Goal: Task Accomplishment & Management: Use online tool/utility

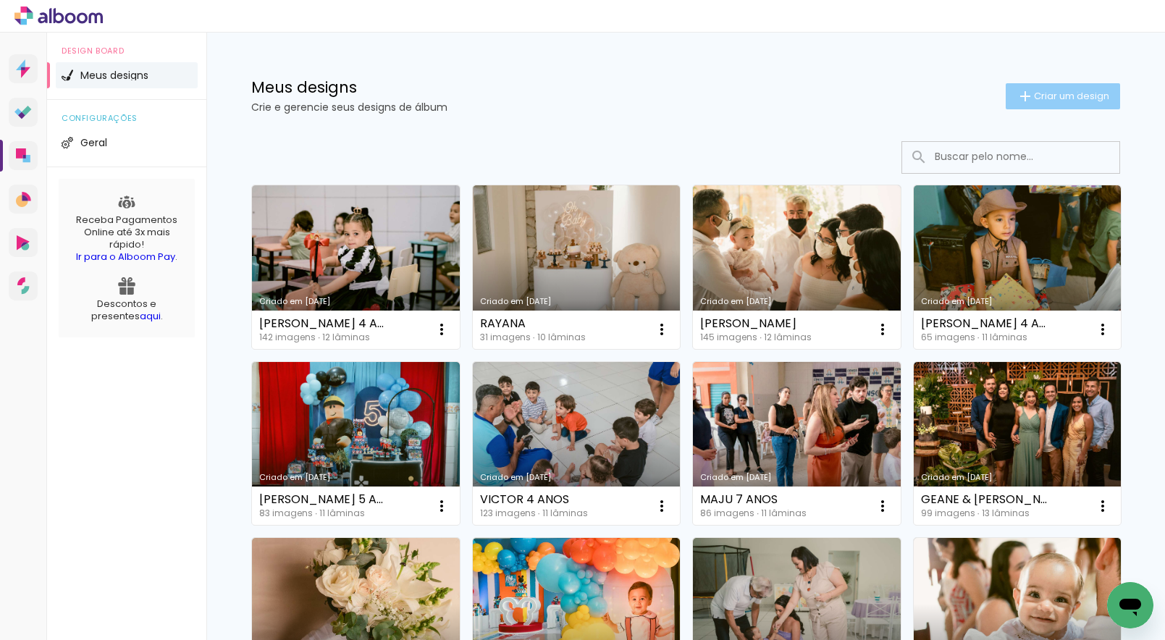
click at [1070, 92] on span "Criar um design" at bounding box center [1071, 95] width 75 height 9
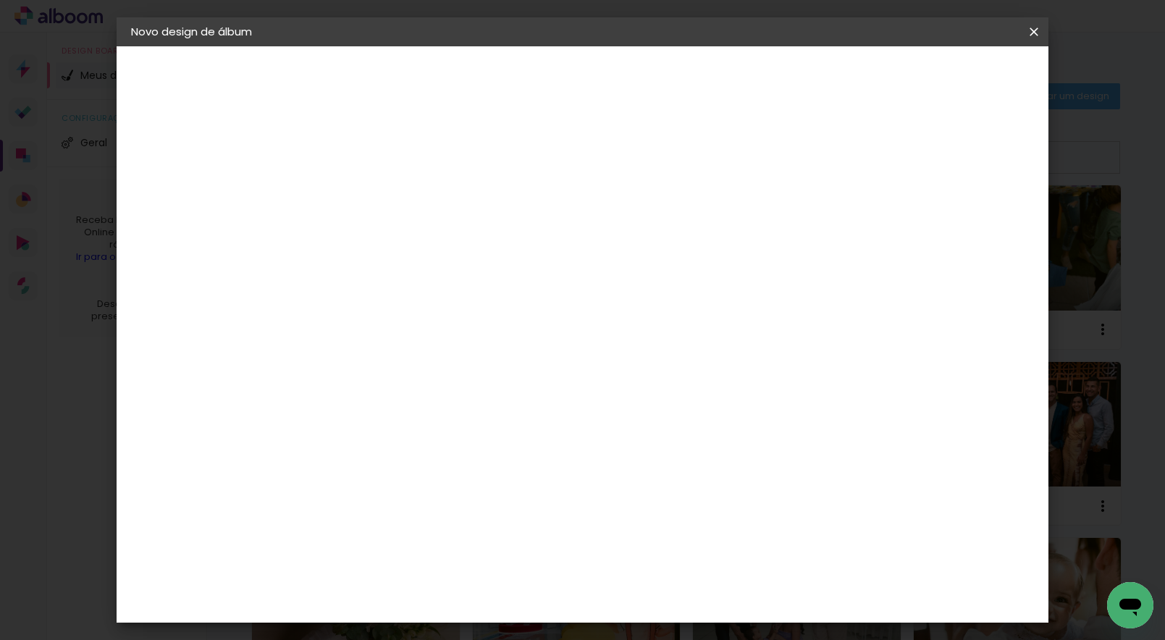
click at [368, 204] on input at bounding box center [368, 194] width 0 height 22
type input "HELENA 1 ANO"
type paper-input "HELENA 1 ANO"
click at [0, 0] on slot "Avançar" at bounding box center [0, 0] width 0 height 0
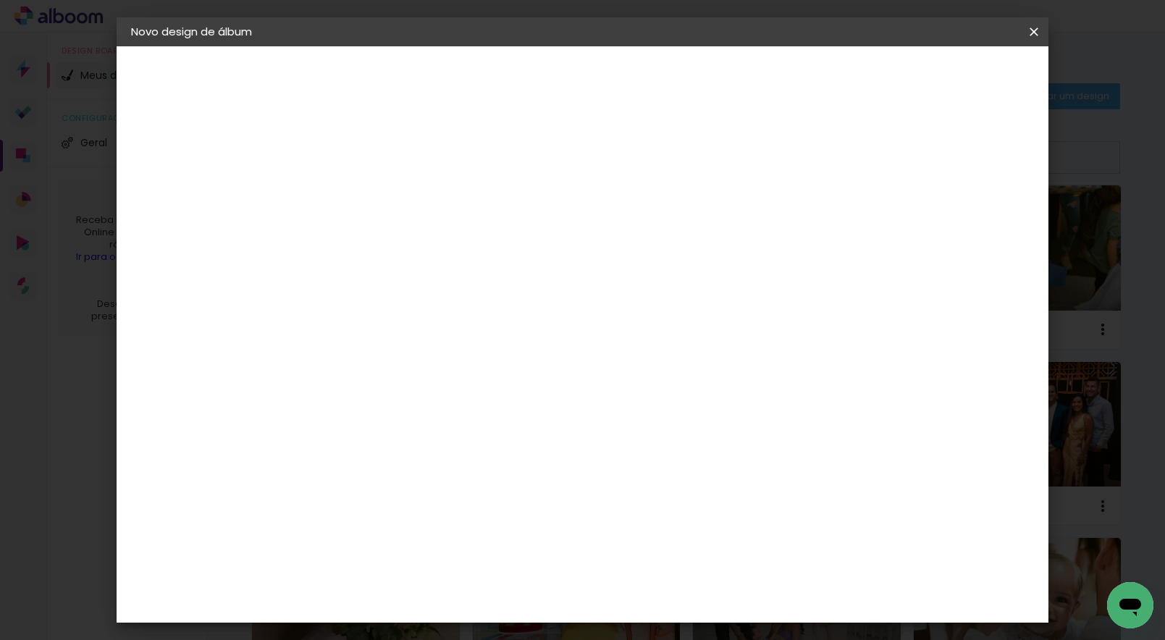
click at [394, 458] on div "Go image" at bounding box center [375, 469] width 35 height 23
click at [0, 0] on slot "Avançar" at bounding box center [0, 0] width 0 height 0
click at [424, 244] on input "text" at bounding box center [396, 252] width 56 height 22
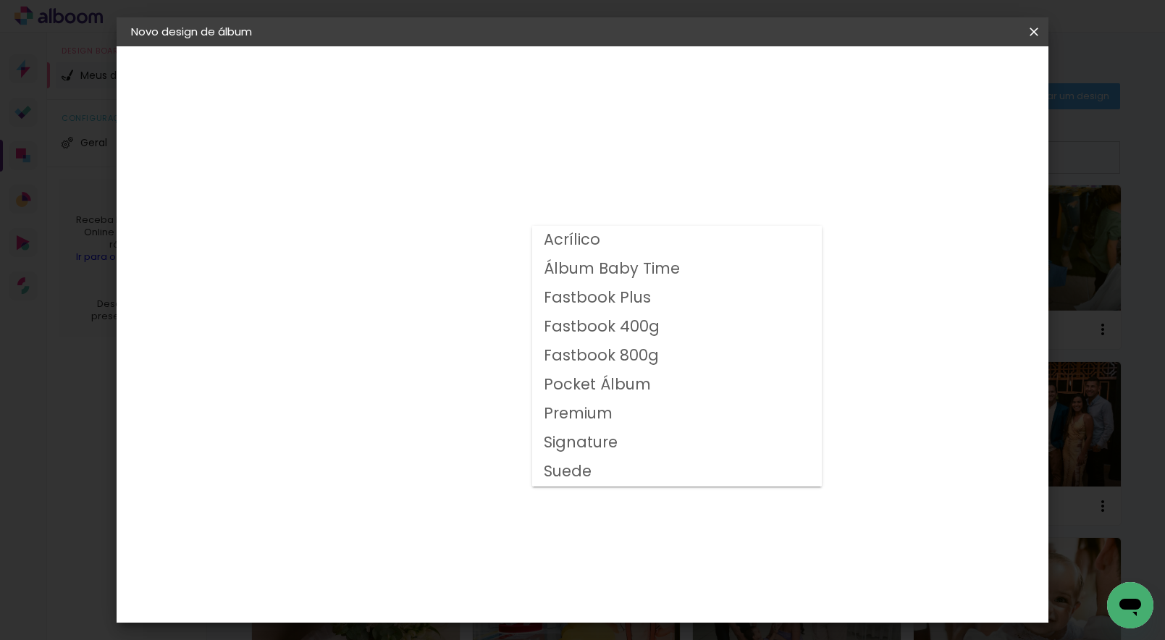
click at [0, 0] on slot "Fastbook 800g" at bounding box center [0, 0] width 0 height 0
type input "Fastbook 800g"
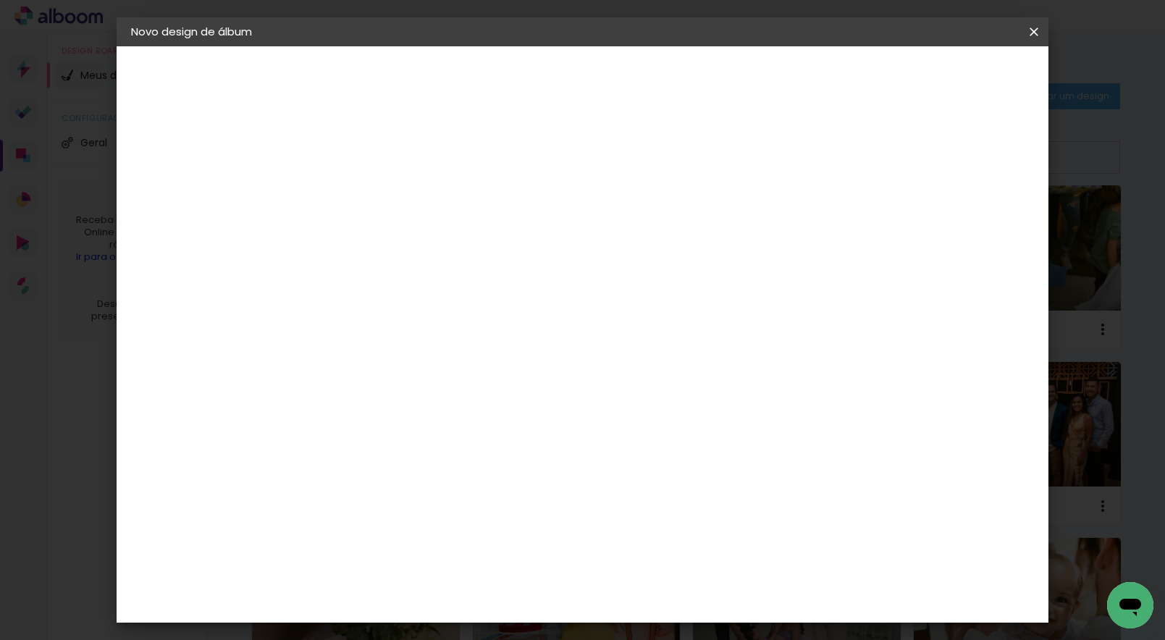
click at [466, 390] on span "25 × 20" at bounding box center [431, 393] width 67 height 38
click at [0, 0] on slot "Avançar" at bounding box center [0, 0] width 0 height 0
click at [944, 72] on span "Iniciar design" at bounding box center [911, 77] width 66 height 10
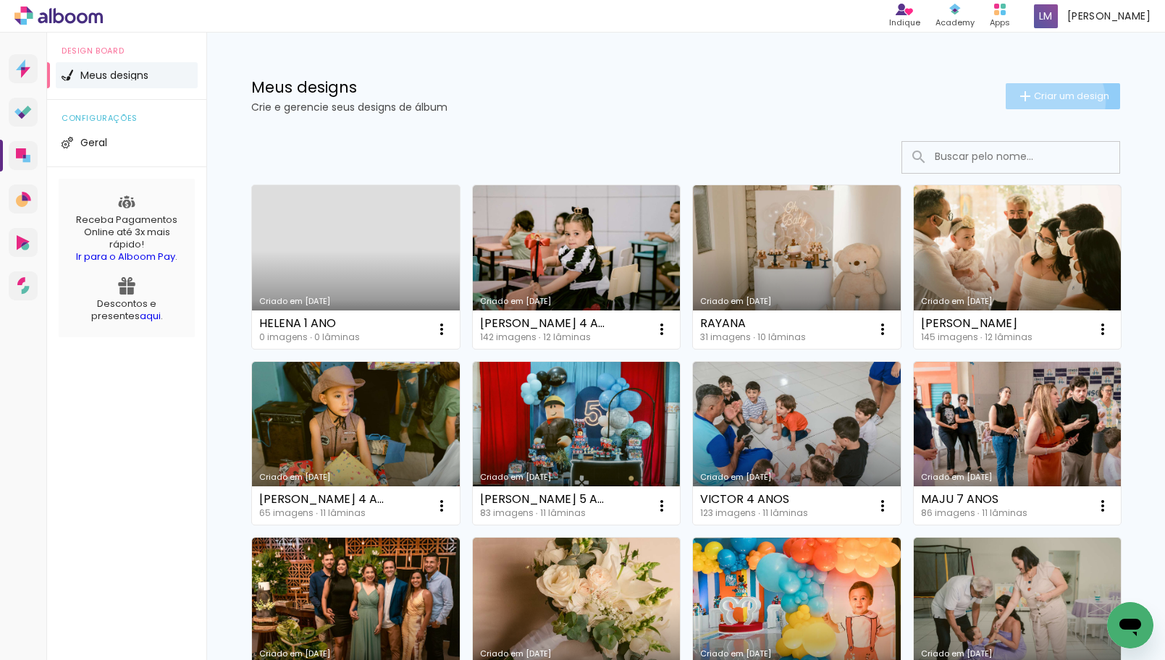
click at [1044, 101] on span "Criar um design" at bounding box center [1071, 95] width 75 height 9
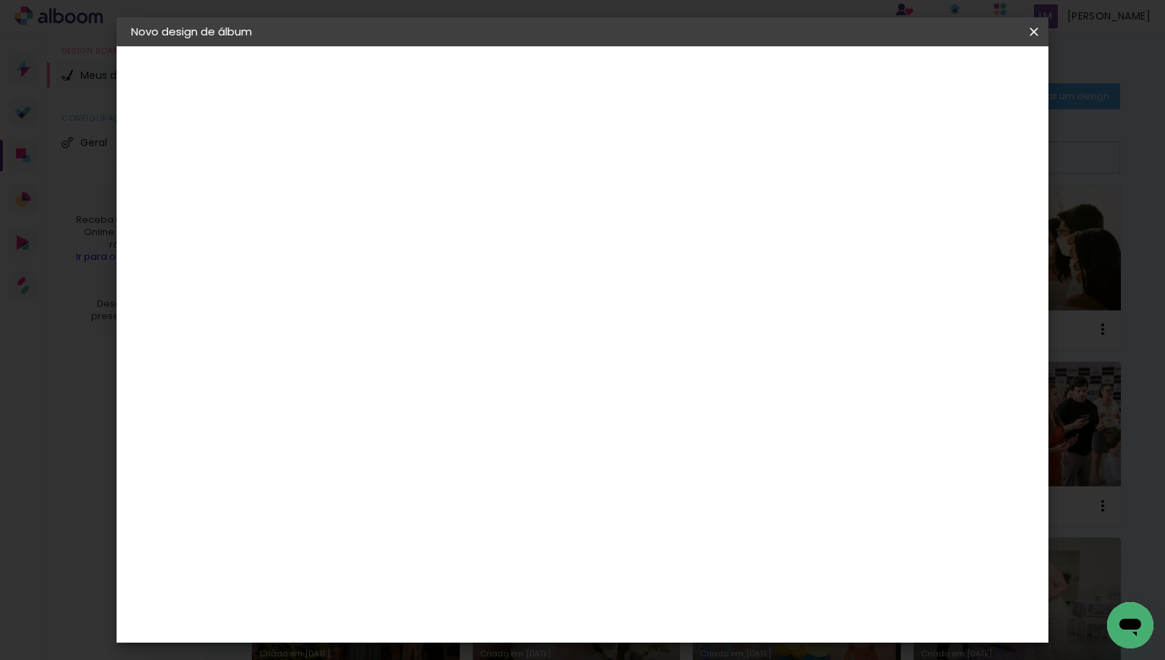
click at [368, 196] on input at bounding box center [368, 194] width 0 height 22
click at [1041, 33] on iron-icon at bounding box center [1034, 32] width 17 height 14
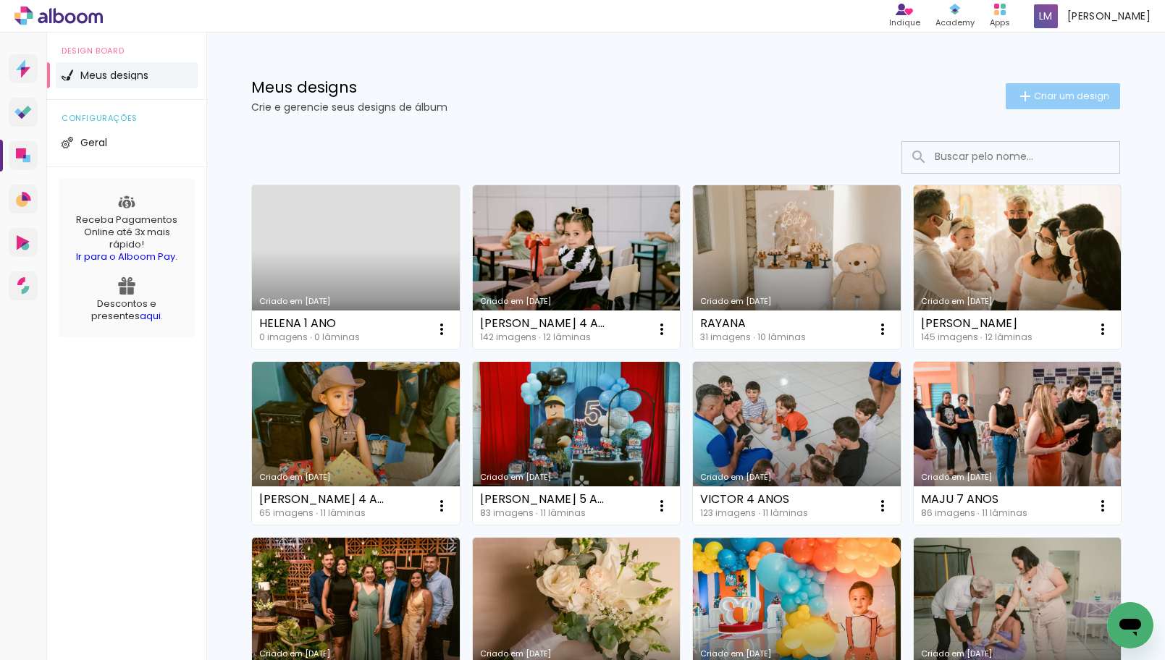
click at [1041, 103] on paper-button "Criar um design" at bounding box center [1063, 96] width 114 height 26
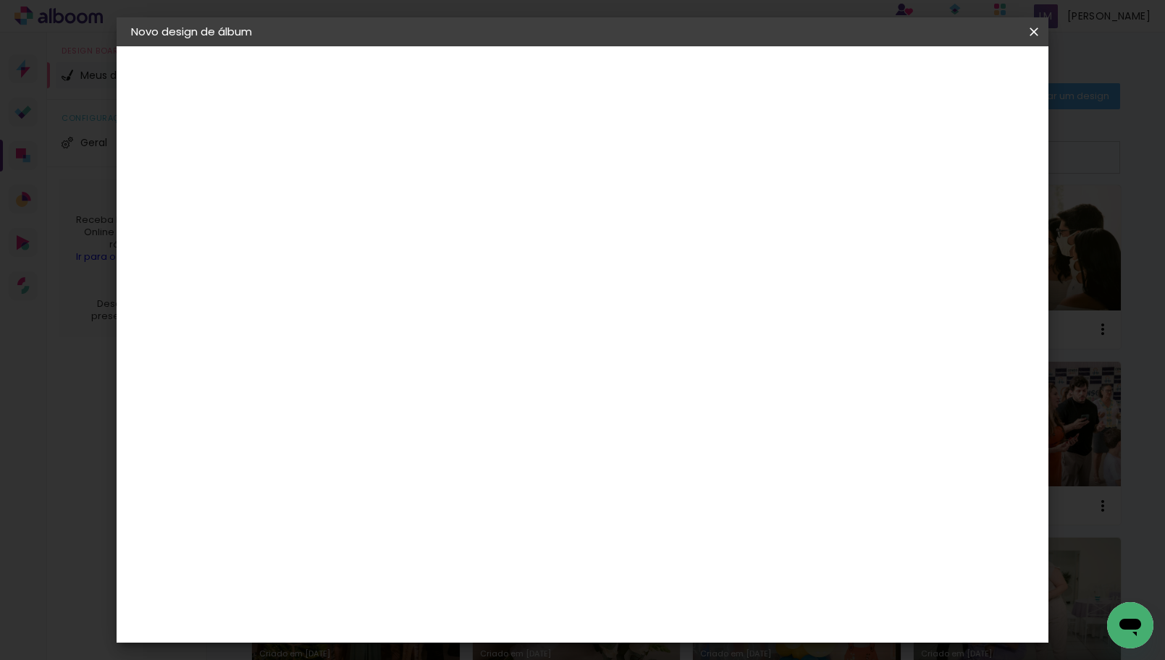
click at [368, 189] on input at bounding box center [368, 194] width 0 height 22
click at [1029, 34] on iron-icon at bounding box center [1034, 32] width 17 height 14
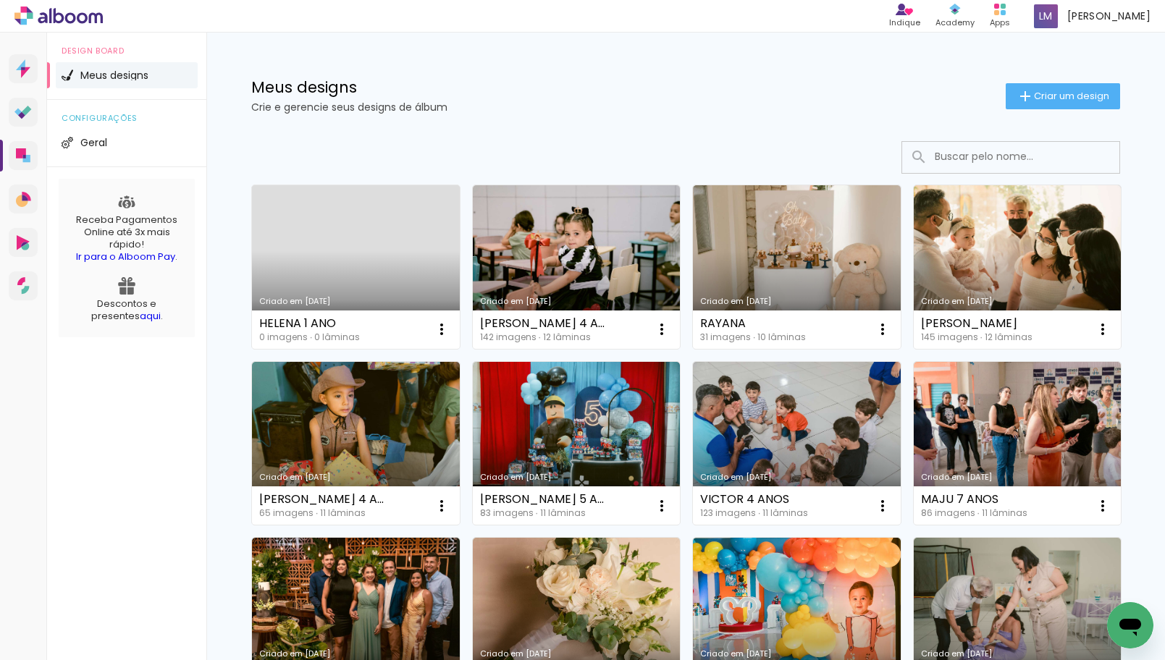
click at [307, 253] on link "Criado em [DATE]" at bounding box center [356, 267] width 208 height 164
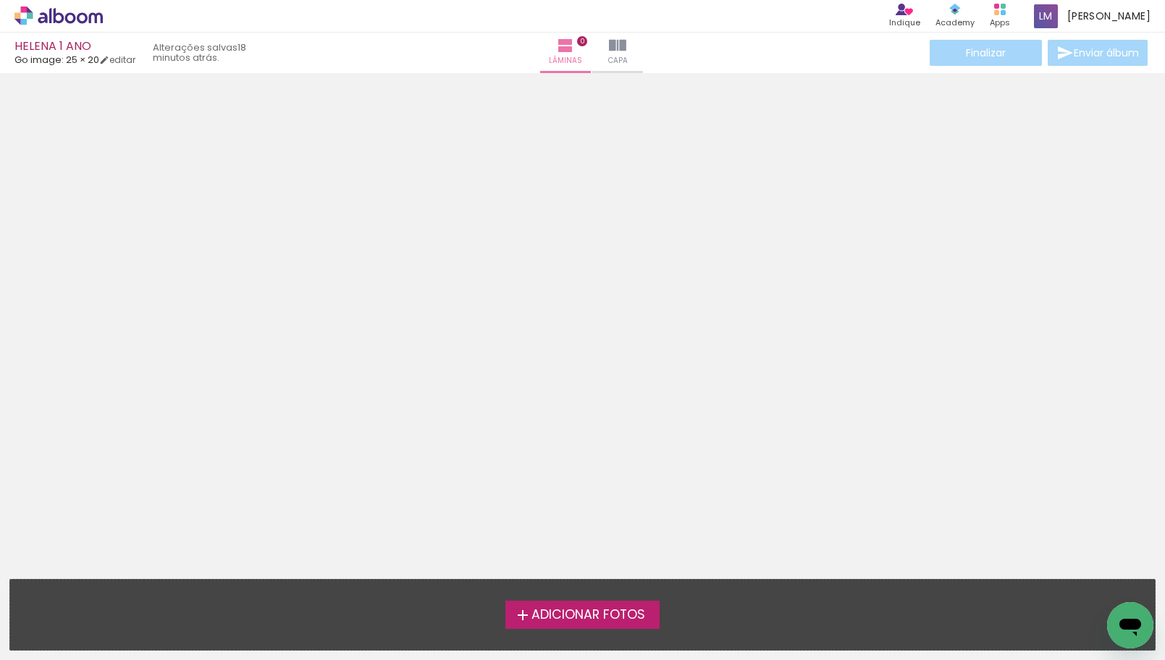
click at [533, 616] on span "Adicionar Fotos" at bounding box center [589, 615] width 114 height 13
click at [0, 0] on input "file" at bounding box center [0, 0] width 0 height 0
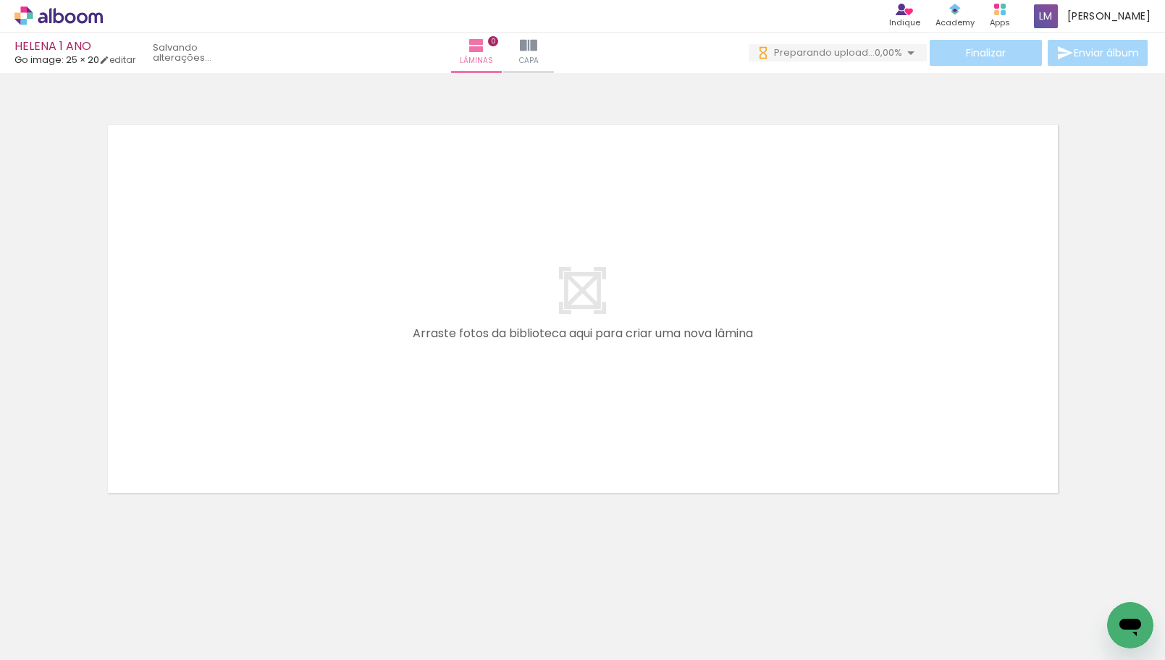
drag, startPoint x: 167, startPoint y: 656, endPoint x: 984, endPoint y: 654, distance: 816.9
click at [119, 654] on iron-horizontal-list at bounding box center [104, 615] width 29 height 91
click at [119, 652] on iron-horizontal-list at bounding box center [104, 615] width 29 height 91
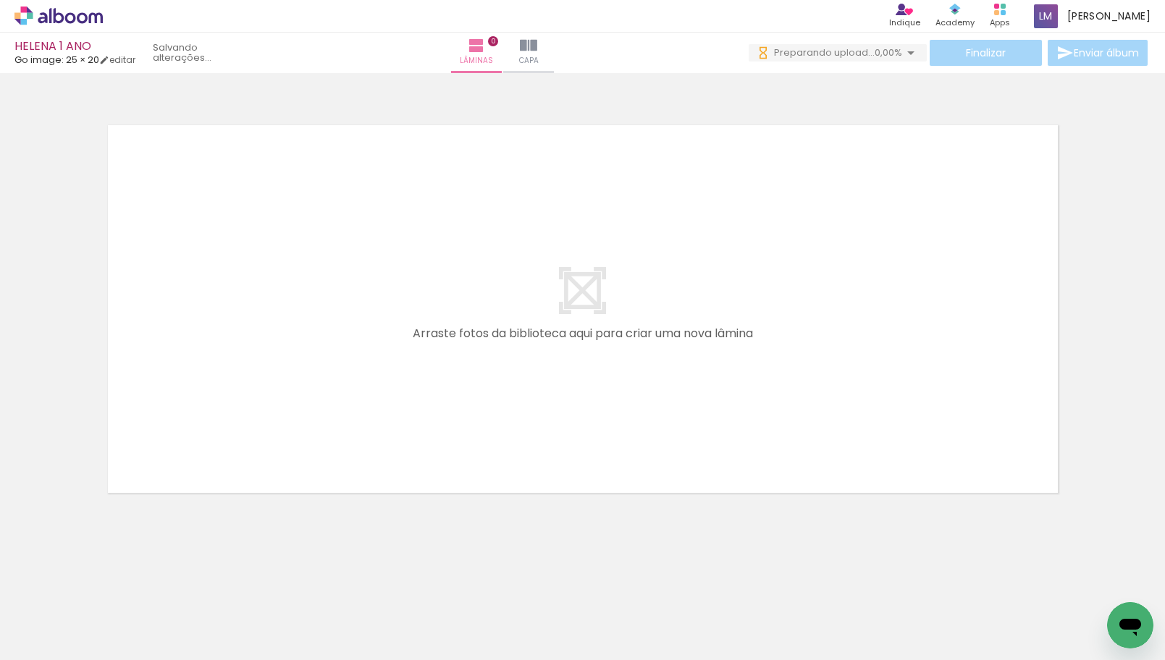
click at [119, 653] on iron-horizontal-list at bounding box center [104, 615] width 29 height 91
drag, startPoint x: 316, startPoint y: 655, endPoint x: 130, endPoint y: 670, distance: 186.7
click at [130, 660] on html "link( href="../../bower_components/polymer/polymer.html" rel="import" ) picture…" at bounding box center [582, 330] width 1165 height 660
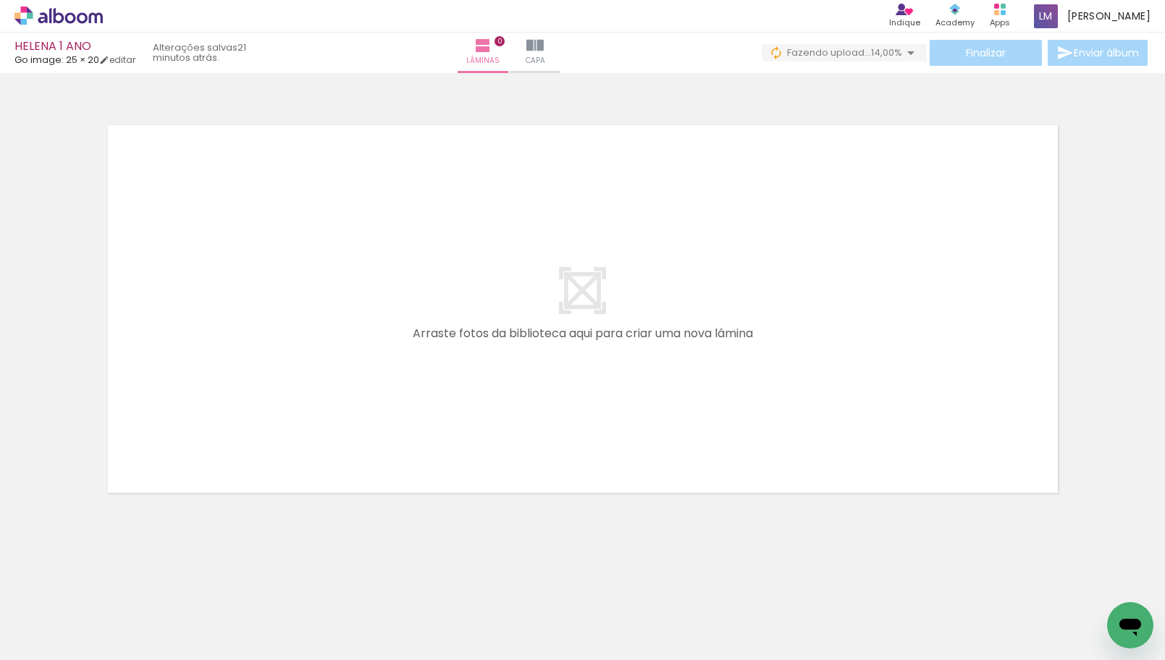
click at [882, 49] on span "14,00%" at bounding box center [886, 53] width 31 height 14
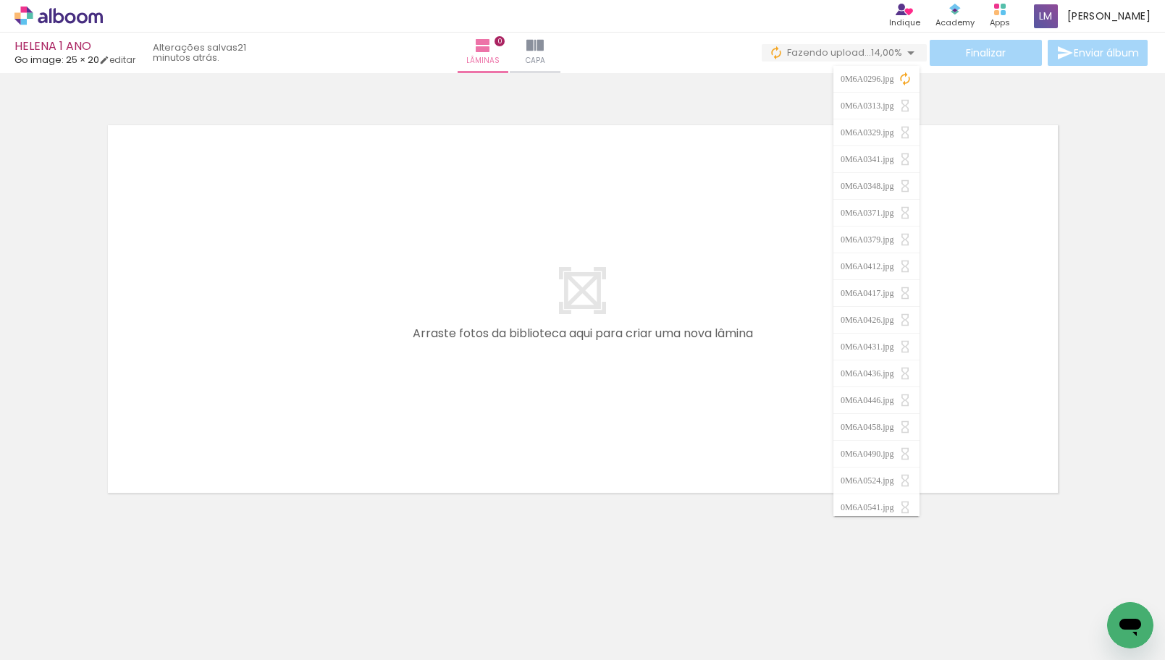
click at [988, 228] on quentale-layouter at bounding box center [583, 309] width 970 height 388
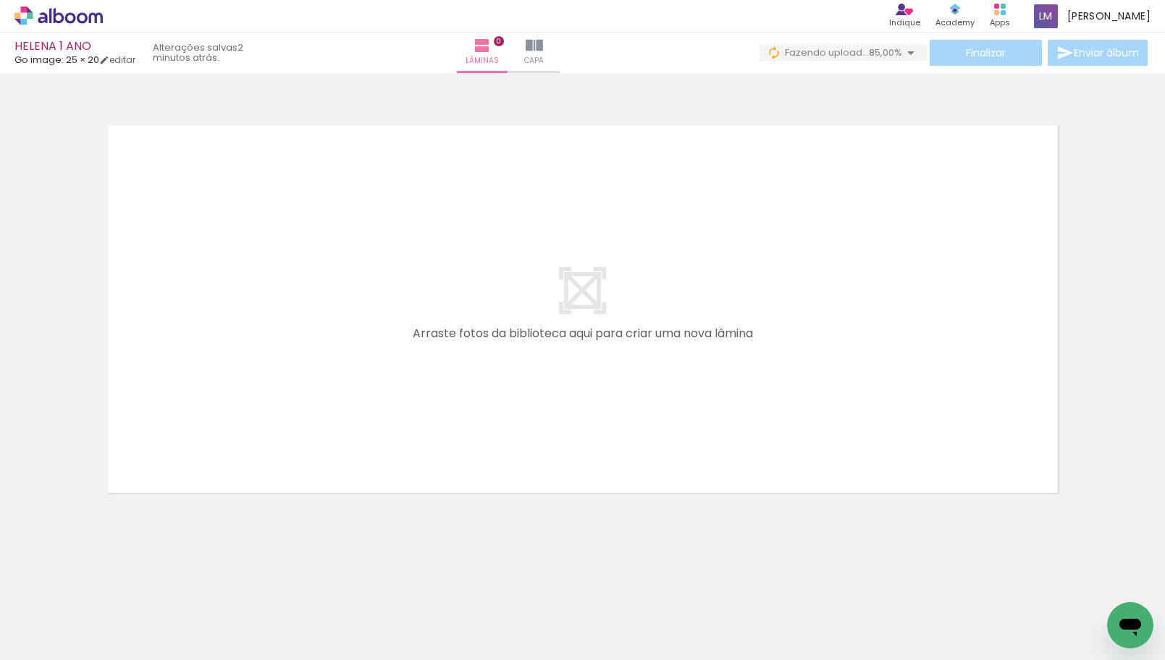
scroll to position [0, 1209]
drag, startPoint x: 190, startPoint y: 652, endPoint x: 317, endPoint y: 658, distance: 127.6
click at [119, 658] on iron-horizontal-list at bounding box center [104, 615] width 29 height 91
drag, startPoint x: 301, startPoint y: 654, endPoint x: 339, endPoint y: 658, distance: 38.6
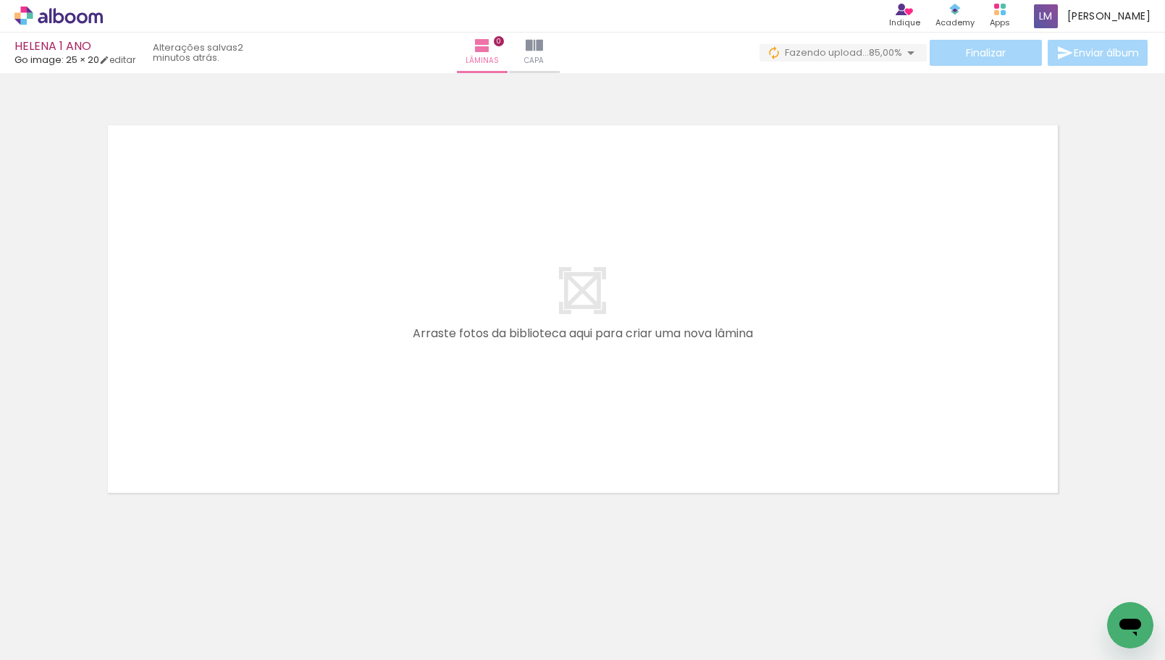
click at [119, 658] on iron-horizontal-list at bounding box center [104, 615] width 29 height 91
drag, startPoint x: 322, startPoint y: 655, endPoint x: 346, endPoint y: 657, distance: 23.9
click at [119, 657] on iron-horizontal-list at bounding box center [104, 615] width 29 height 91
click at [119, 656] on iron-horizontal-list at bounding box center [104, 615] width 29 height 91
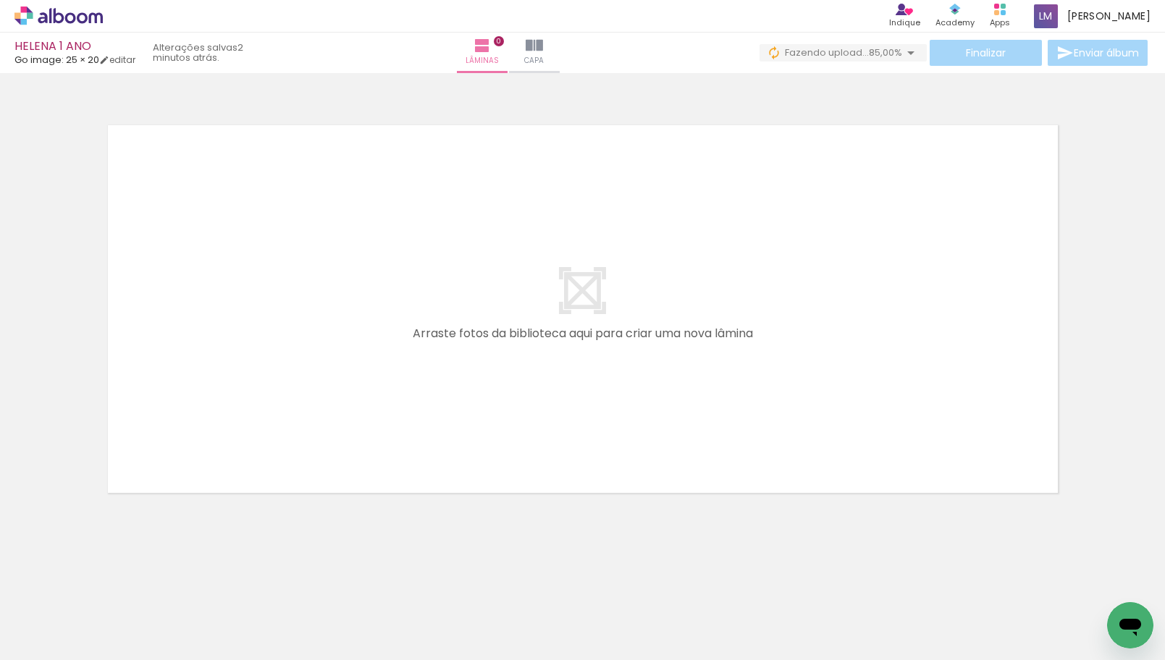
scroll to position [0, 2565]
drag, startPoint x: 437, startPoint y: 656, endPoint x: 455, endPoint y: 659, distance: 18.3
click at [119, 659] on iron-horizontal-list at bounding box center [104, 615] width 29 height 91
drag, startPoint x: 448, startPoint y: 655, endPoint x: 474, endPoint y: 659, distance: 25.6
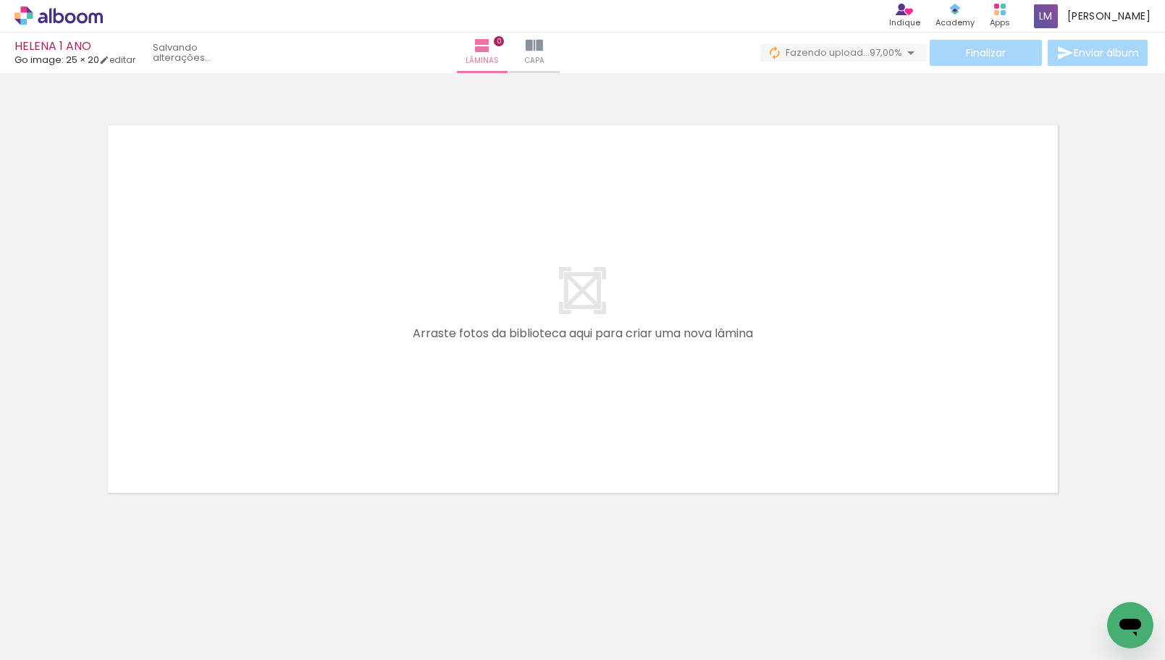
click at [119, 659] on iron-horizontal-list at bounding box center [104, 615] width 29 height 91
drag, startPoint x: 1058, startPoint y: 655, endPoint x: 1014, endPoint y: 667, distance: 45.7
click at [1014, 660] on html "link( href="../../bower_components/polymer/polymer.html" rel="import" ) picture…" at bounding box center [582, 330] width 1165 height 660
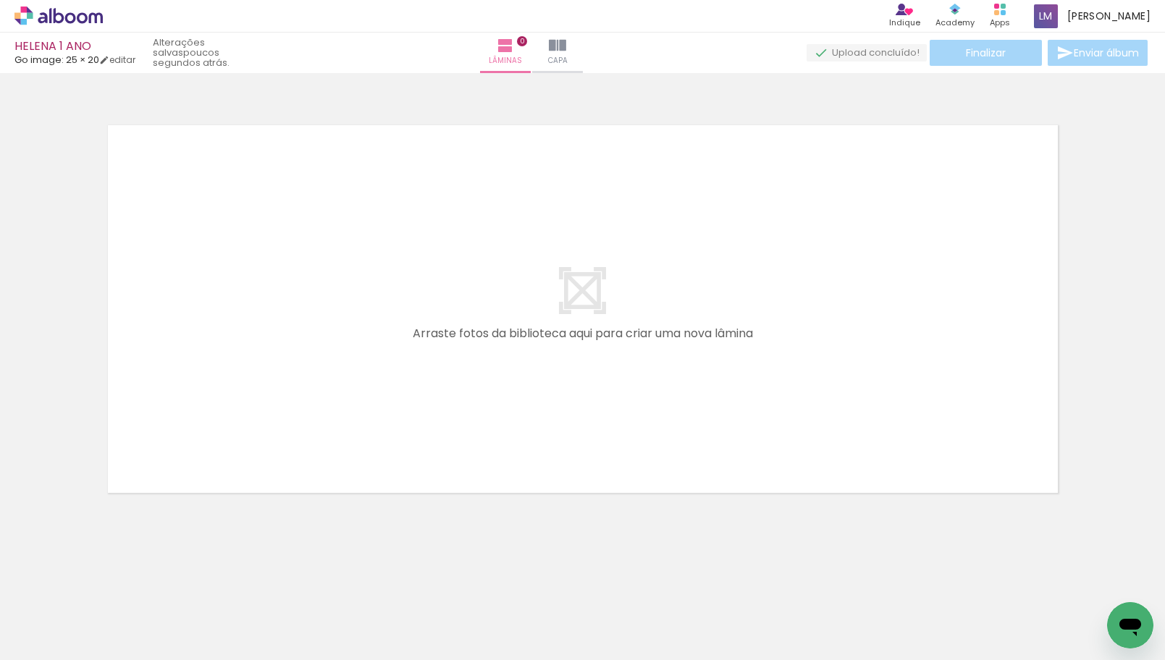
drag, startPoint x: 660, startPoint y: 624, endPoint x: 629, endPoint y: 503, distance: 125.1
click at [629, 503] on quentale-workspace at bounding box center [582, 330] width 1165 height 660
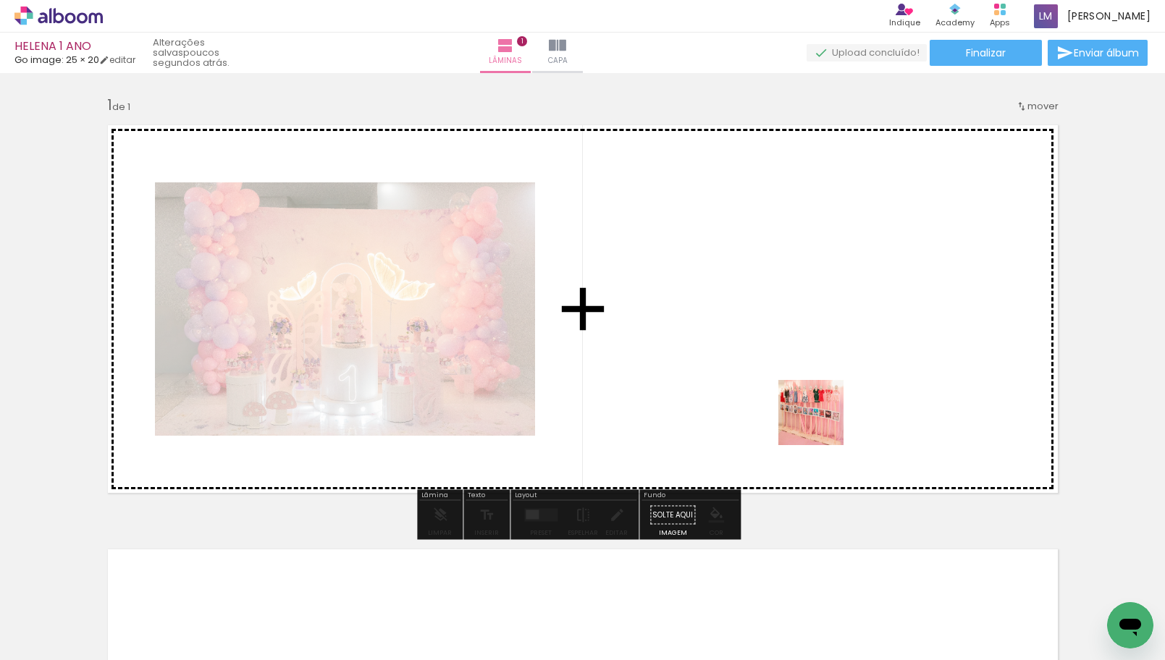
drag, startPoint x: 760, startPoint y: 627, endPoint x: 827, endPoint y: 397, distance: 239.9
click at [827, 397] on quentale-workspace at bounding box center [582, 330] width 1165 height 660
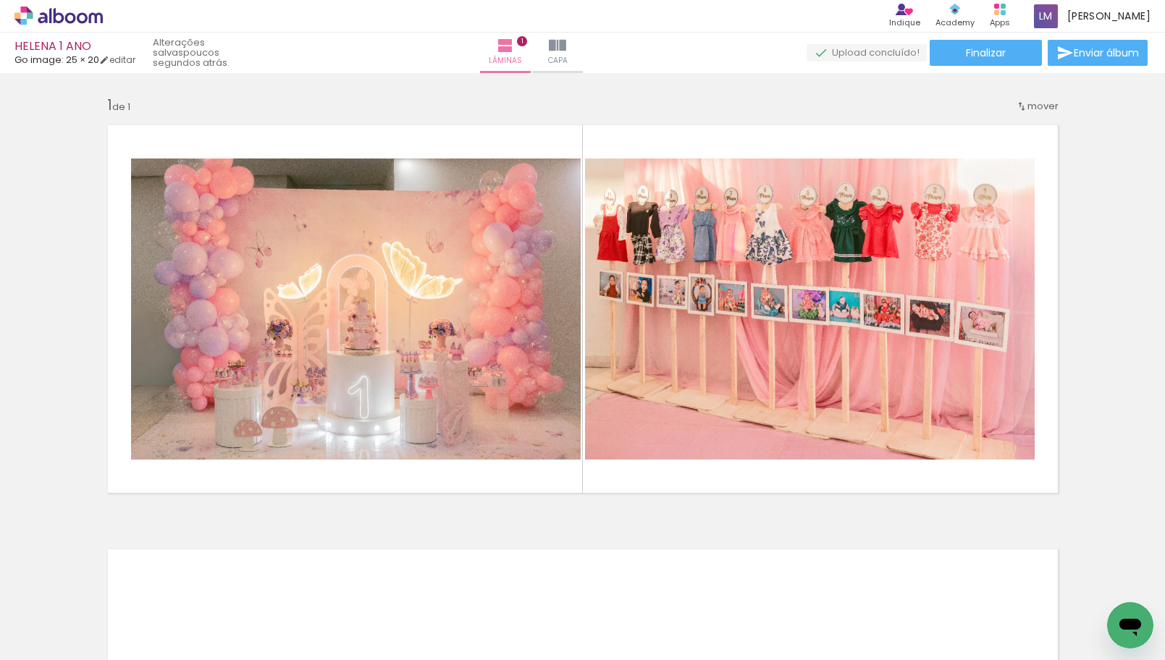
scroll to position [0, 0]
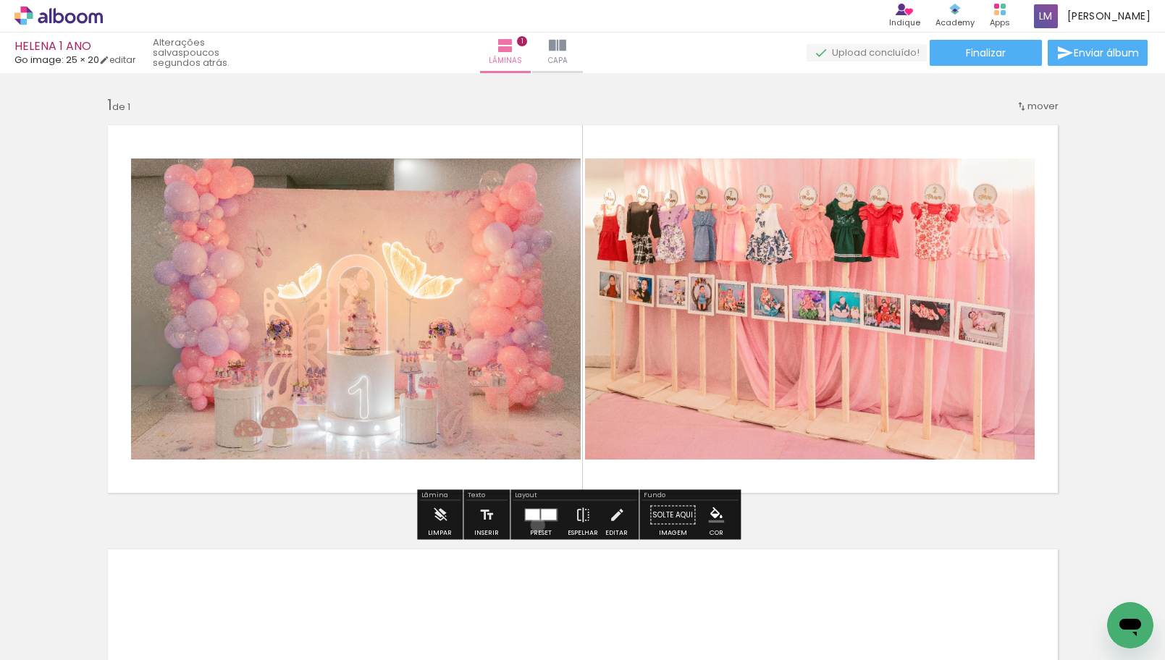
click at [534, 526] on div at bounding box center [540, 515] width 39 height 29
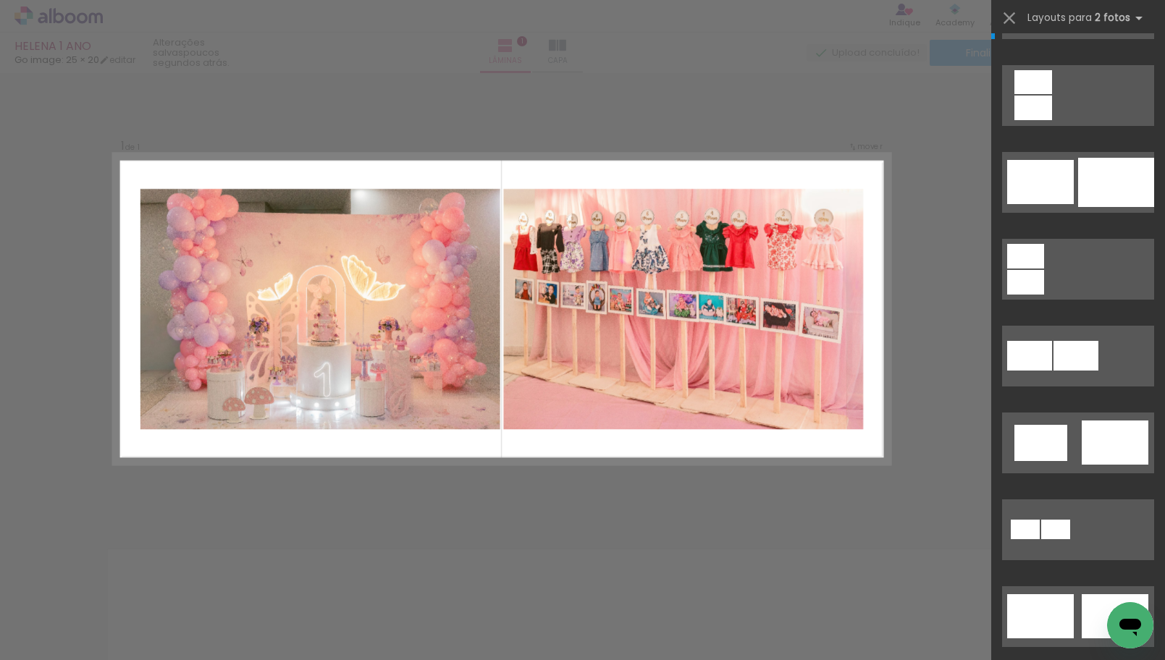
scroll to position [47, 0]
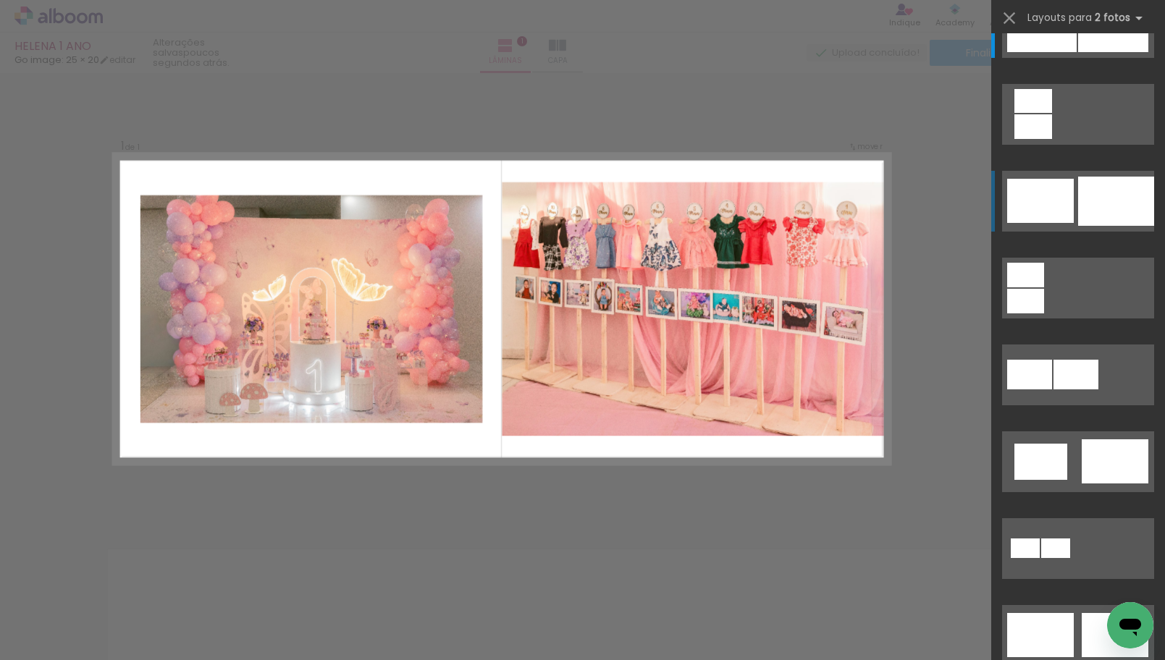
click at [1065, 208] on div at bounding box center [1040, 201] width 67 height 44
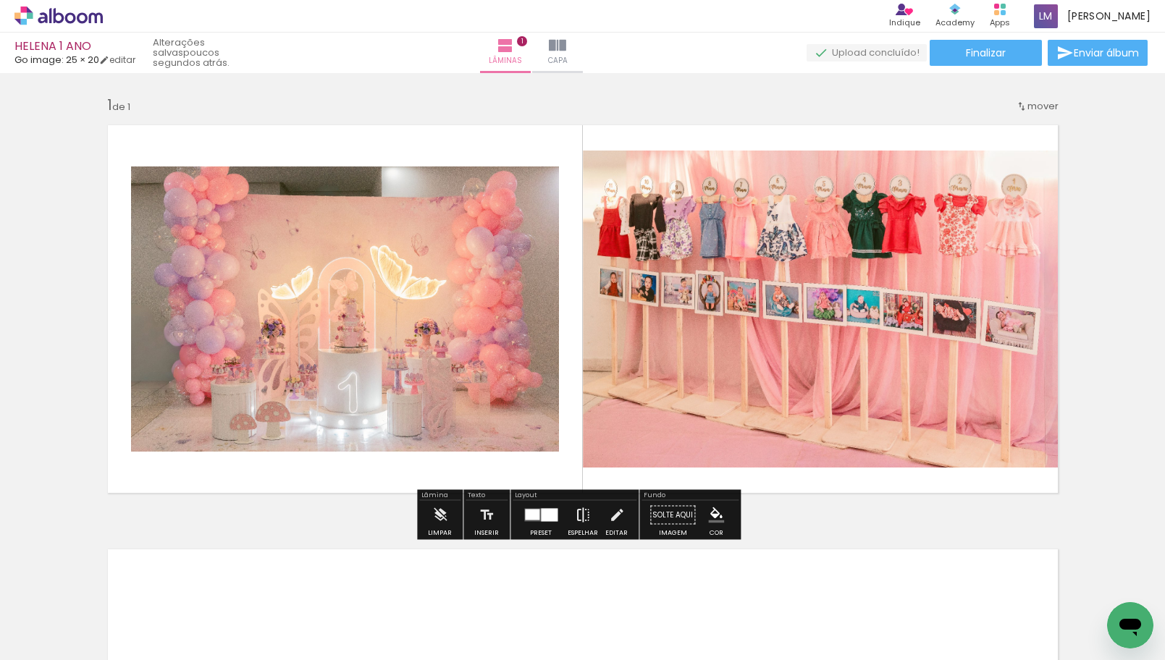
click at [584, 528] on iron-icon at bounding box center [583, 515] width 16 height 29
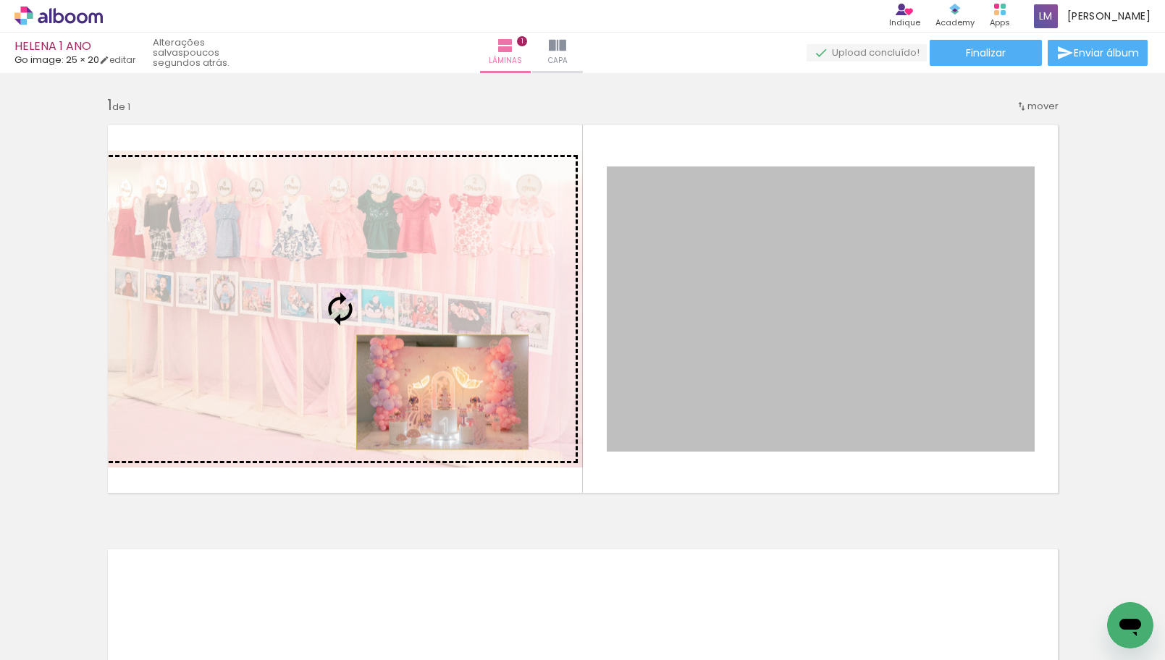
drag, startPoint x: 730, startPoint y: 419, endPoint x: 437, endPoint y: 393, distance: 294.5
click at [0, 0] on slot at bounding box center [0, 0] width 0 height 0
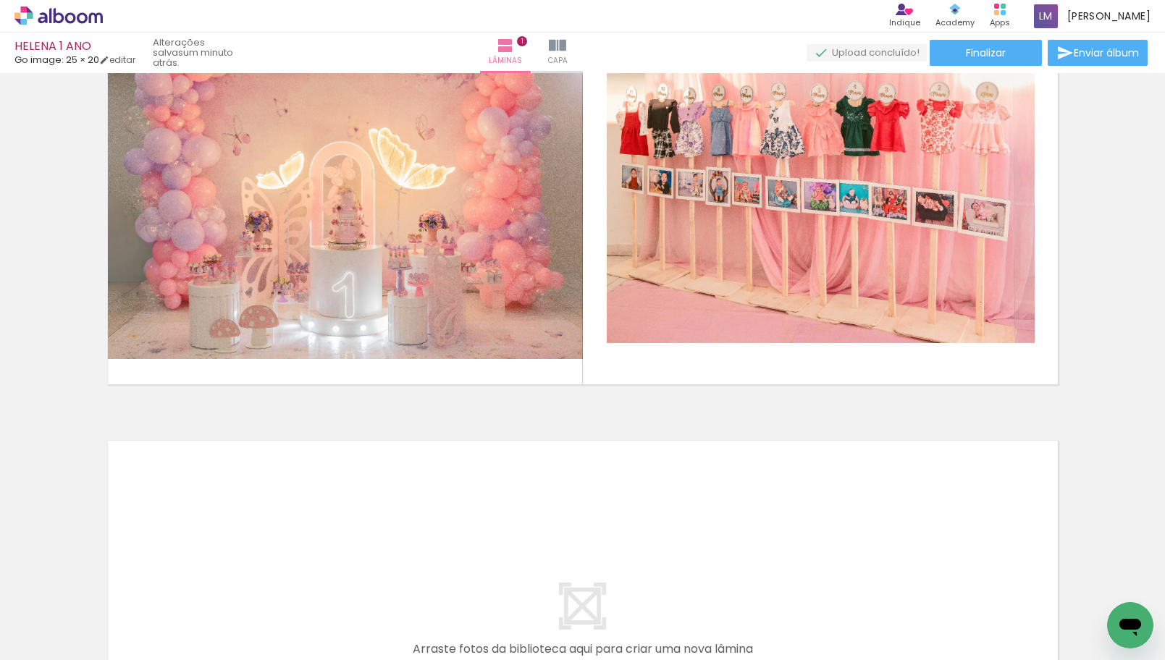
scroll to position [49, 0]
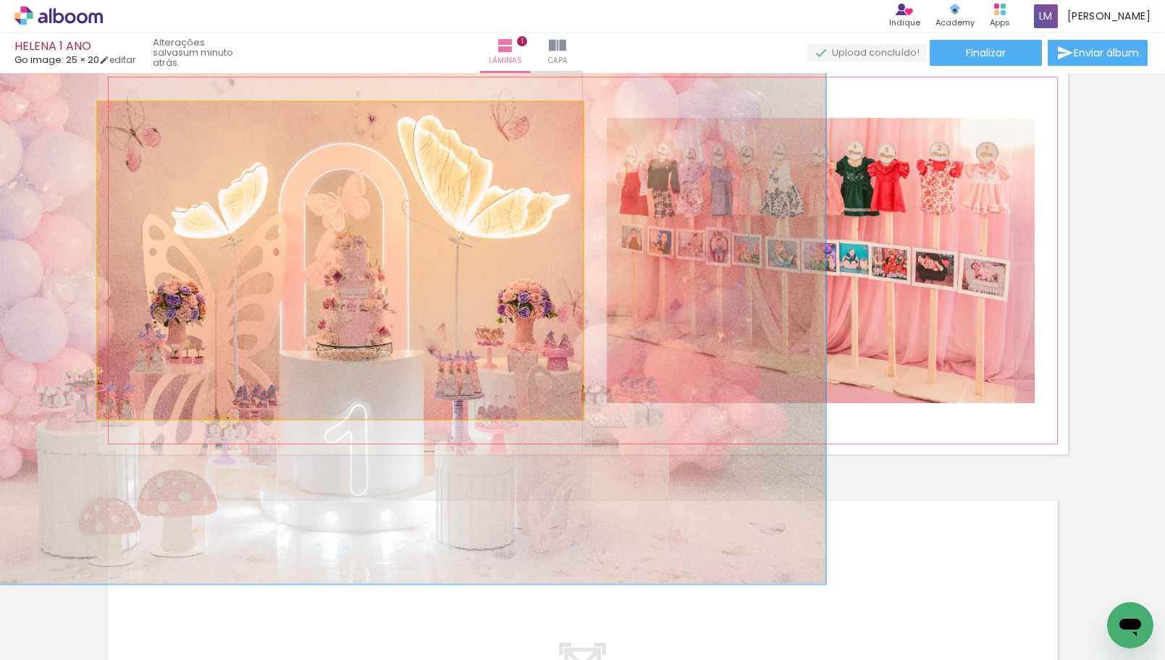
drag, startPoint x: 129, startPoint y: 119, endPoint x: 191, endPoint y: 162, distance: 75.9
click at [191, 162] on quentale-photo at bounding box center [340, 260] width 485 height 317
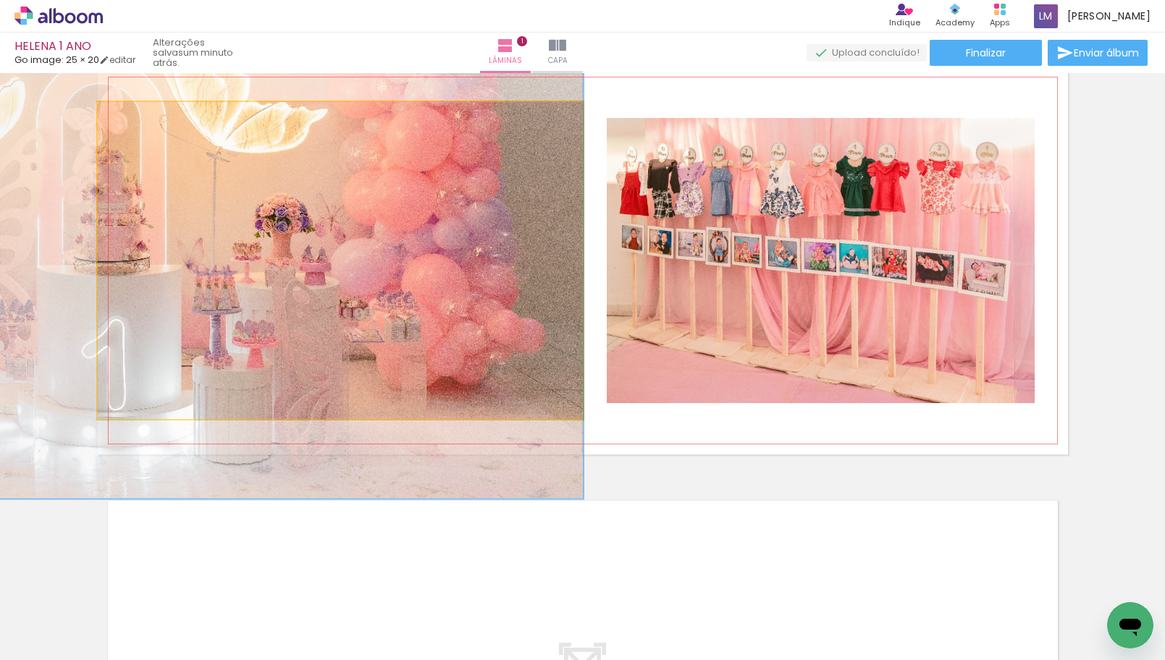
drag, startPoint x: 529, startPoint y: 343, endPoint x: 149, endPoint y: 257, distance: 389.0
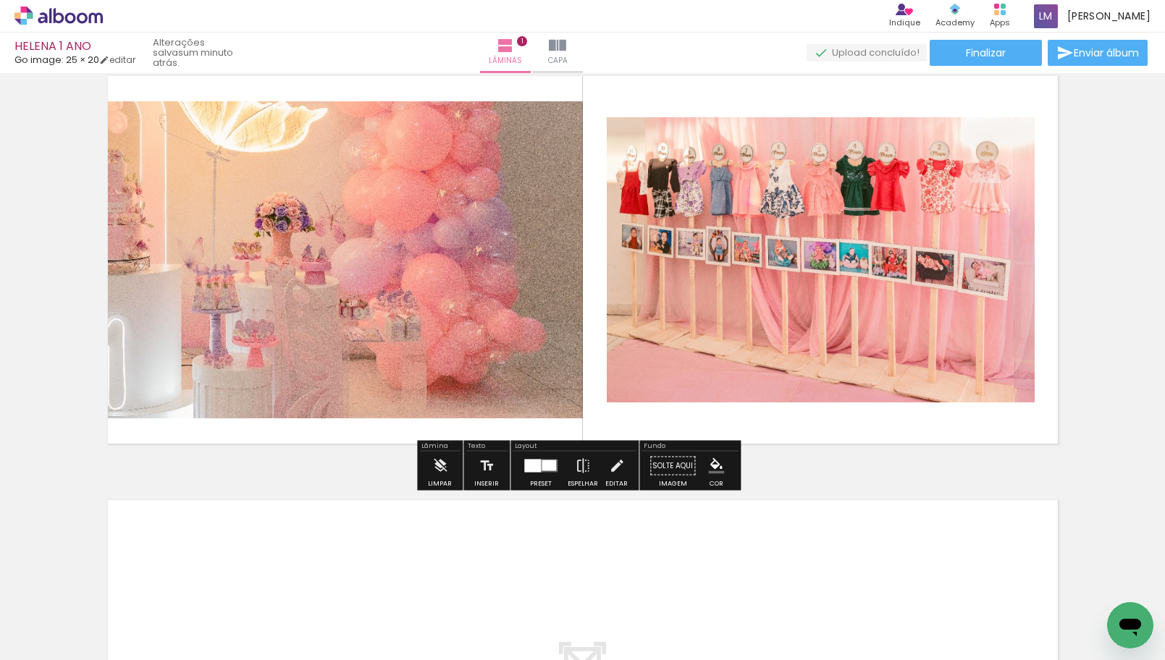
scroll to position [0, 0]
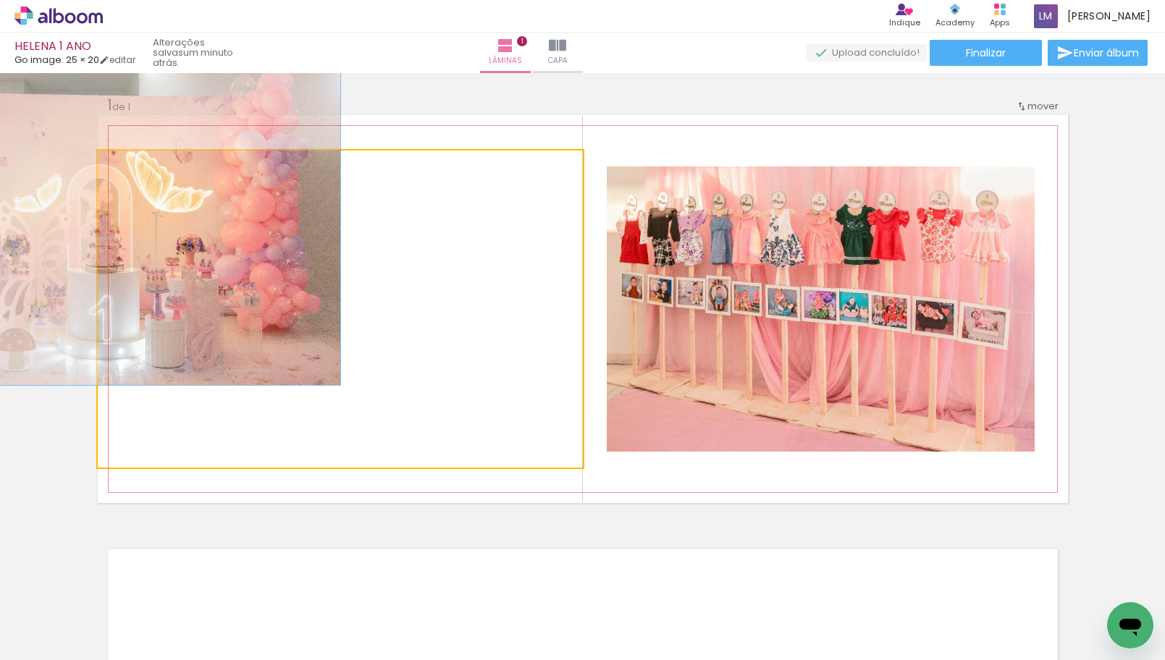
drag, startPoint x: 183, startPoint y: 166, endPoint x: 124, endPoint y: 175, distance: 60.0
type paper-slider "100"
click at [120, 177] on div at bounding box center [131, 165] width 23 height 23
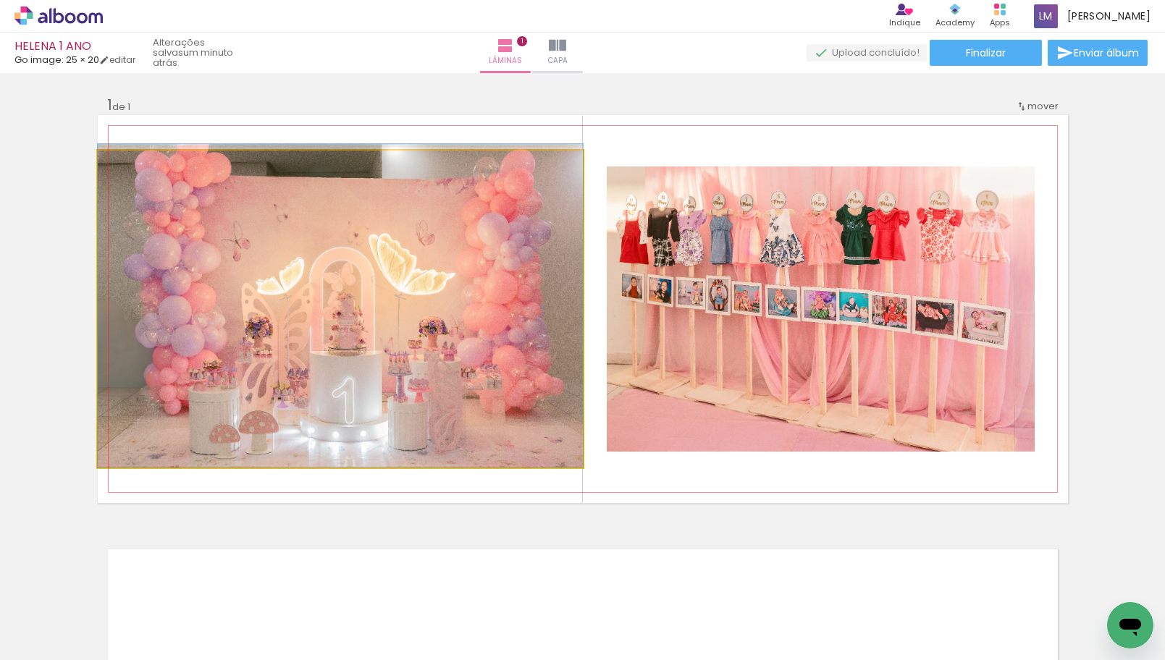
drag, startPoint x: 209, startPoint y: 250, endPoint x: 432, endPoint y: 324, distance: 234.5
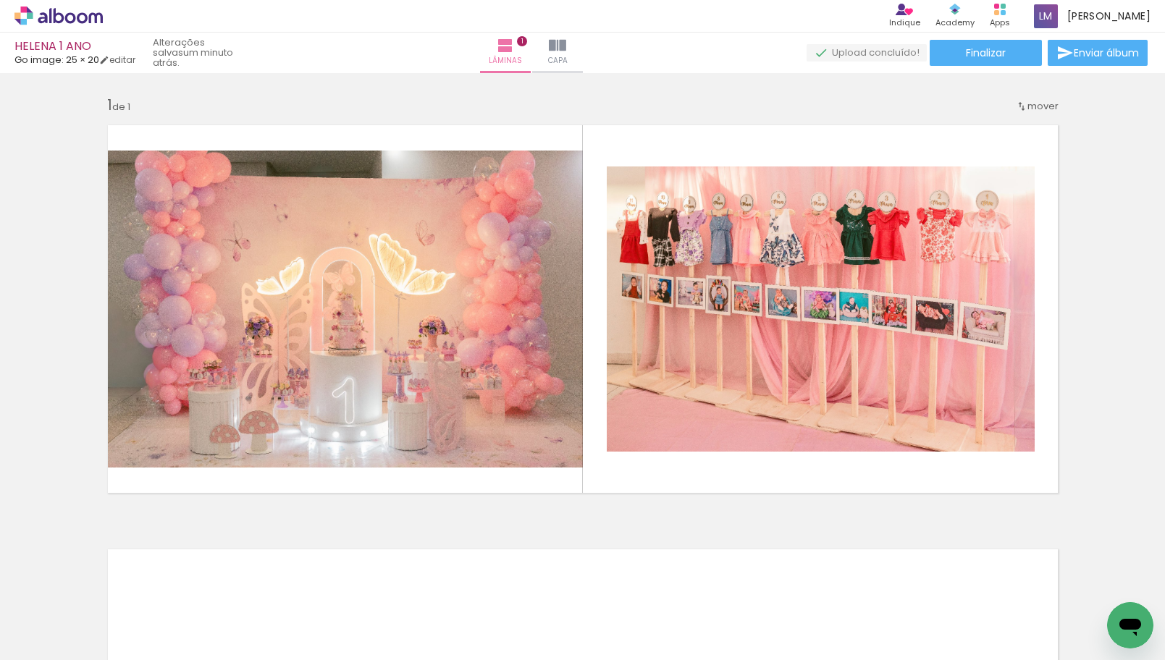
click at [47, 638] on span "Adicionar Fotos" at bounding box center [51, 641] width 43 height 16
click at [0, 0] on input "file" at bounding box center [0, 0] width 0 height 0
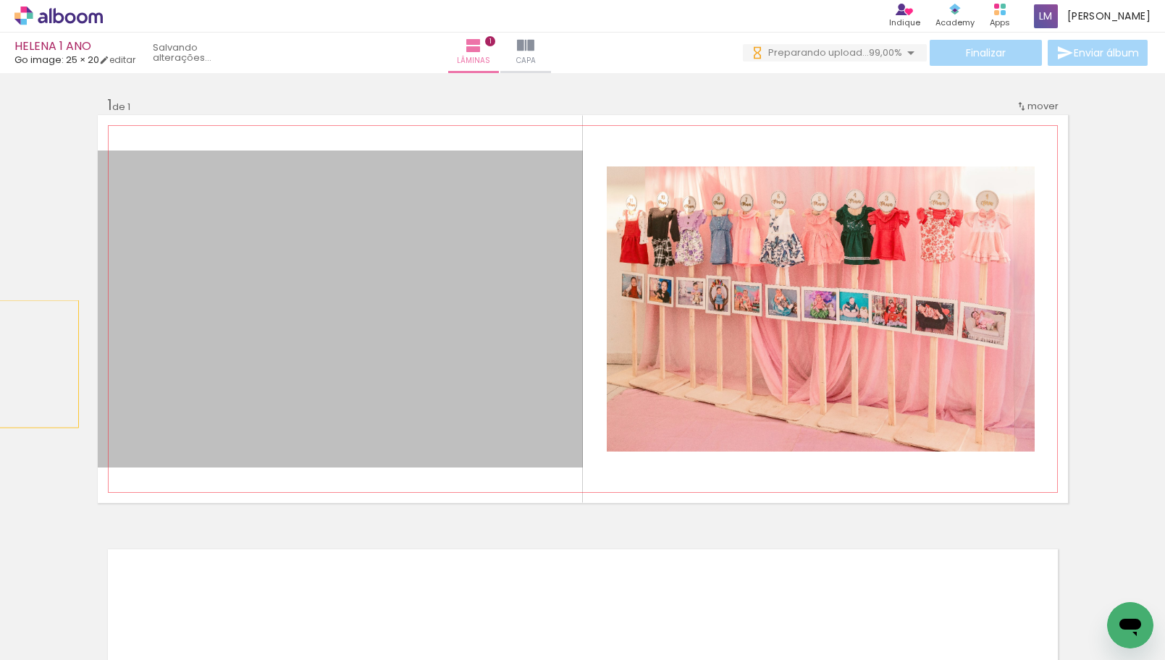
drag, startPoint x: 285, startPoint y: 365, endPoint x: -25, endPoint y: 364, distance: 310.0
click at [0, 364] on html "link( href="../../bower_components/polymer/polymer.html" rel="import" ) picture…" at bounding box center [582, 330] width 1165 height 660
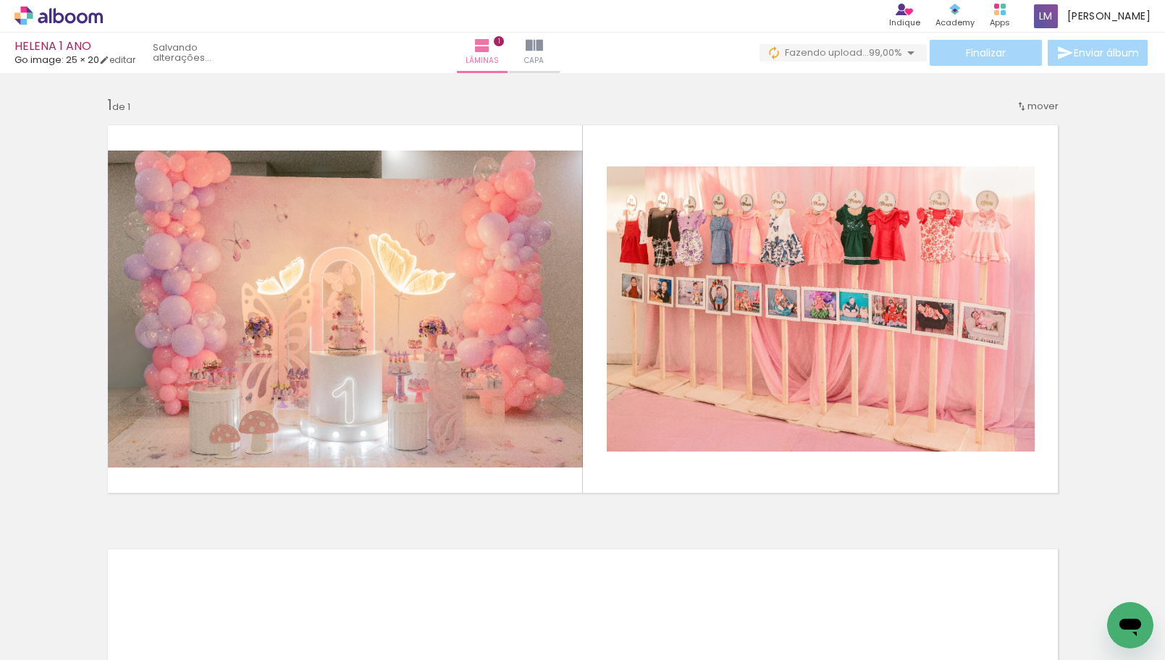
scroll to position [0, 1978]
drag, startPoint x: 178, startPoint y: 657, endPoint x: 477, endPoint y: 646, distance: 298.6
click at [119, 646] on iron-horizontal-list at bounding box center [104, 615] width 29 height 91
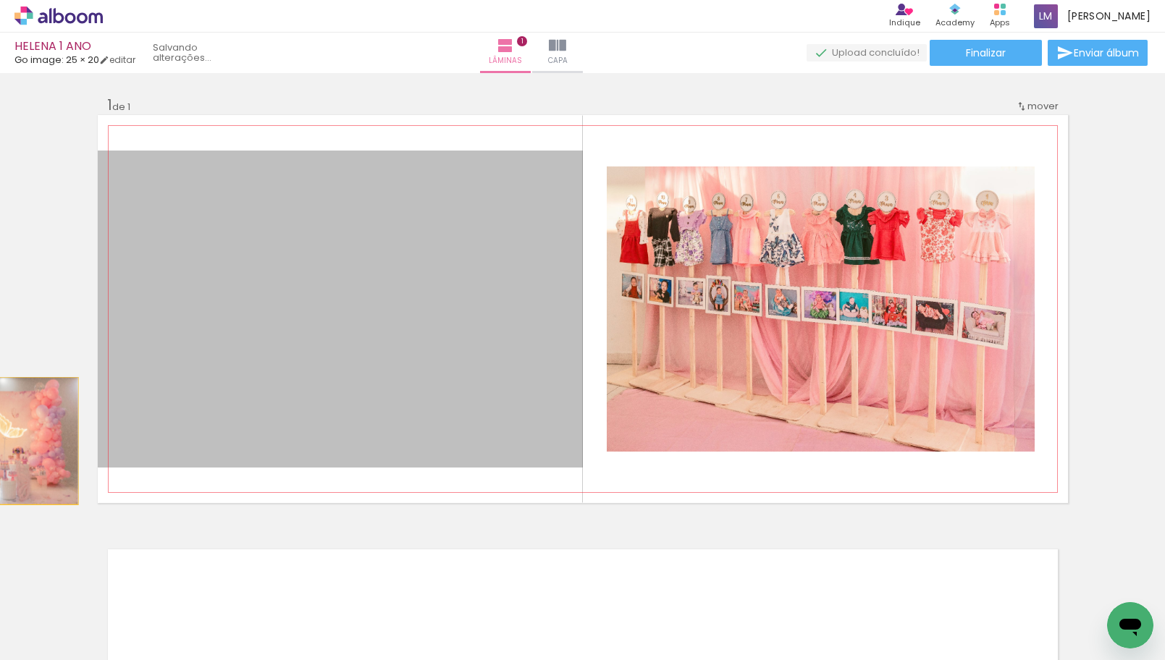
drag, startPoint x: 273, startPoint y: 363, endPoint x: -25, endPoint y: 441, distance: 307.8
click at [0, 441] on html "link( href="../../bower_components/polymer/polymer.html" rel="import" ) picture…" at bounding box center [582, 330] width 1165 height 660
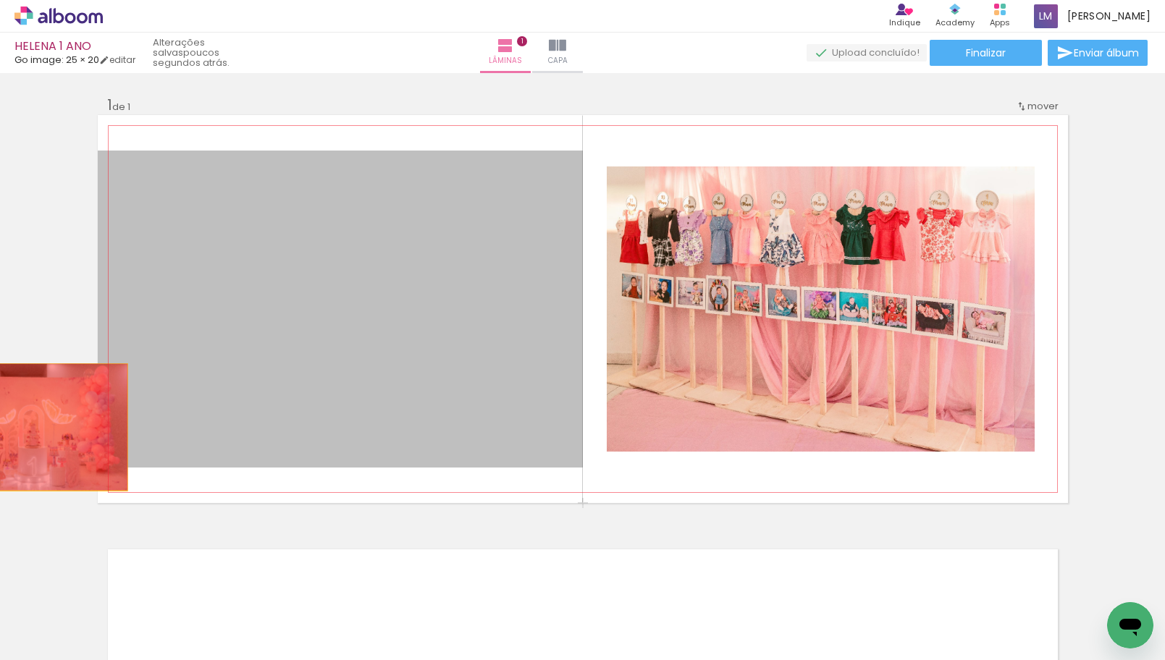
drag, startPoint x: 463, startPoint y: 349, endPoint x: 25, endPoint y: 427, distance: 445.1
click at [25, 427] on div "Inserir lâmina 1 de 1" at bounding box center [582, 503] width 1165 height 850
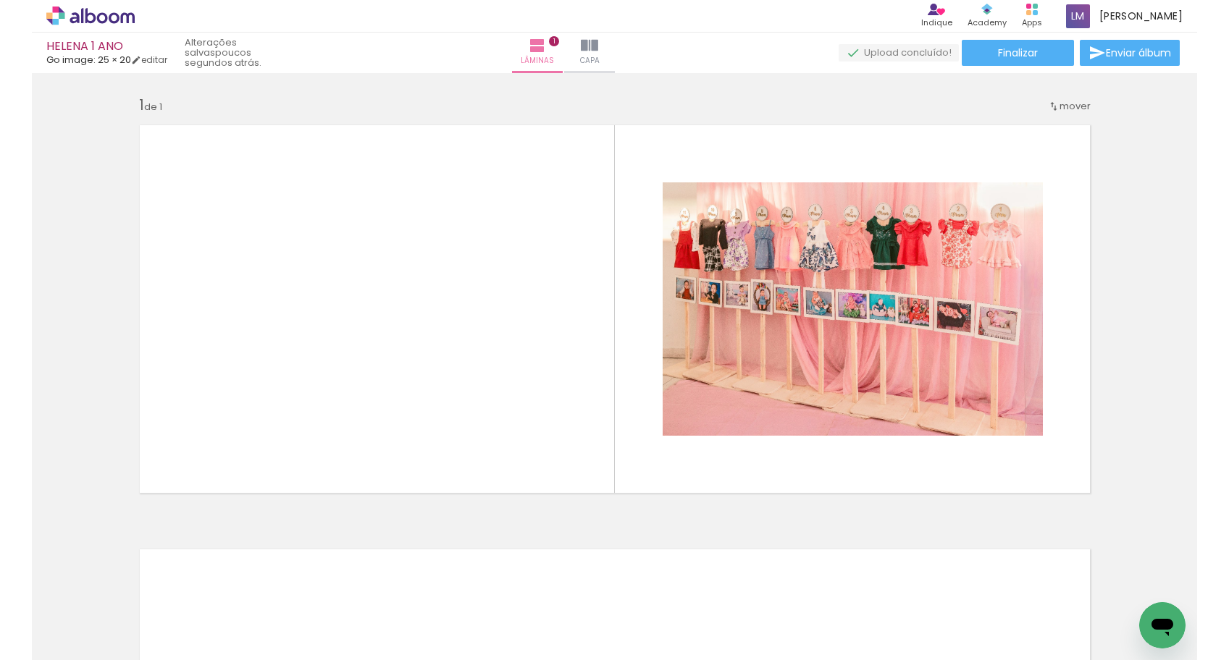
scroll to position [0, 7055]
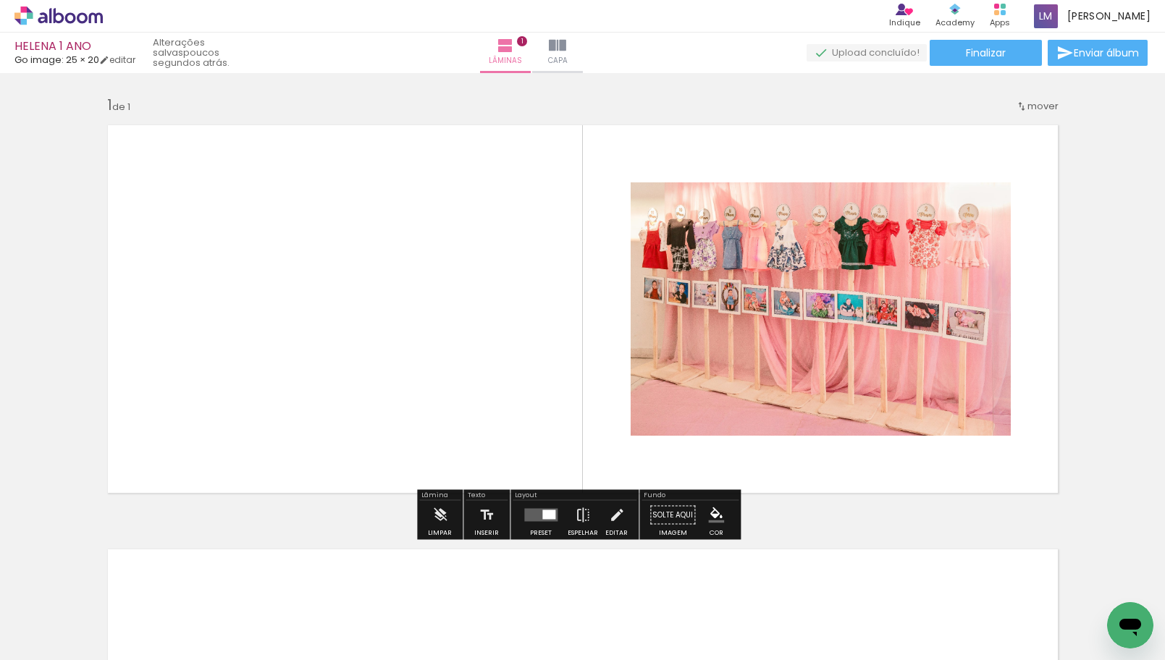
drag, startPoint x: 1112, startPoint y: 318, endPoint x: 1149, endPoint y: 310, distance: 38.5
click at [1149, 310] on div "Inserir lâmina 1 de 1" at bounding box center [582, 503] width 1165 height 850
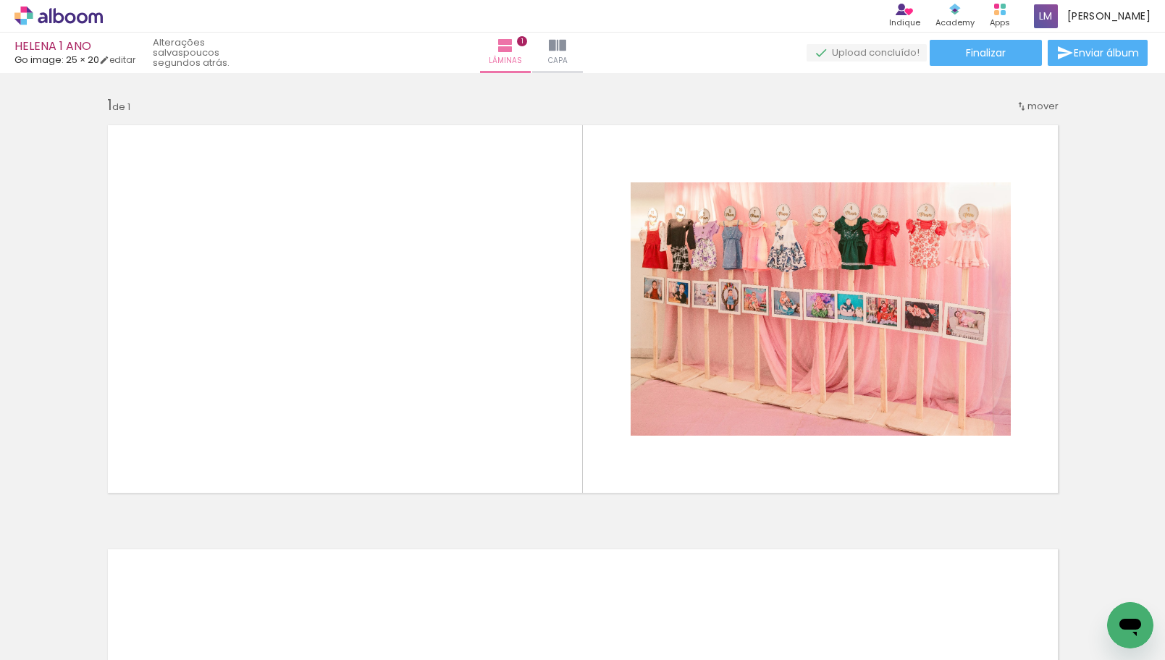
drag, startPoint x: 1109, startPoint y: 246, endPoint x: 1110, endPoint y: 487, distance: 241.2
click at [1116, 352] on div "Inserir lâmina 1 de 1" at bounding box center [582, 503] width 1165 height 850
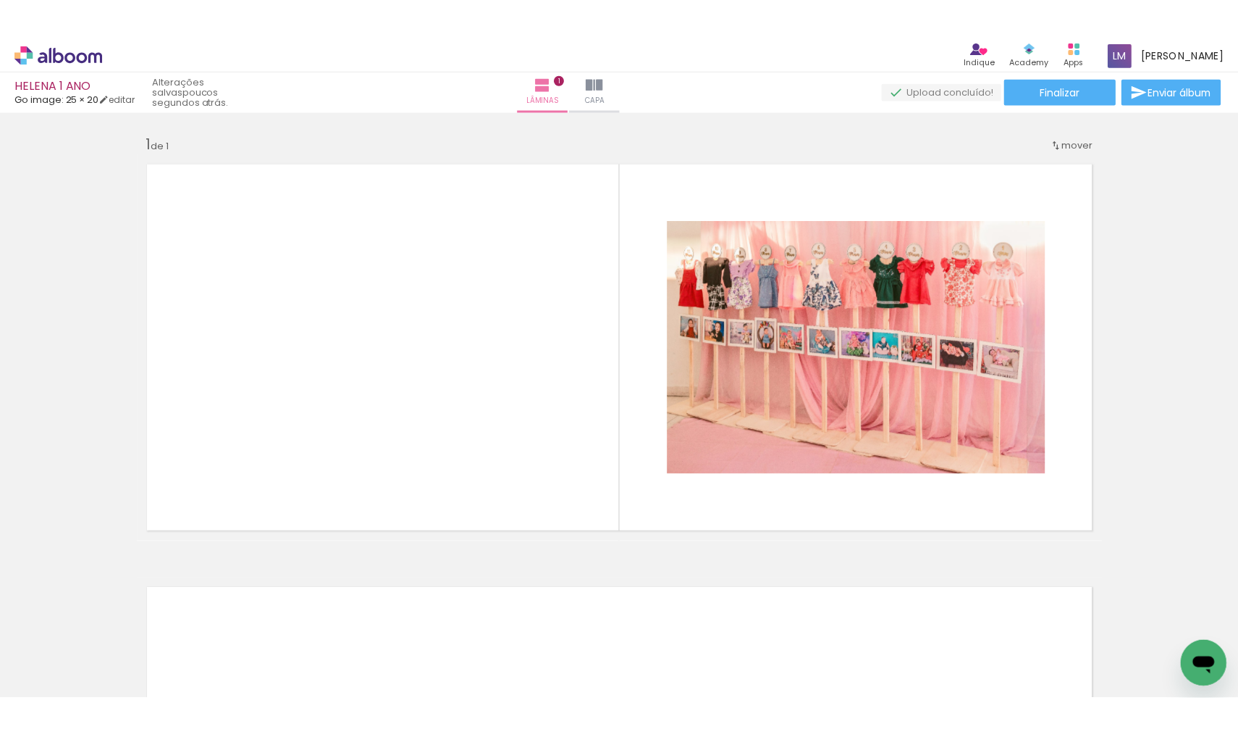
scroll to position [0, 6972]
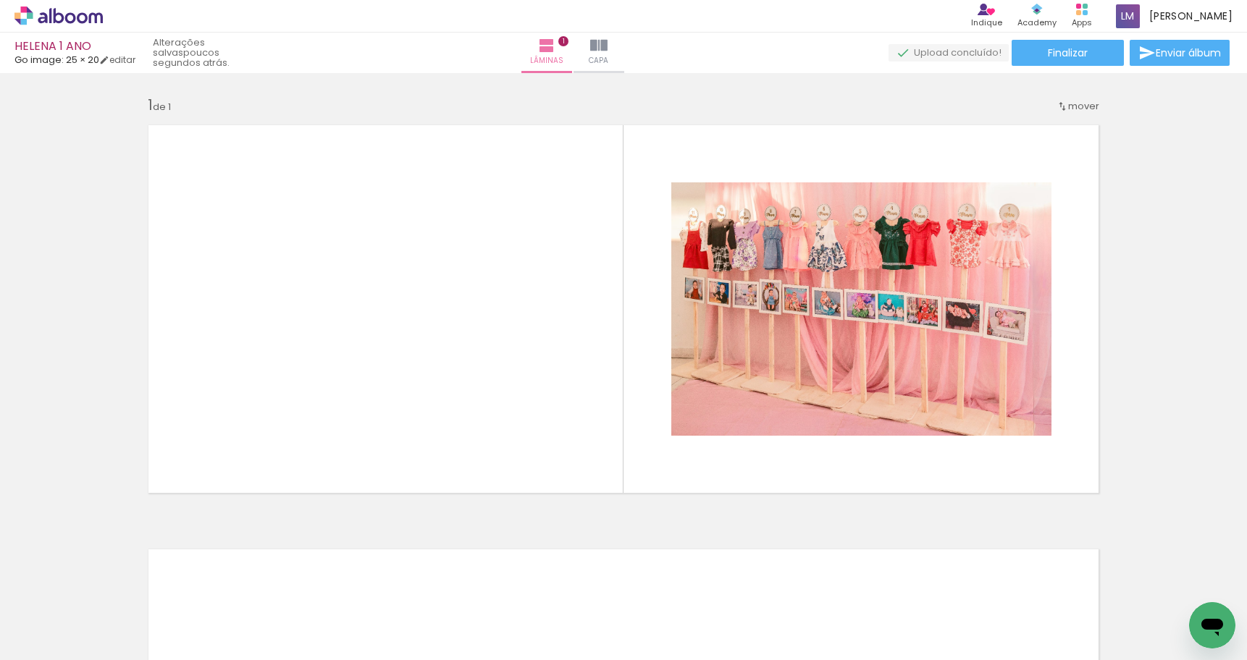
drag, startPoint x: 82, startPoint y: 591, endPoint x: 77, endPoint y: 603, distance: 13.3
click at [85, 595] on div "Biblioteca 100 fotos Todas as fotos Não utilizadas Adicionar Fotos" at bounding box center [45, 615] width 90 height 72
click at [41, 591] on span "100 fotos" at bounding box center [34, 594] width 51 height 17
click at [61, 618] on input "Todas as fotos" at bounding box center [40, 617] width 55 height 12
drag, startPoint x: 23, startPoint y: 395, endPoint x: 51, endPoint y: 393, distance: 28.3
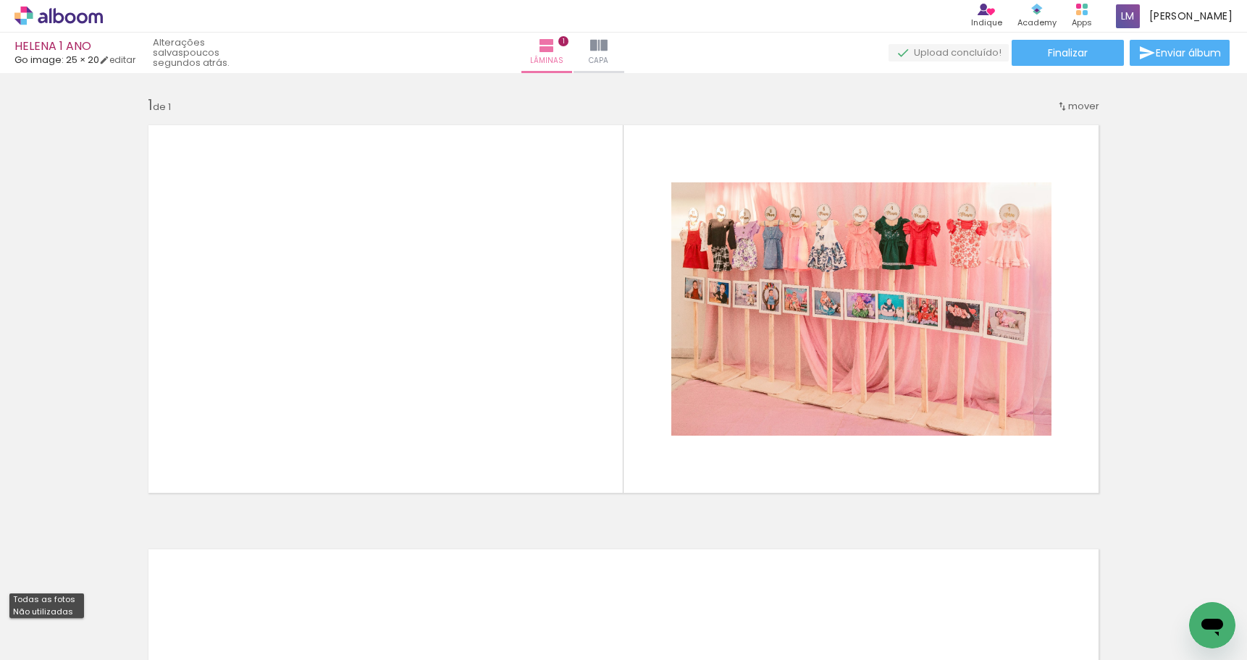
click at [51, 393] on div "Inserir lâmina 1 de 1" at bounding box center [623, 503] width 1247 height 850
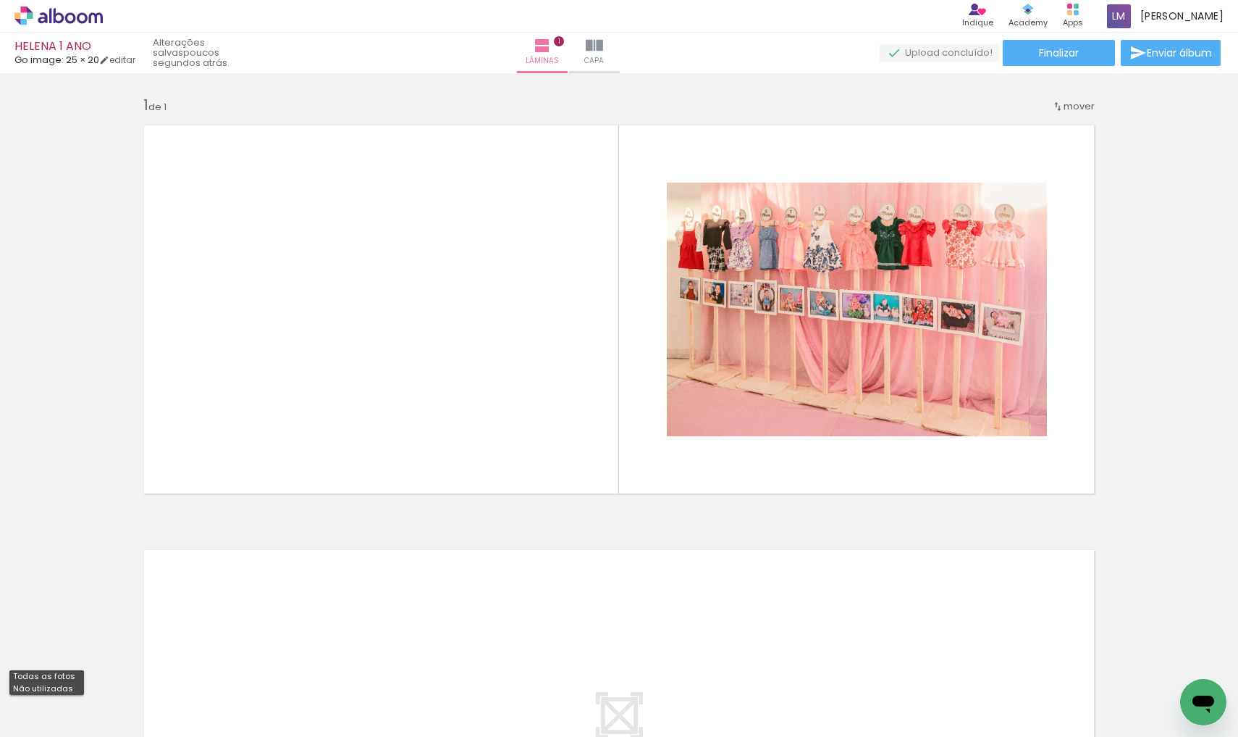
click at [0, 0] on slot "Todas as fotos" at bounding box center [0, 0] width 0 height 0
click at [125, 658] on iron-icon at bounding box center [116, 658] width 15 height 15
drag, startPoint x: 1083, startPoint y: 732, endPoint x: 400, endPoint y: 732, distance: 683.7
click at [119, 660] on iron-horizontal-list at bounding box center [104, 691] width 29 height 91
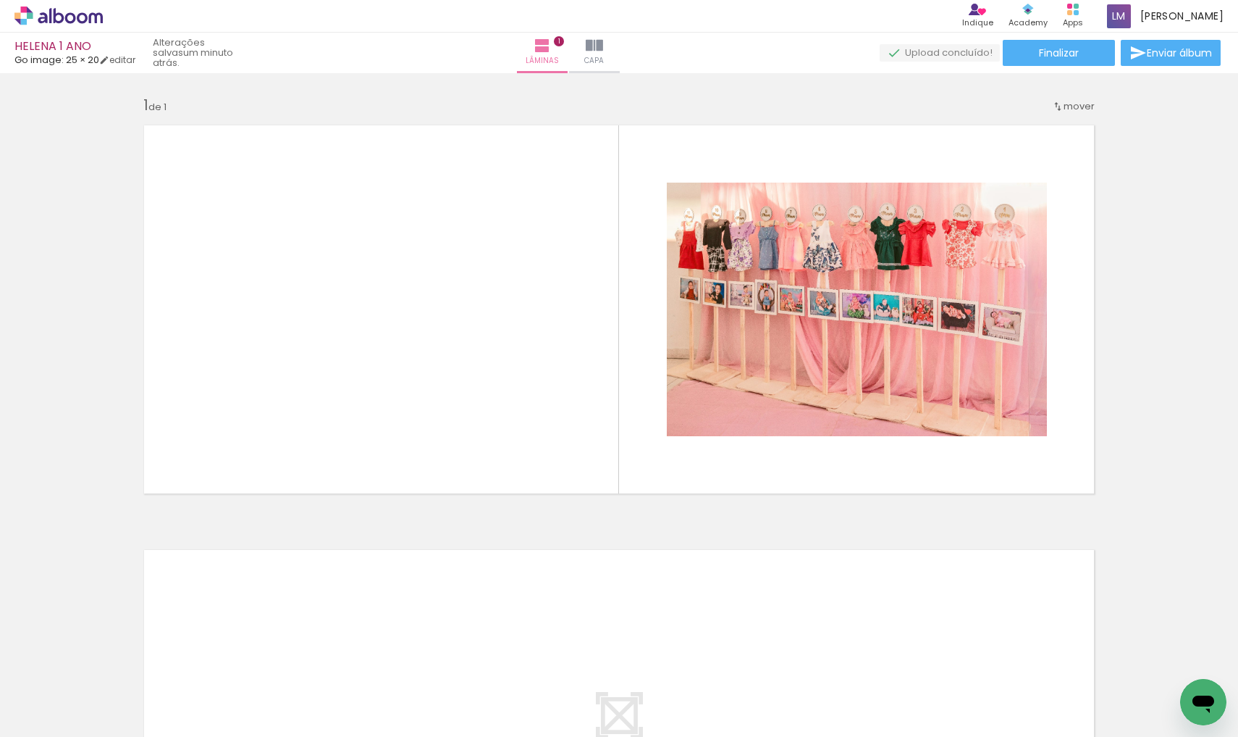
scroll to position [0, 0]
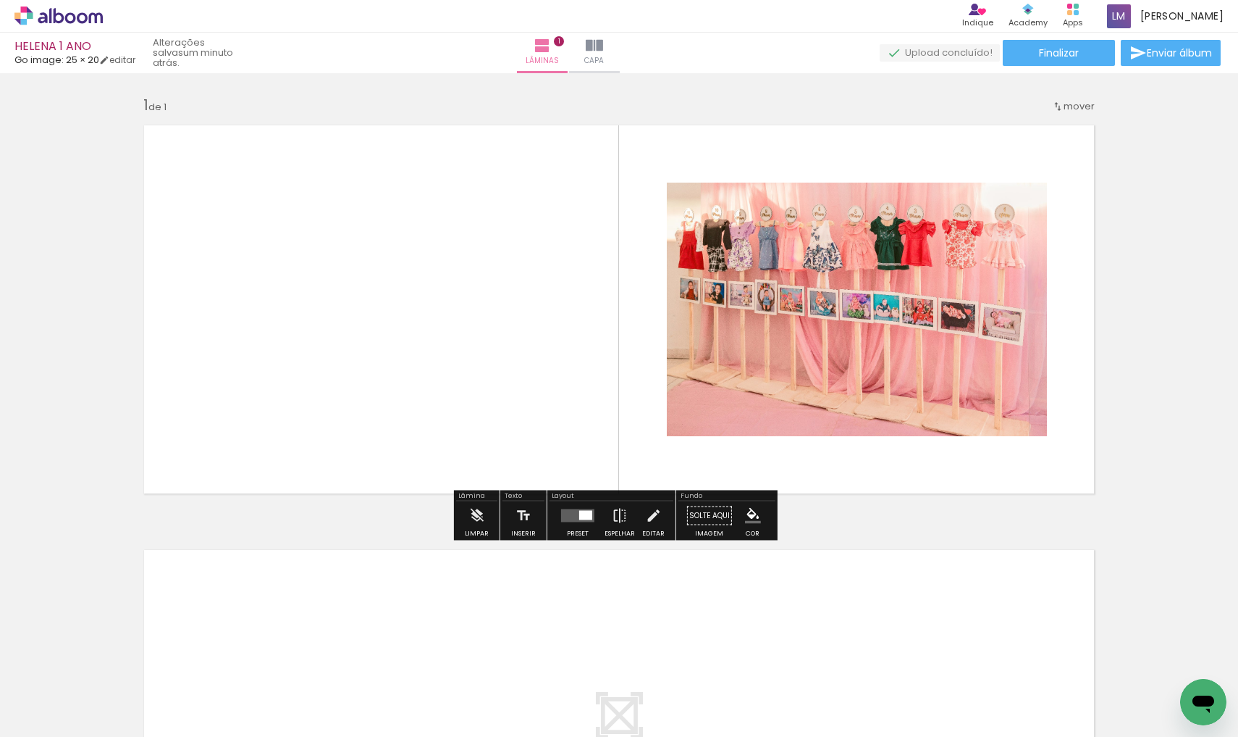
click at [63, 20] on icon at bounding box center [59, 15] width 11 height 15
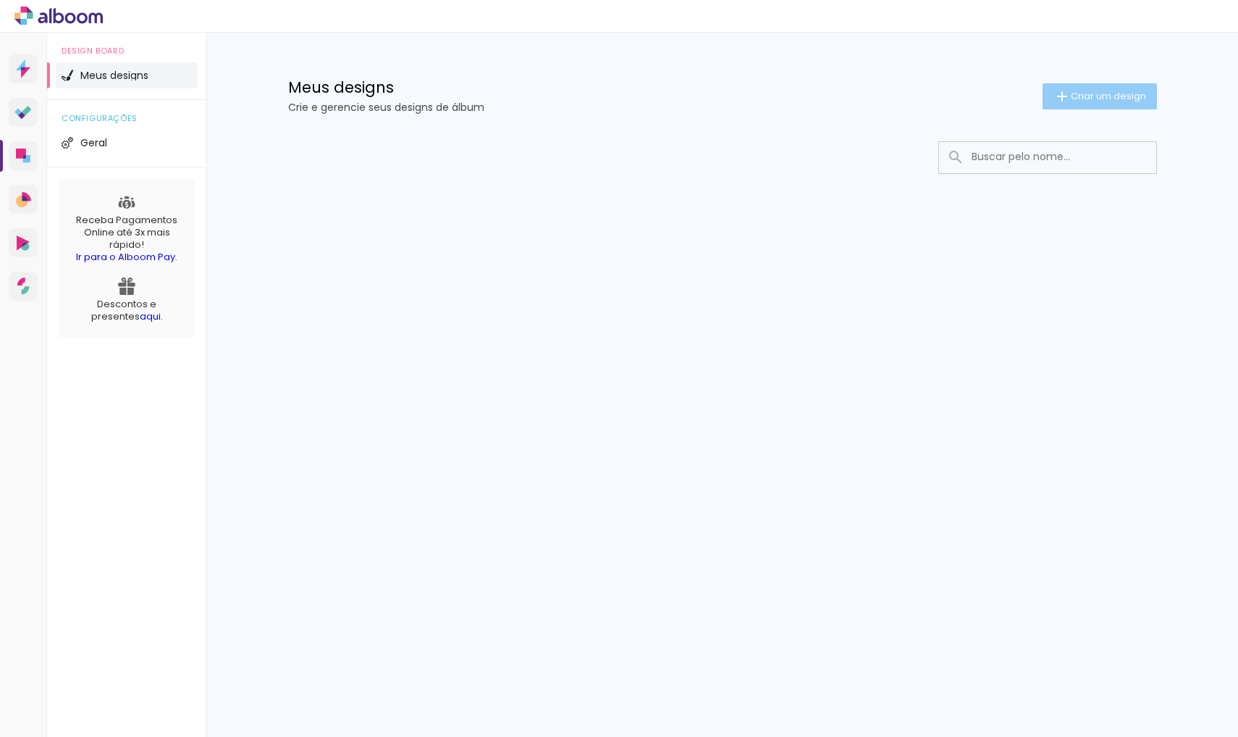
click at [1097, 98] on span "Criar um design" at bounding box center [1108, 95] width 75 height 9
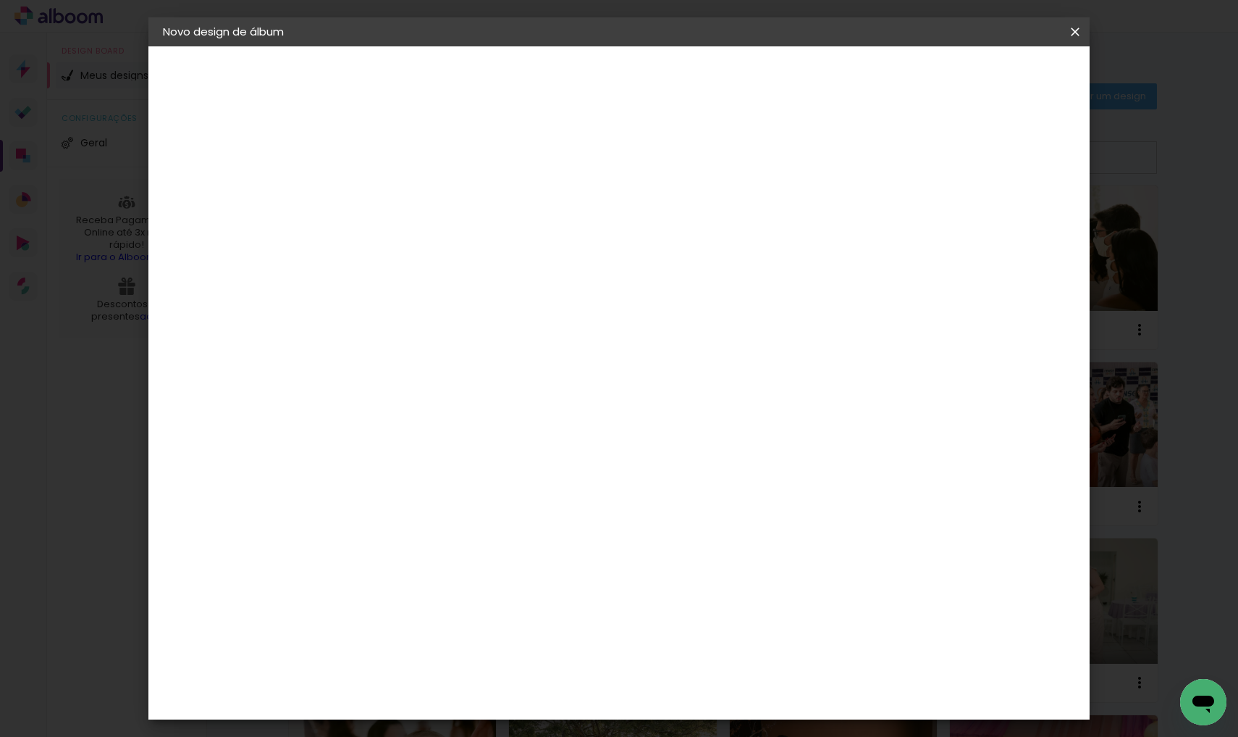
click at [400, 199] on input at bounding box center [400, 194] width 0 height 22
type input "HELENA"
click at [548, 84] on paper-button "Avançar" at bounding box center [512, 76] width 71 height 25
click at [426, 720] on div "Go image" at bounding box center [407, 731] width 35 height 23
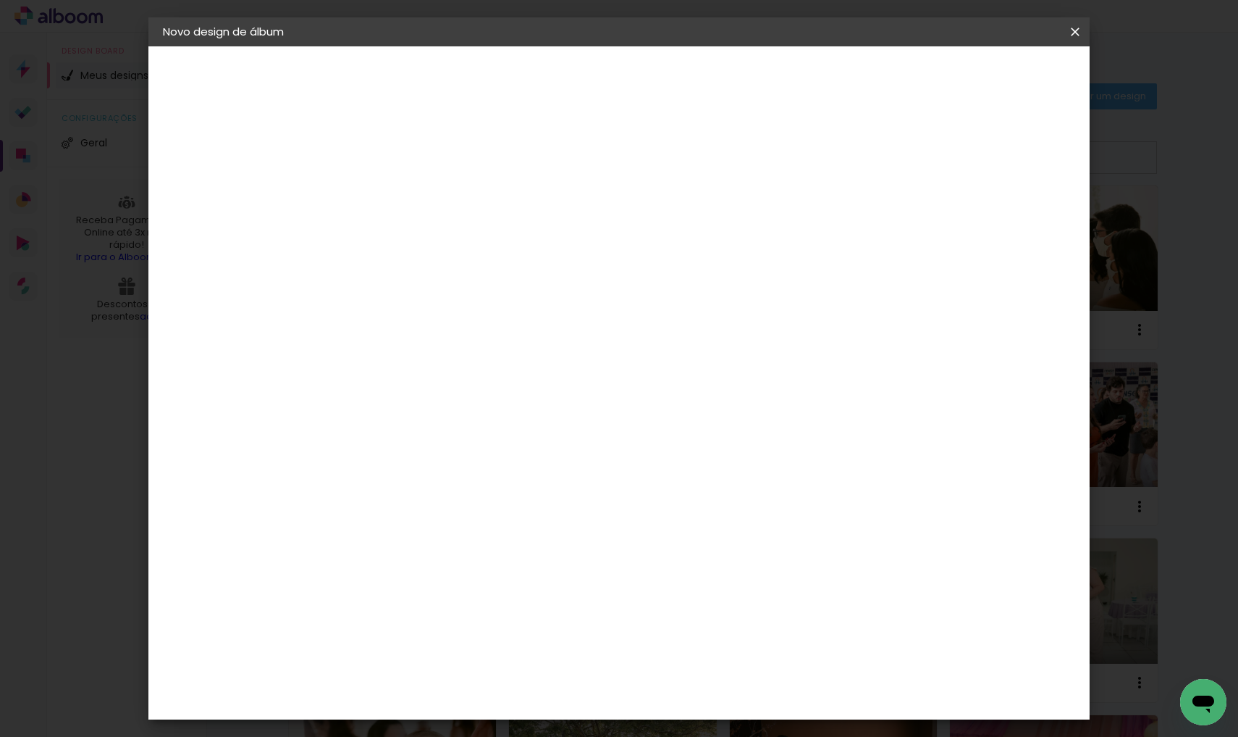
click at [671, 85] on paper-button "Avançar" at bounding box center [635, 76] width 71 height 25
click at [456, 244] on input "text" at bounding box center [428, 252] width 56 height 22
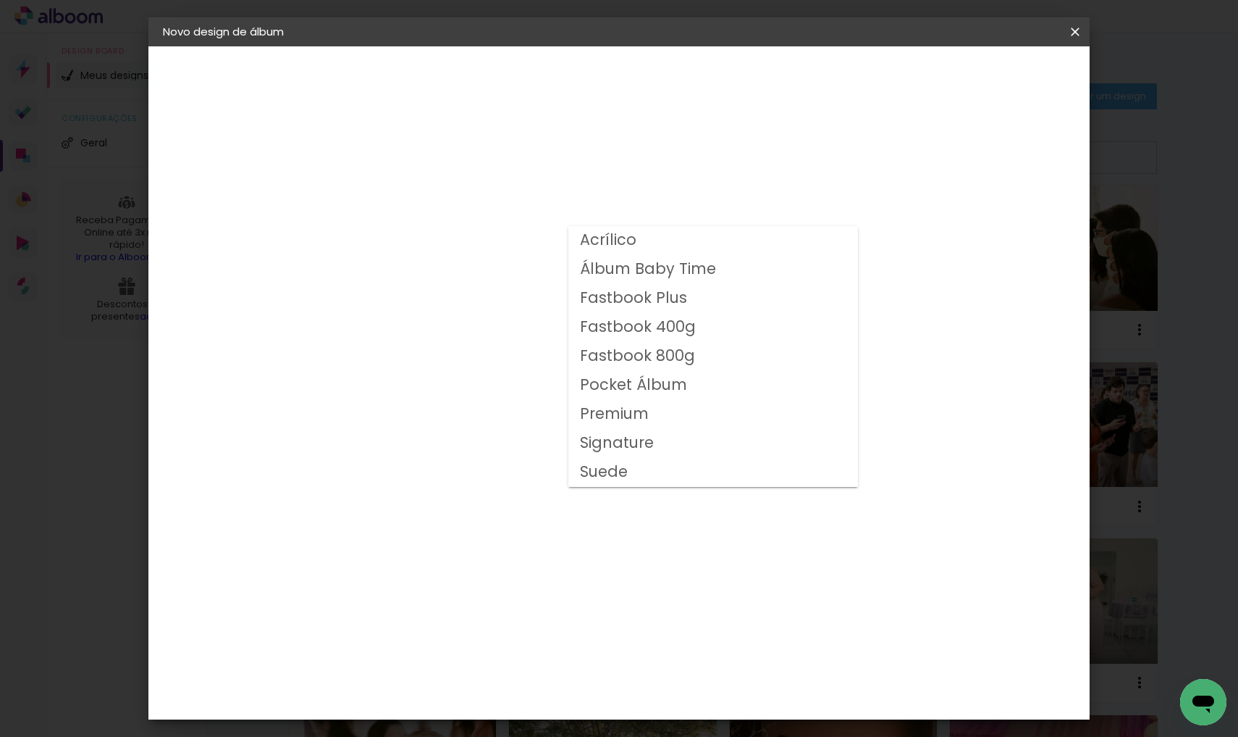
click at [0, 0] on slot "Fastbook 800g" at bounding box center [0, 0] width 0 height 0
type input "Fastbook 800g"
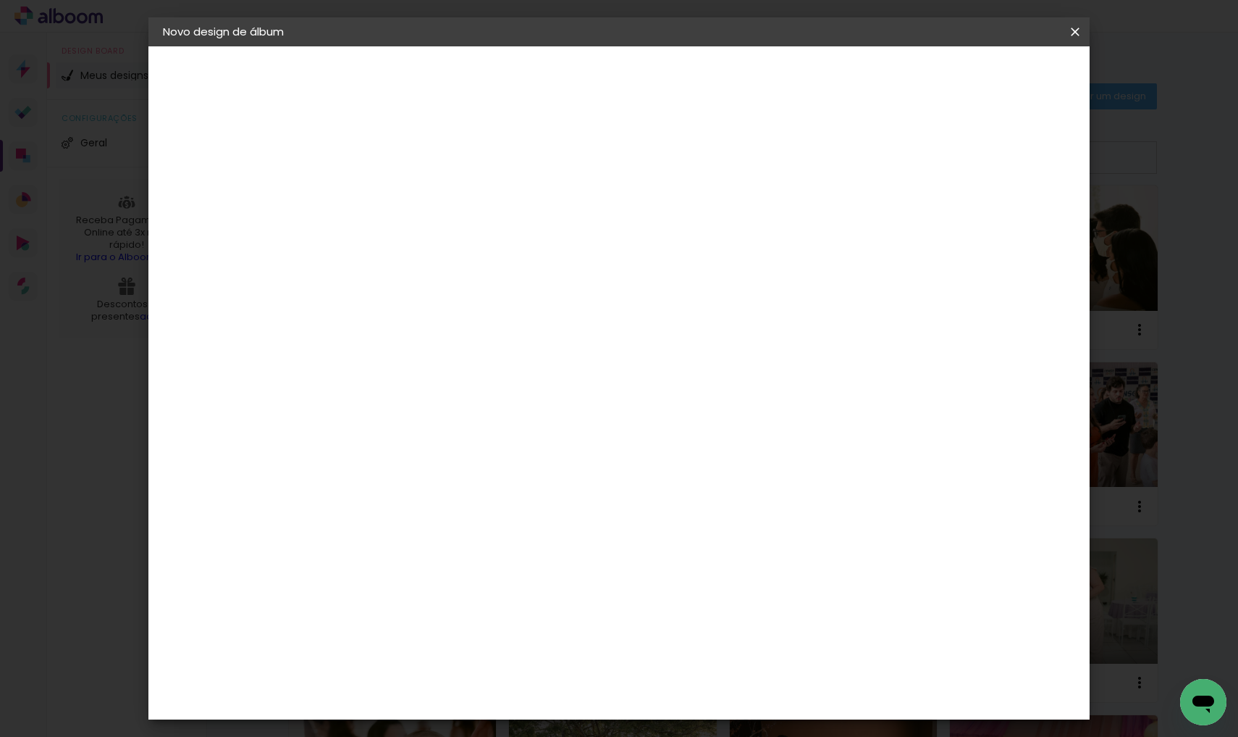
click at [498, 390] on span "25 × 20" at bounding box center [463, 393] width 67 height 38
click at [0, 0] on slot "Avançar" at bounding box center [0, 0] width 0 height 0
click at [985, 78] on span "Iniciar design" at bounding box center [952, 77] width 66 height 10
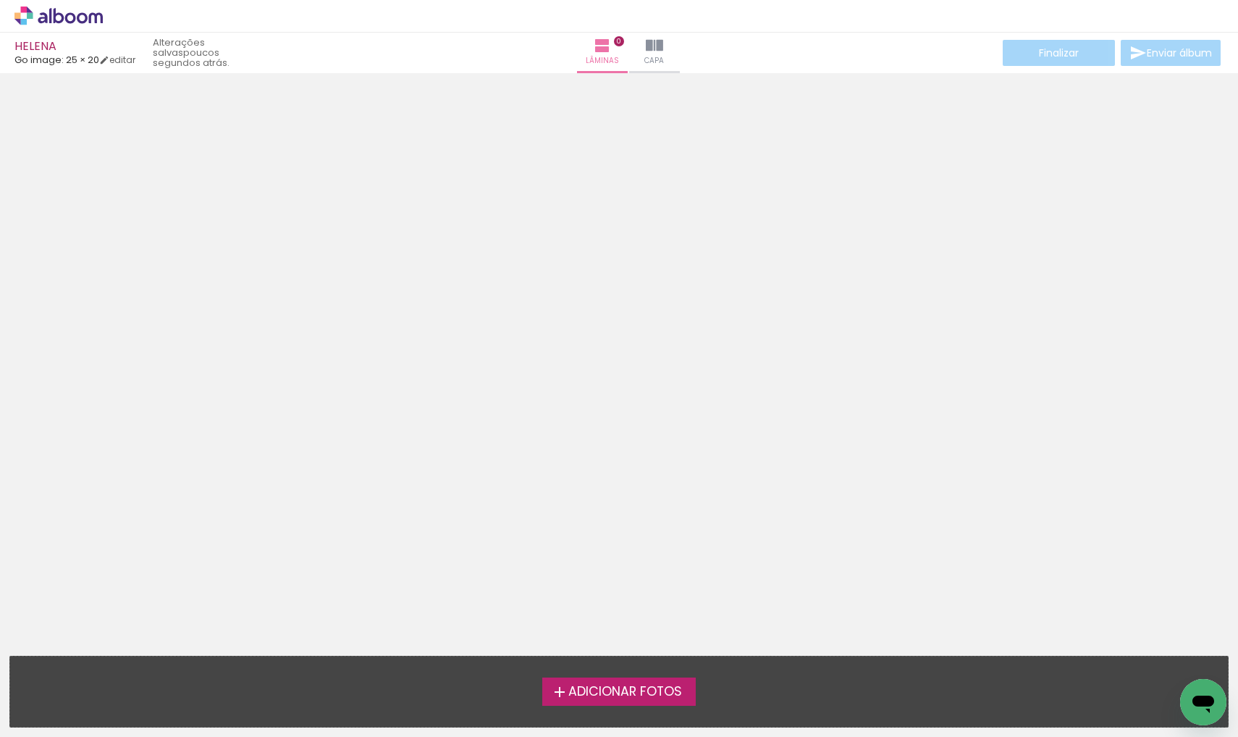
click at [618, 692] on span "Adicionar Fotos" at bounding box center [626, 691] width 114 height 13
click at [0, 0] on input "file" at bounding box center [0, 0] width 0 height 0
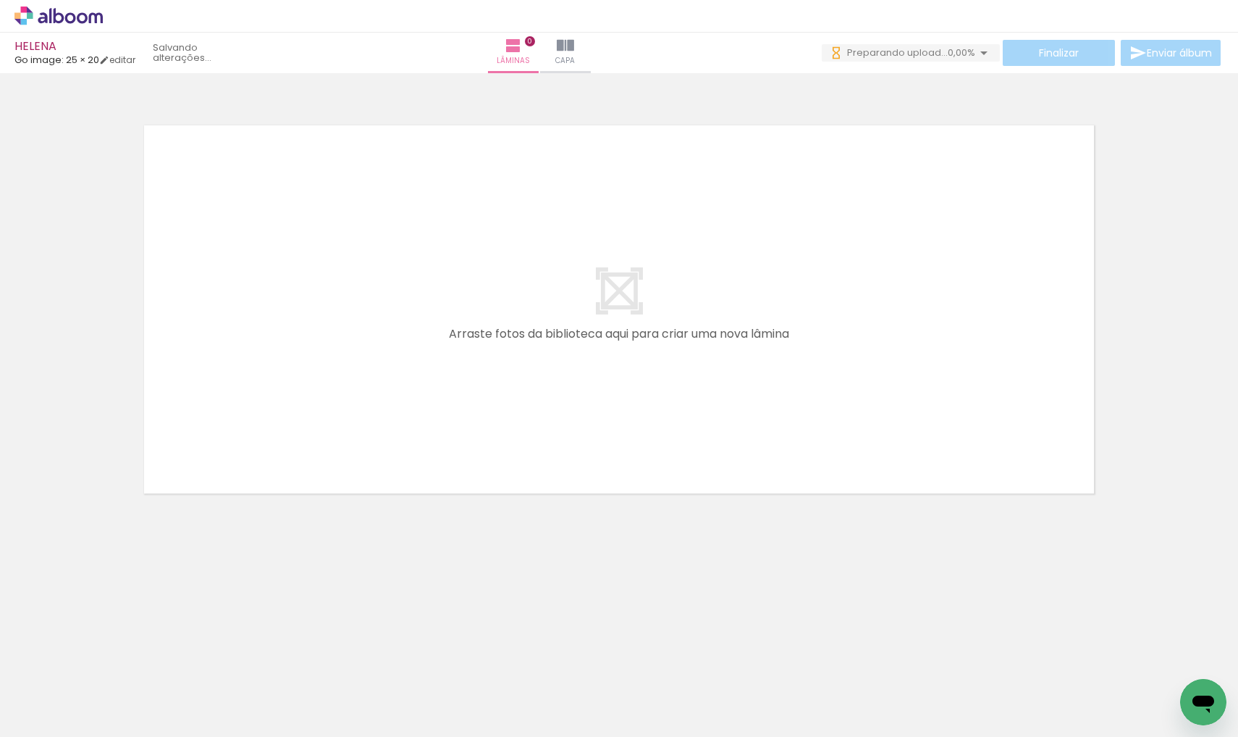
scroll to position [0, 1332]
drag, startPoint x: 248, startPoint y: 730, endPoint x: 543, endPoint y: 719, distance: 295.7
click at [119, 719] on iron-horizontal-list at bounding box center [104, 691] width 29 height 91
drag, startPoint x: 432, startPoint y: 730, endPoint x: 516, endPoint y: 734, distance: 84.8
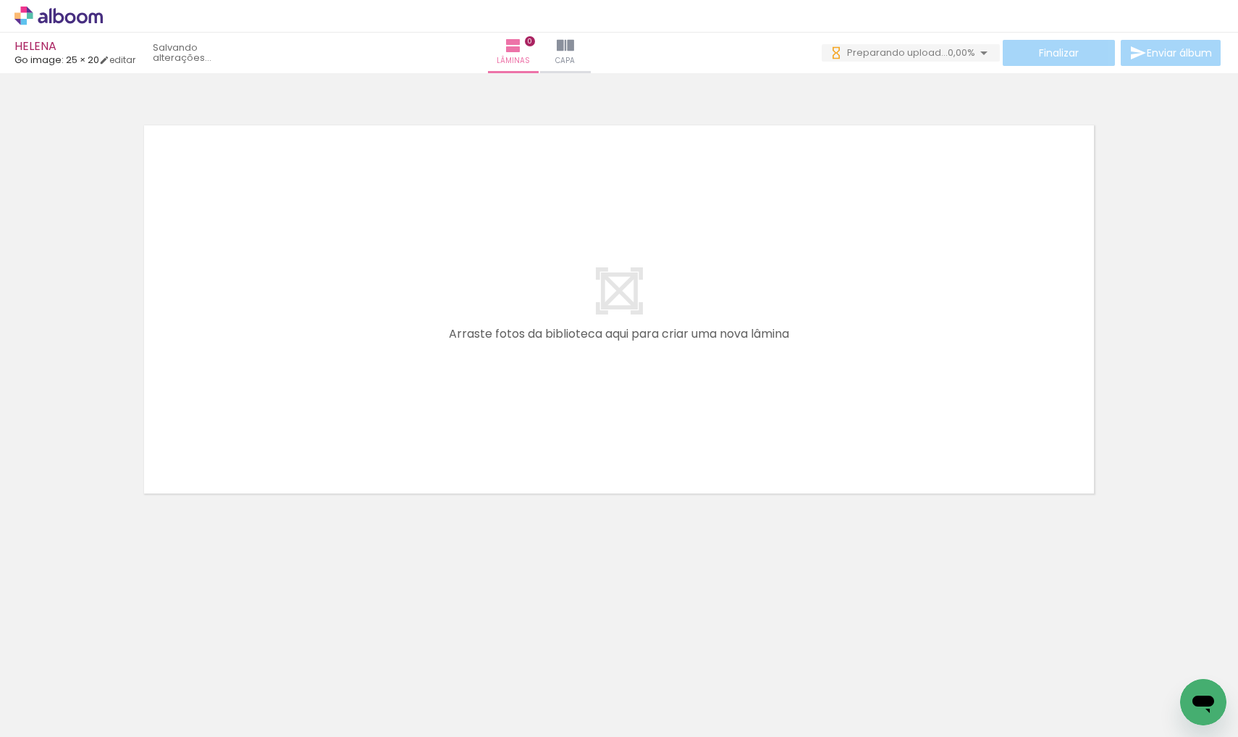
click at [119, 733] on iron-horizontal-list at bounding box center [104, 691] width 29 height 91
drag, startPoint x: 516, startPoint y: 734, endPoint x: 615, endPoint y: 731, distance: 98.5
click at [119, 731] on iron-horizontal-list at bounding box center [104, 691] width 29 height 91
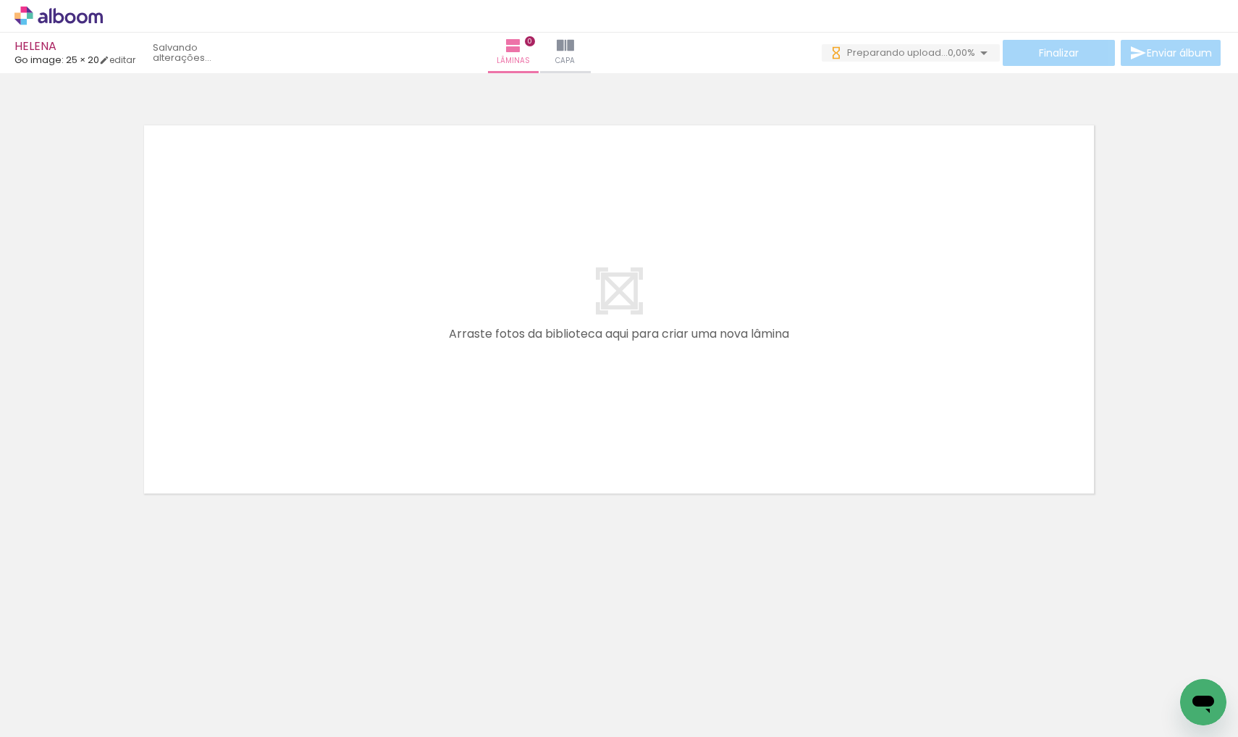
drag, startPoint x: 552, startPoint y: 736, endPoint x: 468, endPoint y: 731, distance: 84.1
click at [119, 731] on iron-horizontal-list at bounding box center [104, 691] width 29 height 91
drag, startPoint x: 459, startPoint y: 733, endPoint x: 564, endPoint y: 729, distance: 105.1
click at [119, 729] on iron-horizontal-list at bounding box center [104, 691] width 29 height 91
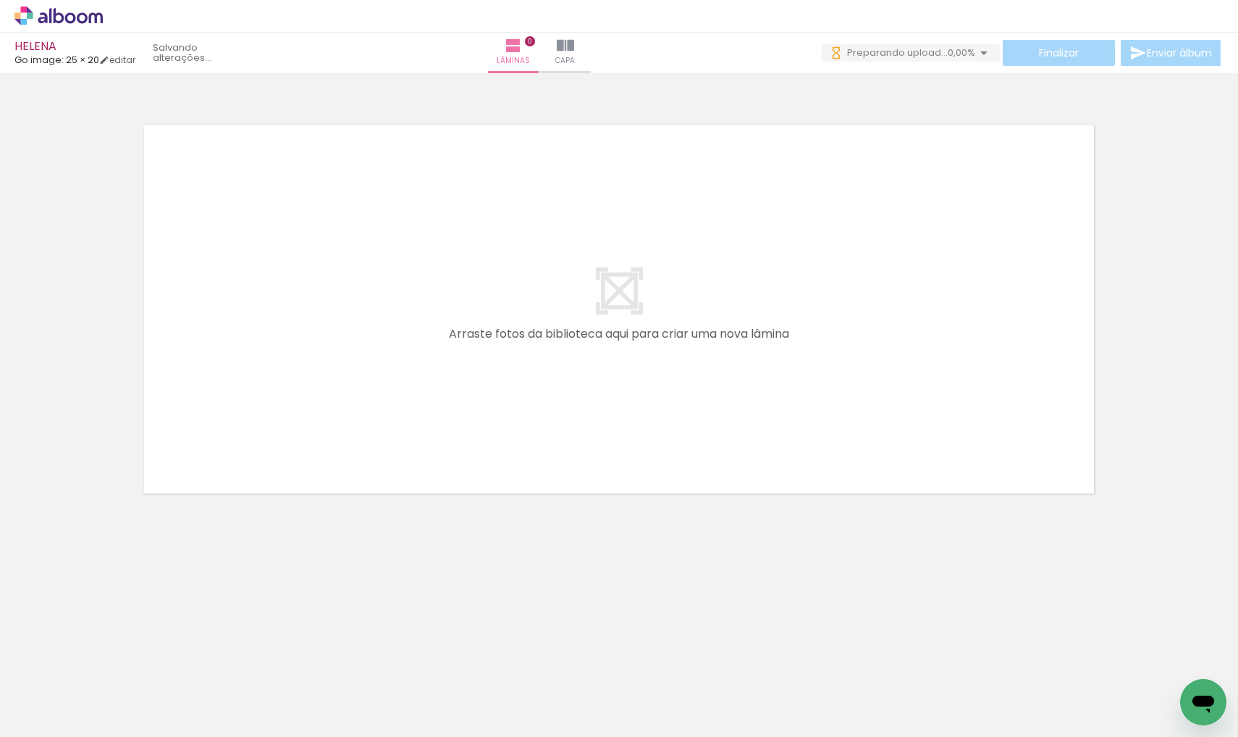
scroll to position [0, 2313]
drag, startPoint x: 552, startPoint y: 733, endPoint x: 752, endPoint y: 736, distance: 199.9
click at [119, 736] on iron-horizontal-list at bounding box center [104, 691] width 29 height 91
drag, startPoint x: 569, startPoint y: 729, endPoint x: 598, endPoint y: 730, distance: 29.7
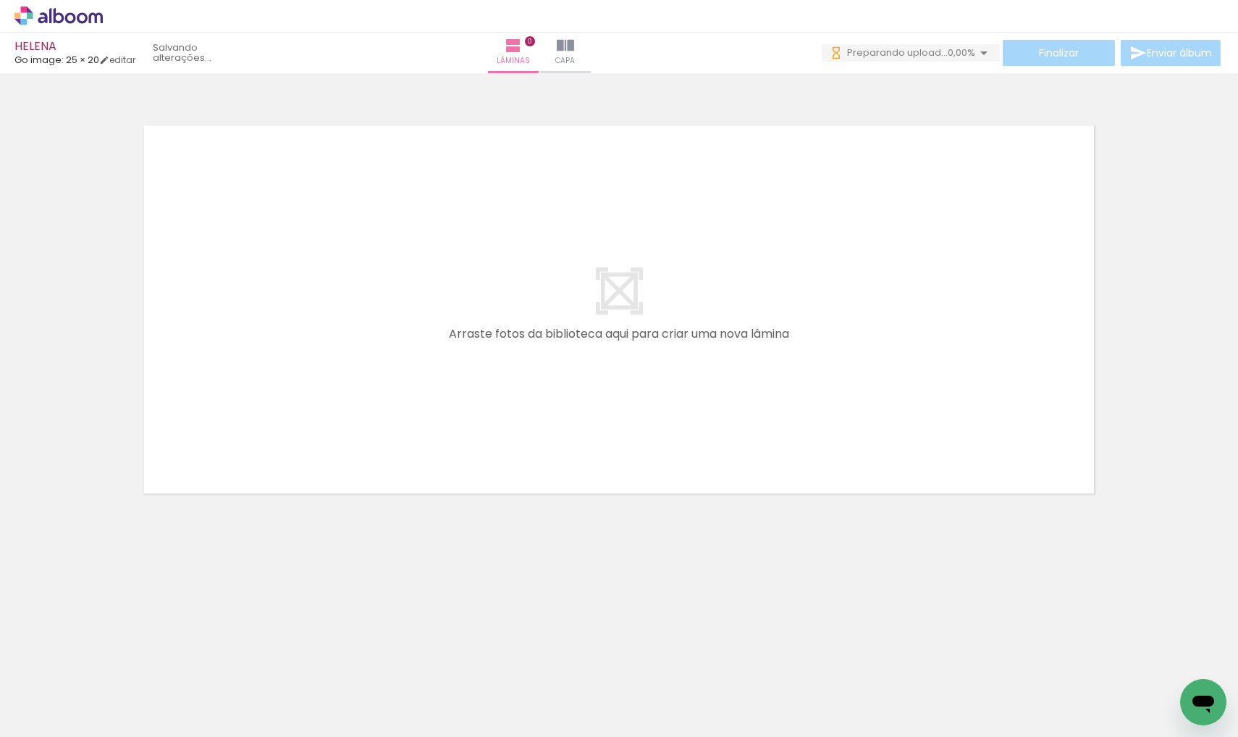
click at [119, 730] on iron-horizontal-list at bounding box center [104, 691] width 29 height 91
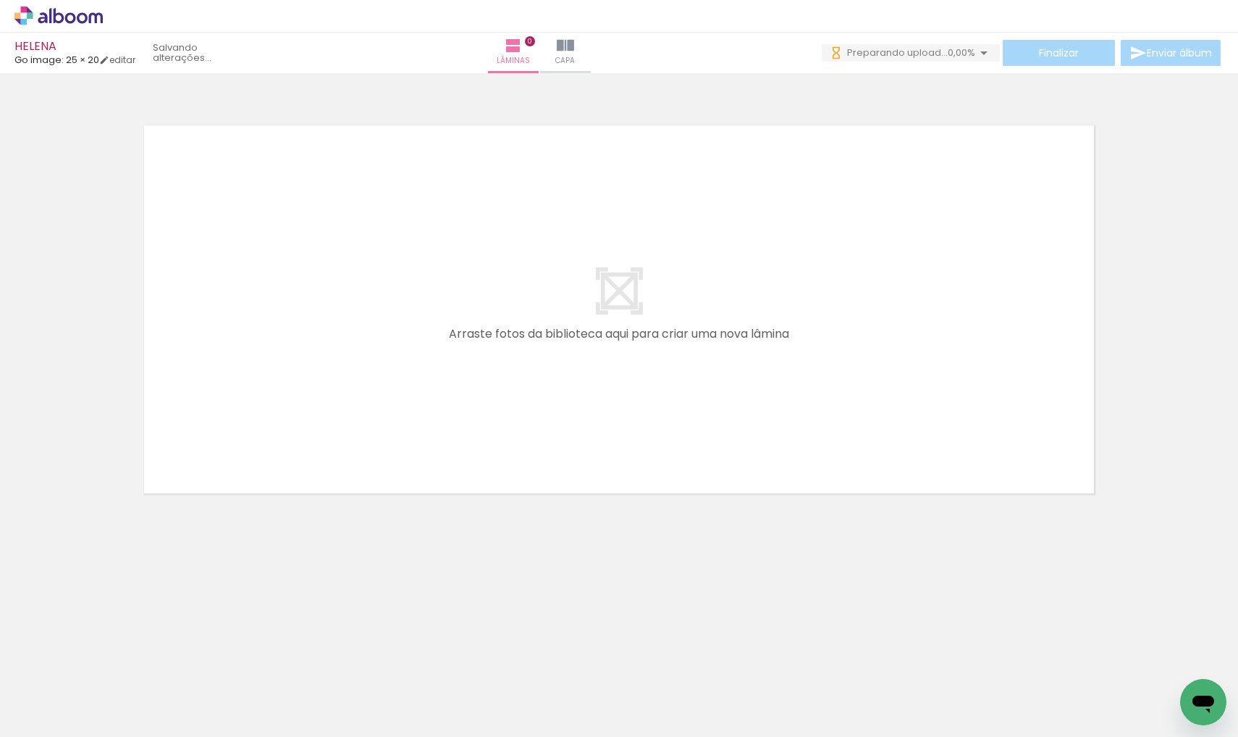
scroll to position [0, 0]
click at [119, 730] on iron-horizontal-list at bounding box center [104, 691] width 29 height 91
click at [119, 734] on iron-horizontal-list at bounding box center [104, 691] width 29 height 91
drag, startPoint x: 629, startPoint y: 732, endPoint x: 691, endPoint y: 736, distance: 61.7
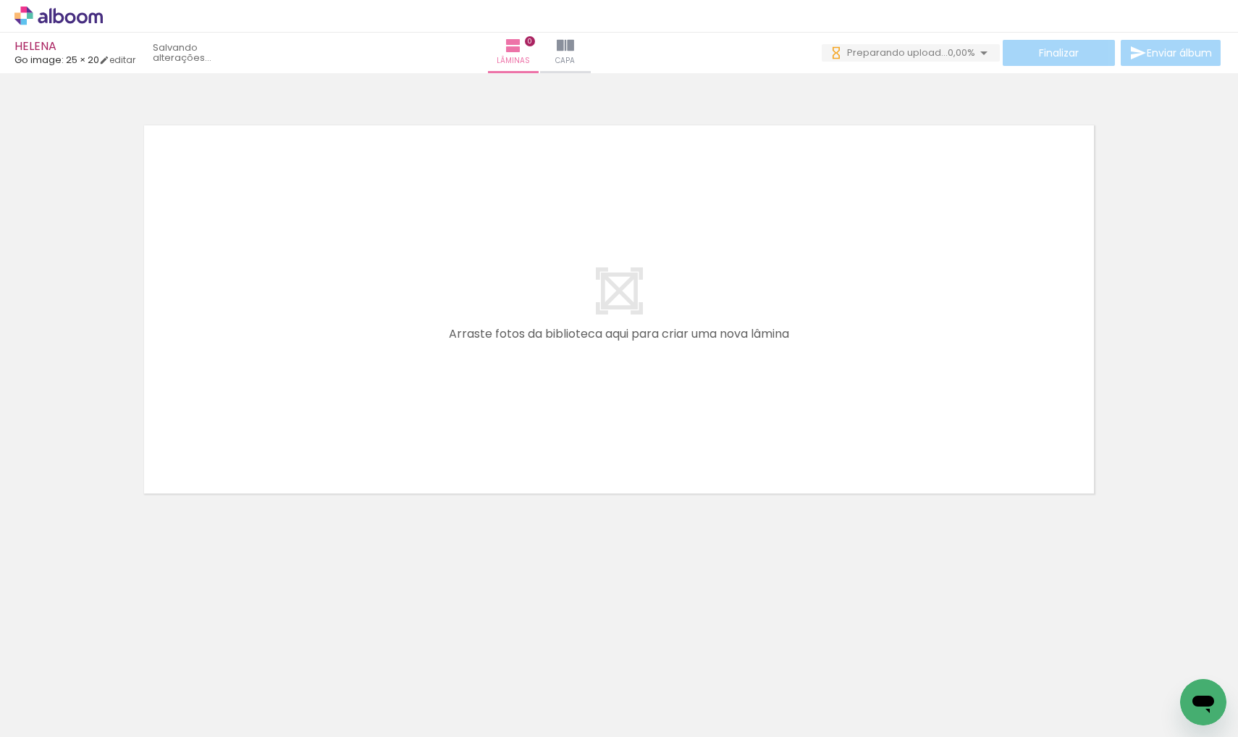
click at [119, 736] on iron-horizontal-list at bounding box center [104, 691] width 29 height 91
drag, startPoint x: 673, startPoint y: 730, endPoint x: 731, endPoint y: 731, distance: 58.7
click at [119, 731] on iron-horizontal-list at bounding box center [104, 691] width 29 height 91
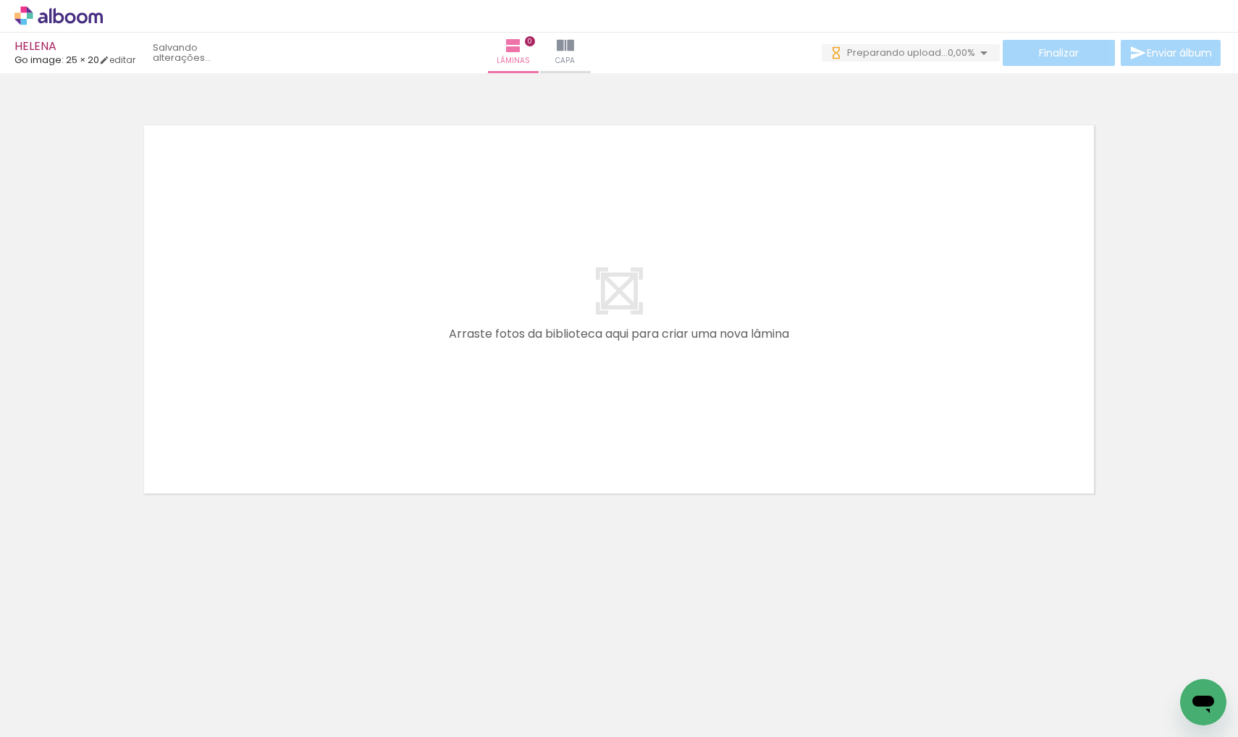
scroll to position [0, 4458]
click at [119, 731] on iron-horizontal-list at bounding box center [104, 691] width 29 height 91
click at [119, 729] on iron-horizontal-list at bounding box center [104, 691] width 29 height 91
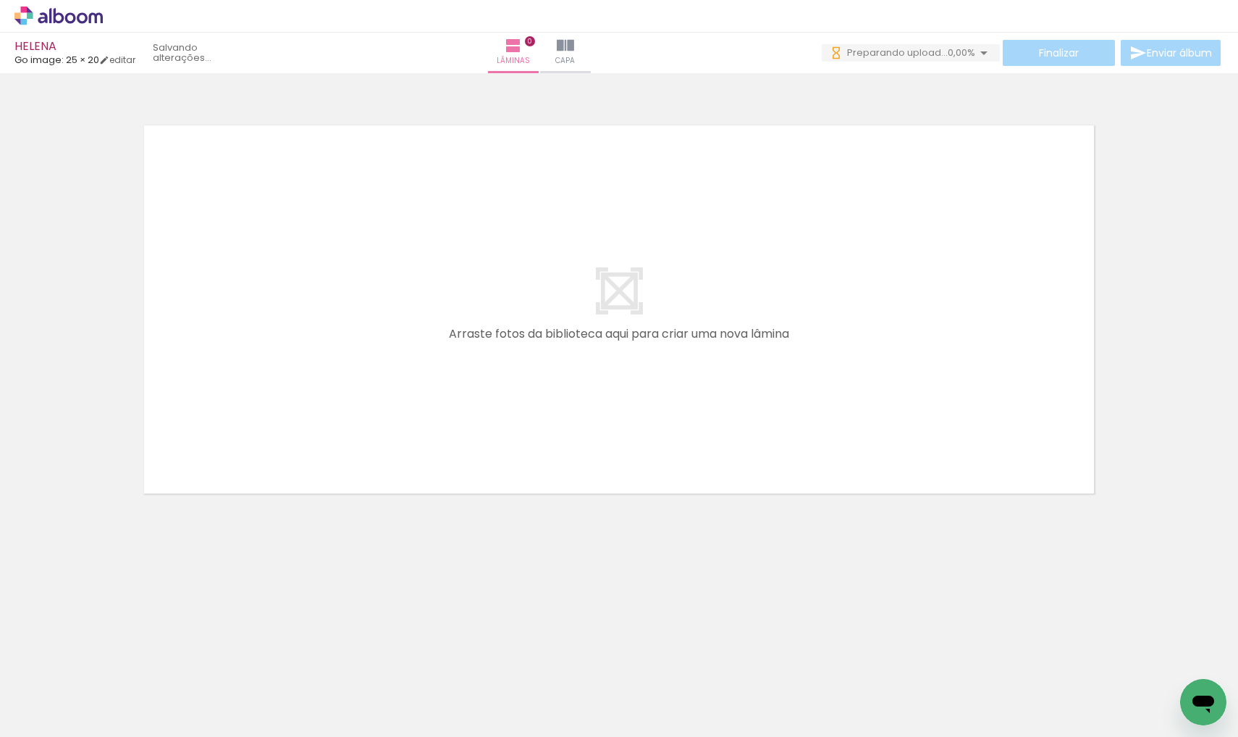
click at [119, 730] on iron-horizontal-list at bounding box center [104, 691] width 29 height 91
click at [981, 51] on iron-icon at bounding box center [984, 52] width 17 height 17
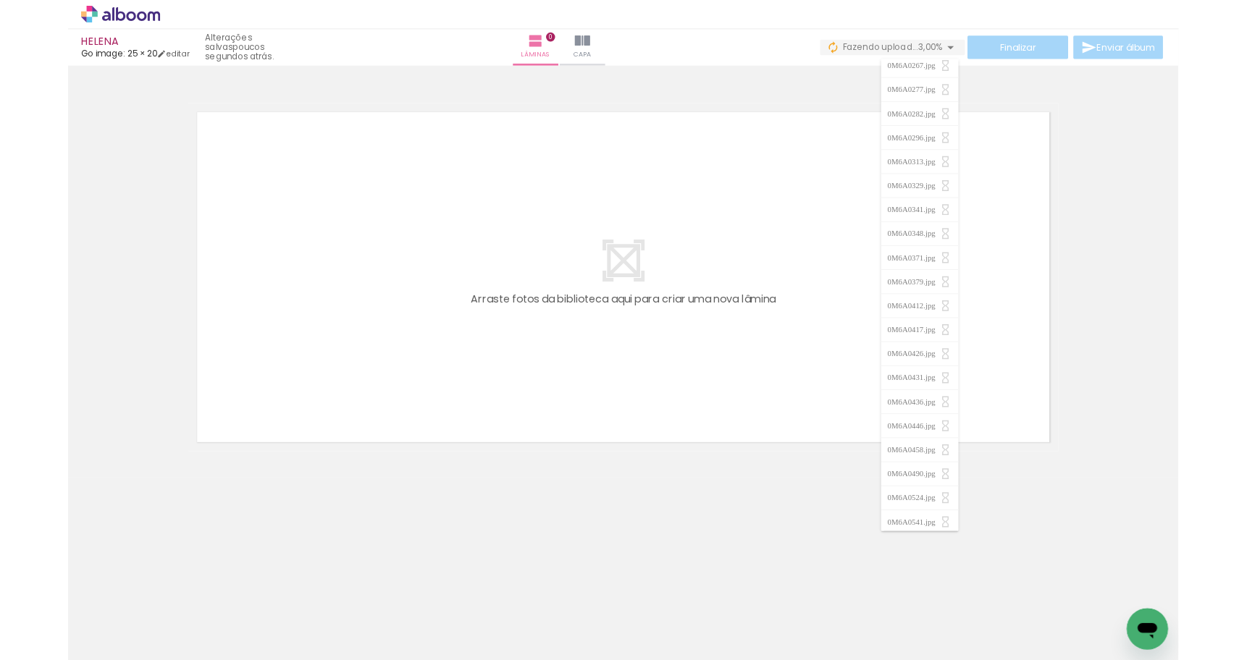
scroll to position [0, 0]
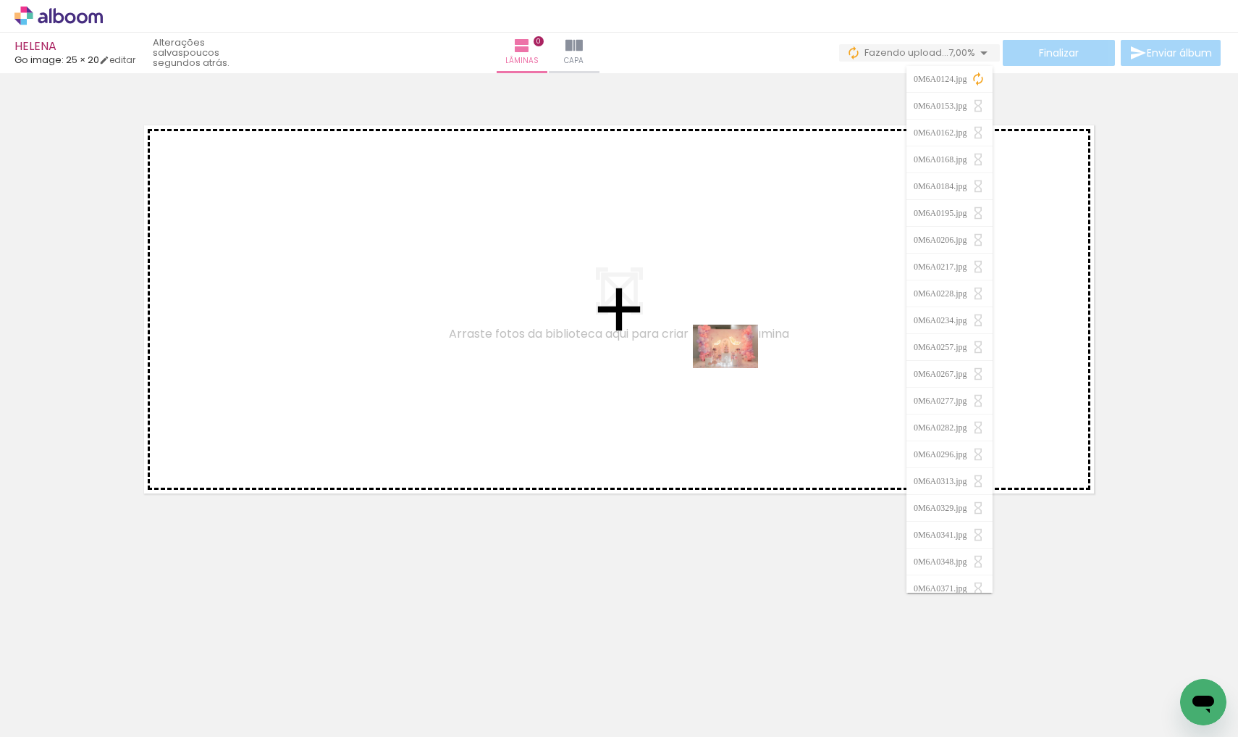
drag, startPoint x: 829, startPoint y: 687, endPoint x: 737, endPoint y: 368, distance: 331.7
click at [737, 368] on quentale-workspace at bounding box center [619, 368] width 1238 height 737
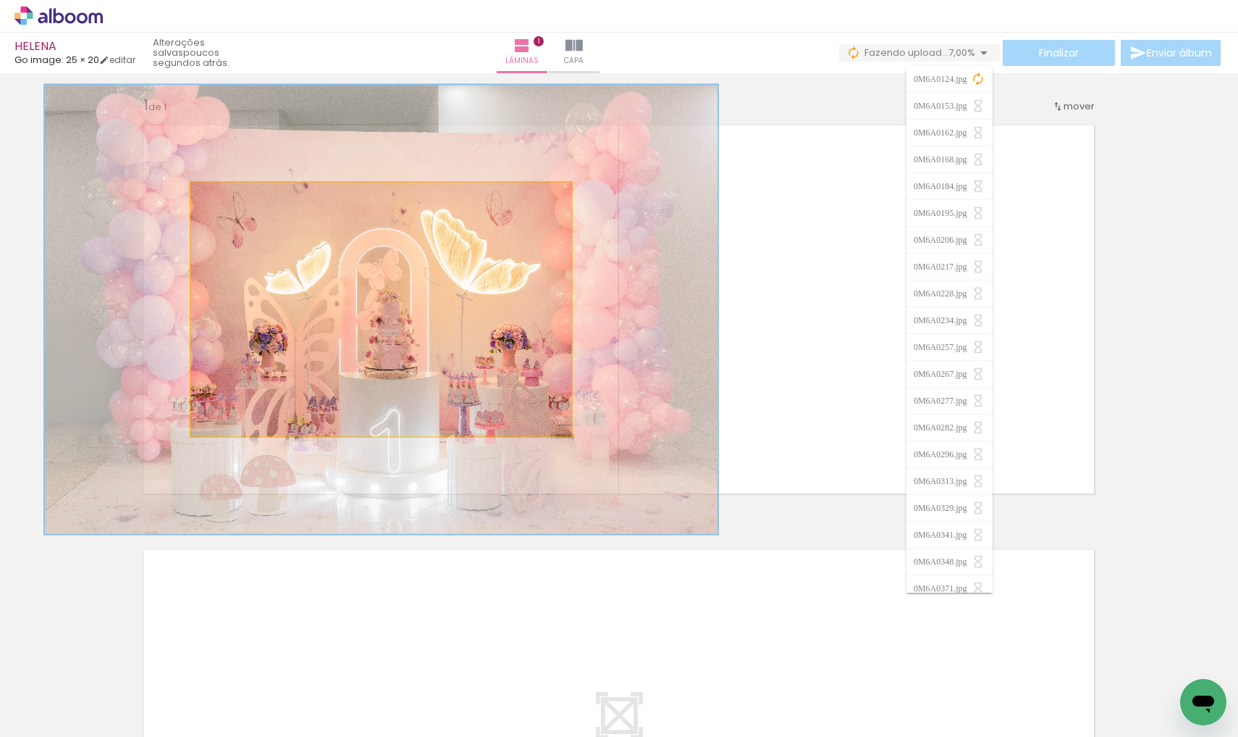
drag, startPoint x: 222, startPoint y: 194, endPoint x: 260, endPoint y: 209, distance: 41.3
click at [260, 209] on quentale-photo at bounding box center [381, 309] width 380 height 253
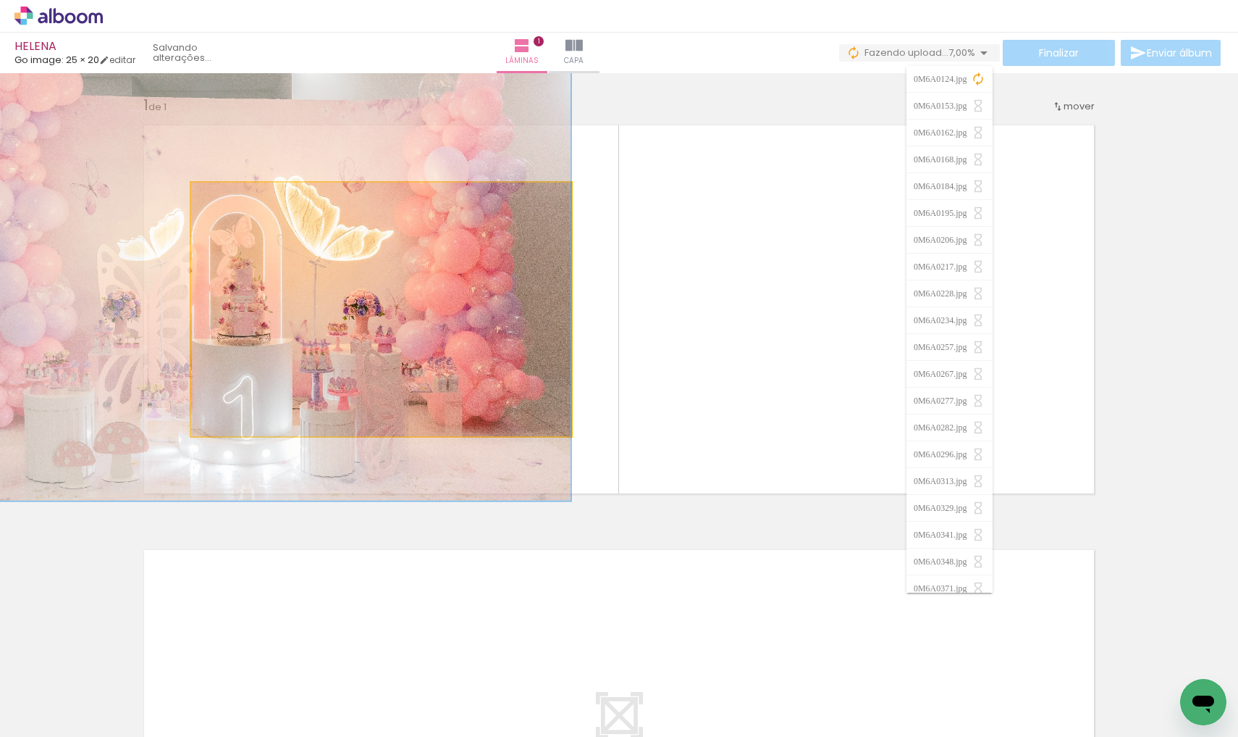
drag, startPoint x: 504, startPoint y: 343, endPoint x: 181, endPoint y: 310, distance: 324.7
click at [181, 310] on quentale-layouter at bounding box center [619, 309] width 970 height 388
click at [239, 290] on quentale-photo at bounding box center [381, 309] width 380 height 253
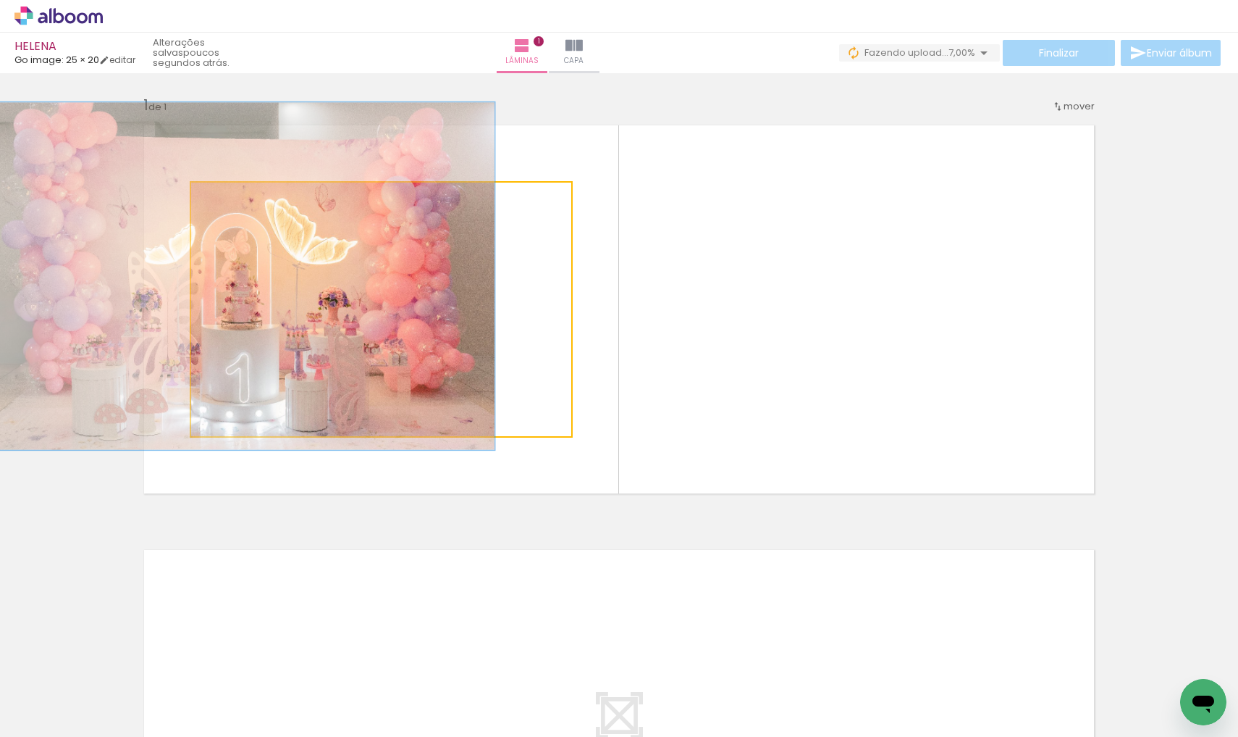
drag, startPoint x: 254, startPoint y: 201, endPoint x: 180, endPoint y: 206, distance: 74.8
type paper-slider "100"
click at [191, 206] on quentale-photo at bounding box center [381, 309] width 380 height 253
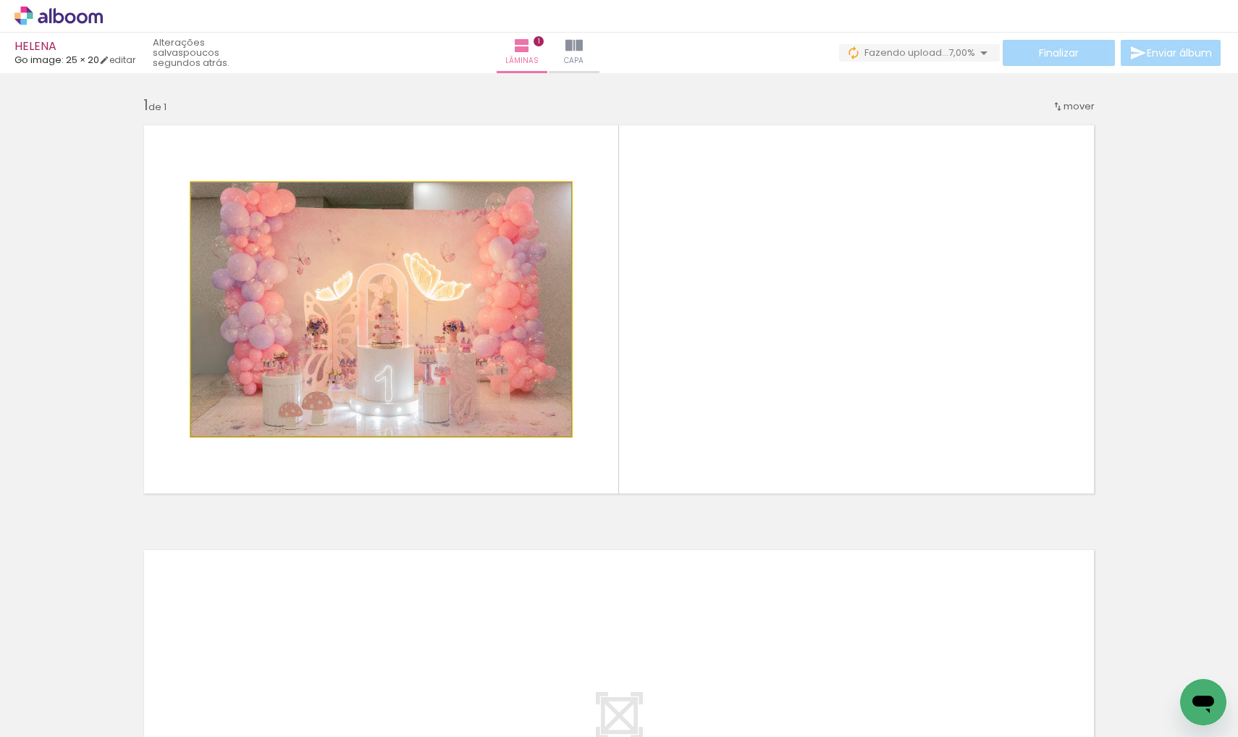
drag, startPoint x: 220, startPoint y: 273, endPoint x: 334, endPoint y: 297, distance: 116.2
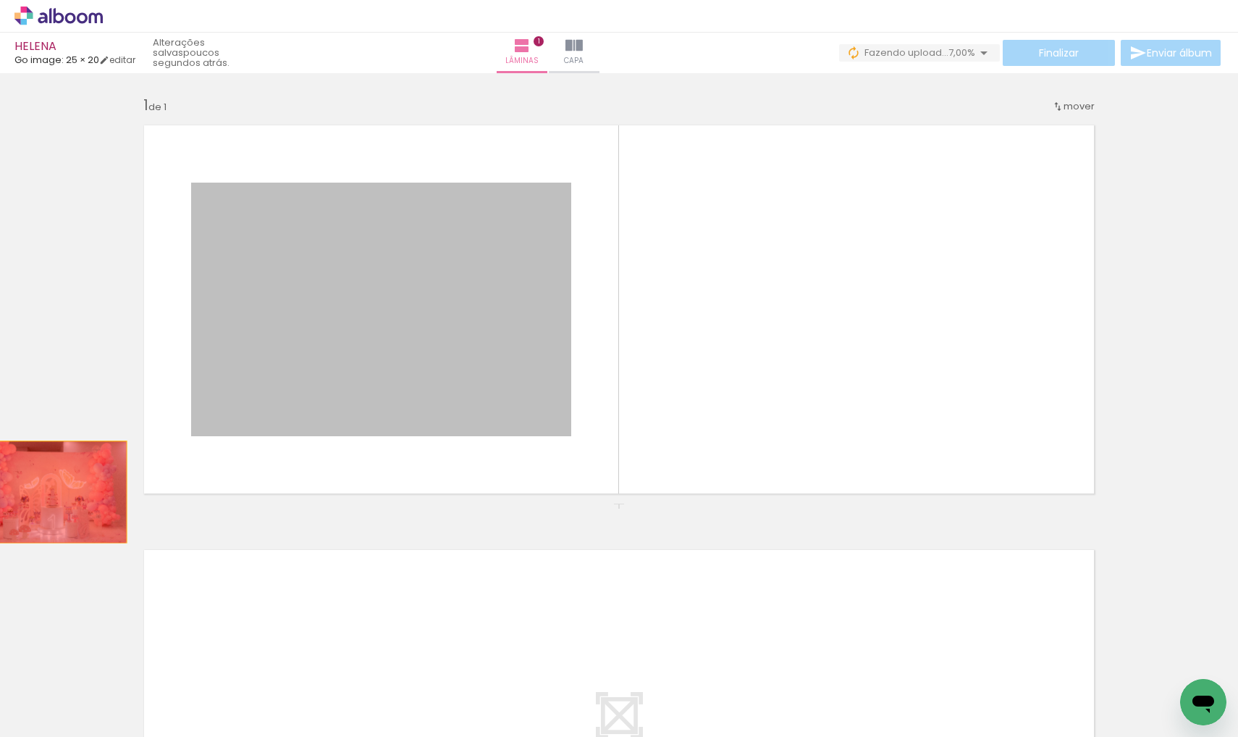
drag, startPoint x: 399, startPoint y: 363, endPoint x: 370, endPoint y: 475, distance: 115.9
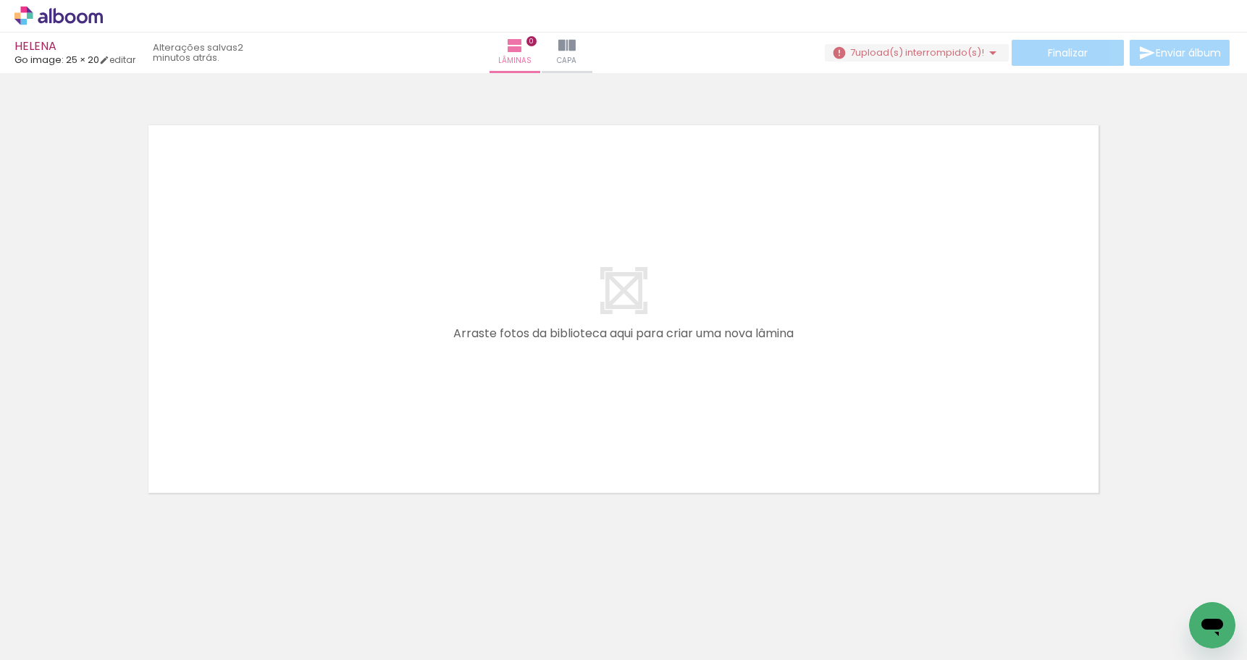
click at [934, 51] on span "upload(s) interrompido(s)!" at bounding box center [919, 53] width 129 height 14
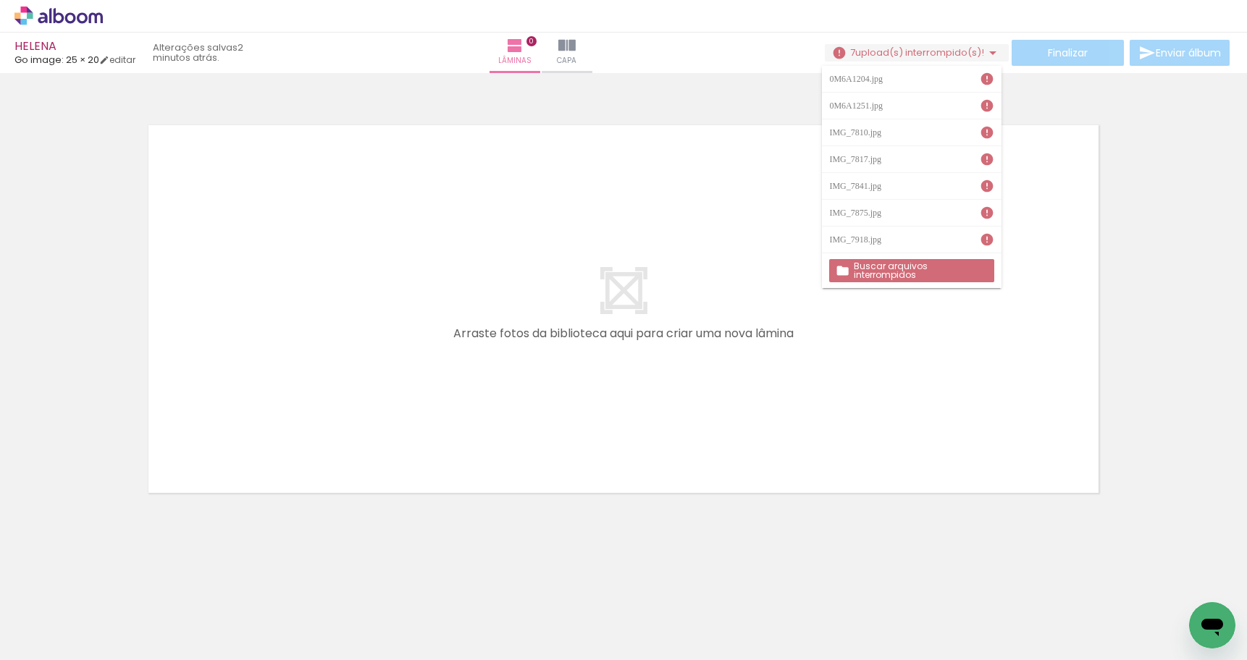
click at [0, 0] on slot "Buscar arquivos interrompidos" at bounding box center [0, 0] width 0 height 0
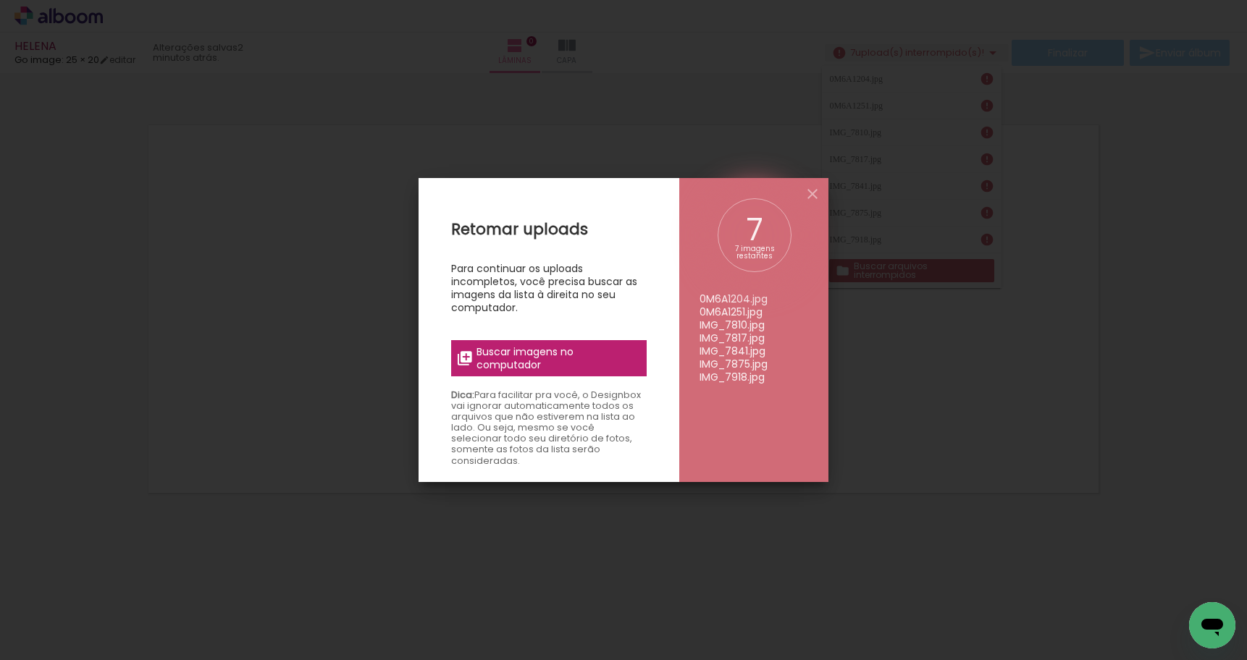
click at [547, 349] on span "Buscar imagens no computador" at bounding box center [558, 358] width 162 height 26
click at [0, 0] on input "file" at bounding box center [0, 0] width 0 height 0
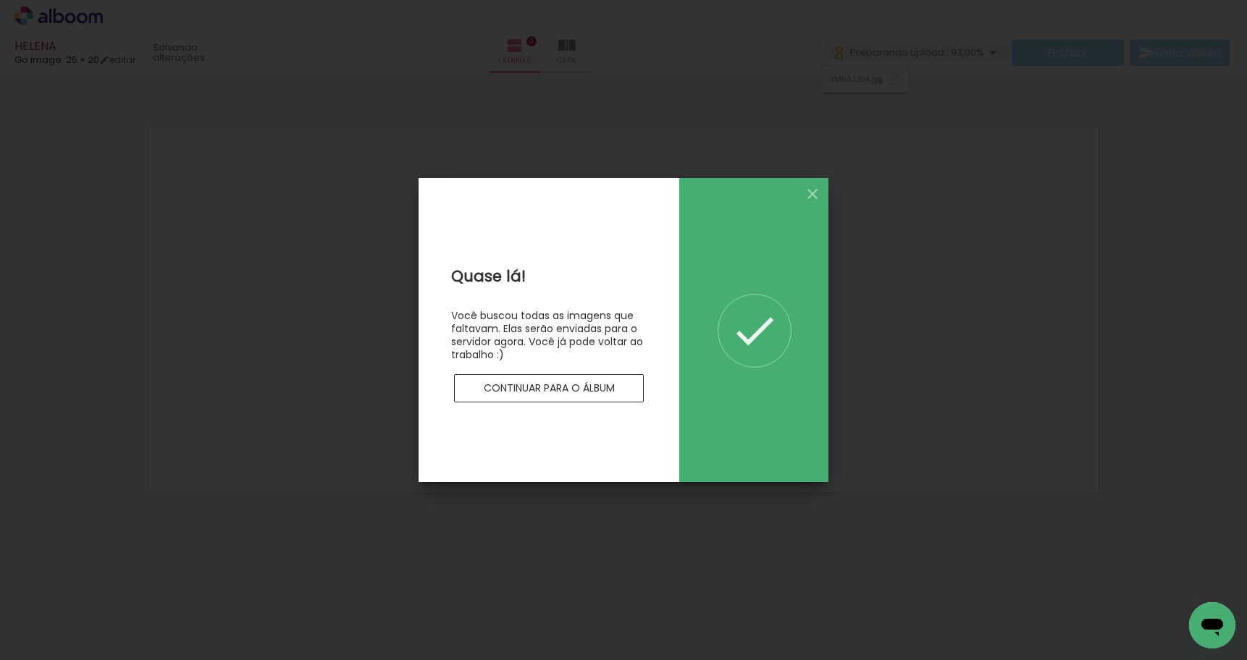
click at [0, 0] on slot "Continuar para o álbum" at bounding box center [0, 0] width 0 height 0
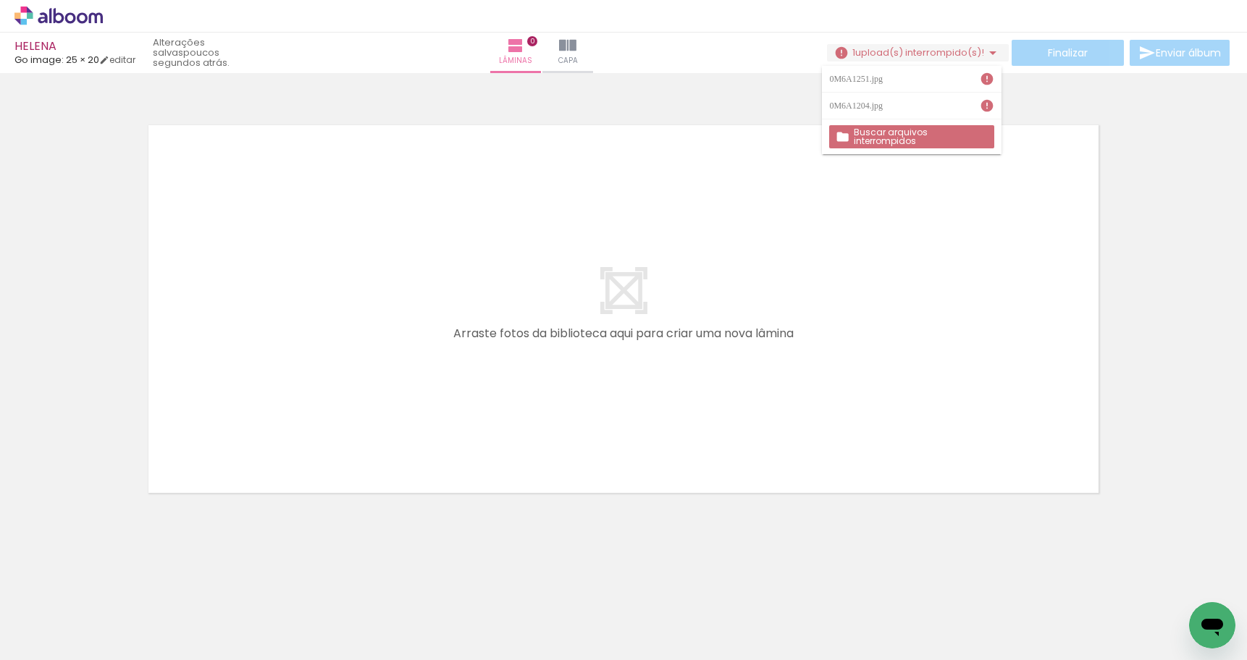
click at [0, 0] on slot "Buscar arquivos interrompidos" at bounding box center [0, 0] width 0 height 0
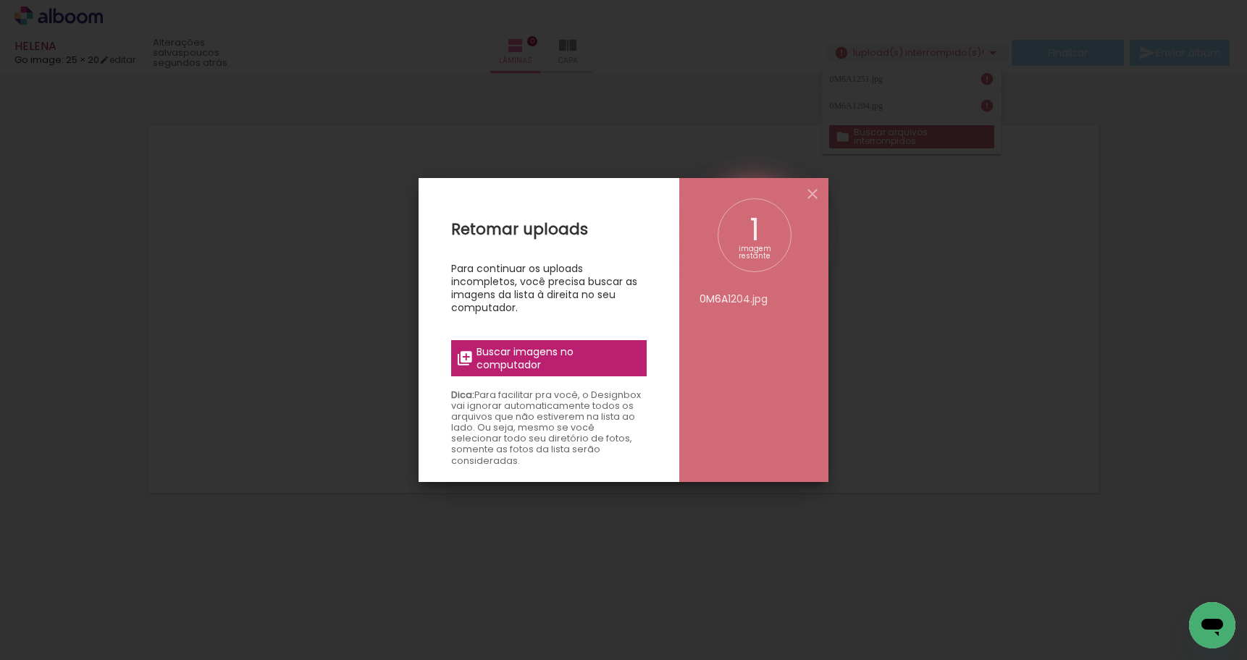
click at [548, 366] on span "Buscar imagens no computador" at bounding box center [558, 358] width 162 height 26
click at [0, 0] on input "file" at bounding box center [0, 0] width 0 height 0
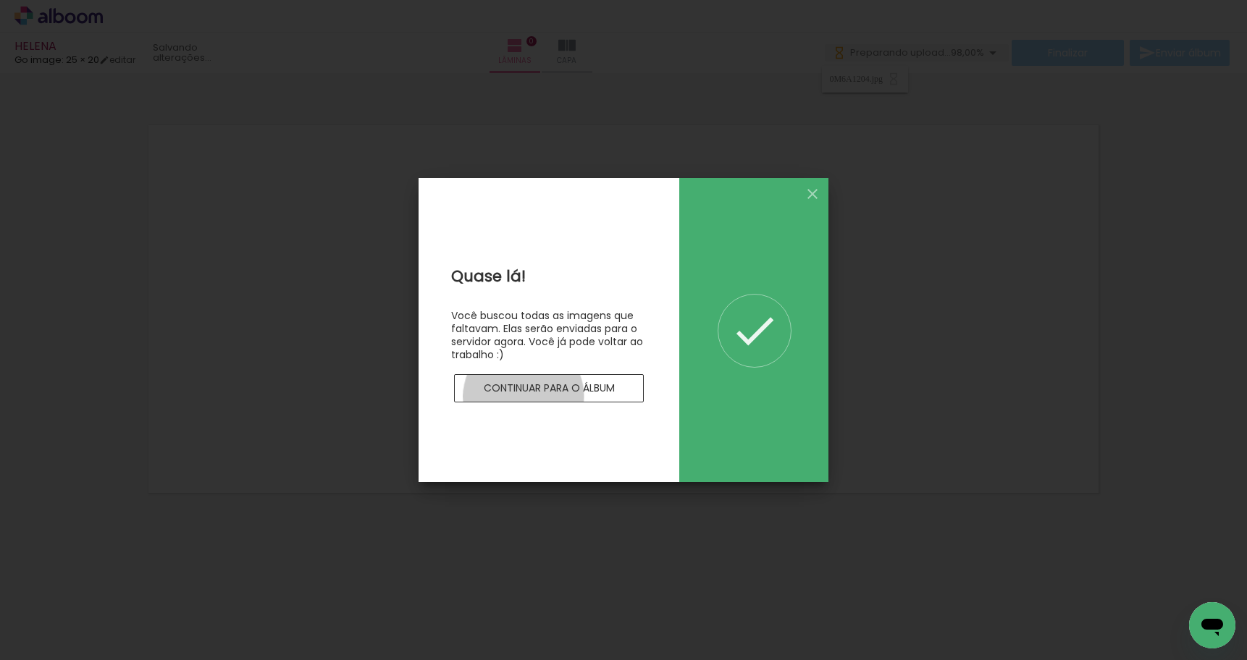
click at [524, 397] on paper-button "Continuar para o álbum" at bounding box center [549, 388] width 190 height 29
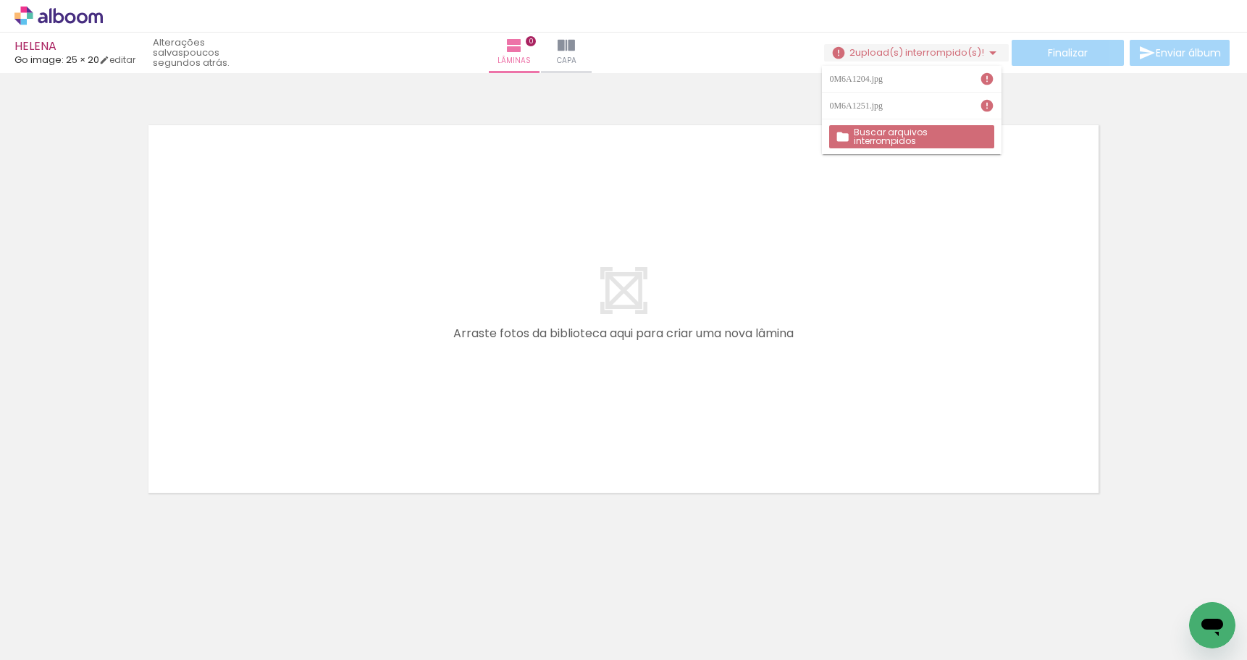
click at [0, 0] on slot "Buscar arquivos interrompidos" at bounding box center [0, 0] width 0 height 0
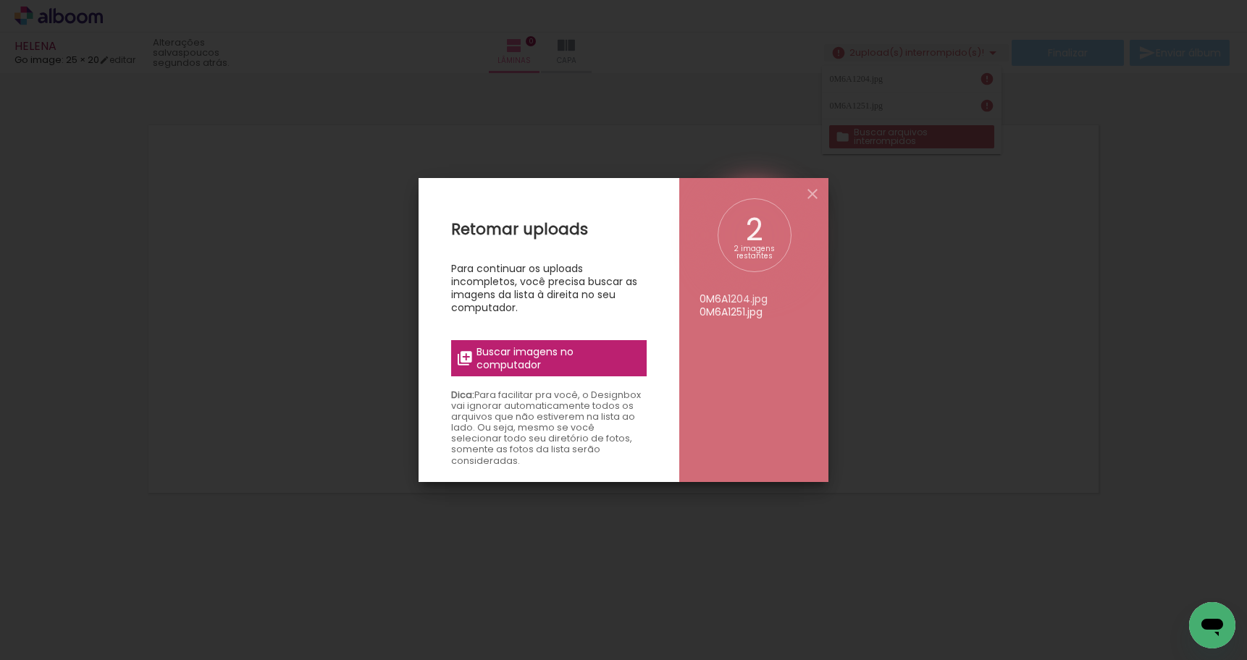
click at [590, 367] on span "Buscar imagens no computador" at bounding box center [558, 358] width 162 height 26
click at [0, 0] on input "file" at bounding box center [0, 0] width 0 height 0
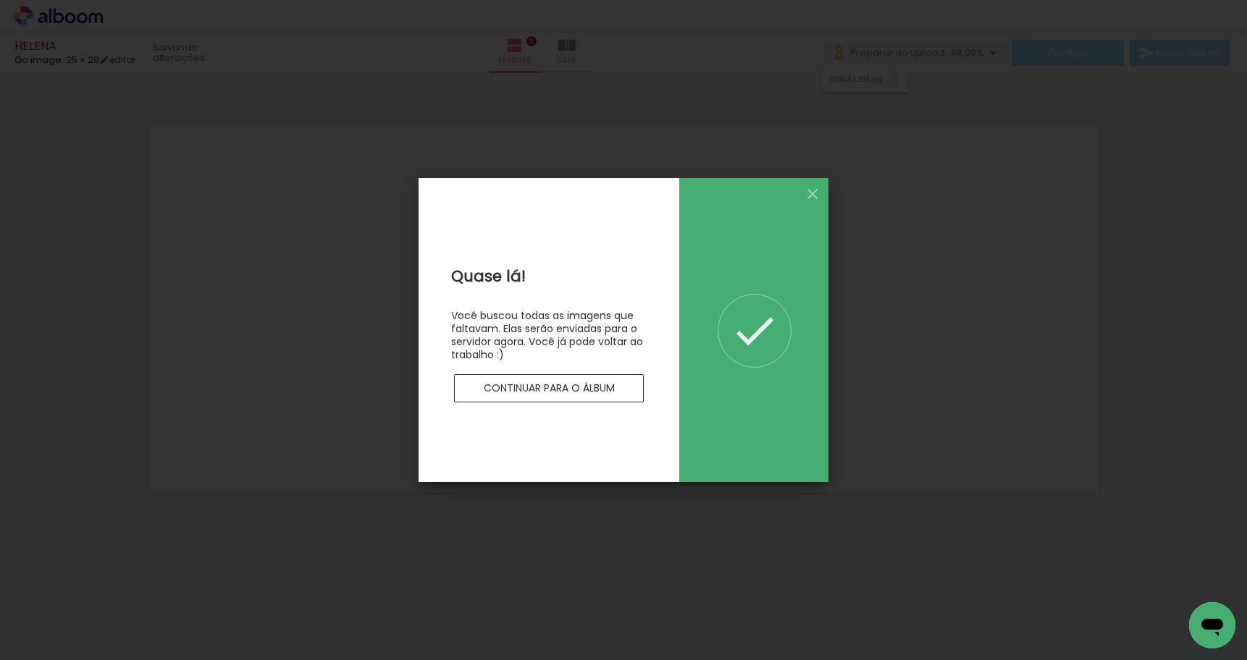
click at [0, 0] on slot "Continuar para o álbum" at bounding box center [0, 0] width 0 height 0
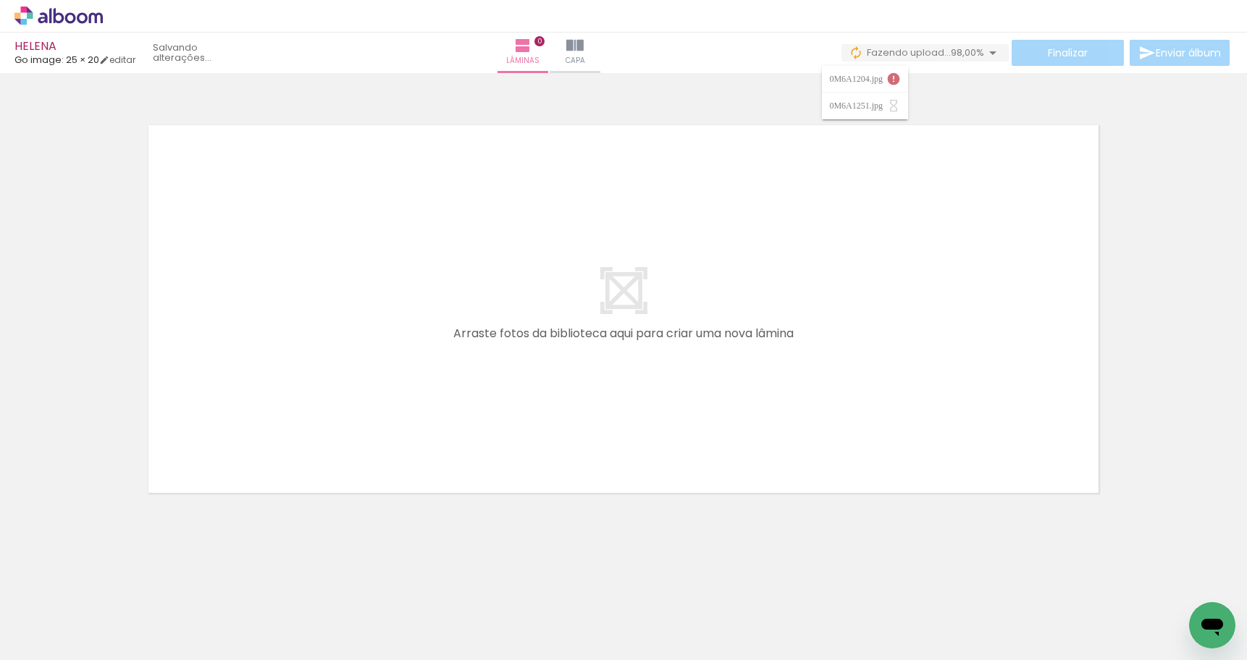
scroll to position [0, 1179]
drag, startPoint x: 184, startPoint y: 657, endPoint x: 359, endPoint y: 653, distance: 175.3
click at [119, 651] on iron-horizontal-list at bounding box center [104, 615] width 29 height 91
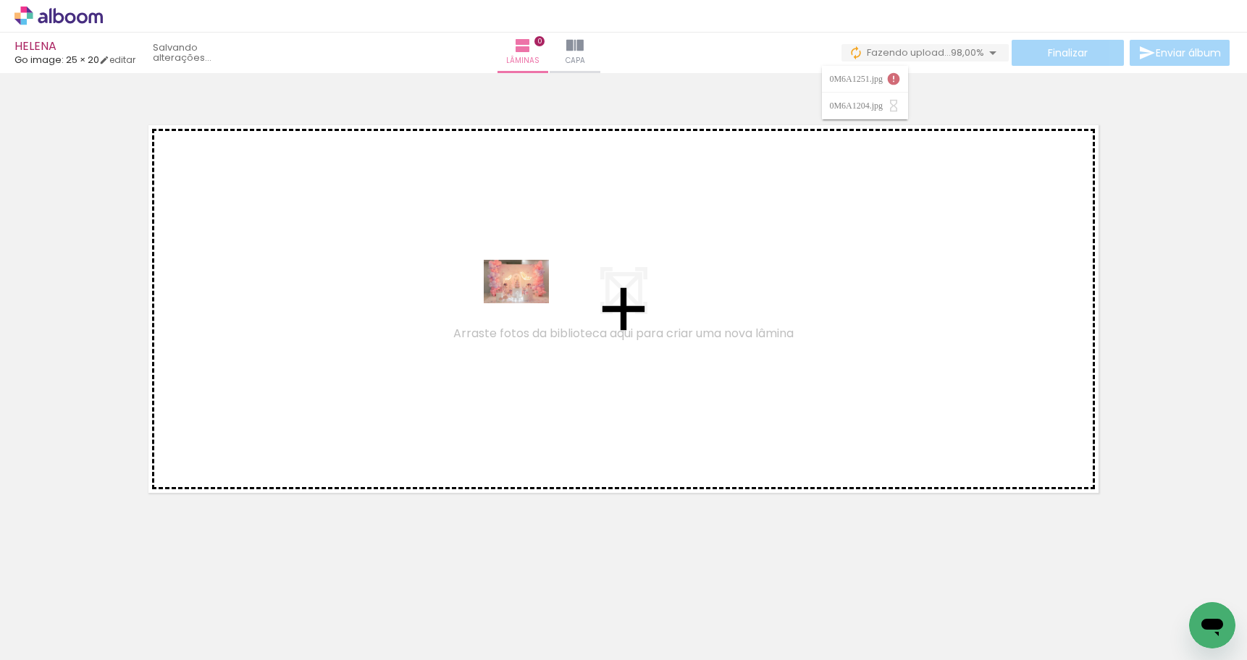
drag, startPoint x: 503, startPoint y: 623, endPoint x: 530, endPoint y: 303, distance: 321.3
click at [530, 303] on quentale-workspace at bounding box center [623, 330] width 1247 height 660
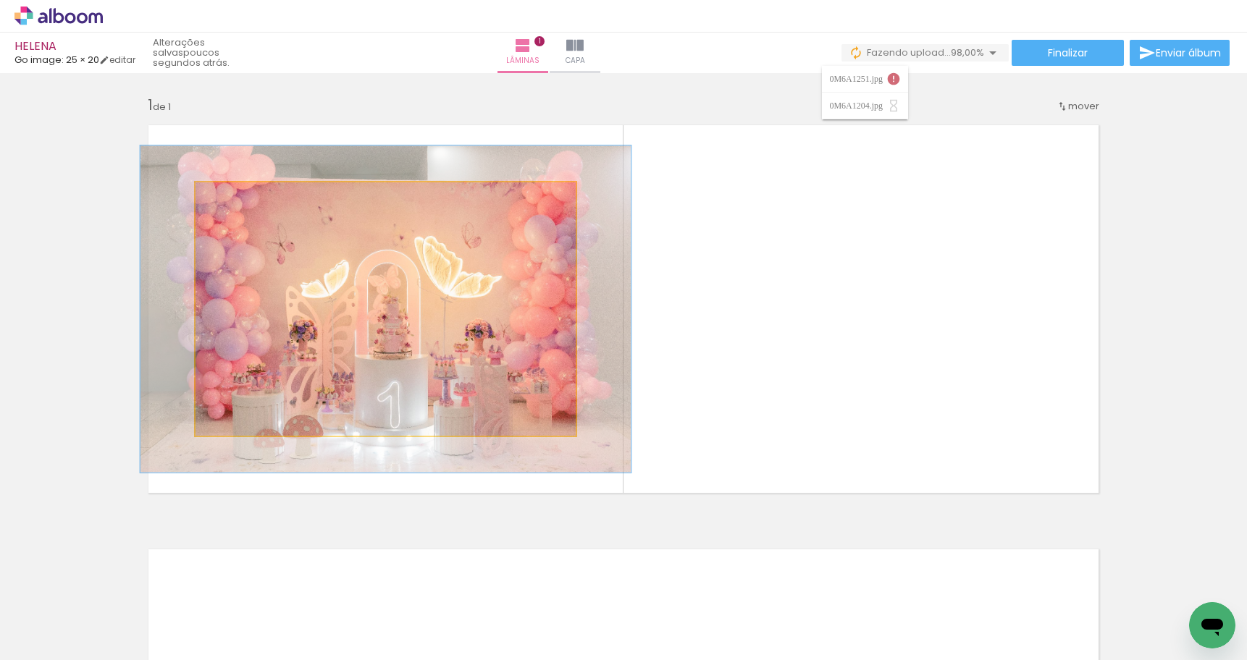
drag, startPoint x: 229, startPoint y: 200, endPoint x: 243, endPoint y: 201, distance: 14.6
click at [243, 201] on div at bounding box center [243, 197] width 23 height 23
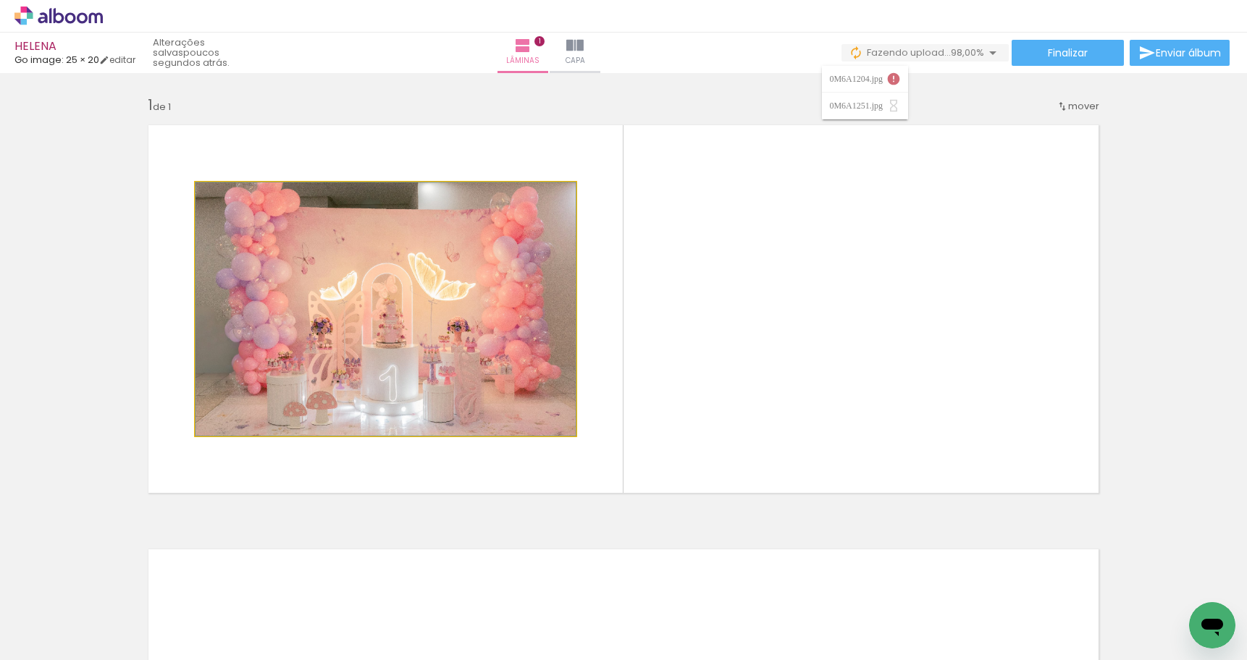
drag, startPoint x: 240, startPoint y: 198, endPoint x: 211, endPoint y: 204, distance: 29.7
type paper-slider "100"
click at [211, 204] on div at bounding box center [250, 198] width 101 height 22
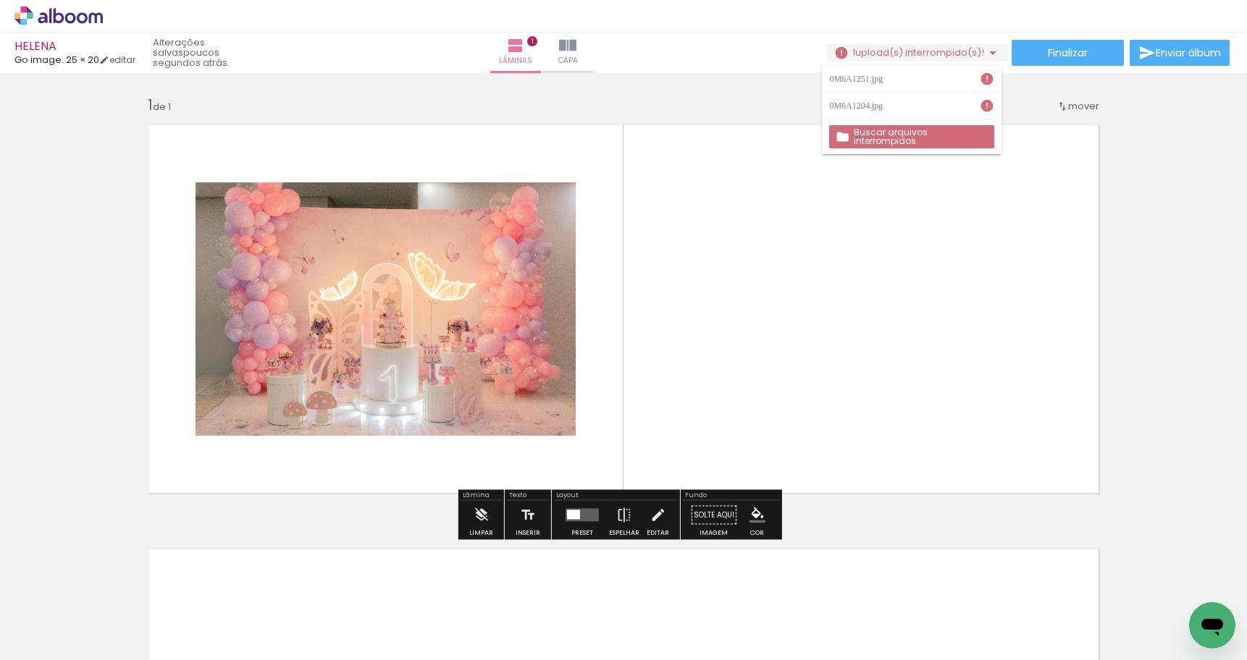
click at [222, 278] on quentale-photo at bounding box center [386, 309] width 380 height 253
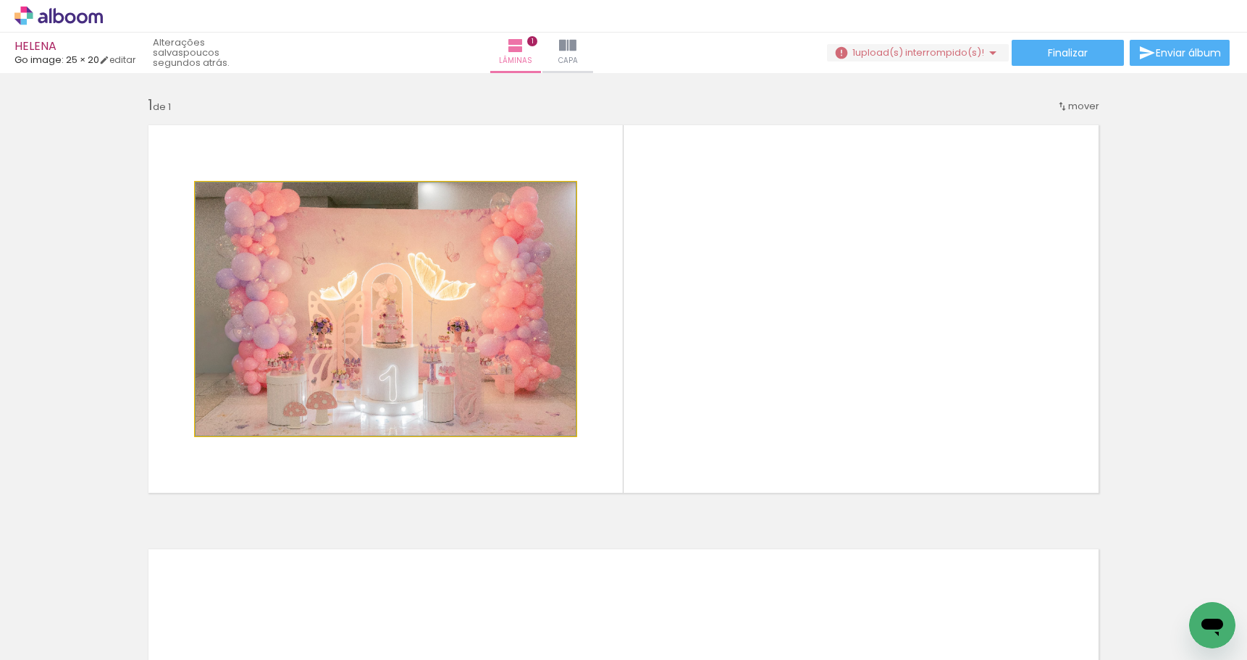
click at [222, 278] on quentale-photo at bounding box center [386, 309] width 380 height 253
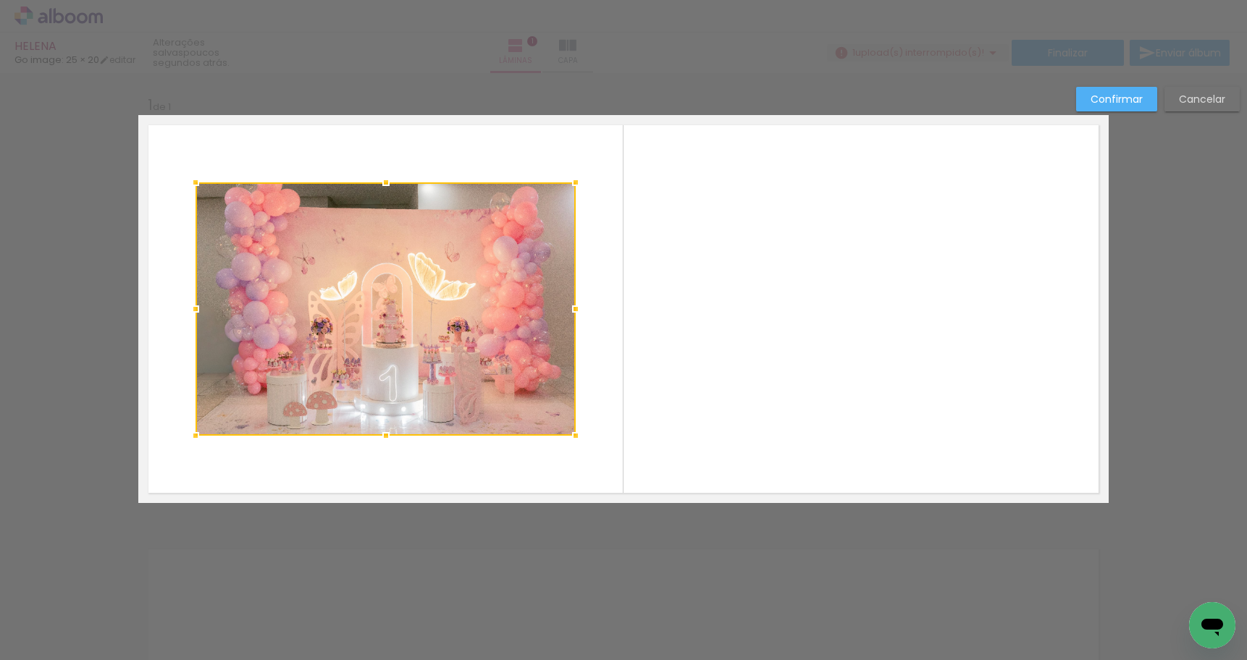
click at [222, 278] on div at bounding box center [386, 309] width 380 height 253
click at [165, 448] on quentale-layouter at bounding box center [623, 309] width 970 height 388
click at [166, 448] on quentale-layouter at bounding box center [623, 309] width 970 height 388
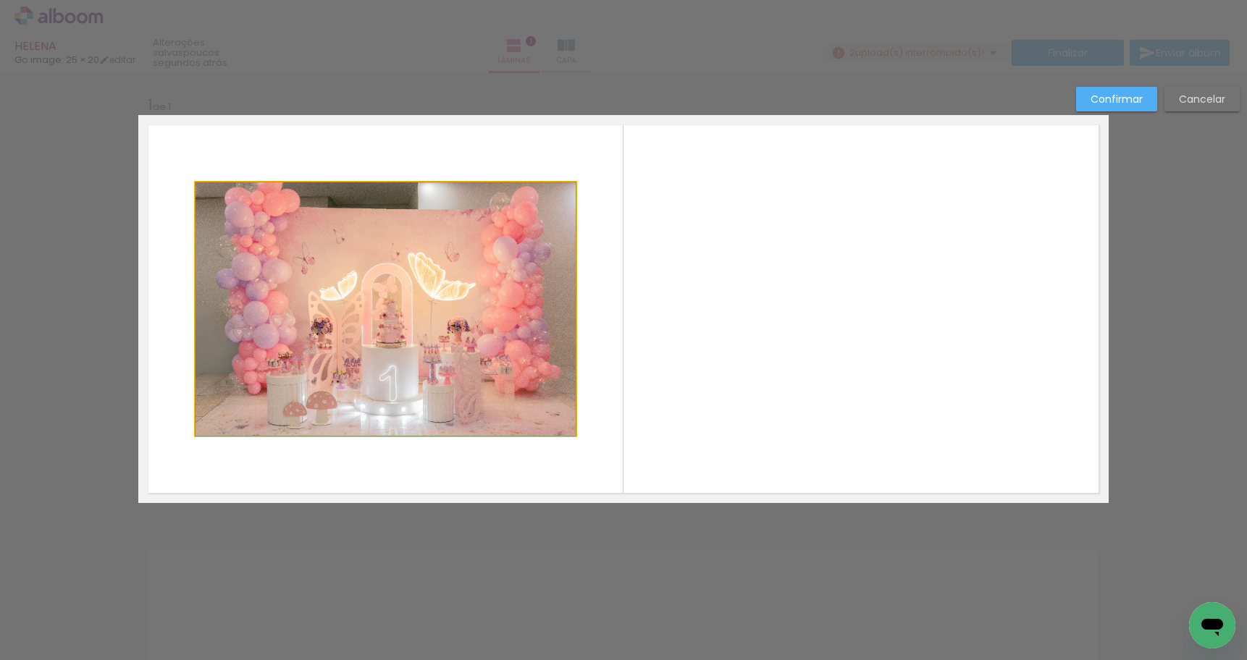
click at [351, 395] on quentale-photo at bounding box center [386, 309] width 380 height 253
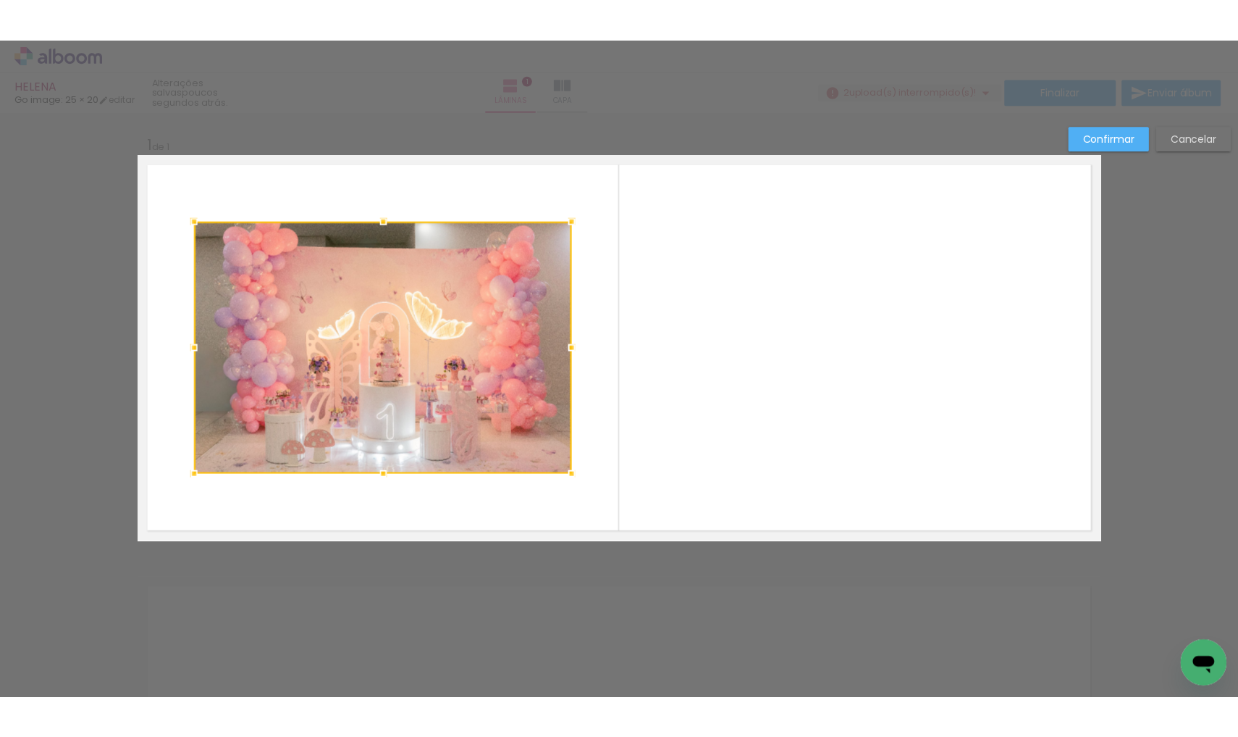
scroll to position [25, 0]
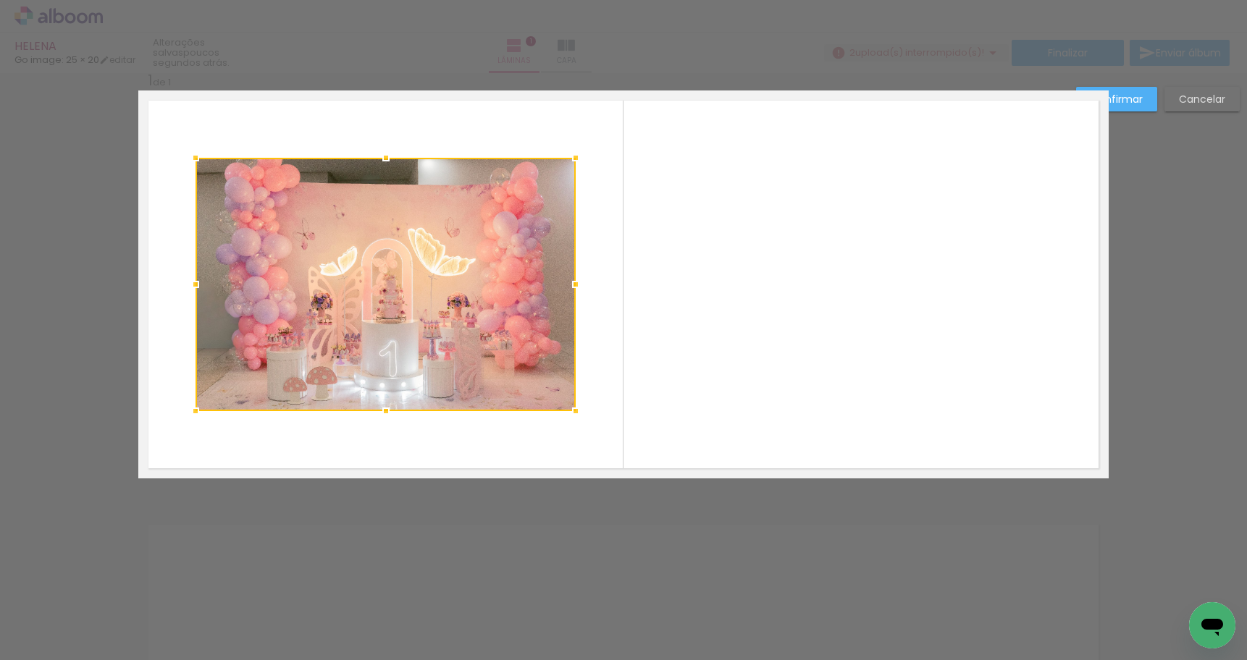
click at [993, 234] on quentale-layouter at bounding box center [623, 285] width 970 height 388
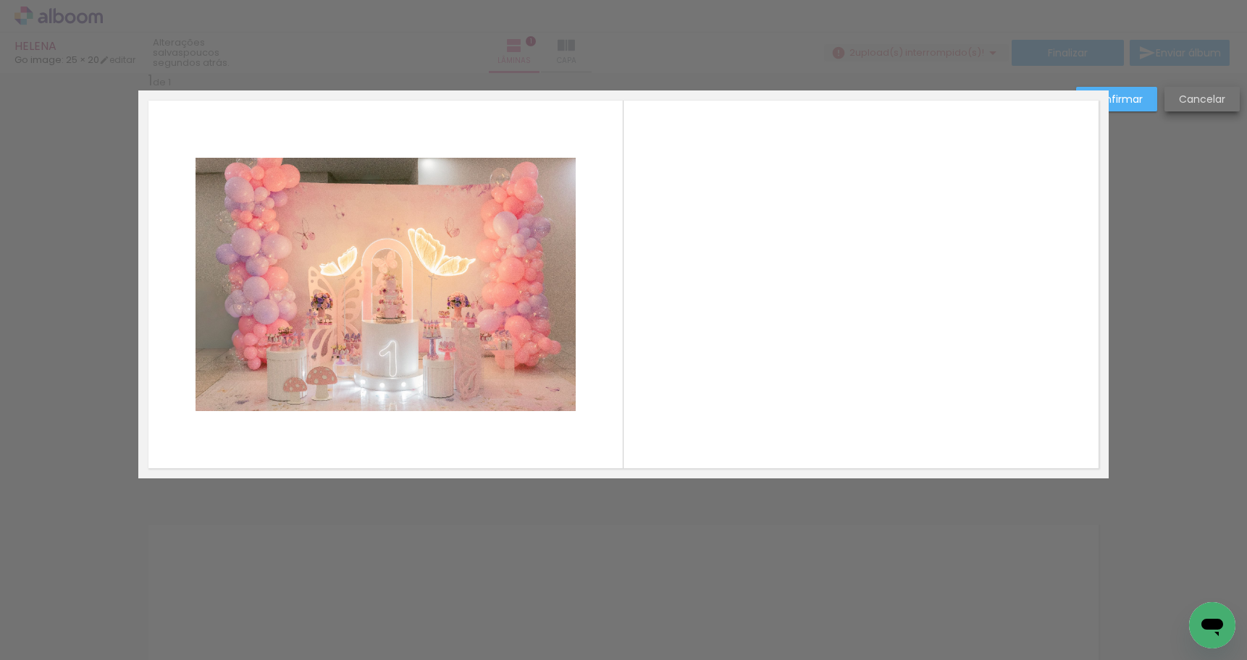
click at [0, 0] on slot "Cancelar" at bounding box center [0, 0] width 0 height 0
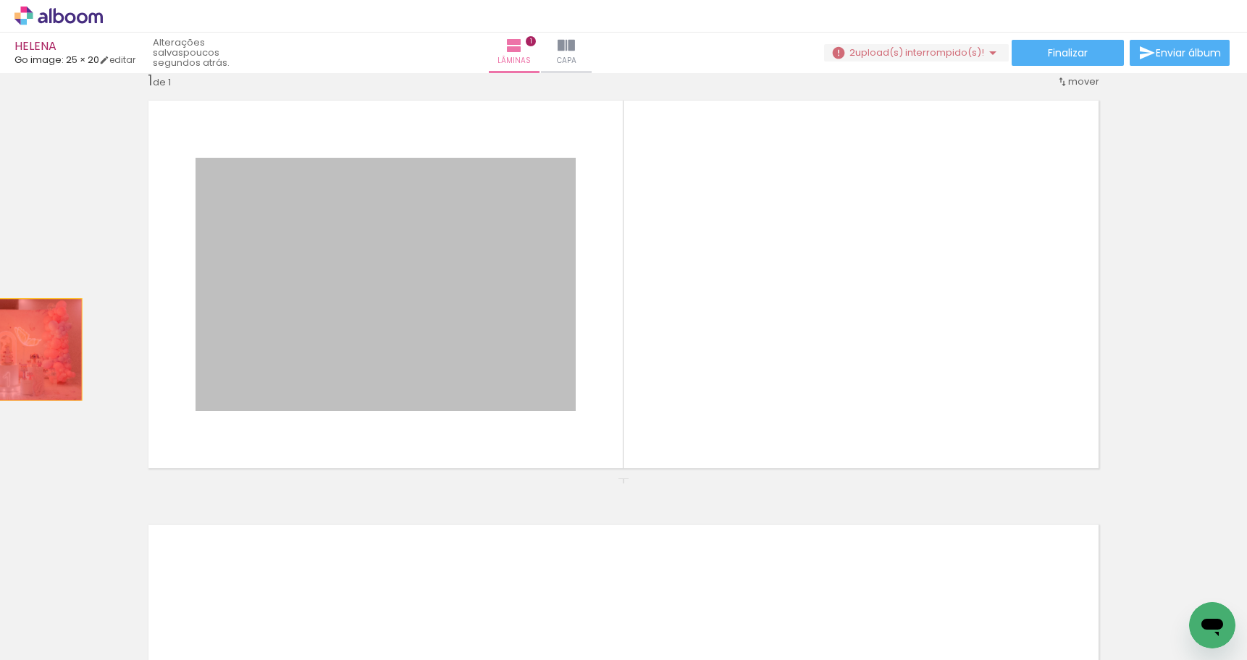
drag, startPoint x: 341, startPoint y: 231, endPoint x: 0, endPoint y: 350, distance: 361.2
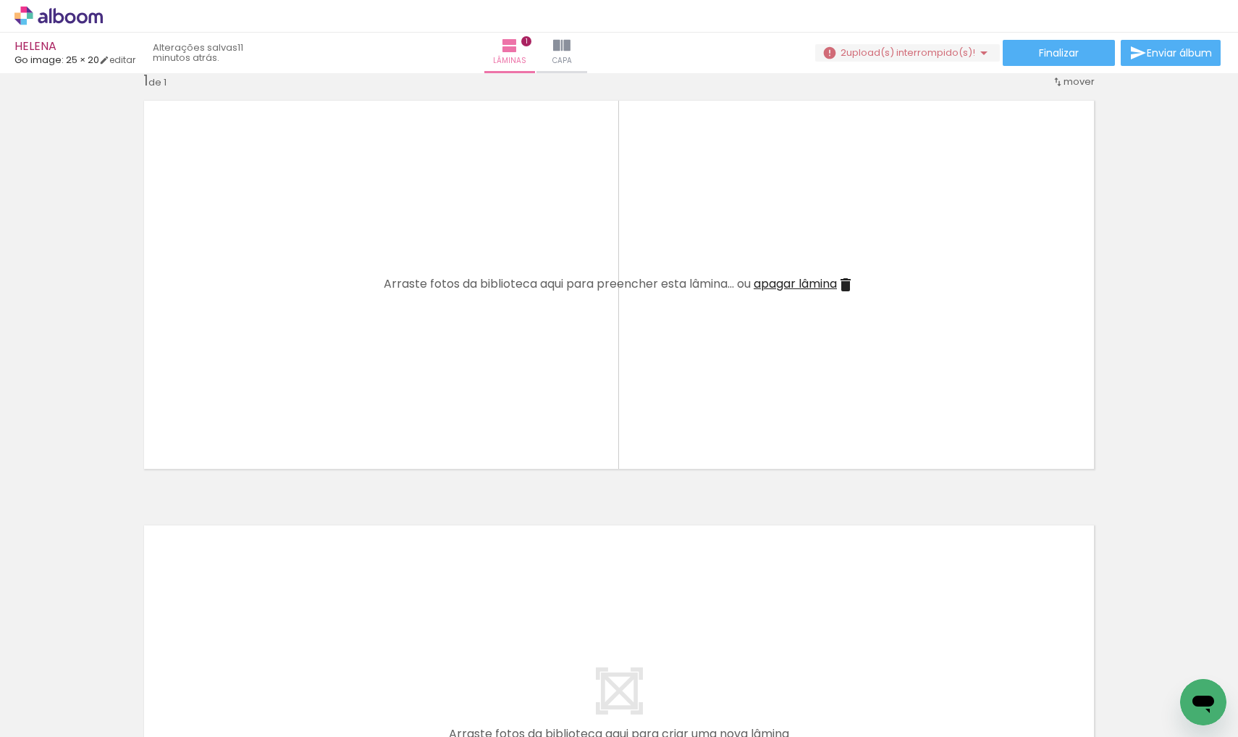
scroll to position [0, 0]
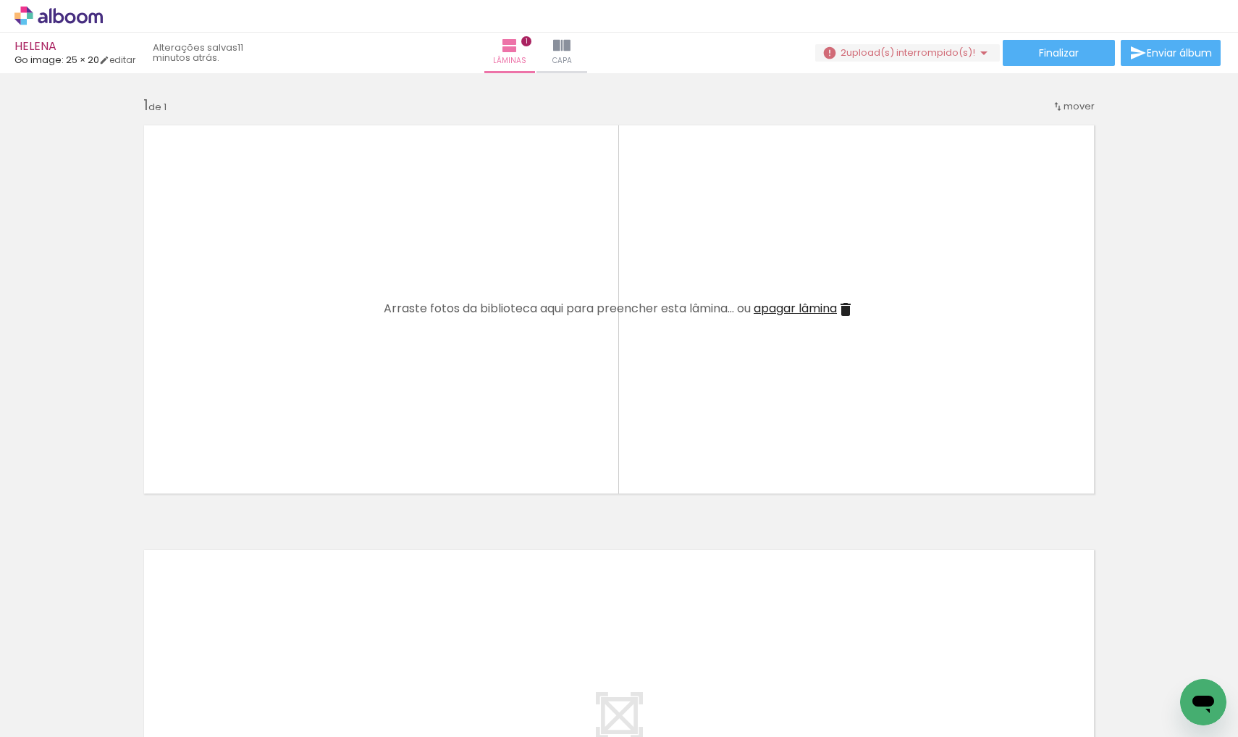
click at [54, 16] on icon at bounding box center [59, 15] width 11 height 15
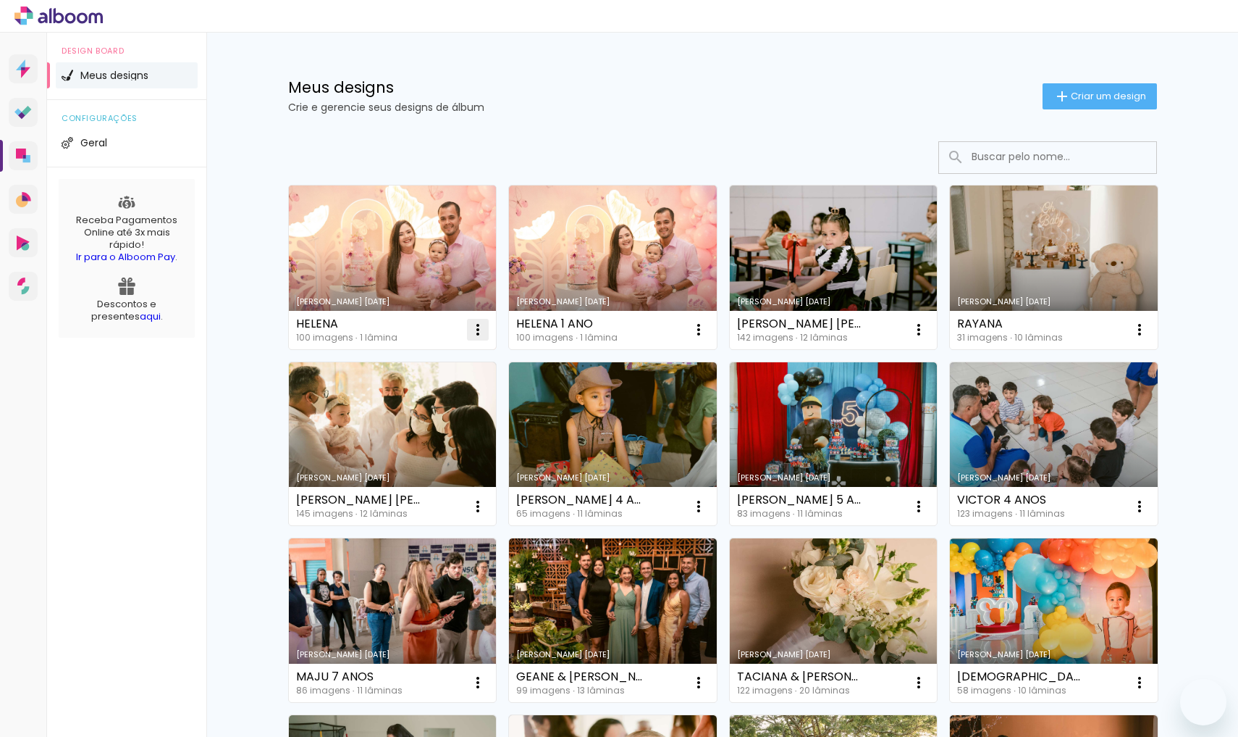
click at [469, 332] on iron-icon at bounding box center [477, 329] width 17 height 17
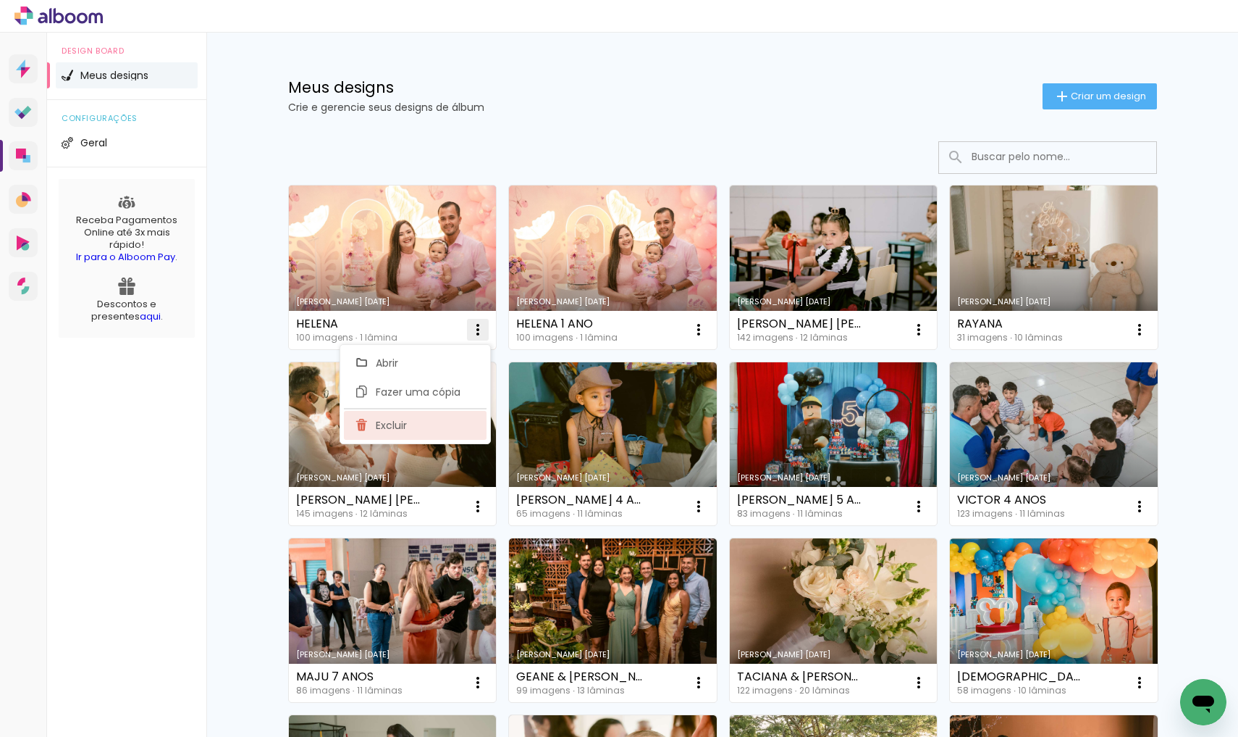
click at [408, 424] on paper-item "Excluir" at bounding box center [415, 425] width 143 height 29
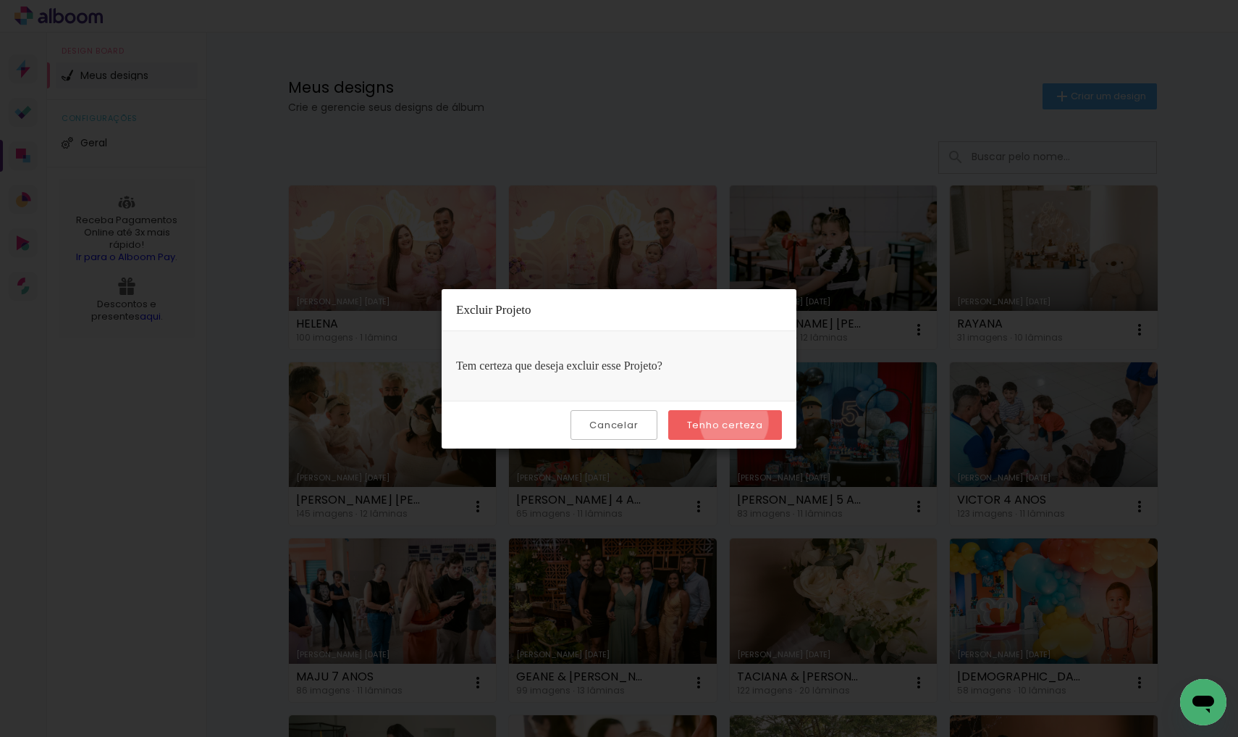
click at [0, 0] on slot "Tenho certeza" at bounding box center [0, 0] width 0 height 0
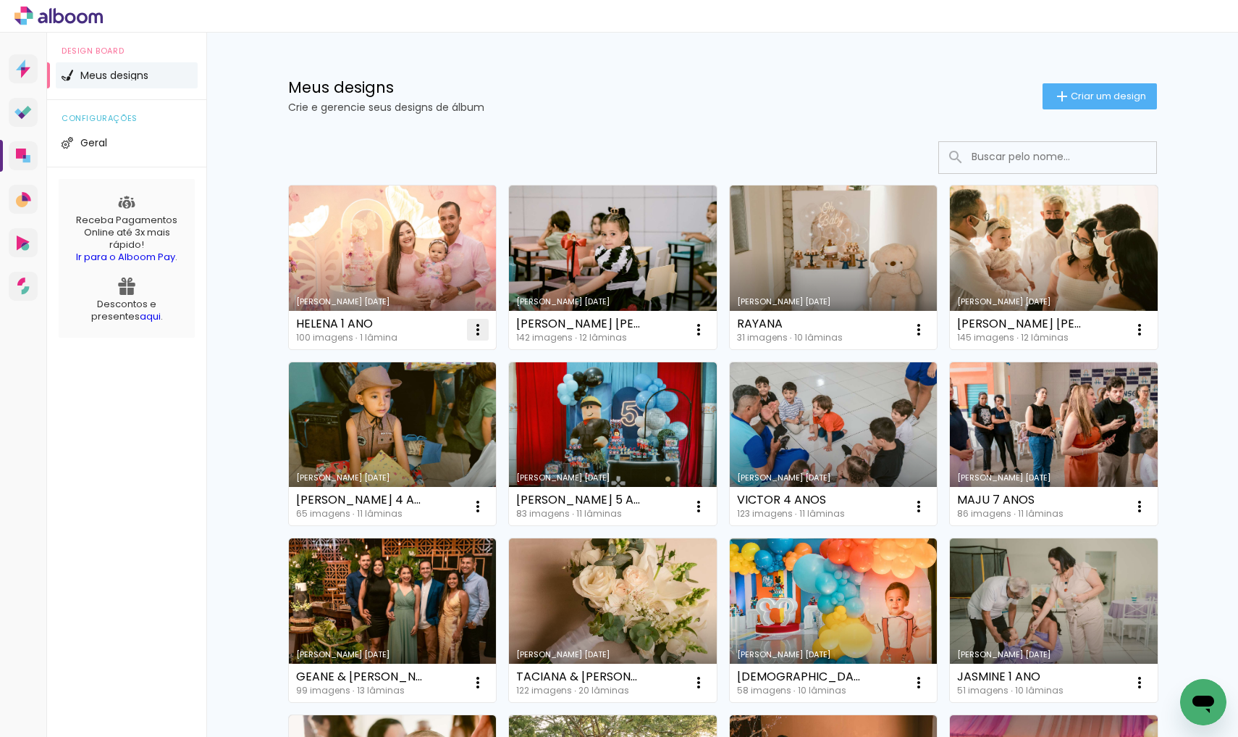
click at [479, 335] on iron-icon at bounding box center [477, 329] width 17 height 17
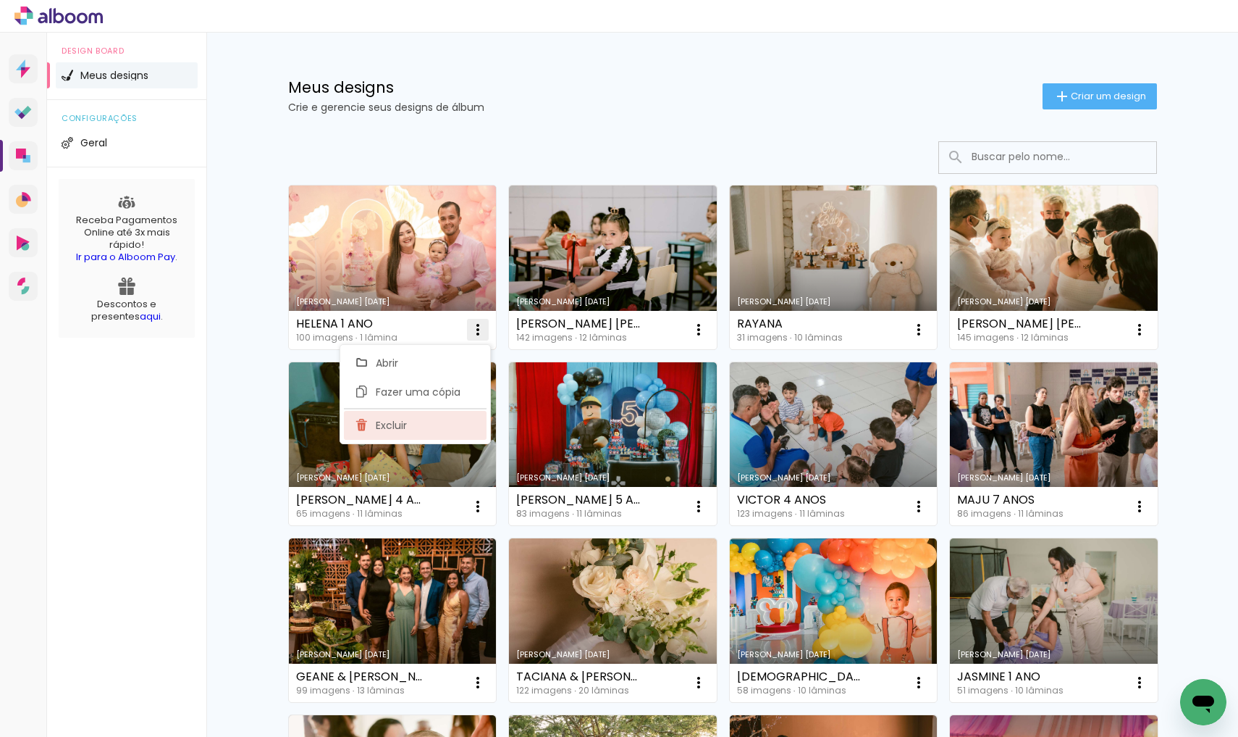
click at [444, 421] on paper-item "Excluir" at bounding box center [415, 425] width 143 height 29
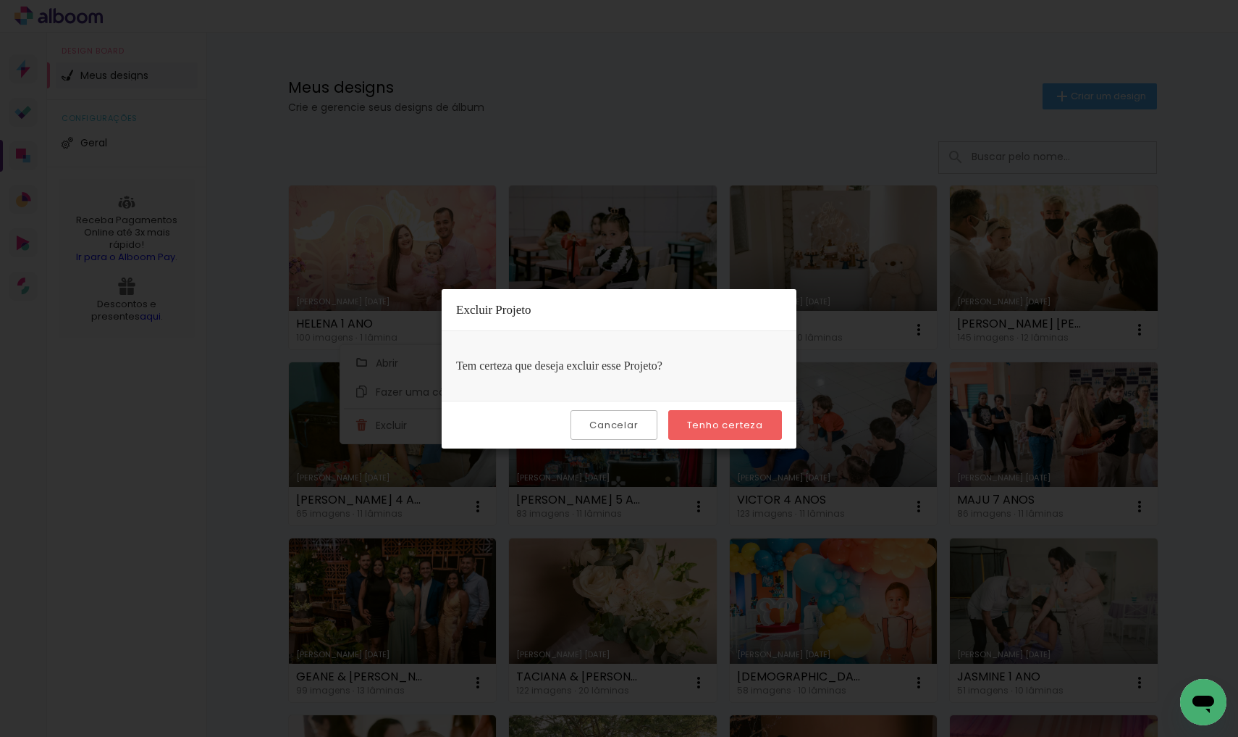
click at [0, 0] on slot "Tenho certeza" at bounding box center [0, 0] width 0 height 0
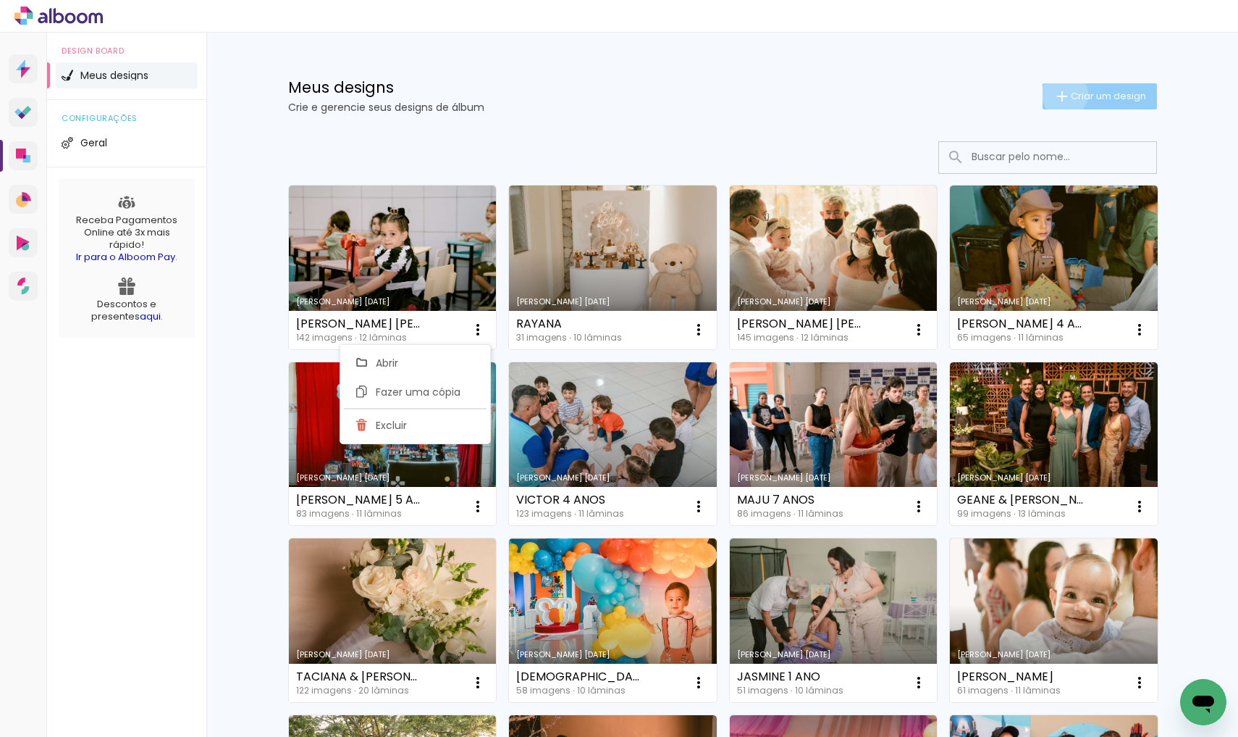
click at [1057, 94] on iron-icon at bounding box center [1062, 96] width 17 height 17
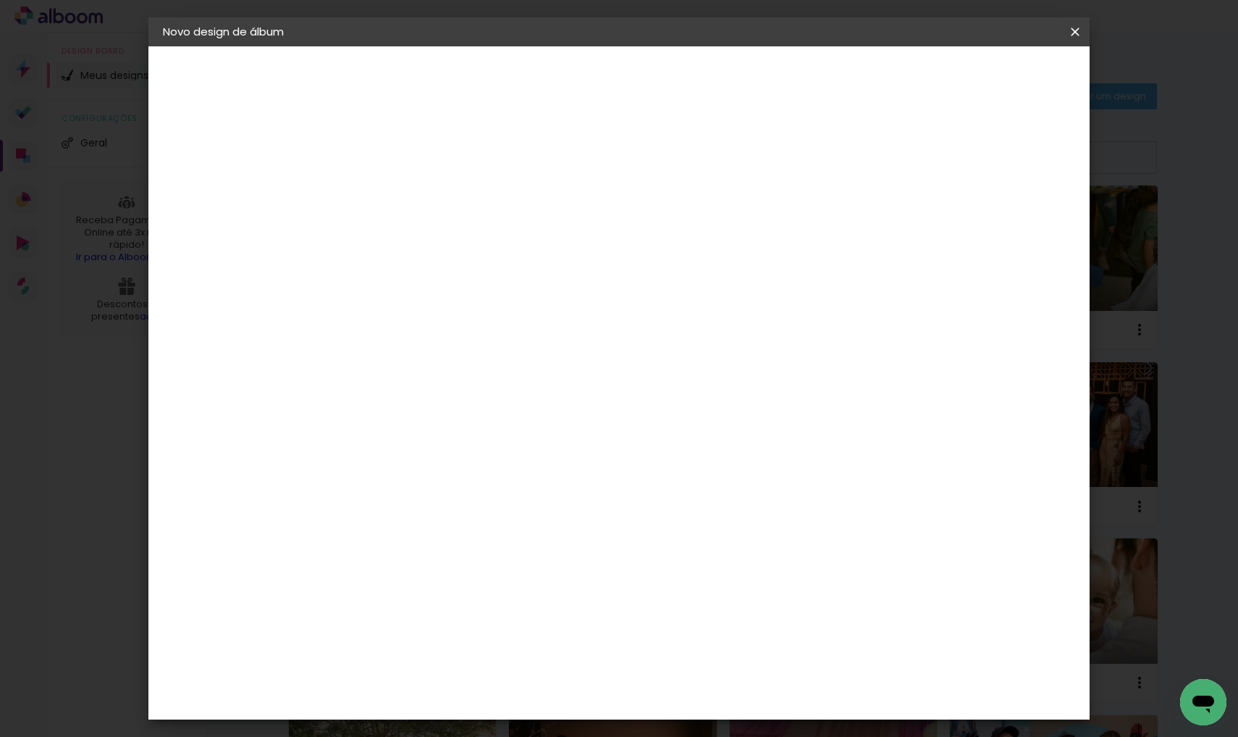
click at [400, 201] on input at bounding box center [400, 194] width 0 height 22
type input "HELENA 1 ANO"
type paper-input "HELENA 1 ANO"
click at [0, 0] on slot "Avançar" at bounding box center [0, 0] width 0 height 0
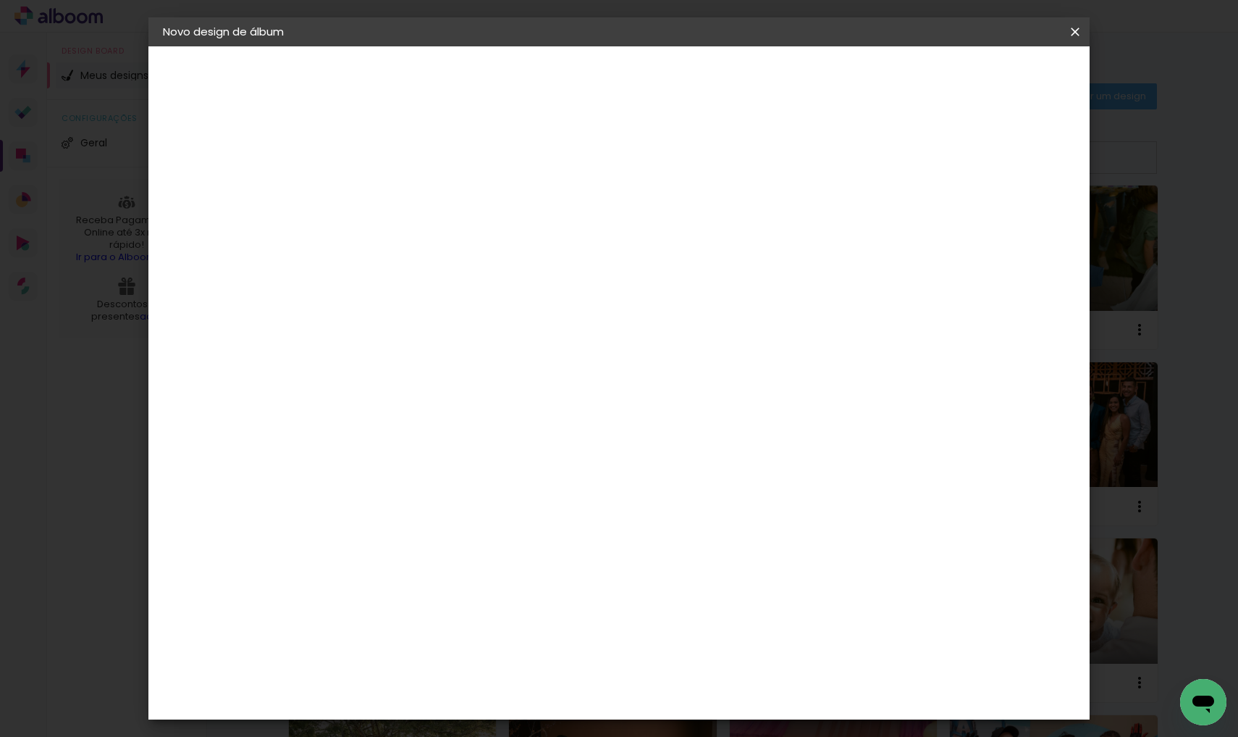
click at [426, 712] on div "Go image" at bounding box center [407, 723] width 35 height 23
click at [0, 0] on slot "Avançar" at bounding box center [0, 0] width 0 height 0
click at [456, 241] on input "text" at bounding box center [428, 252] width 56 height 22
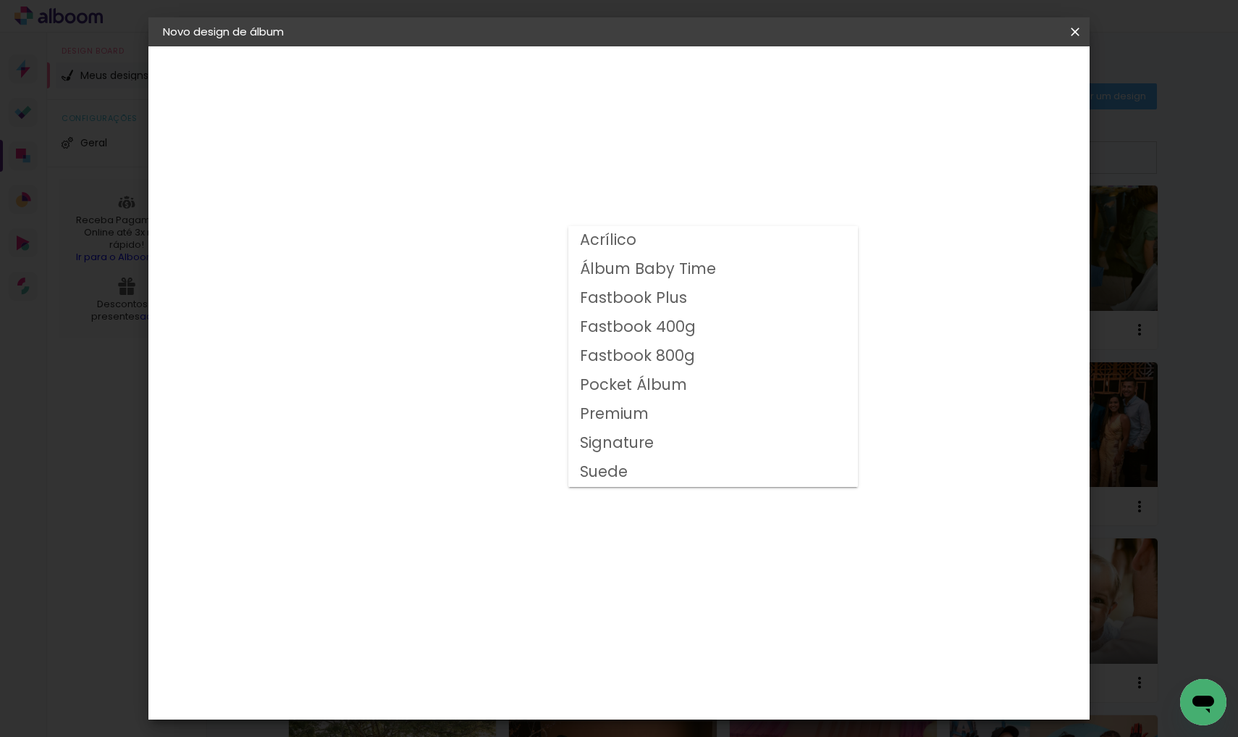
click at [0, 0] on slot "Fastbook 800g" at bounding box center [0, 0] width 0 height 0
type input "Fastbook 800g"
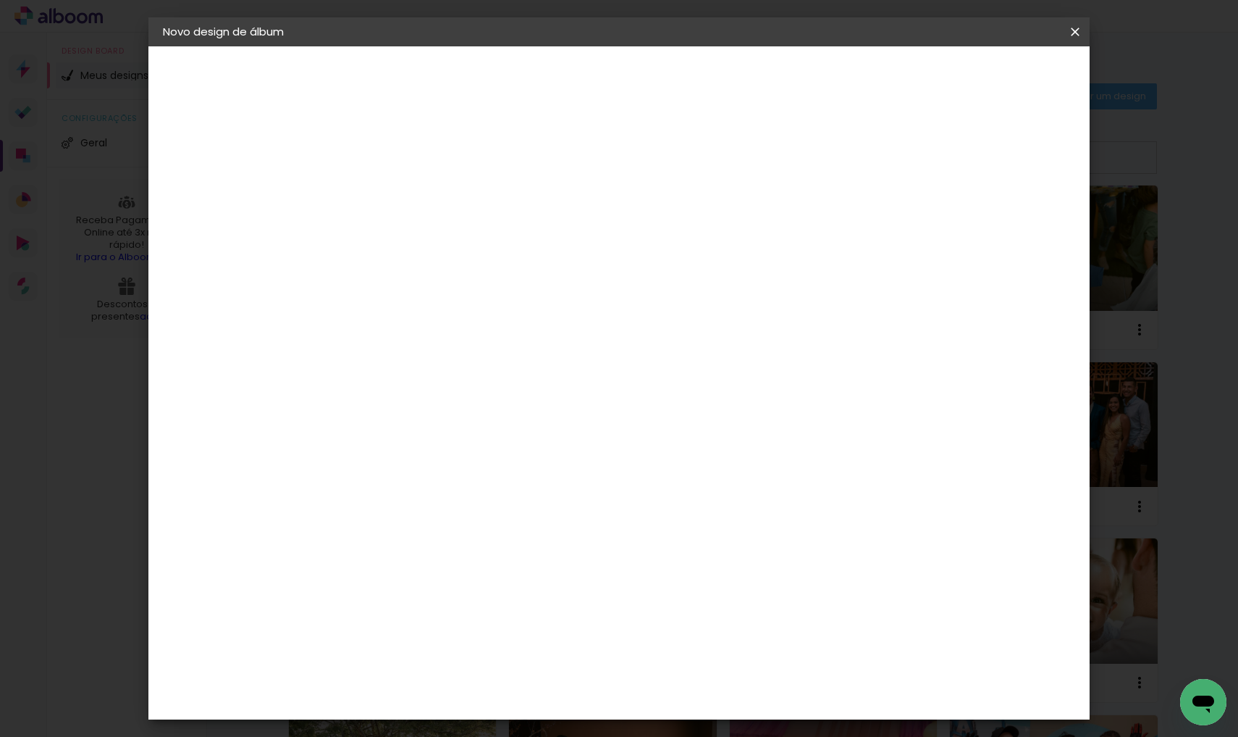
click at [551, 374] on span "20 × 25 cm" at bounding box center [525, 393] width 54 height 38
click at [636, 85] on paper-button "Avançar" at bounding box center [600, 76] width 71 height 25
click at [999, 87] on paper-button "Iniciar design" at bounding box center [952, 76] width 95 height 25
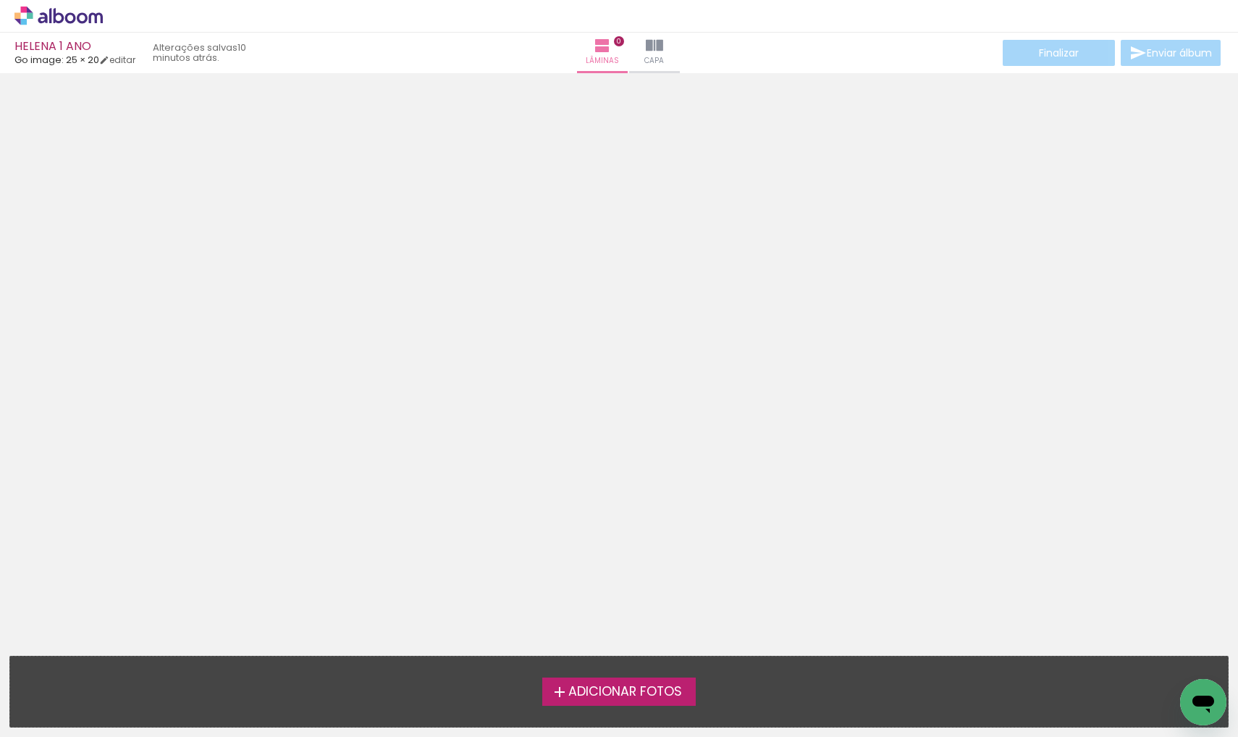
click at [651, 702] on label "Adicionar Fotos" at bounding box center [619, 691] width 154 height 28
click at [0, 0] on input "file" at bounding box center [0, 0] width 0 height 0
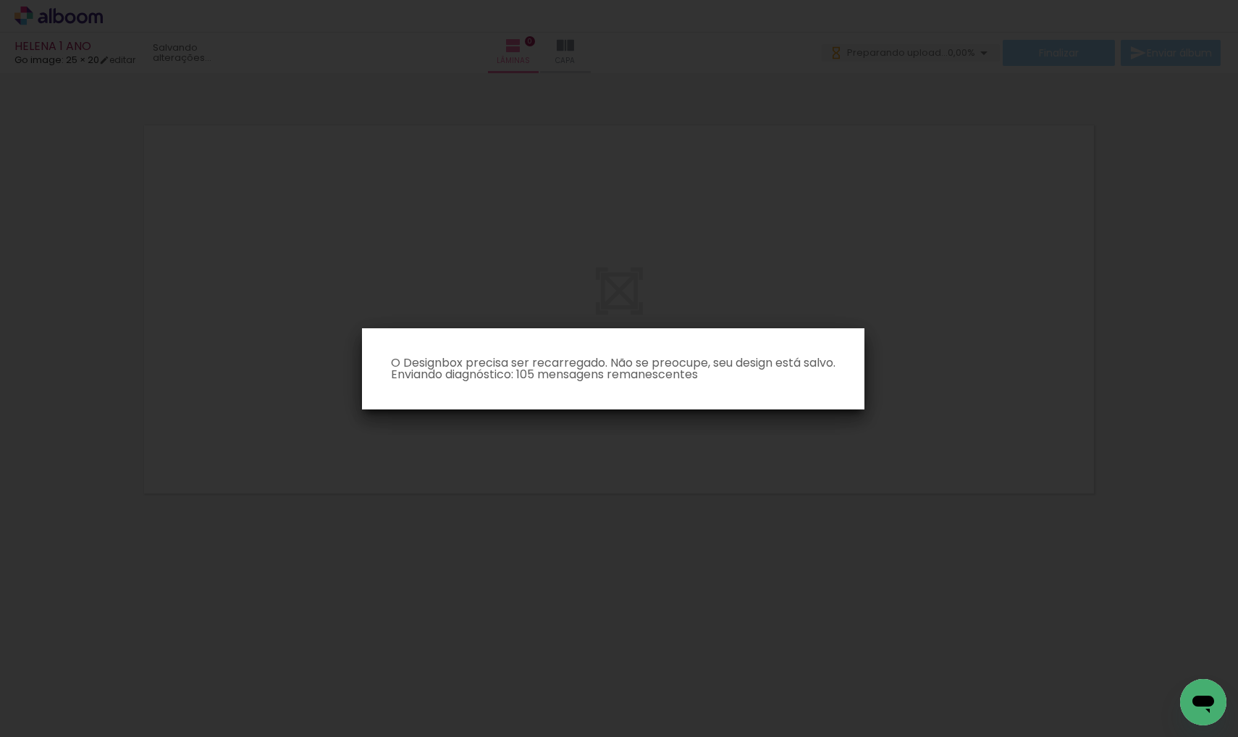
click at [776, 586] on iron-overlay-backdrop at bounding box center [619, 368] width 1238 height 737
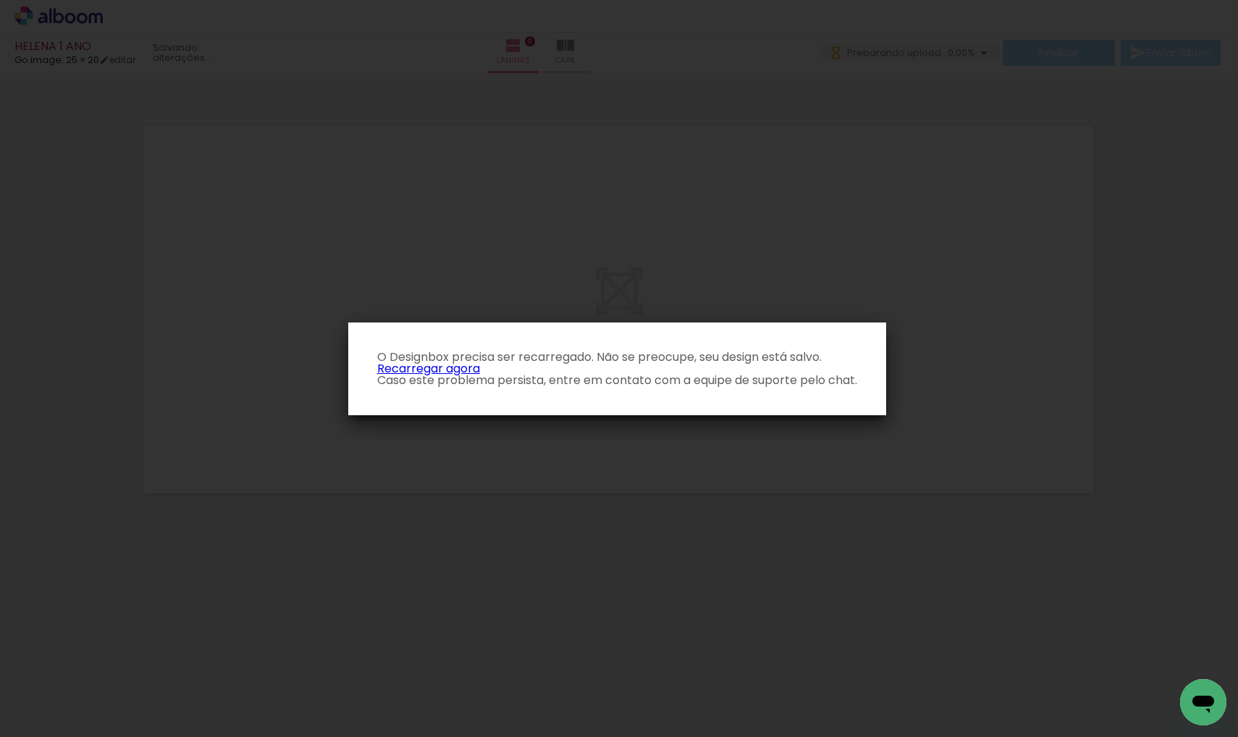
click at [425, 366] on link "Recarregar agora" at bounding box center [428, 368] width 103 height 17
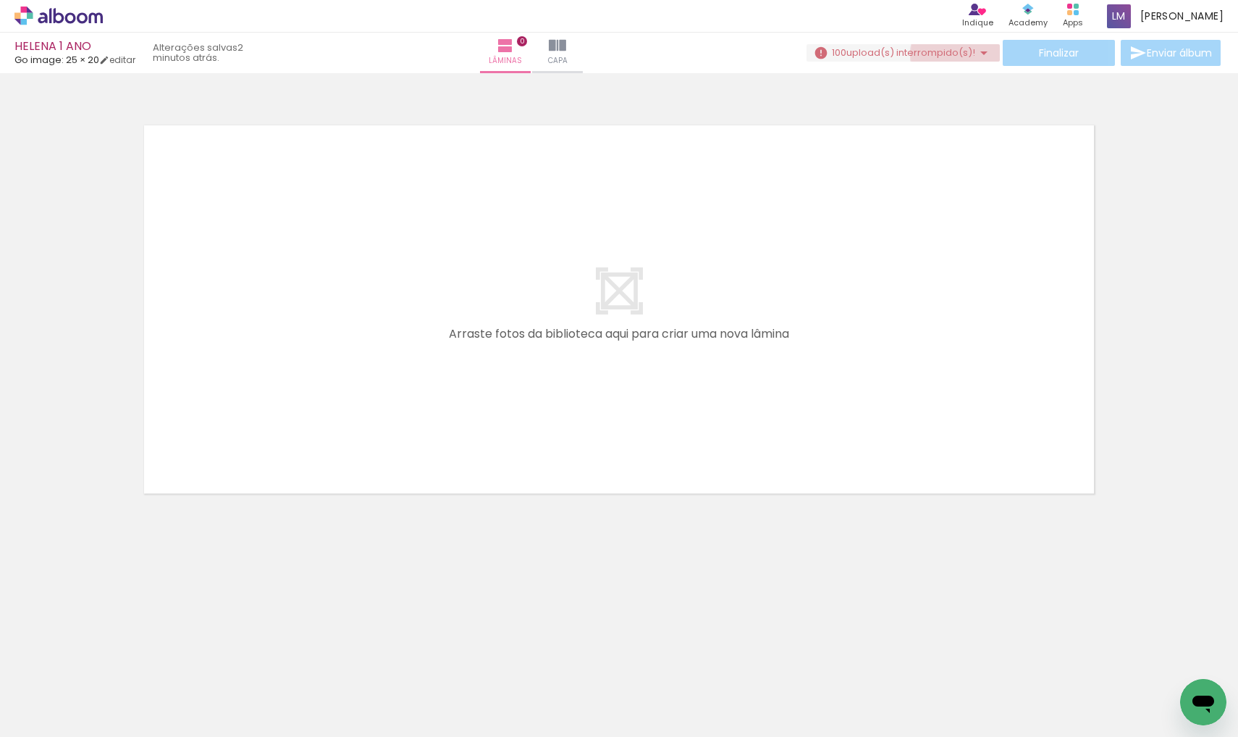
click at [961, 54] on span "upload(s) interrompido(s)!" at bounding box center [911, 53] width 129 height 14
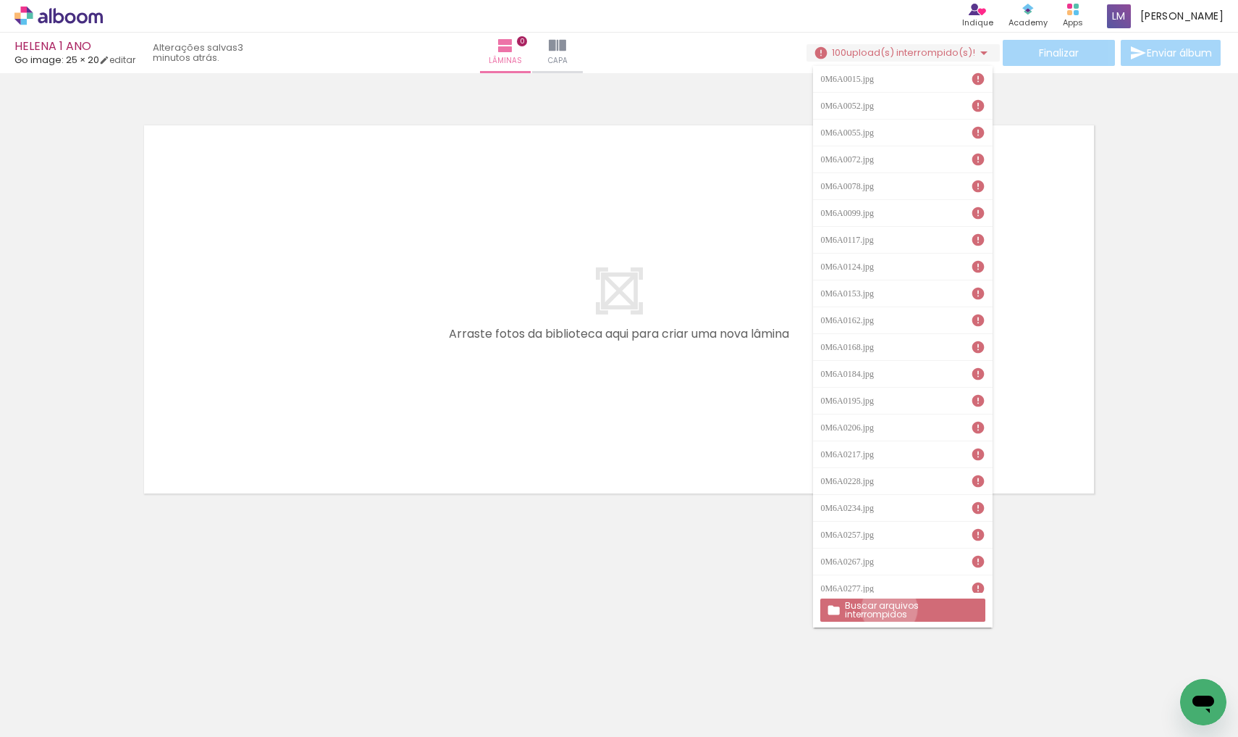
click at [0, 0] on slot "Buscar arquivos interrompidos" at bounding box center [0, 0] width 0 height 0
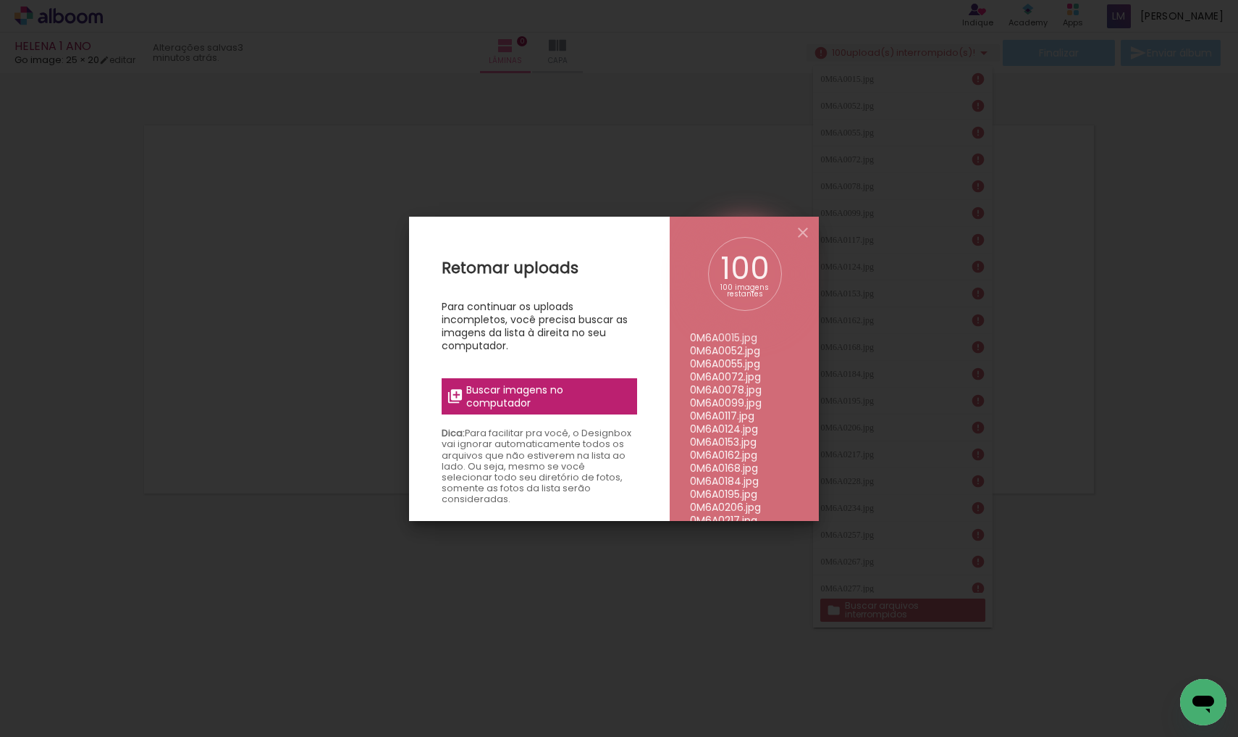
click at [519, 388] on span "Buscar imagens no computador" at bounding box center [547, 396] width 162 height 26
click at [0, 0] on input "file" at bounding box center [0, 0] width 0 height 0
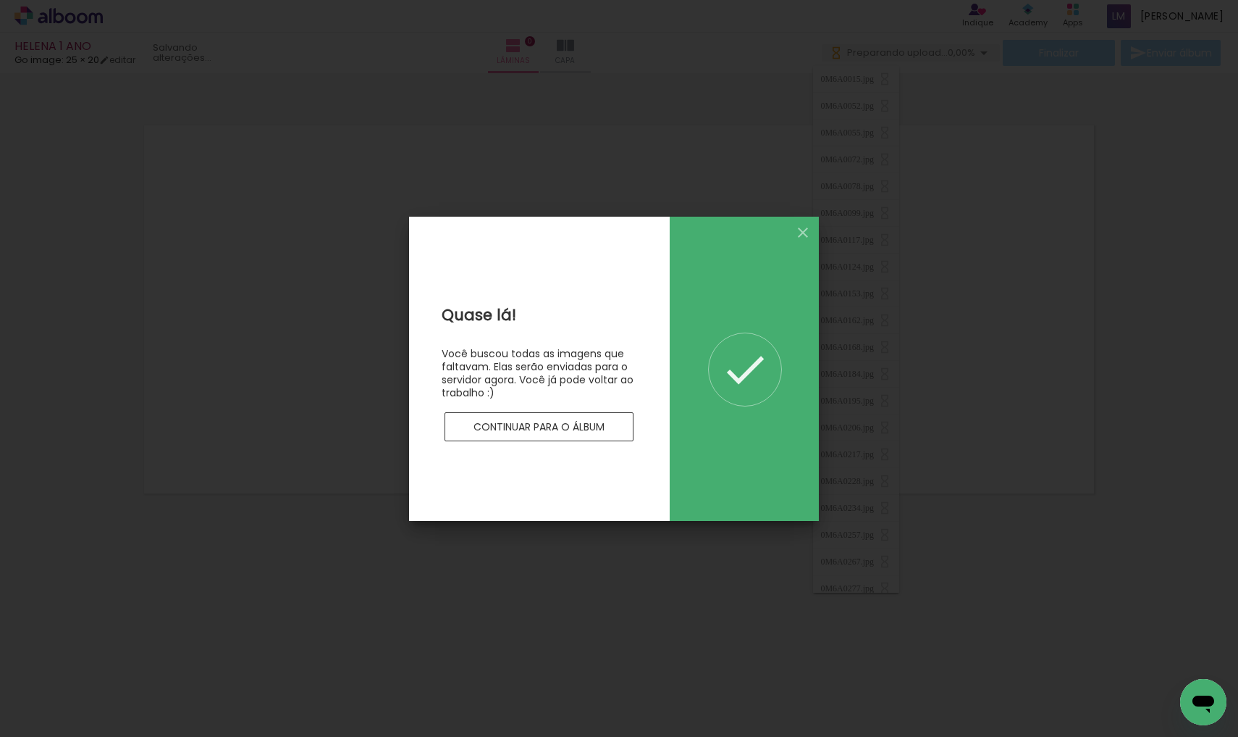
click at [582, 435] on paper-button "Continuar para o álbum" at bounding box center [540, 426] width 190 height 29
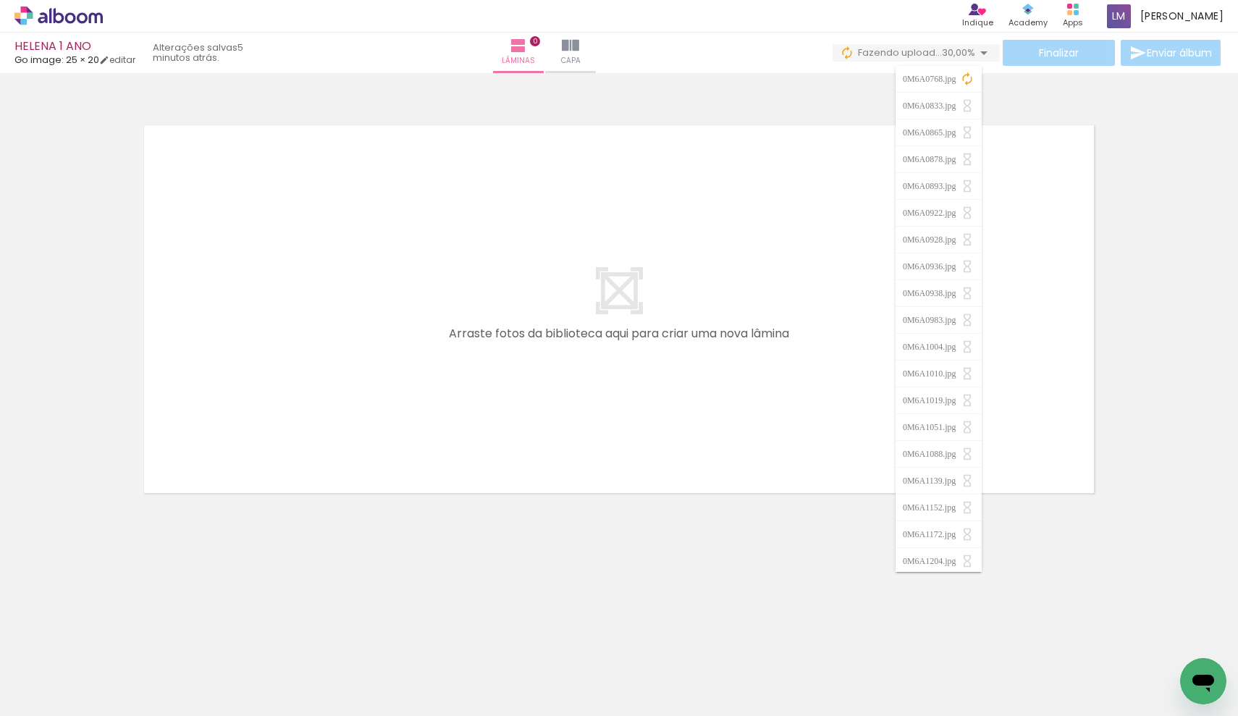
scroll to position [0, 1234]
drag, startPoint x: 233, startPoint y: 710, endPoint x: 571, endPoint y: 716, distance: 338.3
click at [119, 716] on iron-horizontal-list at bounding box center [104, 671] width 29 height 91
drag, startPoint x: 416, startPoint y: 712, endPoint x: 511, endPoint y: 708, distance: 94.9
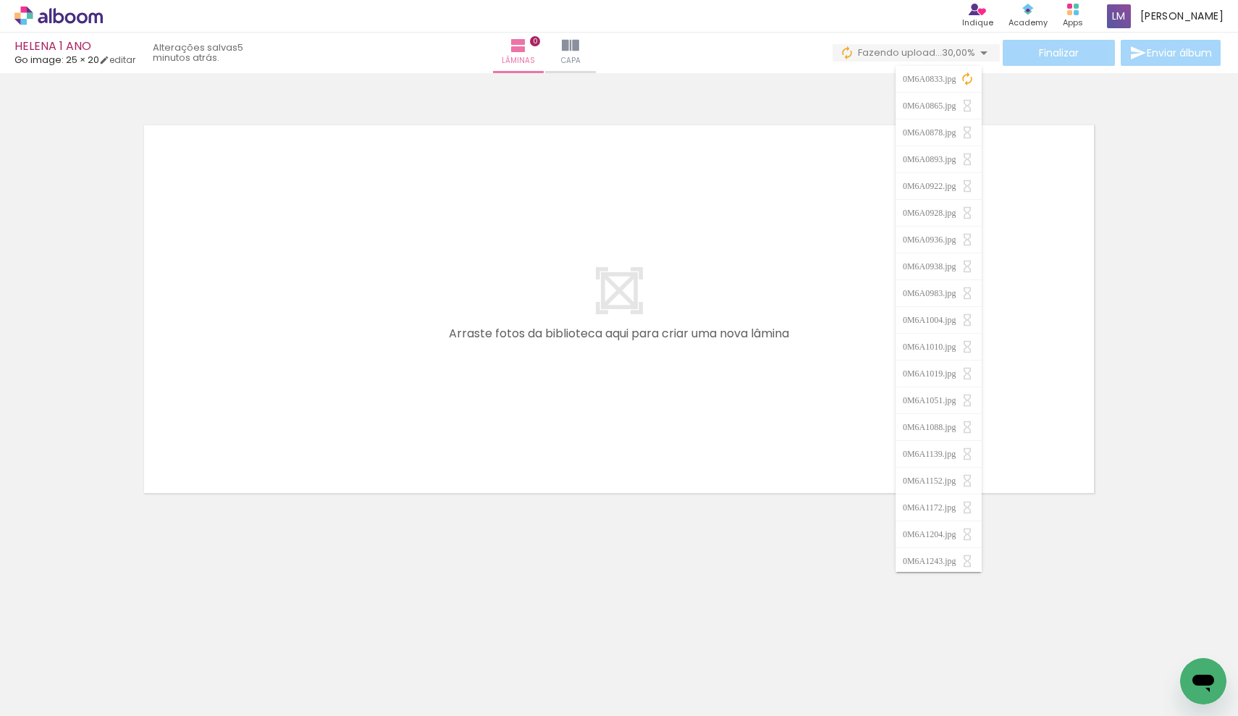
click at [119, 708] on iron-horizontal-list at bounding box center [104, 671] width 29 height 91
drag, startPoint x: 427, startPoint y: 711, endPoint x: 702, endPoint y: 713, distance: 275.2
click at [119, 713] on iron-horizontal-list at bounding box center [104, 671] width 29 height 91
drag, startPoint x: 501, startPoint y: 710, endPoint x: 592, endPoint y: 708, distance: 90.6
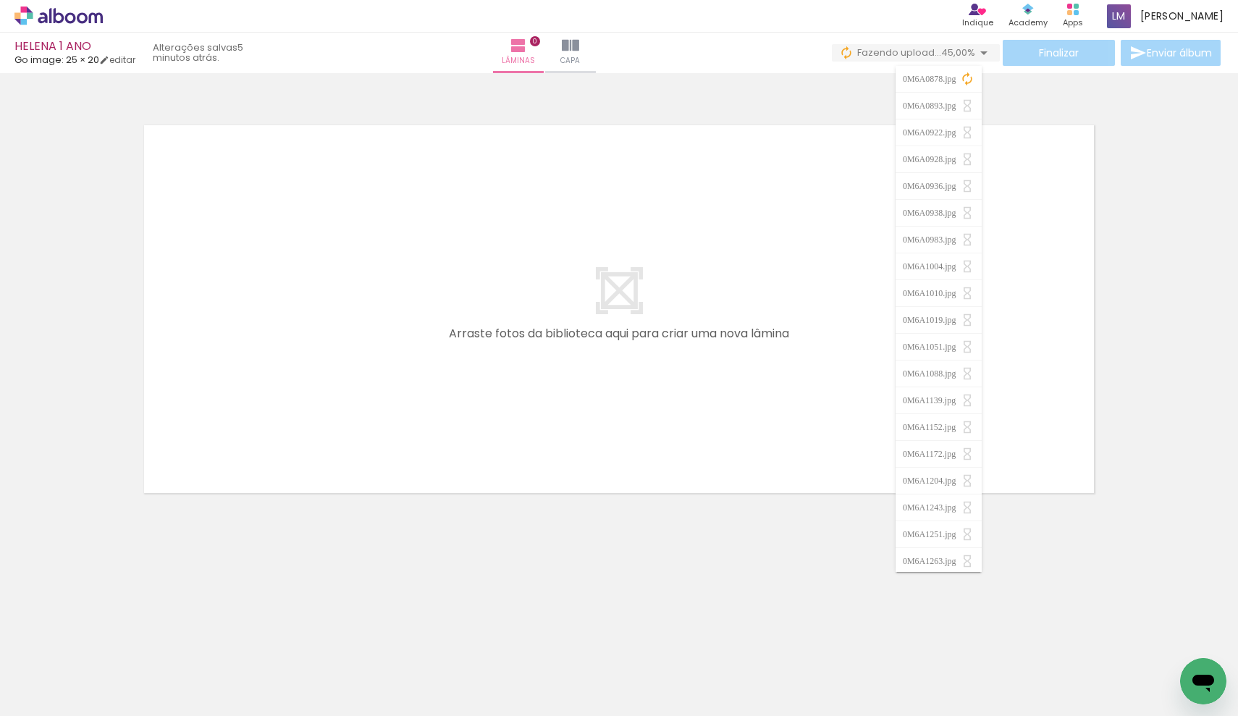
click at [119, 708] on iron-horizontal-list at bounding box center [104, 671] width 29 height 91
click at [119, 710] on iron-horizontal-list at bounding box center [104, 671] width 29 height 91
click at [119, 711] on iron-horizontal-list at bounding box center [104, 671] width 29 height 91
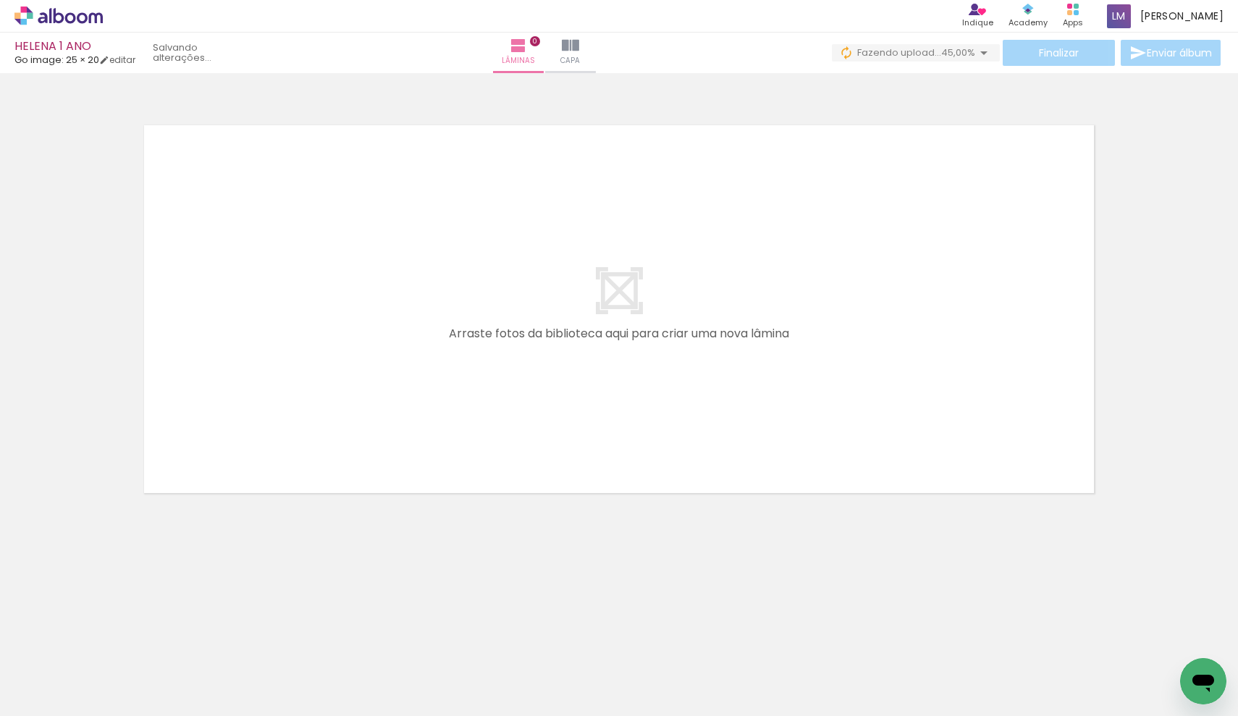
click at [119, 709] on iron-horizontal-list at bounding box center [104, 671] width 29 height 91
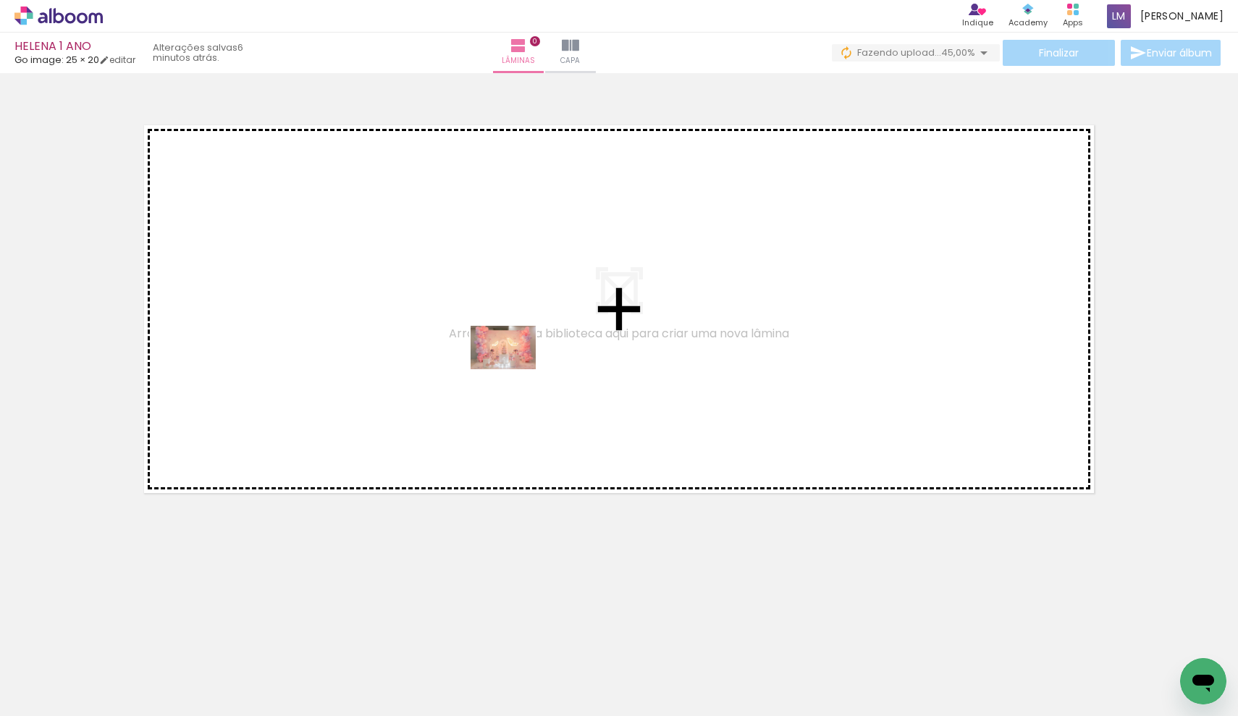
drag, startPoint x: 534, startPoint y: 687, endPoint x: 514, endPoint y: 369, distance: 318.6
click at [514, 369] on quentale-workspace at bounding box center [619, 358] width 1238 height 716
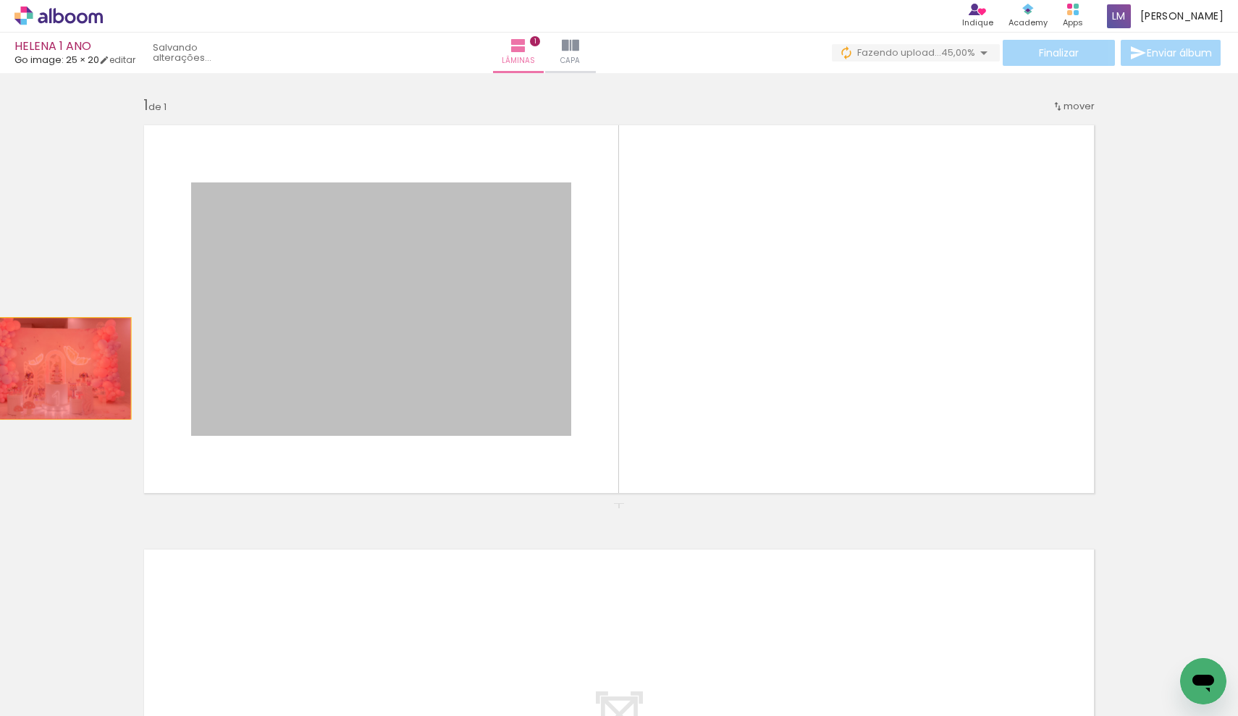
drag, startPoint x: 428, startPoint y: 274, endPoint x: 55, endPoint y: 366, distance: 384.0
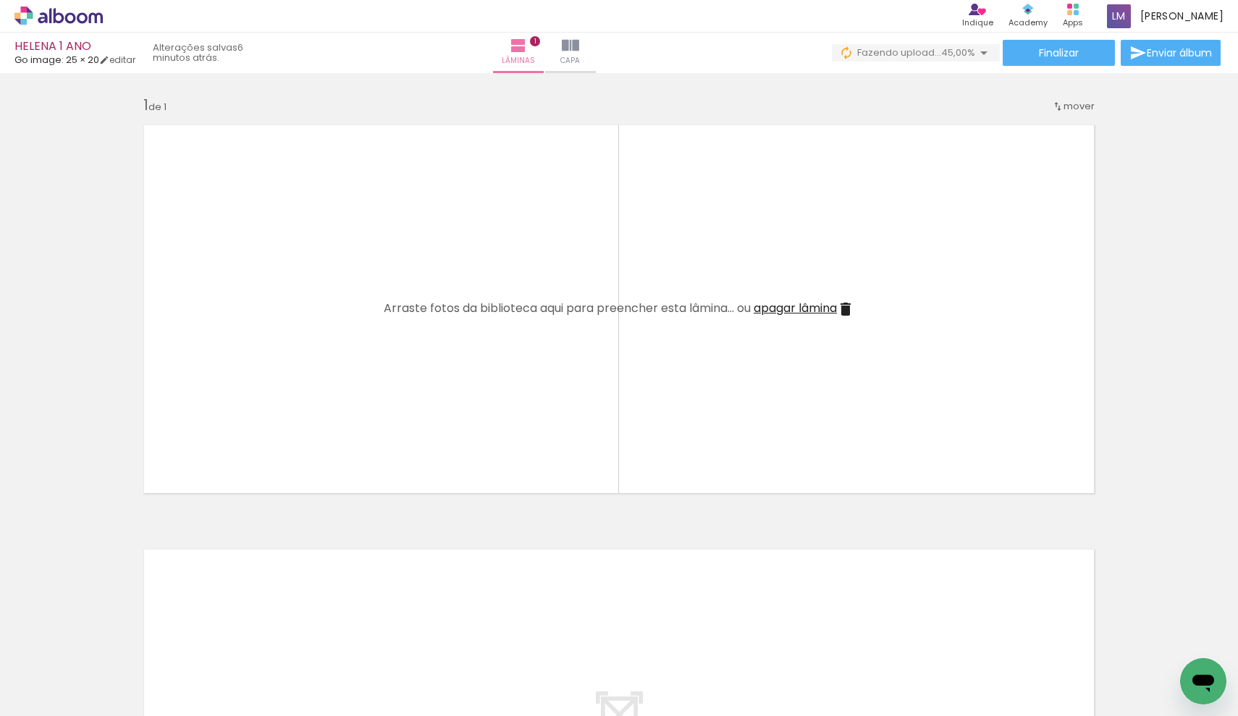
click at [779, 309] on span "apagar lâmina" at bounding box center [795, 308] width 83 height 17
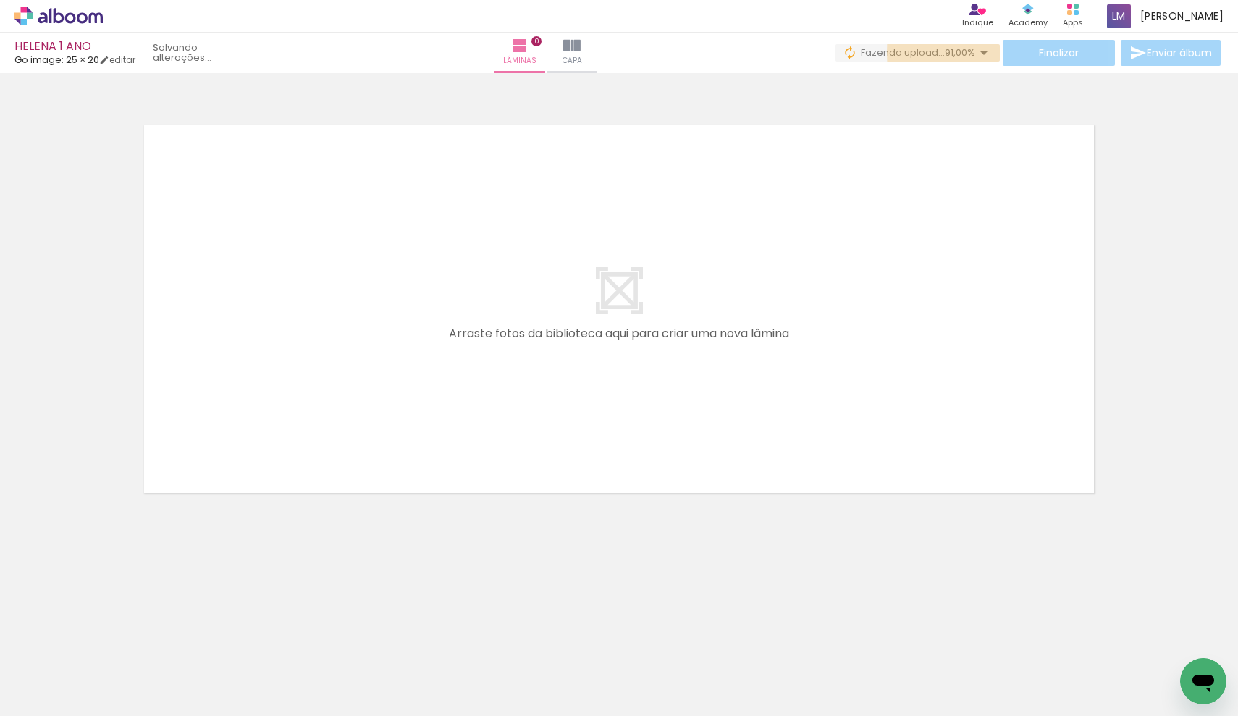
click at [979, 52] on iron-icon at bounding box center [984, 52] width 17 height 17
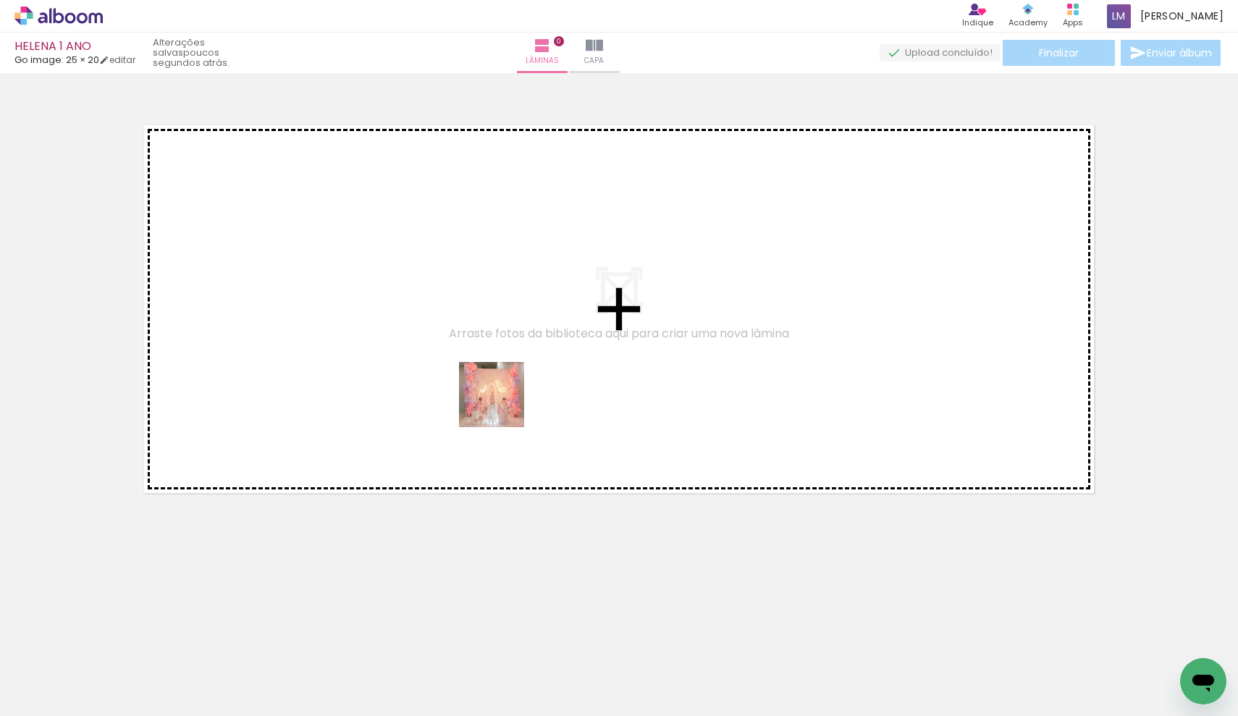
drag, startPoint x: 531, startPoint y: 687, endPoint x: 502, endPoint y: 389, distance: 299.8
click at [502, 389] on quentale-workspace at bounding box center [619, 358] width 1238 height 716
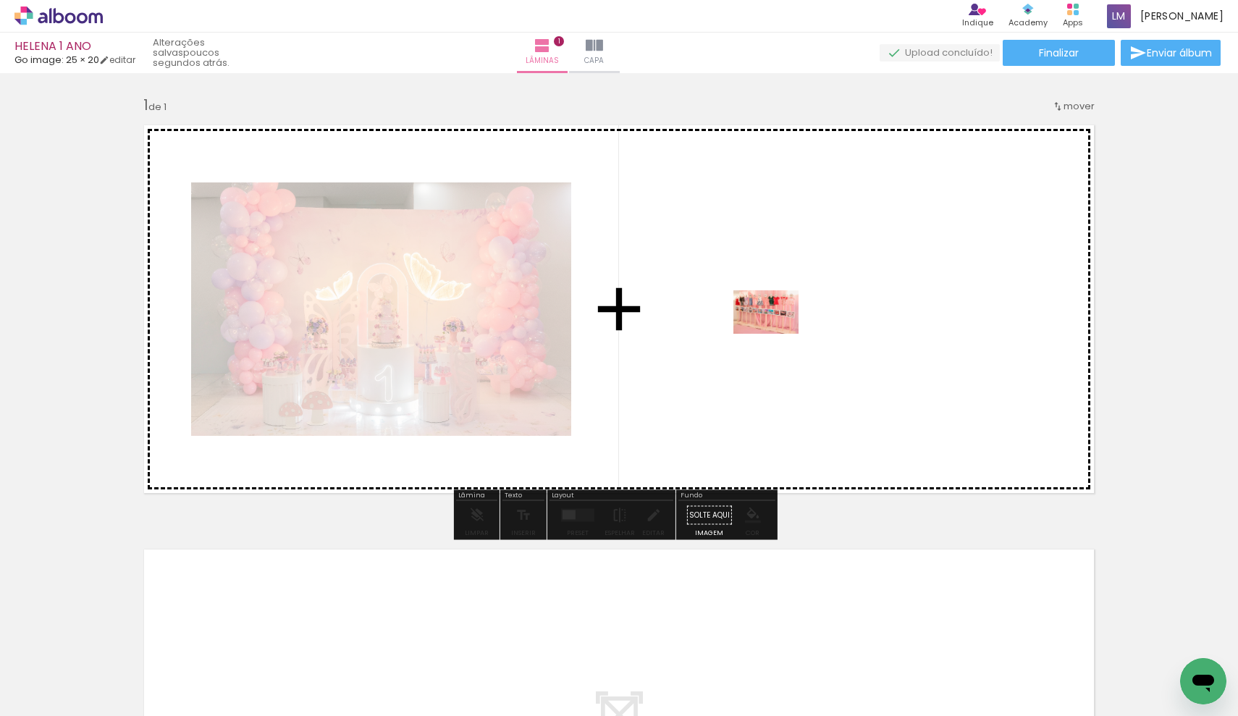
drag, startPoint x: 618, startPoint y: 674, endPoint x: 777, endPoint y: 334, distance: 375.8
click at [777, 334] on quentale-workspace at bounding box center [619, 358] width 1238 height 716
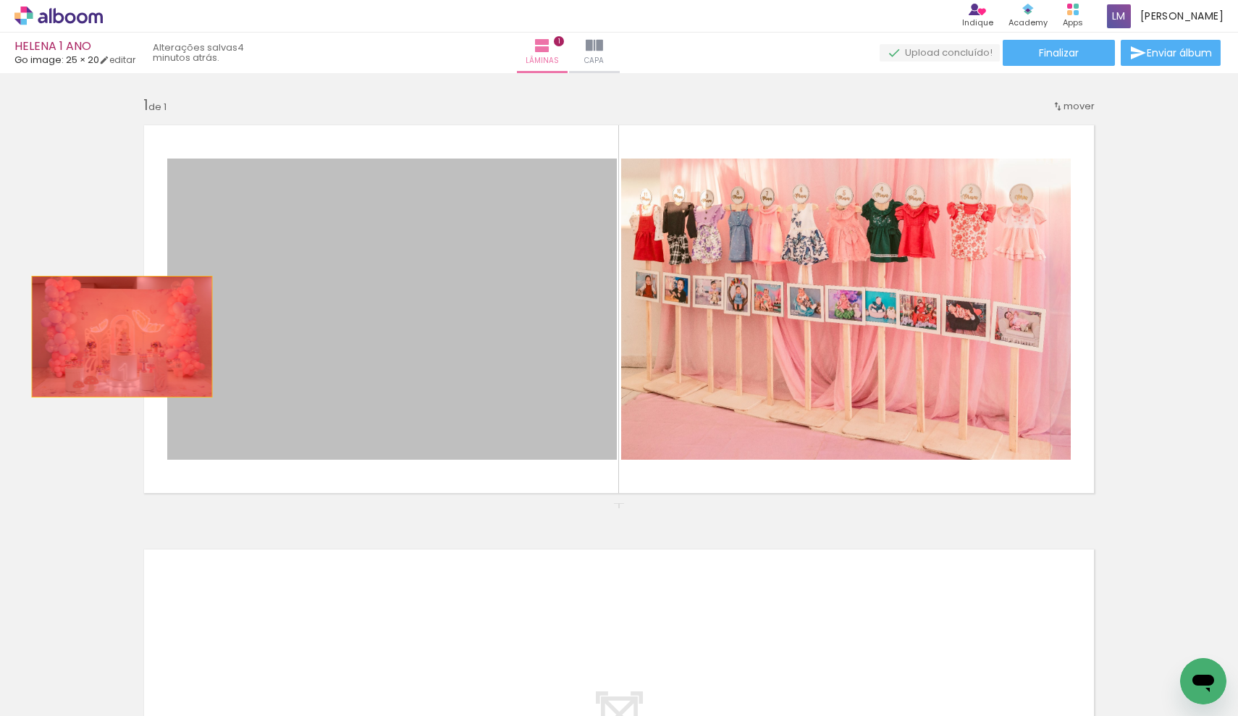
drag, startPoint x: 355, startPoint y: 332, endPoint x: 77, endPoint y: 343, distance: 277.6
click at [77, 343] on div "Inserir lâmina 1 de 1" at bounding box center [619, 503] width 1238 height 850
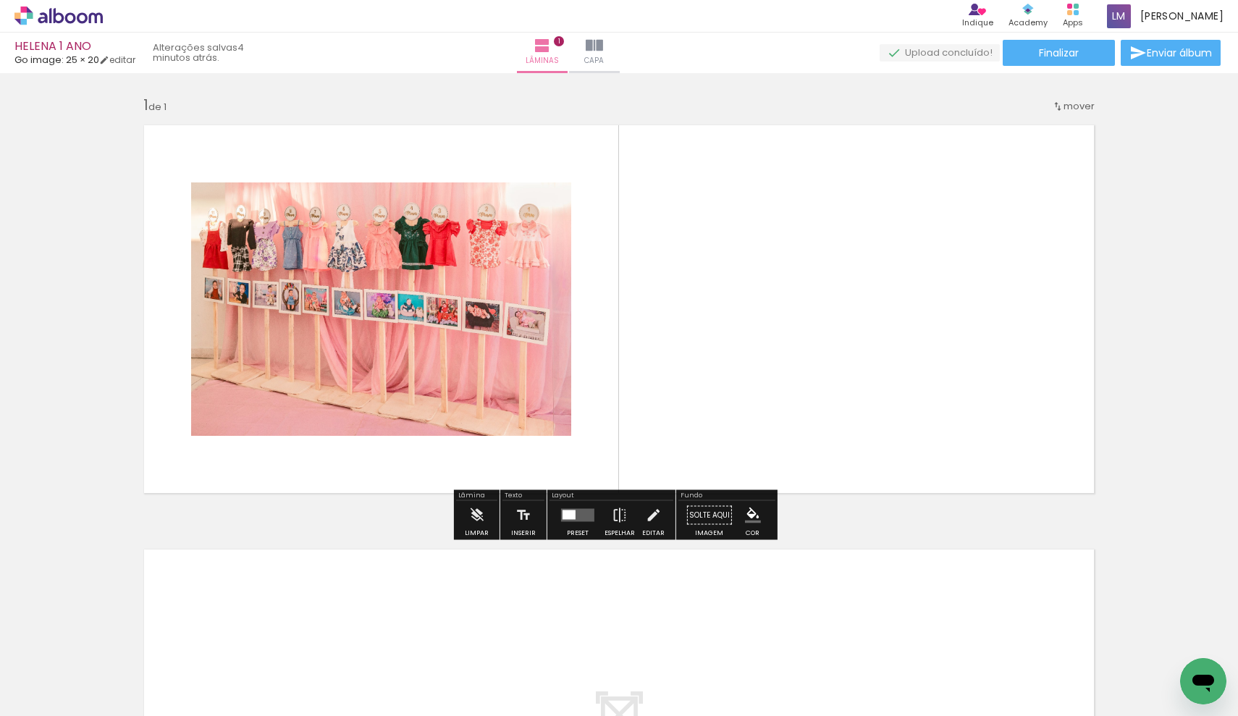
click at [499, 638] on iron-icon at bounding box center [491, 638] width 15 height 15
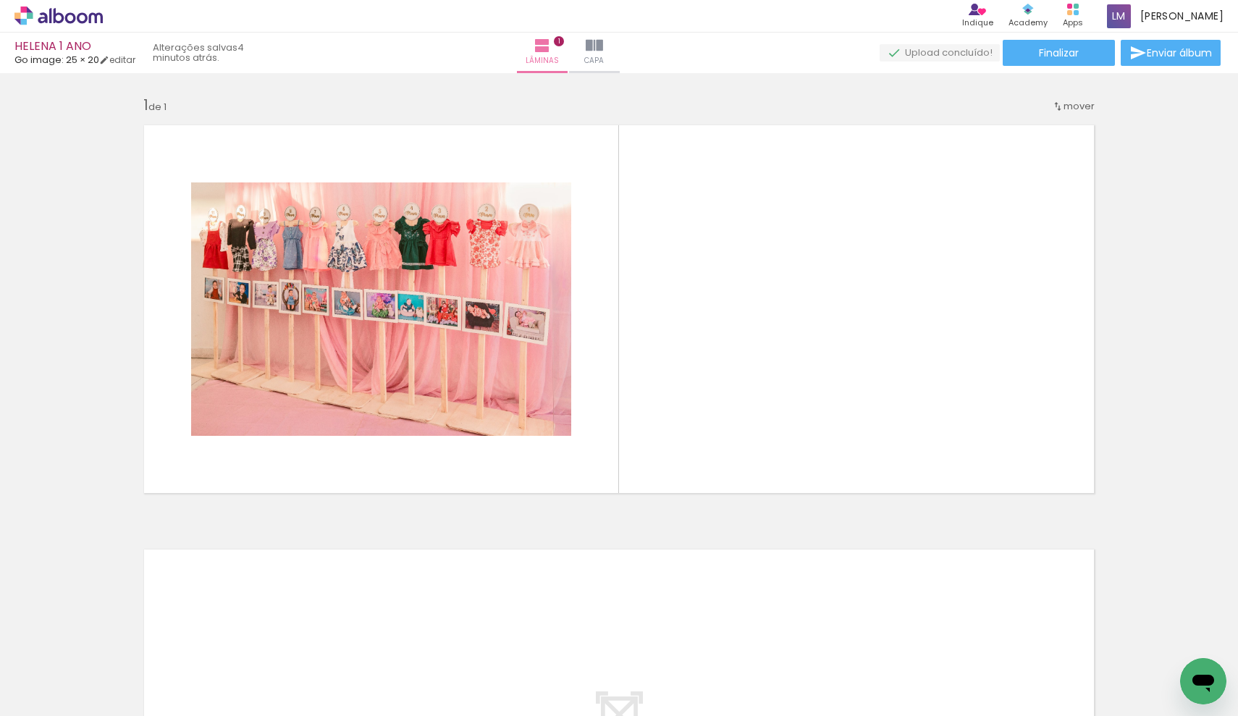
click at [54, 694] on span "Adicionar Fotos" at bounding box center [51, 697] width 43 height 16
click at [0, 0] on input "file" at bounding box center [0, 0] width 0 height 0
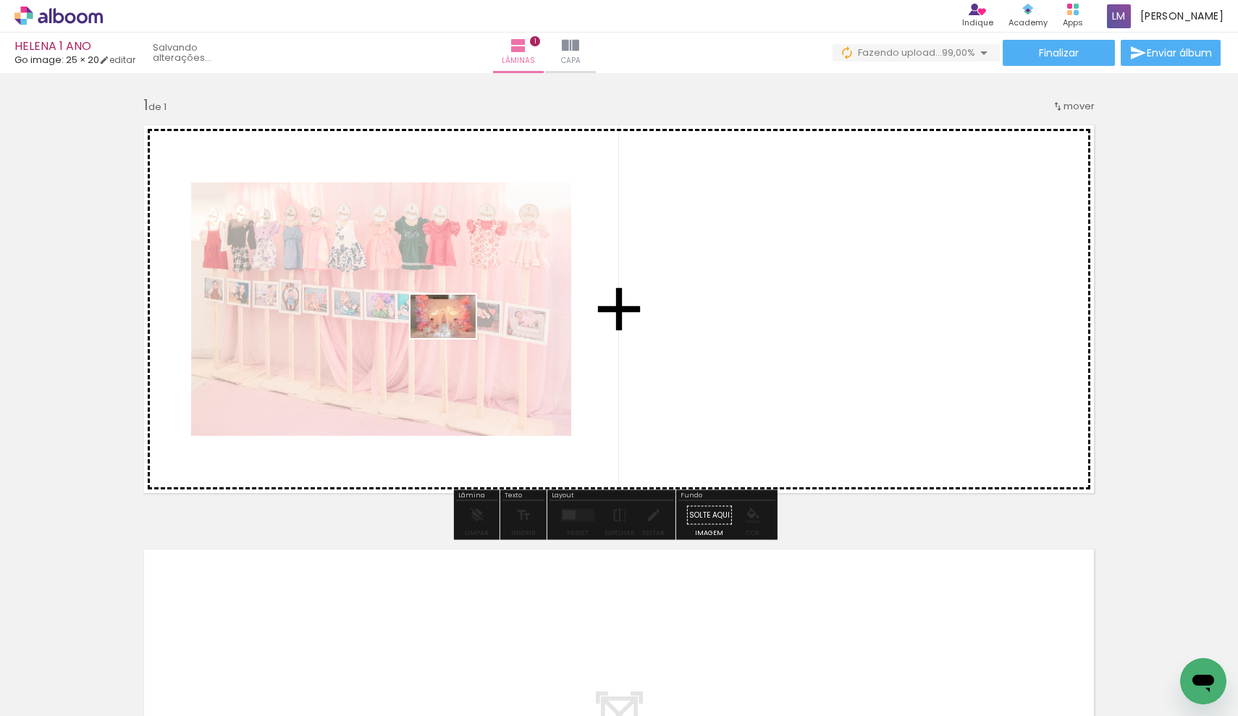
drag, startPoint x: 524, startPoint y: 677, endPoint x: 454, endPoint y: 338, distance: 346.0
click at [454, 338] on quentale-workspace at bounding box center [619, 358] width 1238 height 716
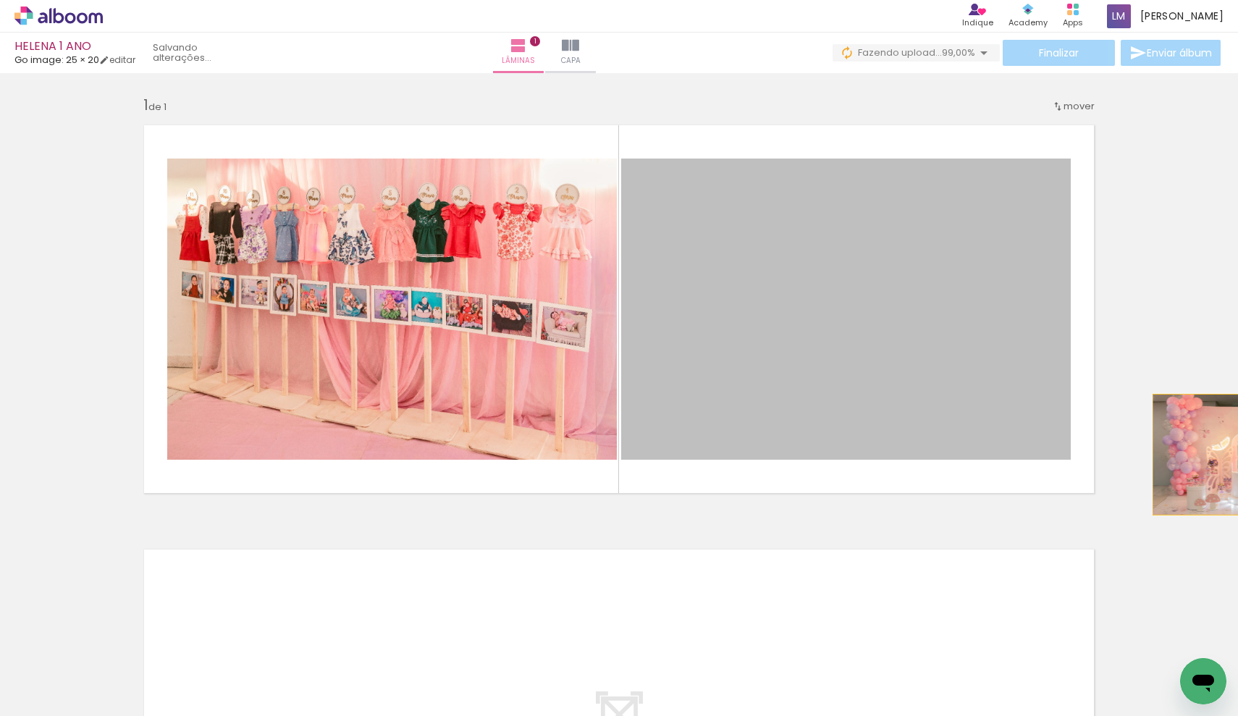
scroll to position [0, 93]
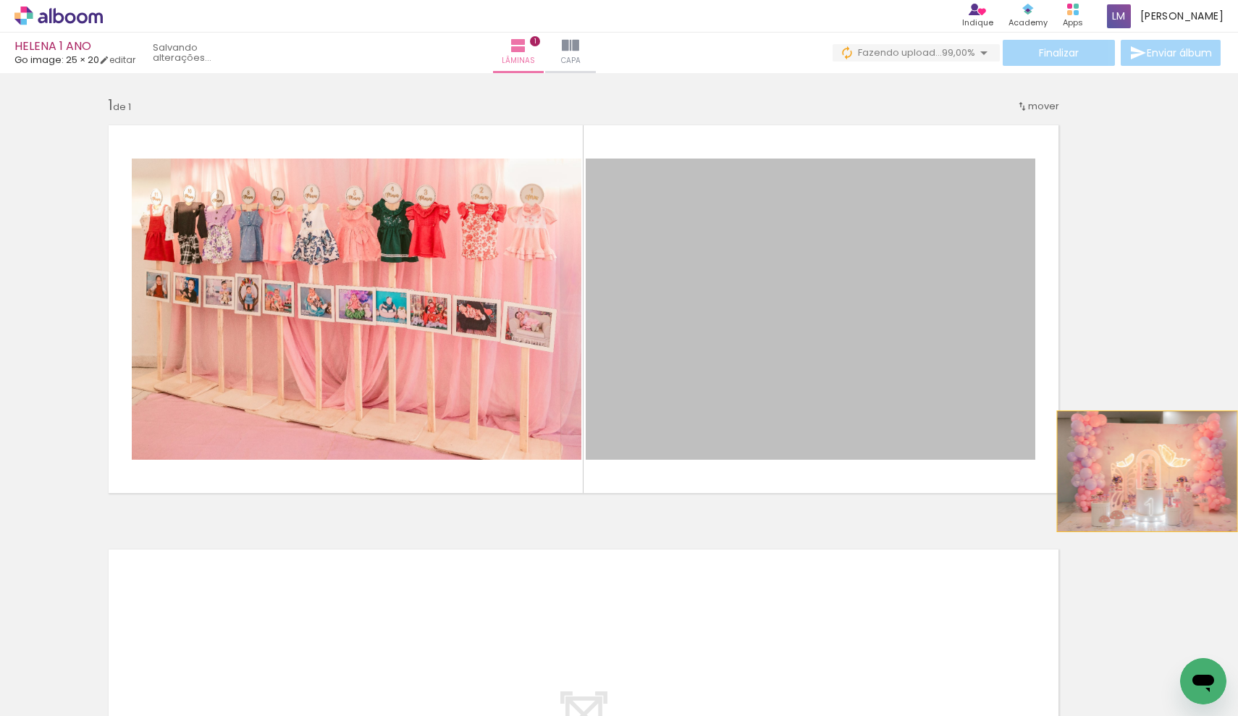
drag, startPoint x: 866, startPoint y: 436, endPoint x: 1170, endPoint y: 431, distance: 304.2
click at [1170, 458] on div "Inserir lâmina 1 de 1 Confirmar Cancelar" at bounding box center [619, 394] width 1238 height 643
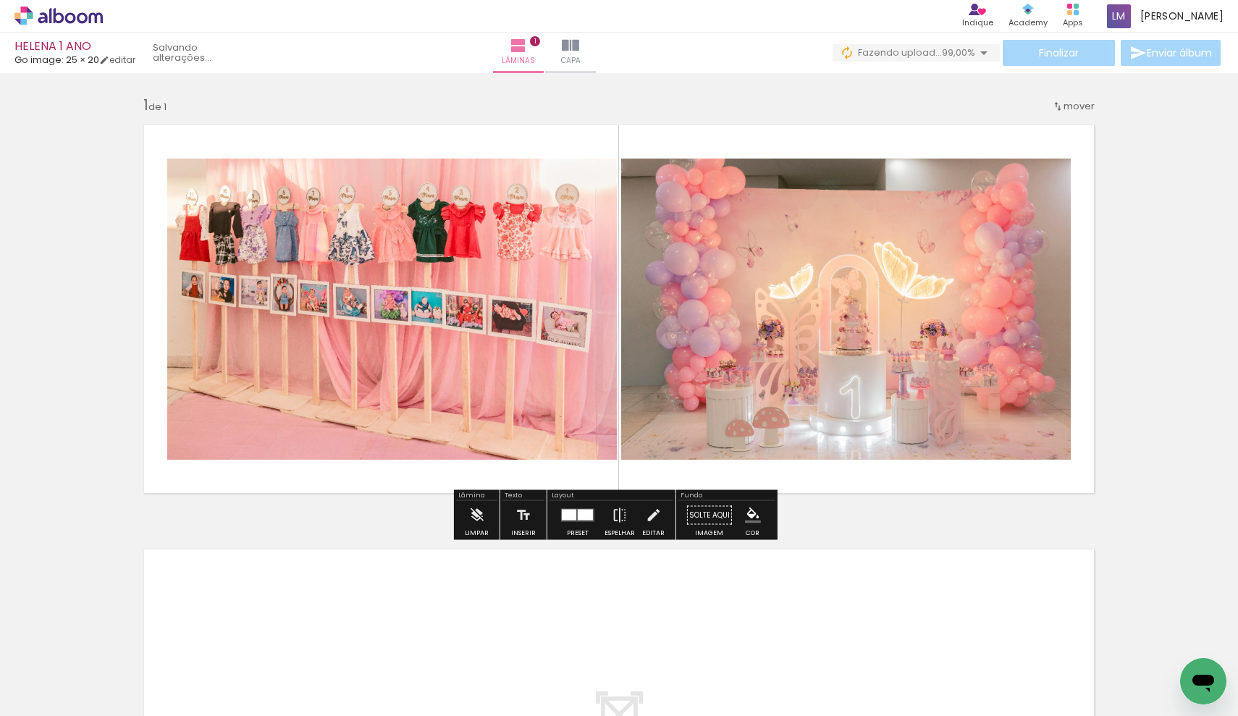
click at [1173, 427] on div "Inserir lâmina 1 de 1" at bounding box center [619, 503] width 1238 height 850
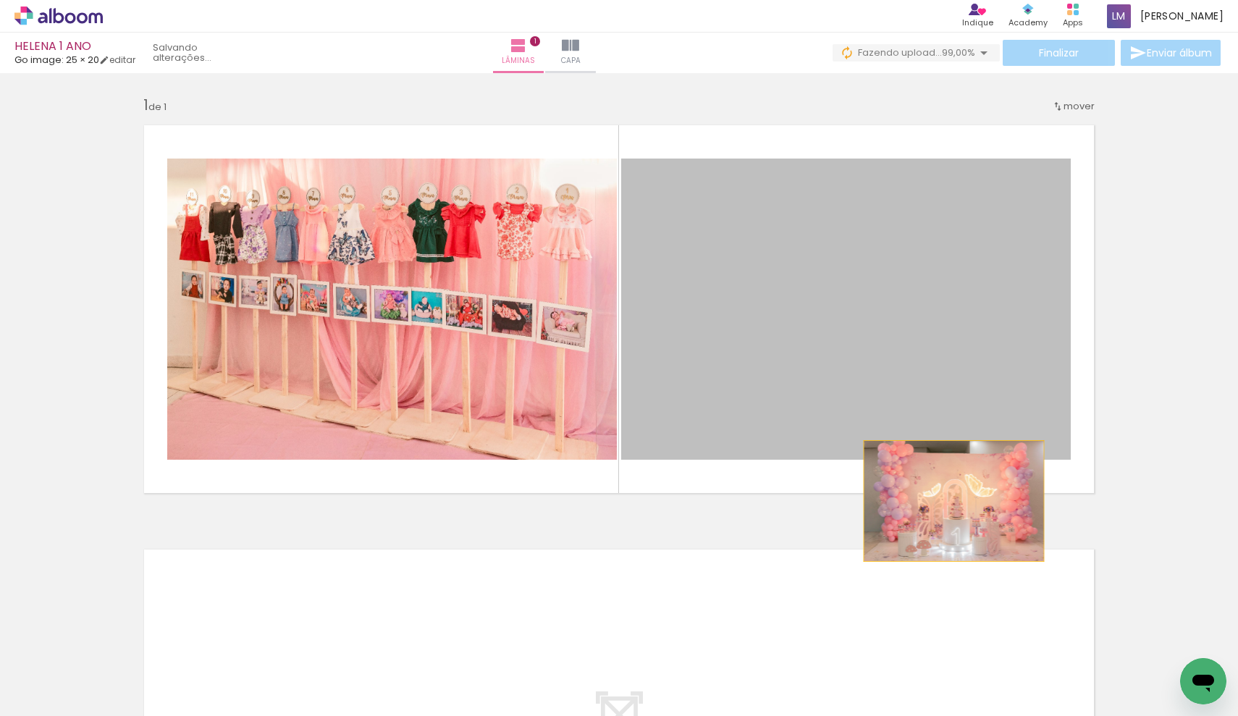
drag, startPoint x: 837, startPoint y: 413, endPoint x: 949, endPoint y: 500, distance: 141.8
click at [949, 500] on quentale-layouter at bounding box center [619, 309] width 970 height 388
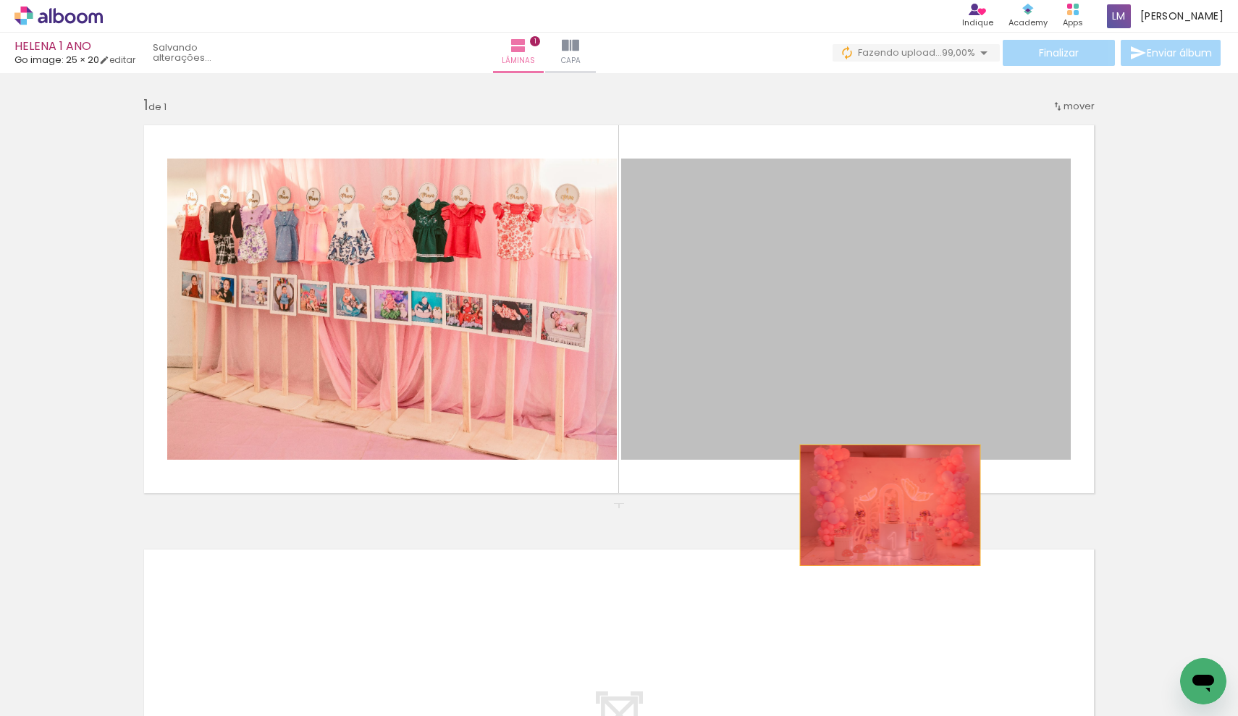
drag, startPoint x: 886, startPoint y: 374, endPoint x: 885, endPoint y: 506, distance: 131.8
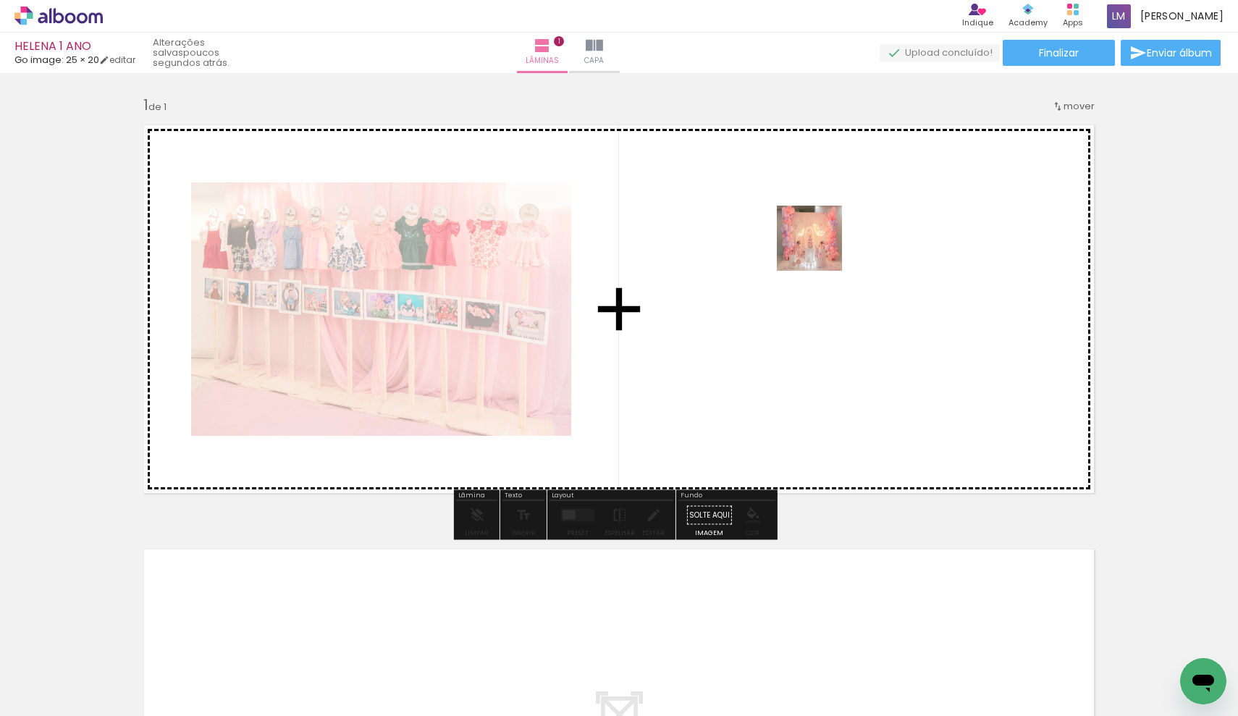
drag, startPoint x: 519, startPoint y: 678, endPoint x: 821, endPoint y: 249, distance: 524.4
click at [821, 249] on quentale-workspace at bounding box center [619, 358] width 1238 height 716
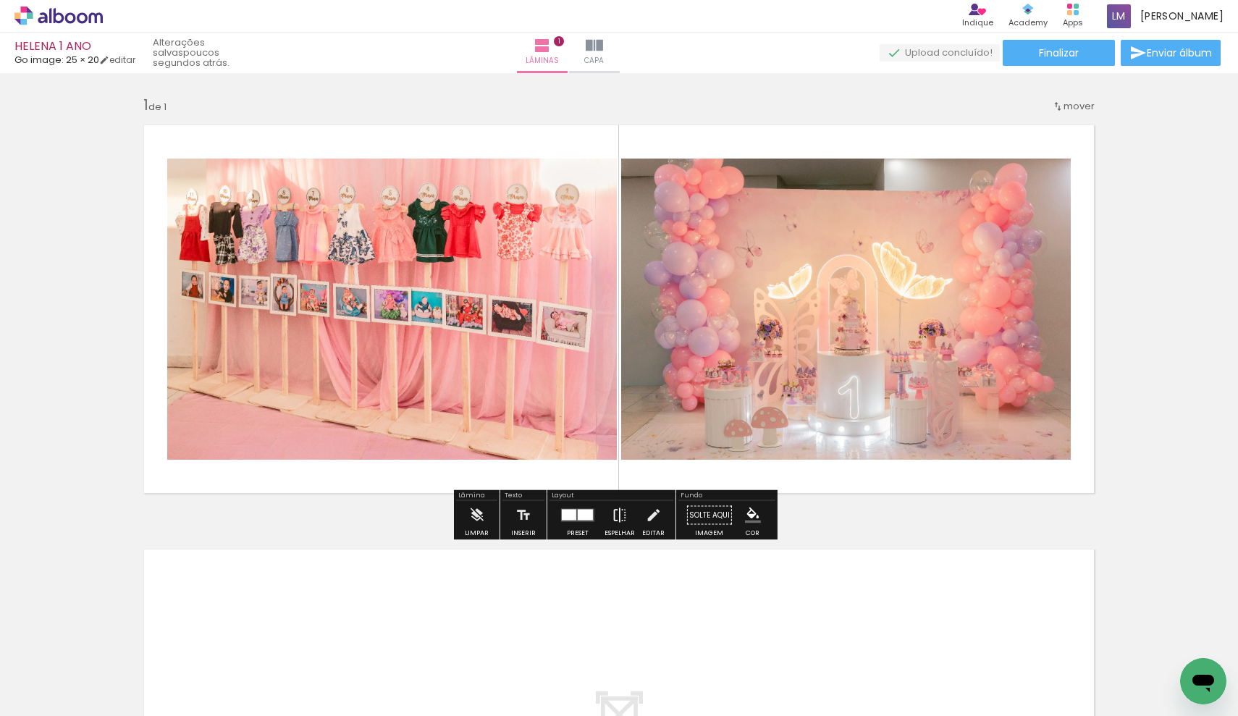
click at [617, 524] on iron-icon at bounding box center [620, 515] width 16 height 29
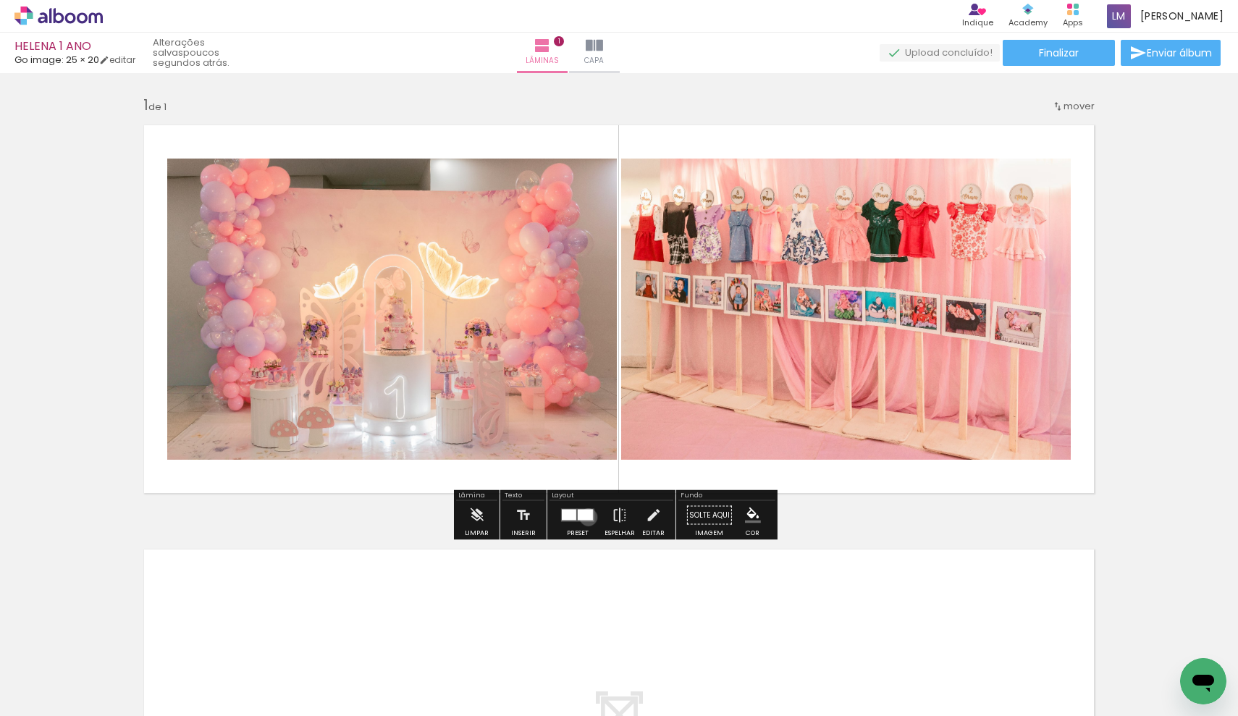
click at [585, 517] on div at bounding box center [585, 515] width 15 height 11
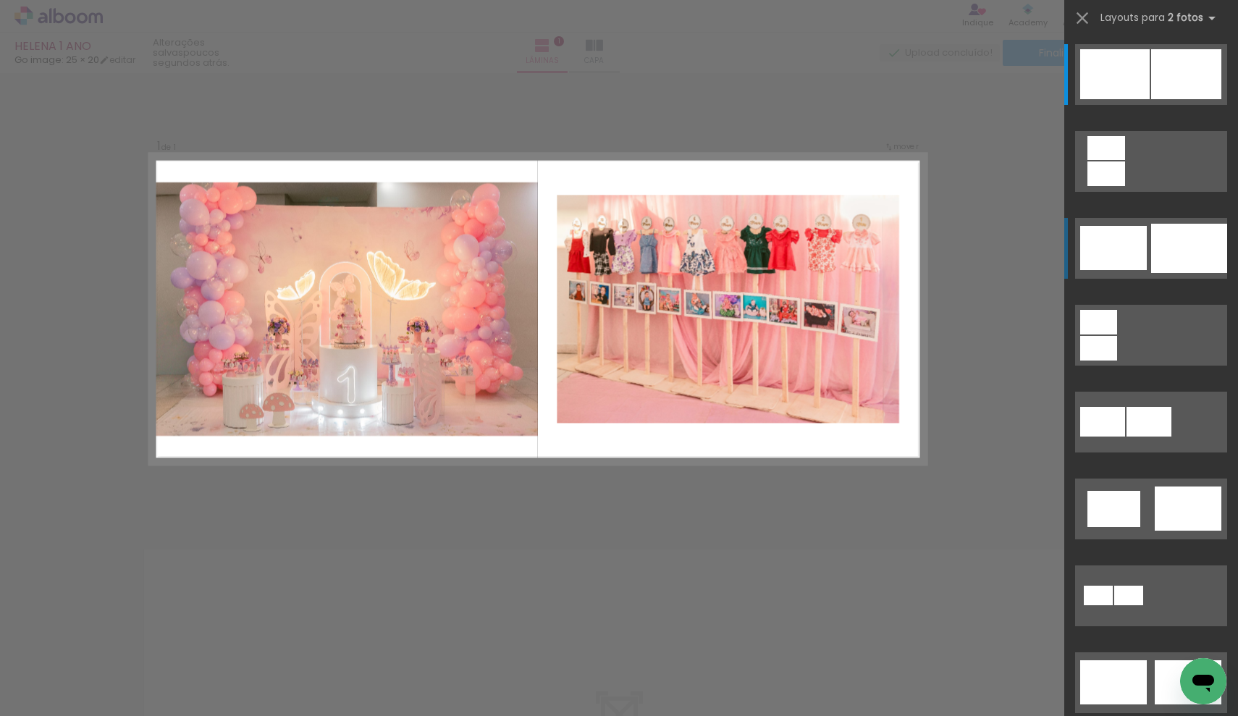
click at [1136, 228] on div at bounding box center [1114, 248] width 67 height 44
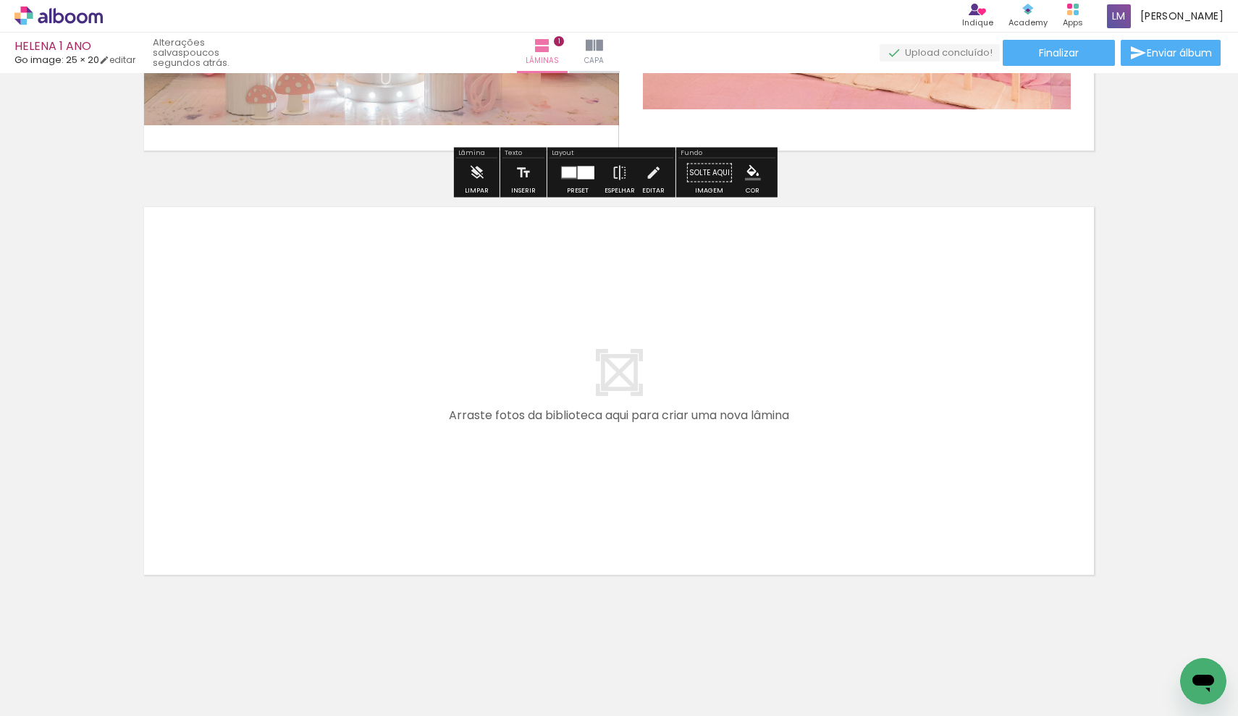
scroll to position [353, 0]
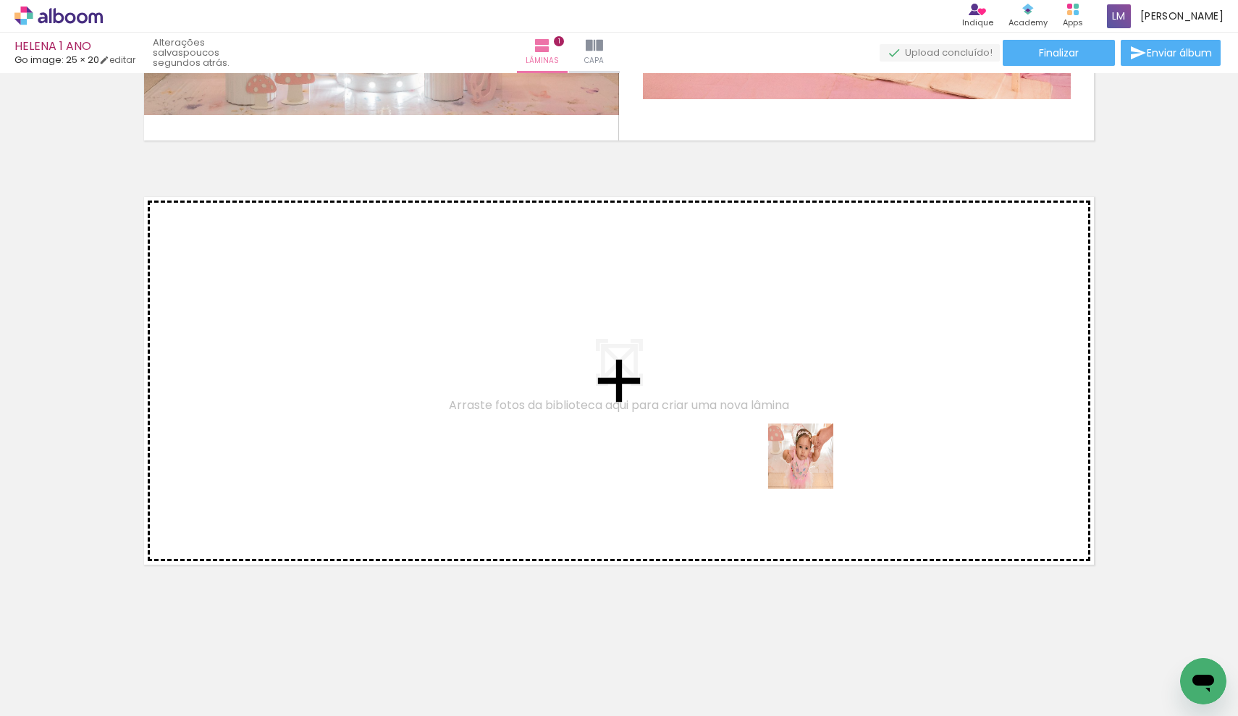
drag, startPoint x: 857, startPoint y: 670, endPoint x: 805, endPoint y: 458, distance: 218.3
click at [805, 458] on quentale-workspace at bounding box center [619, 358] width 1238 height 716
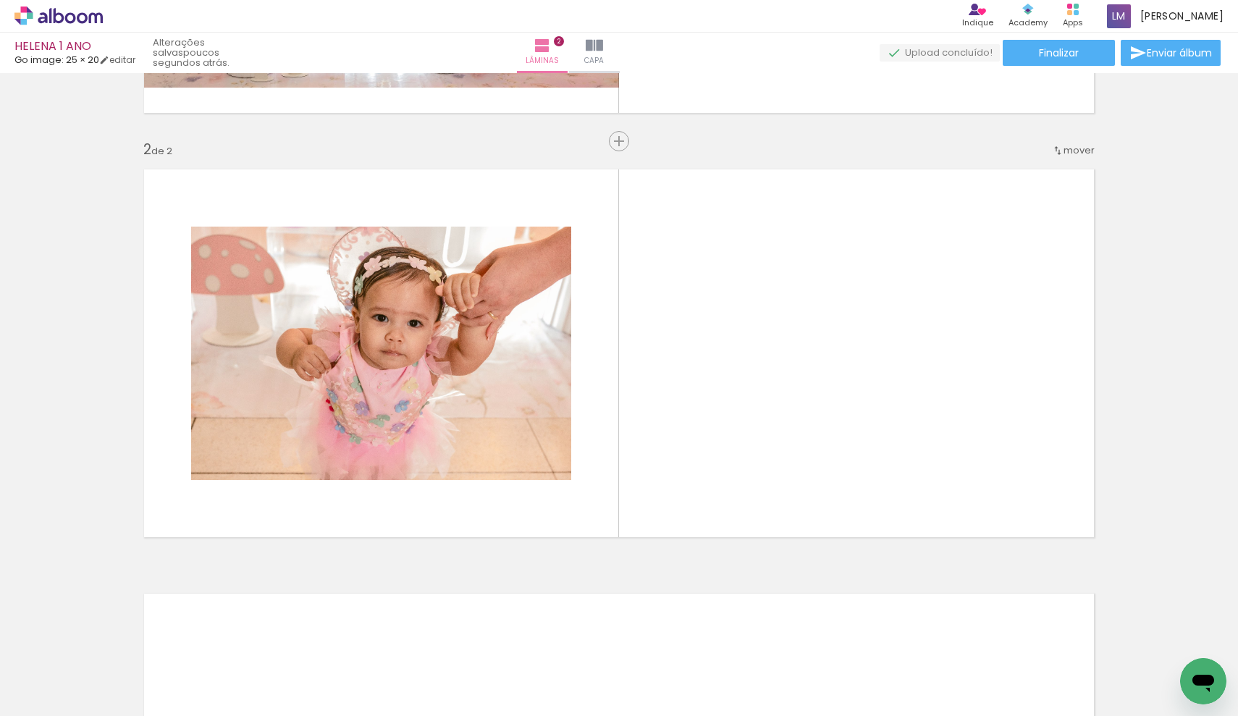
scroll to position [384, 0]
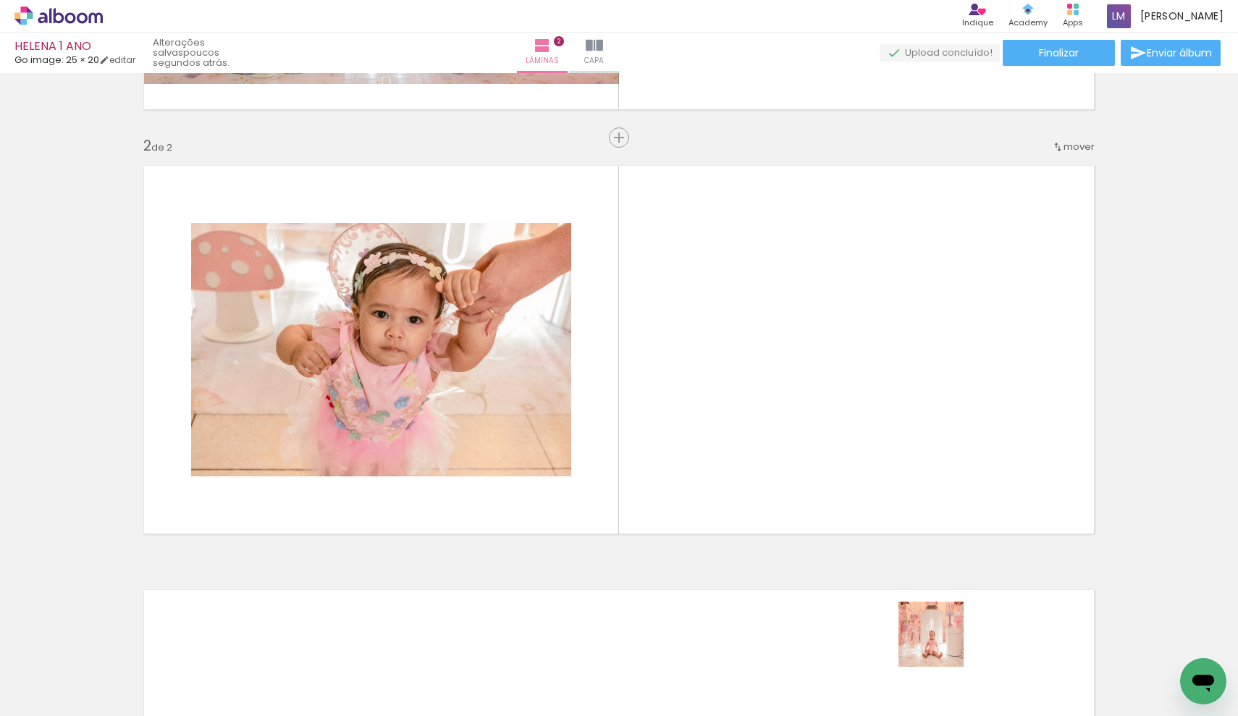
drag, startPoint x: 941, startPoint y: 663, endPoint x: 838, endPoint y: 393, distance: 288.6
click at [838, 393] on quentale-workspace at bounding box center [619, 358] width 1238 height 716
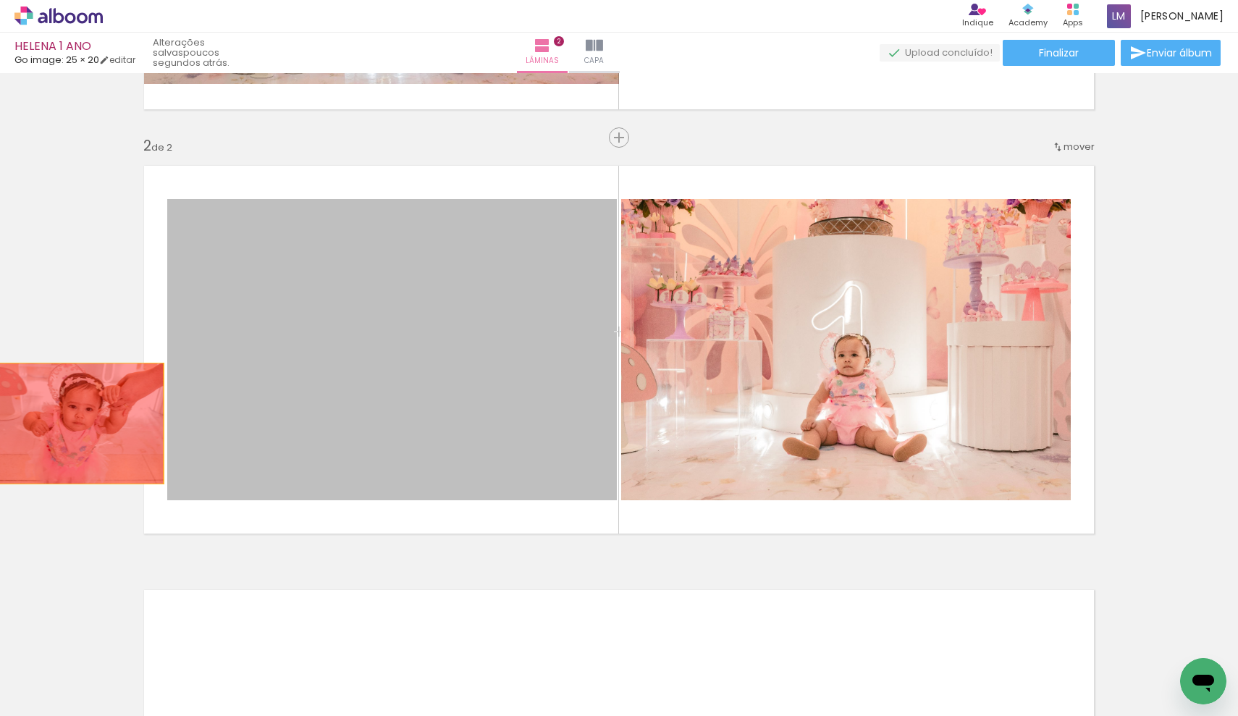
drag, startPoint x: 250, startPoint y: 358, endPoint x: 64, endPoint y: 424, distance: 197.4
click at [64, 424] on div "Inserir lâmina 1 de 2 Inserir lâmina 2 de 2" at bounding box center [619, 331] width 1238 height 1274
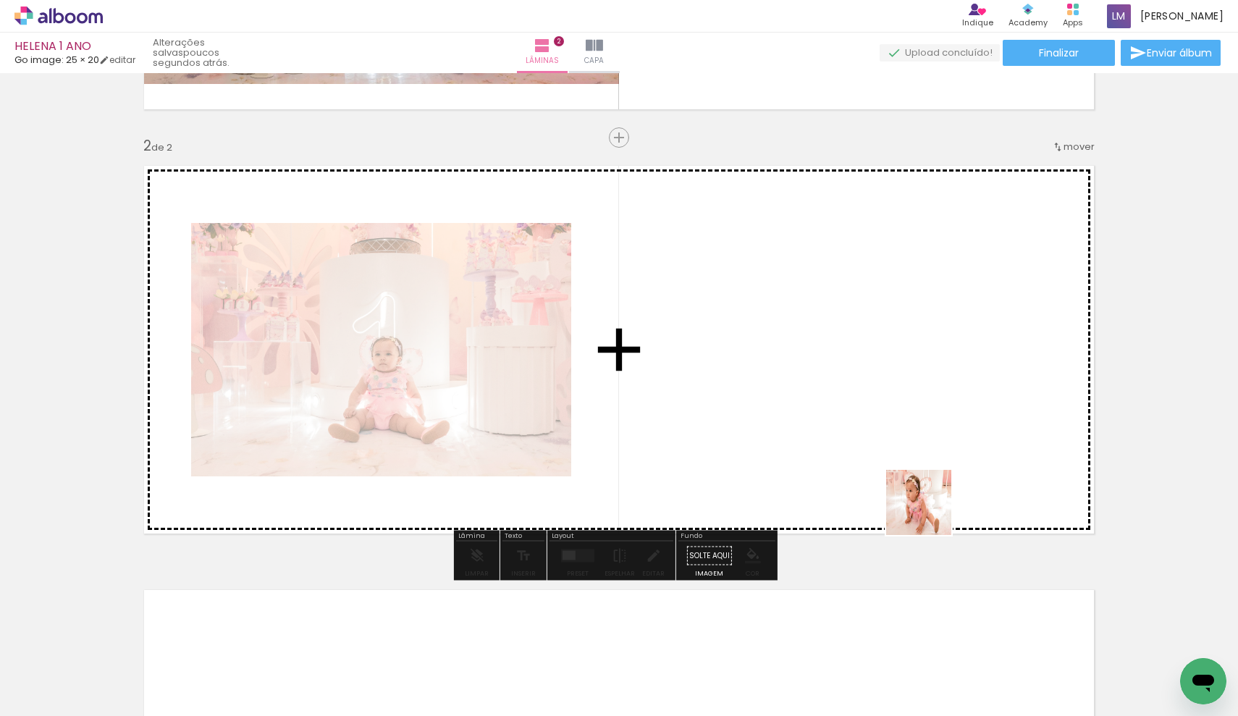
drag, startPoint x: 1012, startPoint y: 677, endPoint x: 953, endPoint y: 561, distance: 130.2
click at [875, 458] on quentale-workspace at bounding box center [619, 358] width 1238 height 716
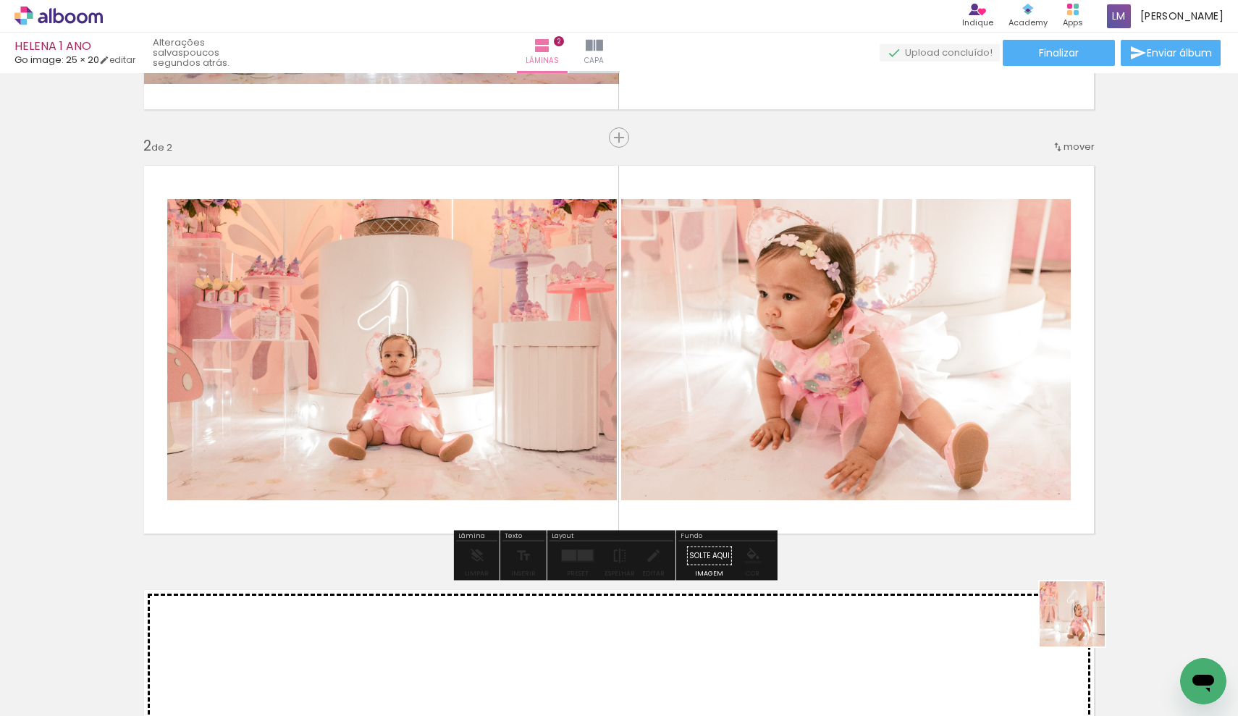
drag, startPoint x: 1096, startPoint y: 675, endPoint x: 865, endPoint y: 379, distance: 375.5
click at [865, 379] on quentale-workspace at bounding box center [619, 358] width 1238 height 716
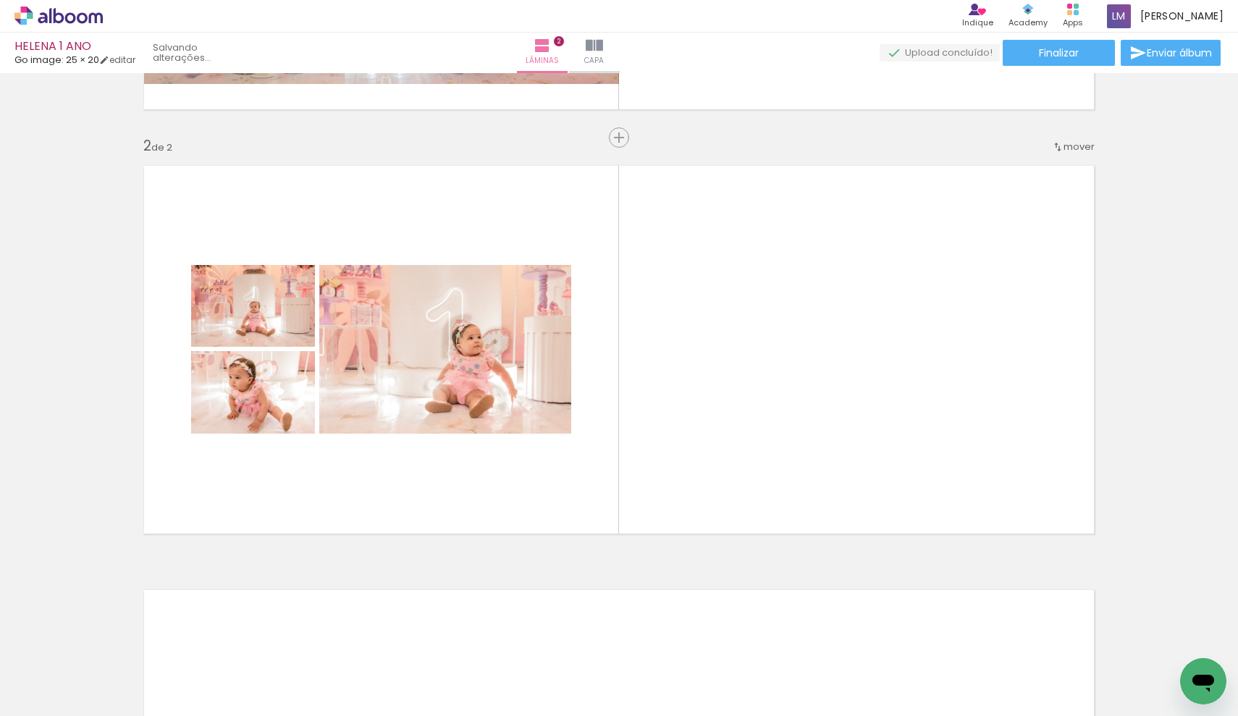
scroll to position [0, 2575]
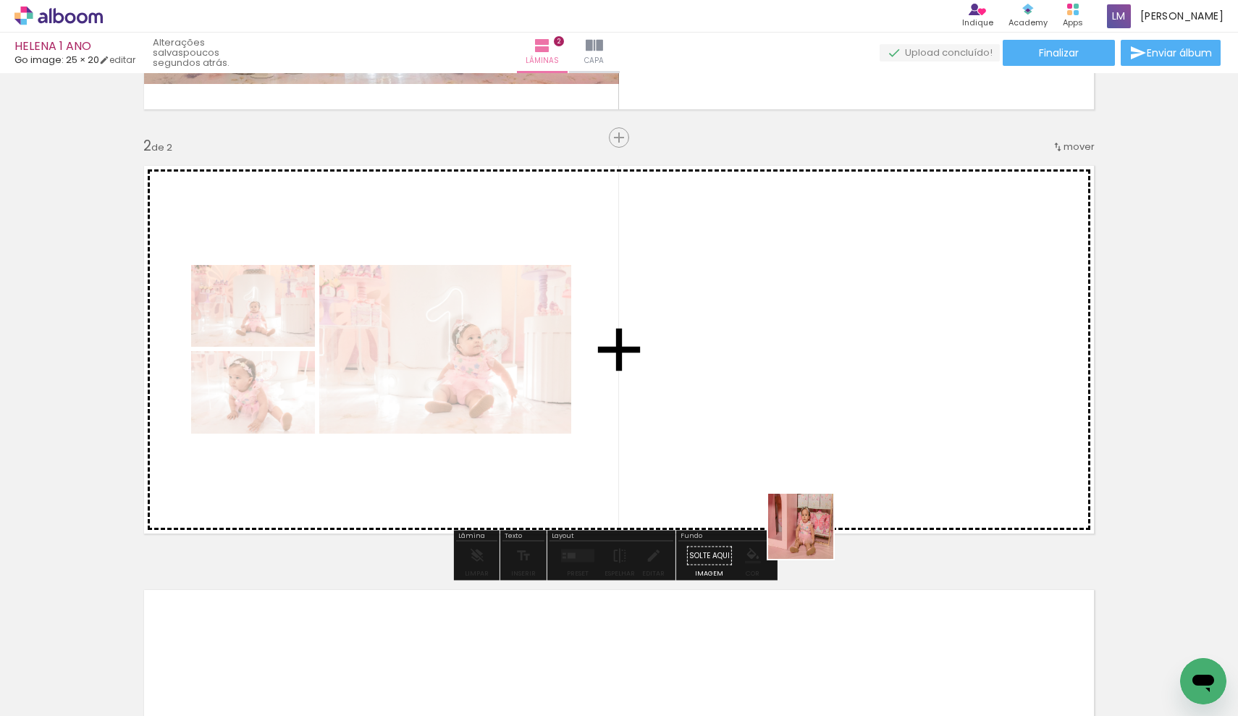
drag, startPoint x: 811, startPoint y: 676, endPoint x: 804, endPoint y: 440, distance: 235.5
click at [804, 440] on quentale-workspace at bounding box center [619, 358] width 1238 height 716
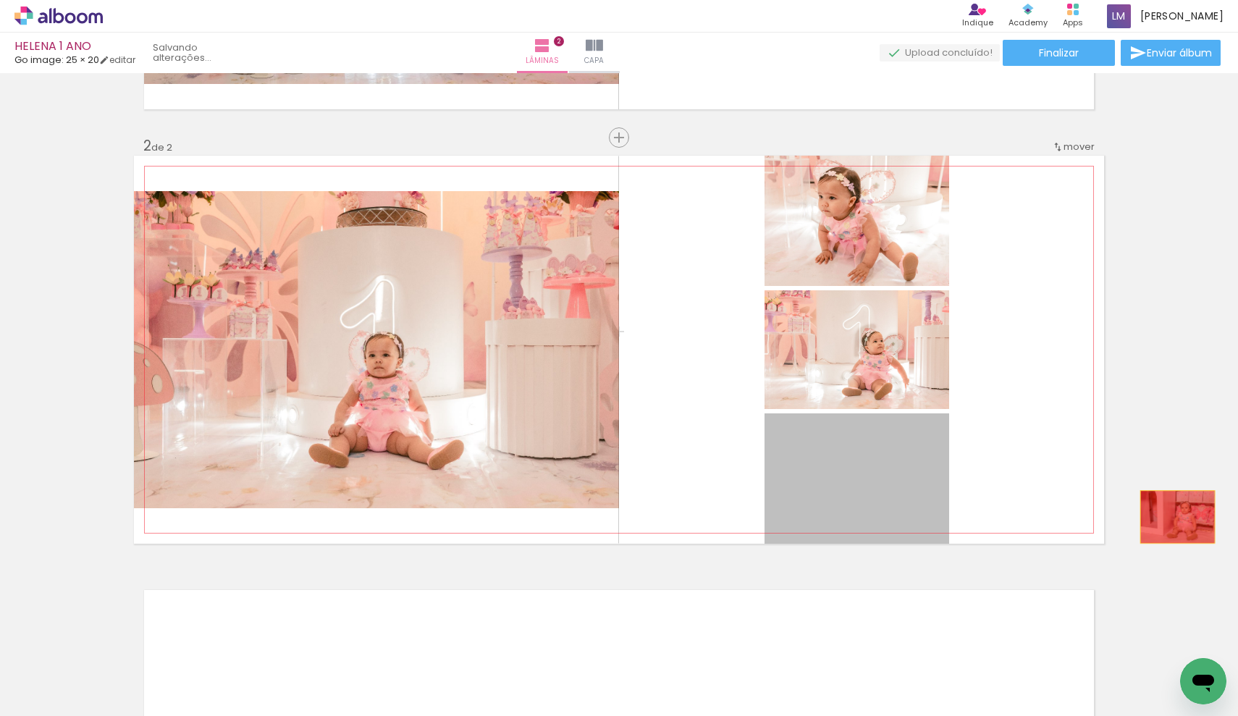
drag, startPoint x: 871, startPoint y: 473, endPoint x: 1173, endPoint y: 517, distance: 304.5
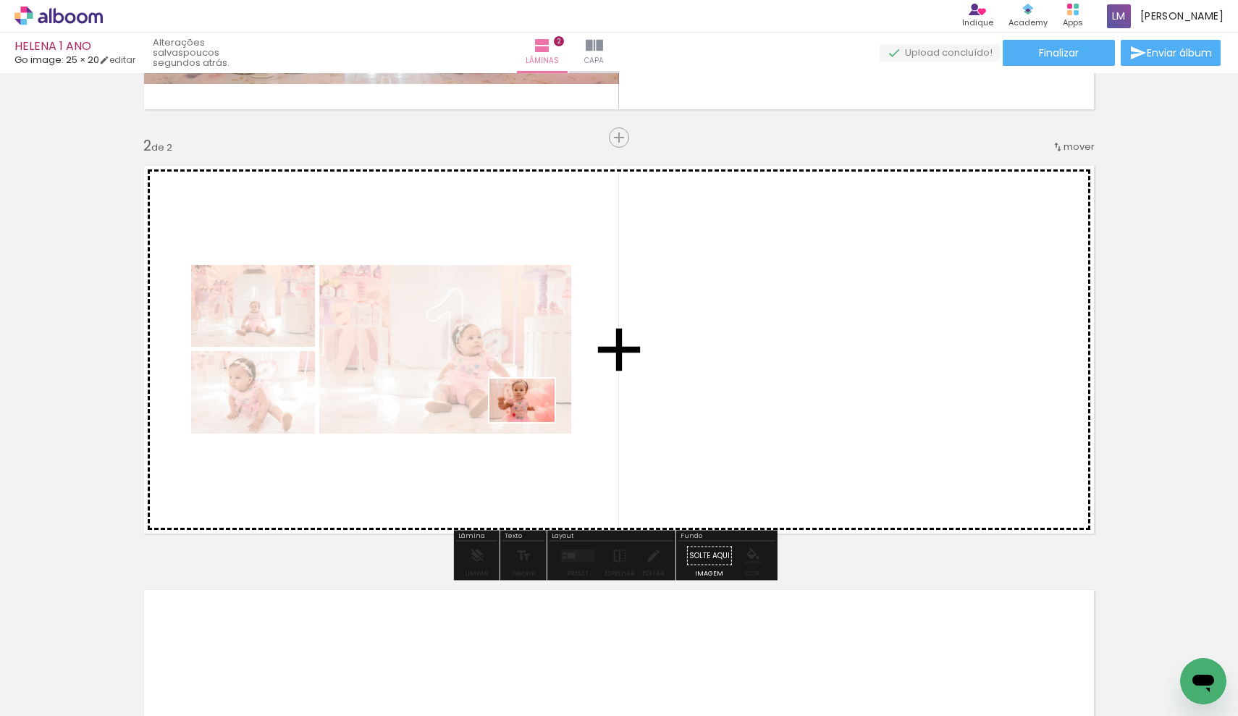
drag, startPoint x: 249, startPoint y: 671, endPoint x: 533, endPoint y: 422, distance: 377.7
click at [533, 422] on quentale-workspace at bounding box center [619, 358] width 1238 height 716
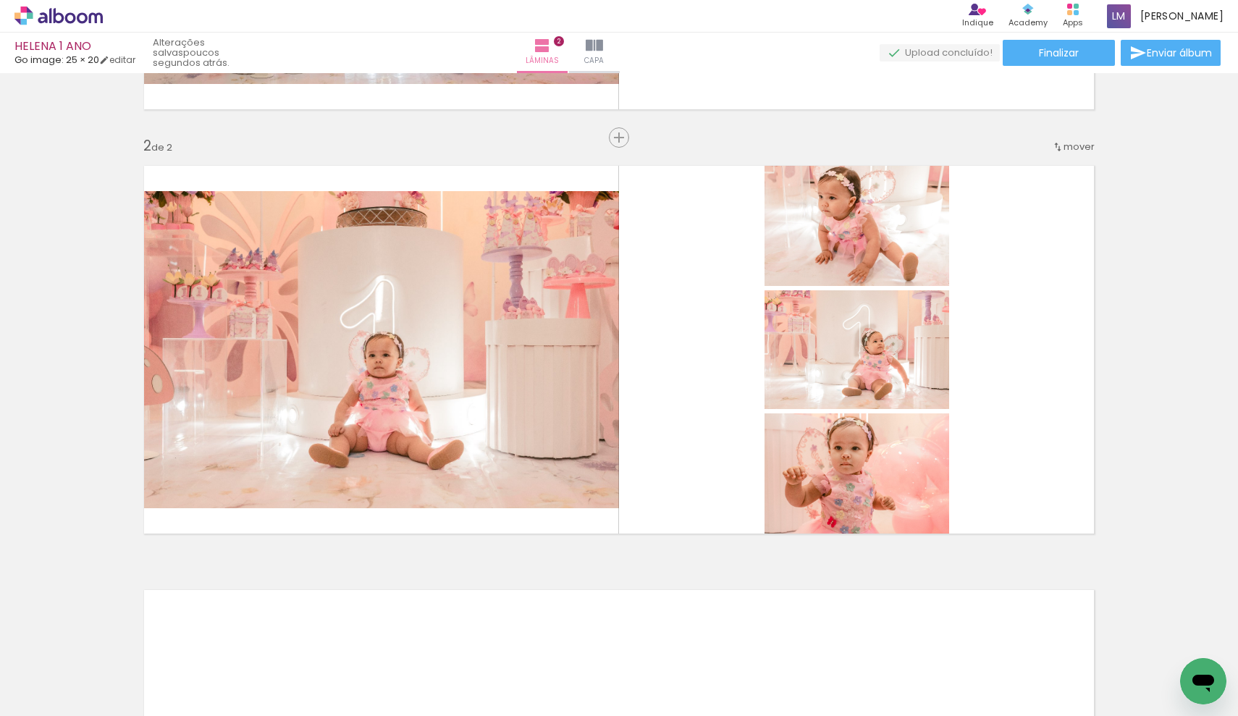
scroll to position [0, 1943]
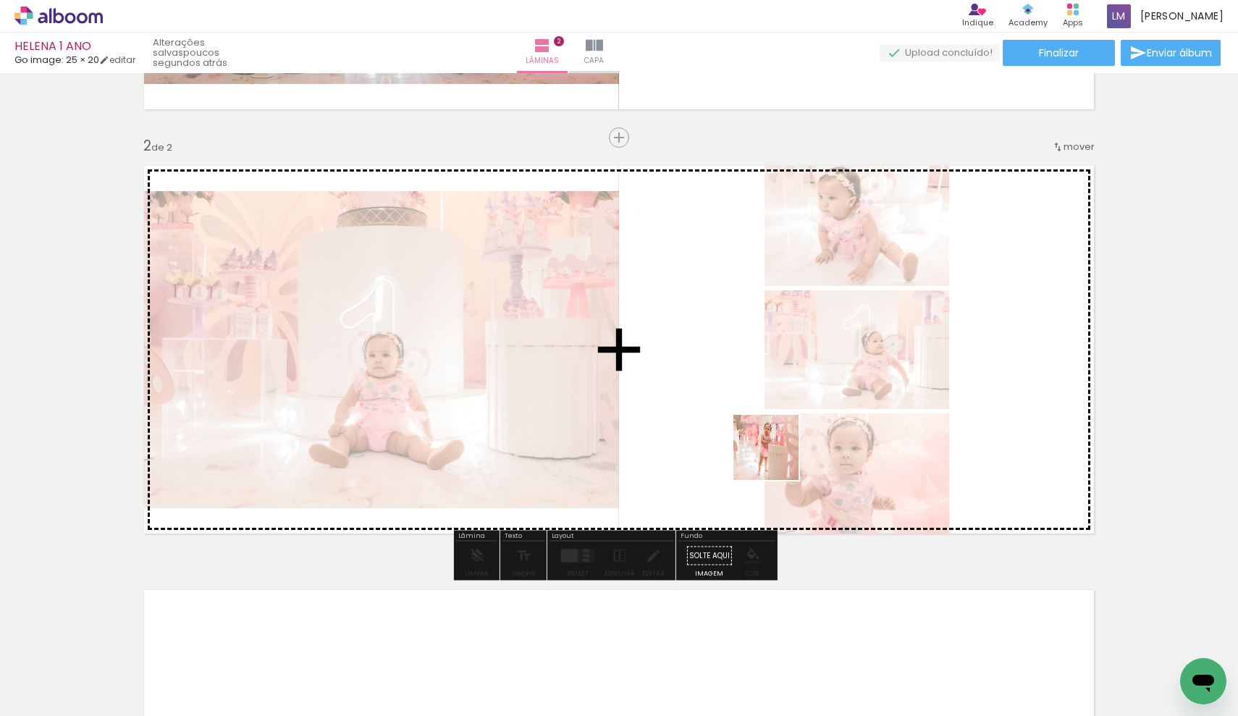
drag, startPoint x: 802, startPoint y: 668, endPoint x: 772, endPoint y: 443, distance: 227.9
click at [772, 443] on quentale-workspace at bounding box center [619, 358] width 1238 height 716
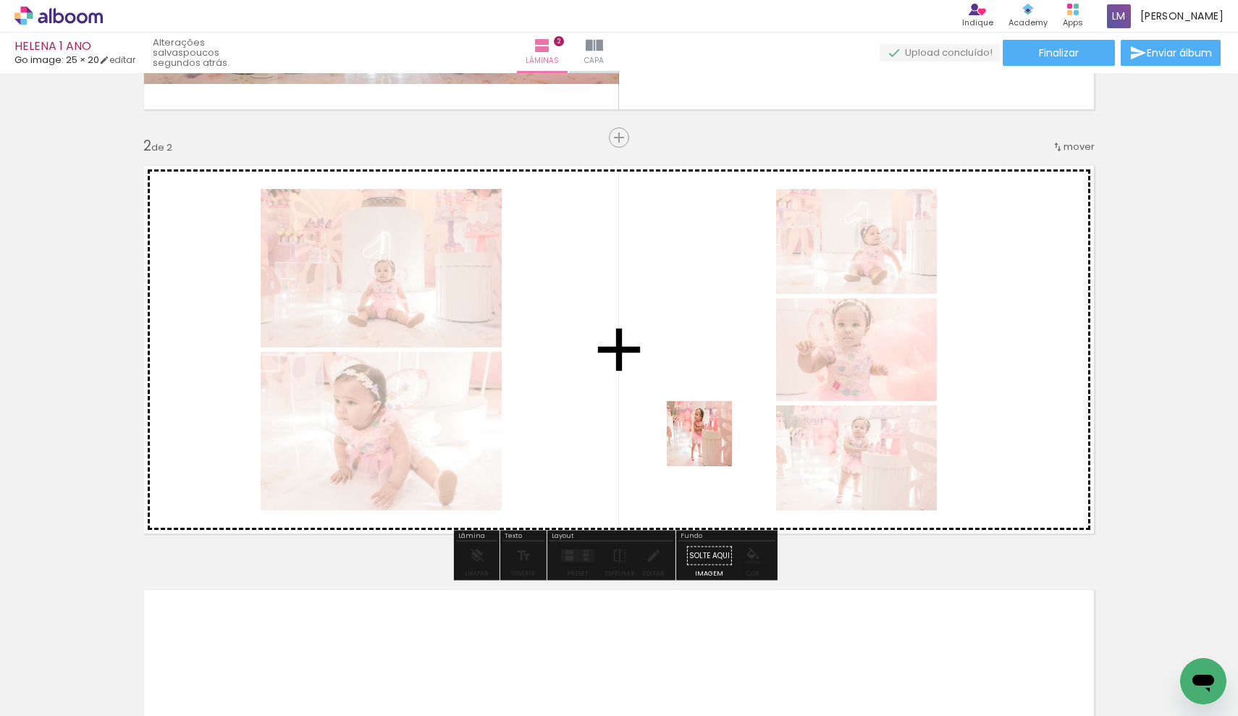
drag, startPoint x: 705, startPoint y: 677, endPoint x: 710, endPoint y: 445, distance: 232.5
click at [710, 445] on quentale-workspace at bounding box center [619, 358] width 1238 height 716
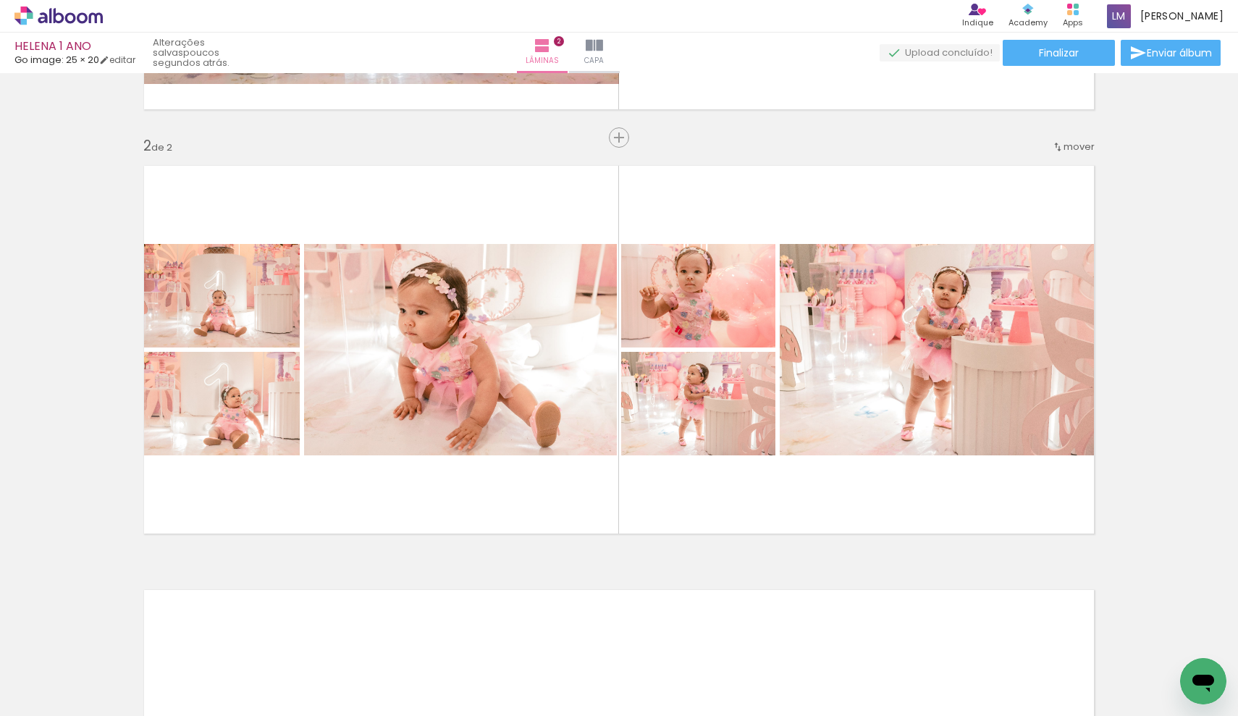
scroll to position [0, 0]
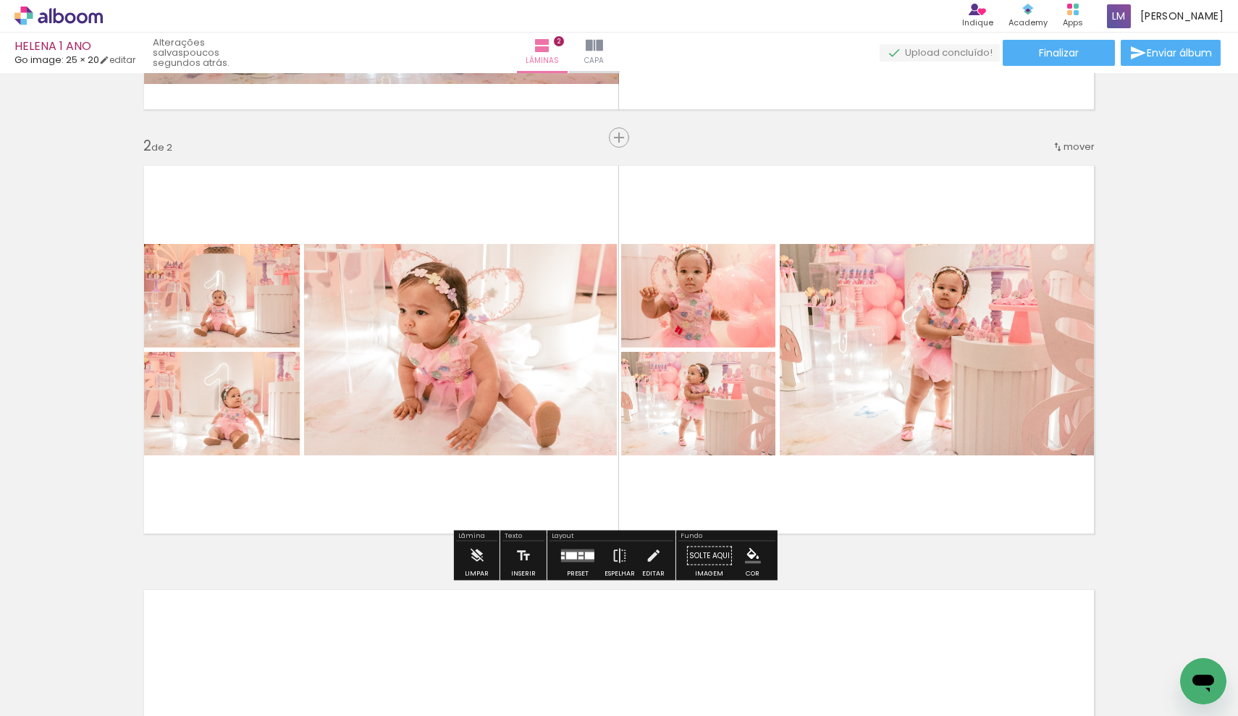
click at [581, 555] on quentale-layouter at bounding box center [577, 556] width 33 height 13
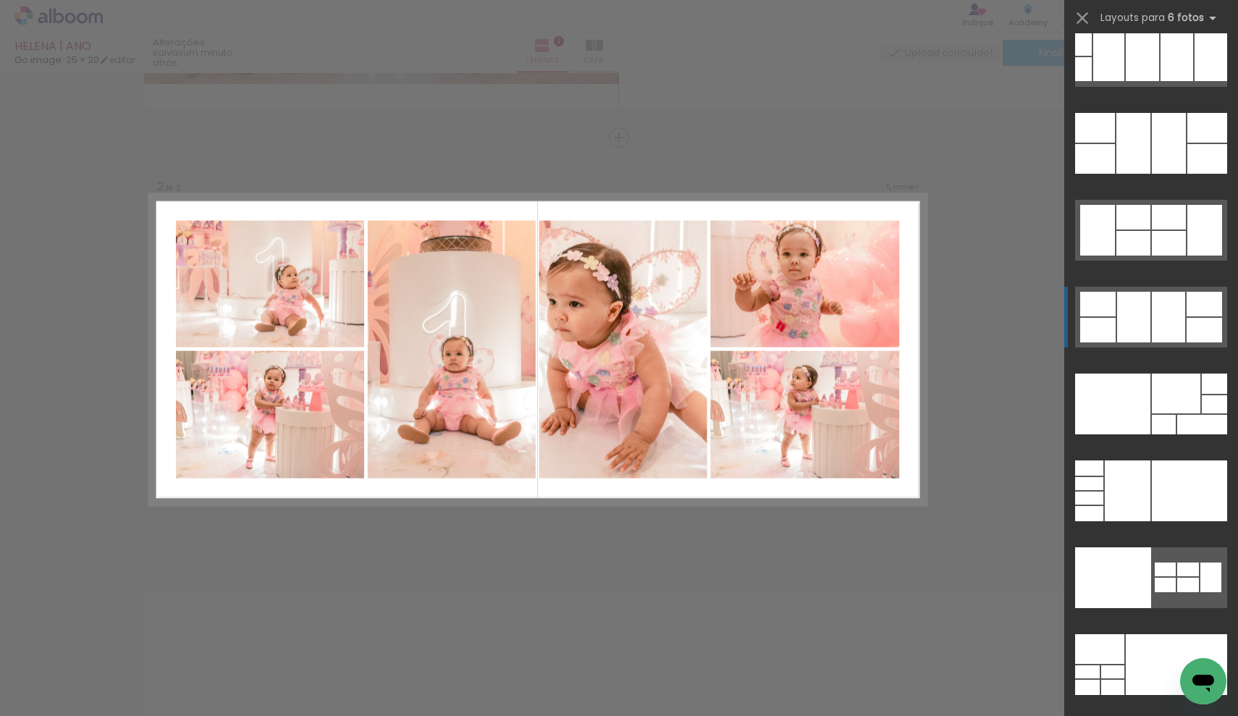
scroll to position [44626, 0]
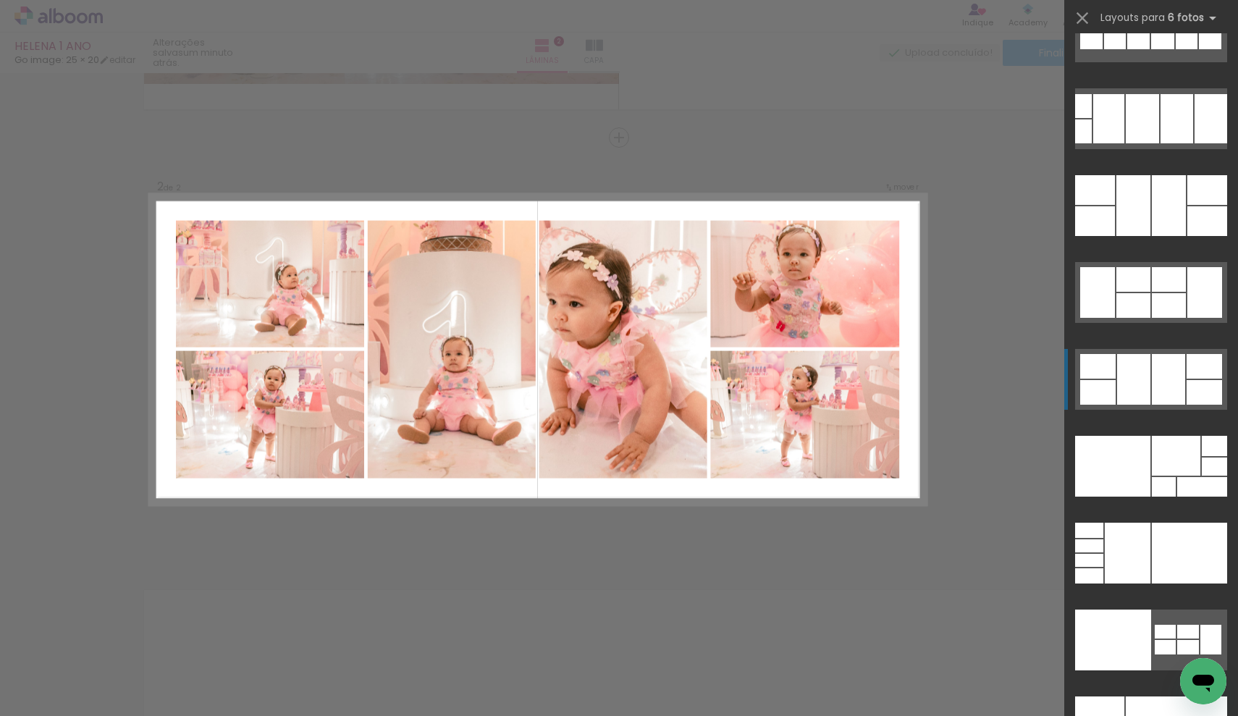
click at [1143, 356] on div at bounding box center [1133, 379] width 33 height 51
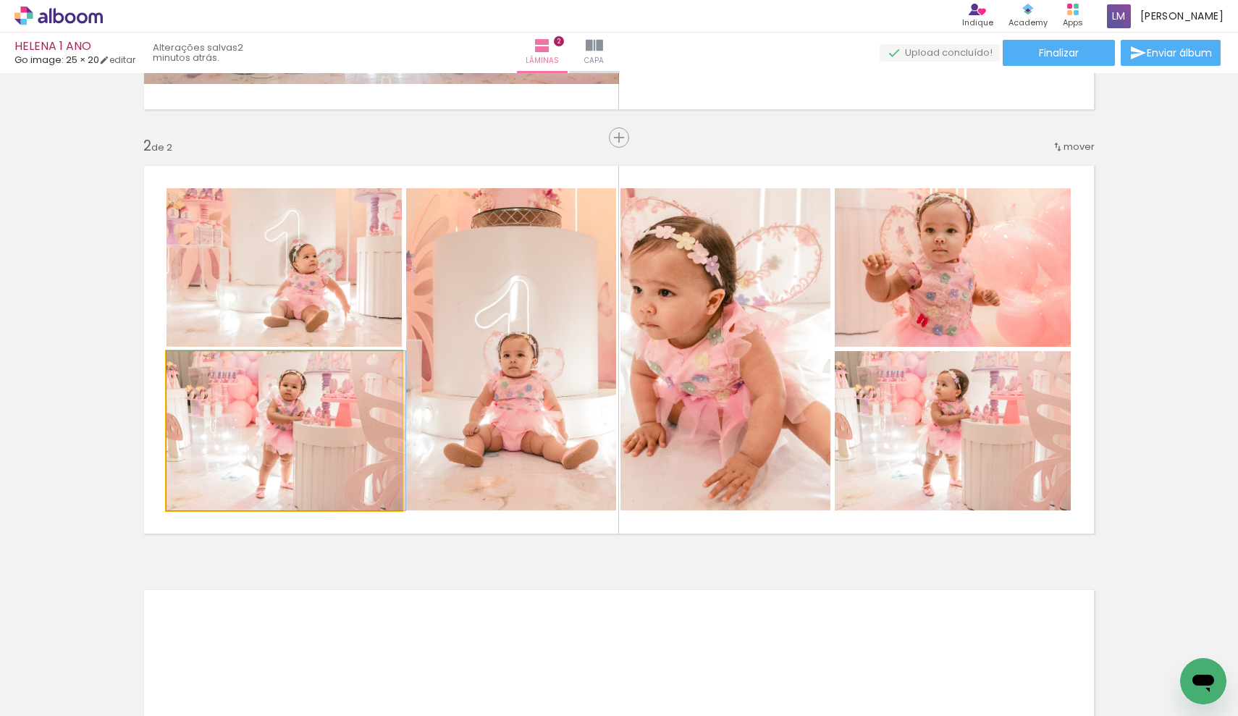
drag, startPoint x: 257, startPoint y: 440, endPoint x: 277, endPoint y: 441, distance: 20.3
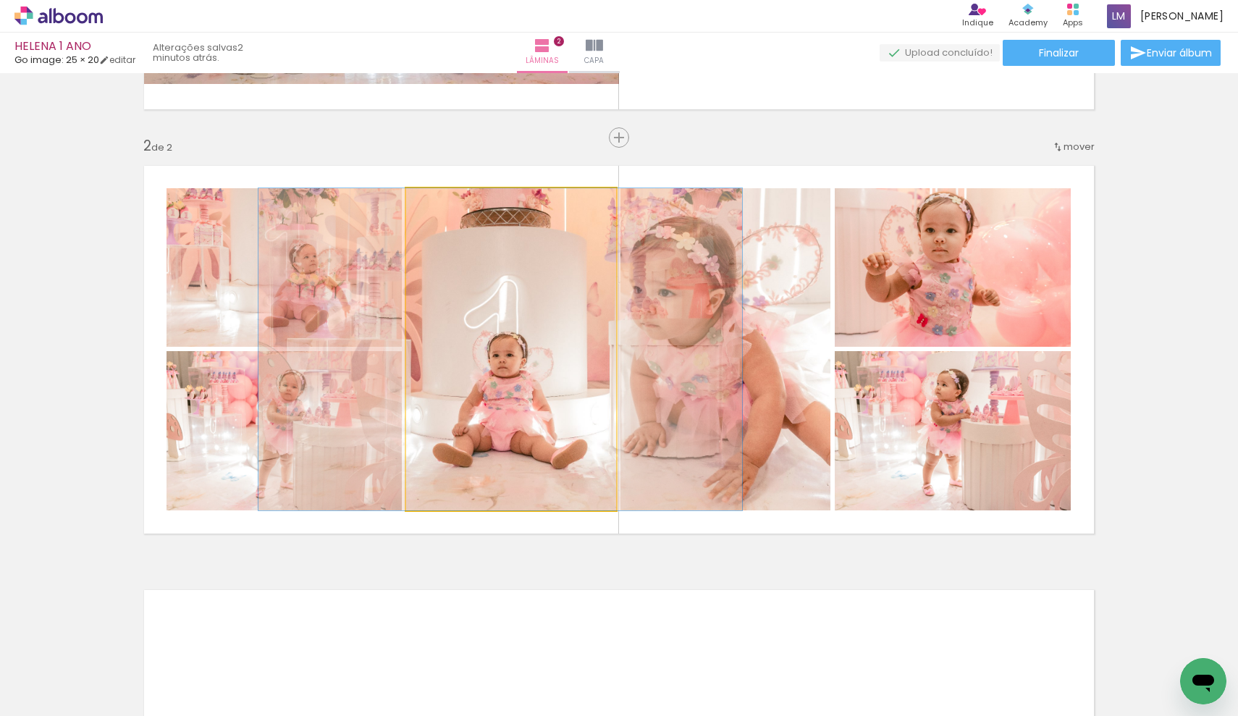
drag, startPoint x: 498, startPoint y: 364, endPoint x: 487, endPoint y: 365, distance: 10.9
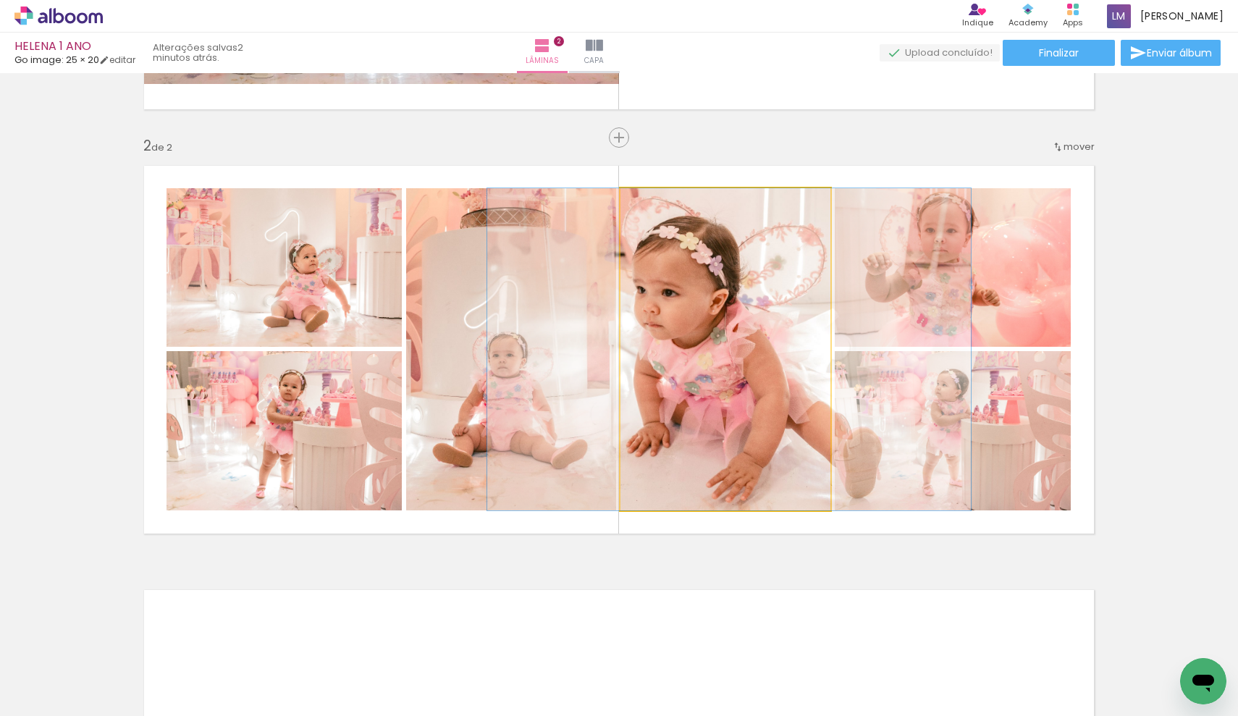
drag, startPoint x: 660, startPoint y: 418, endPoint x: 664, endPoint y: 432, distance: 14.2
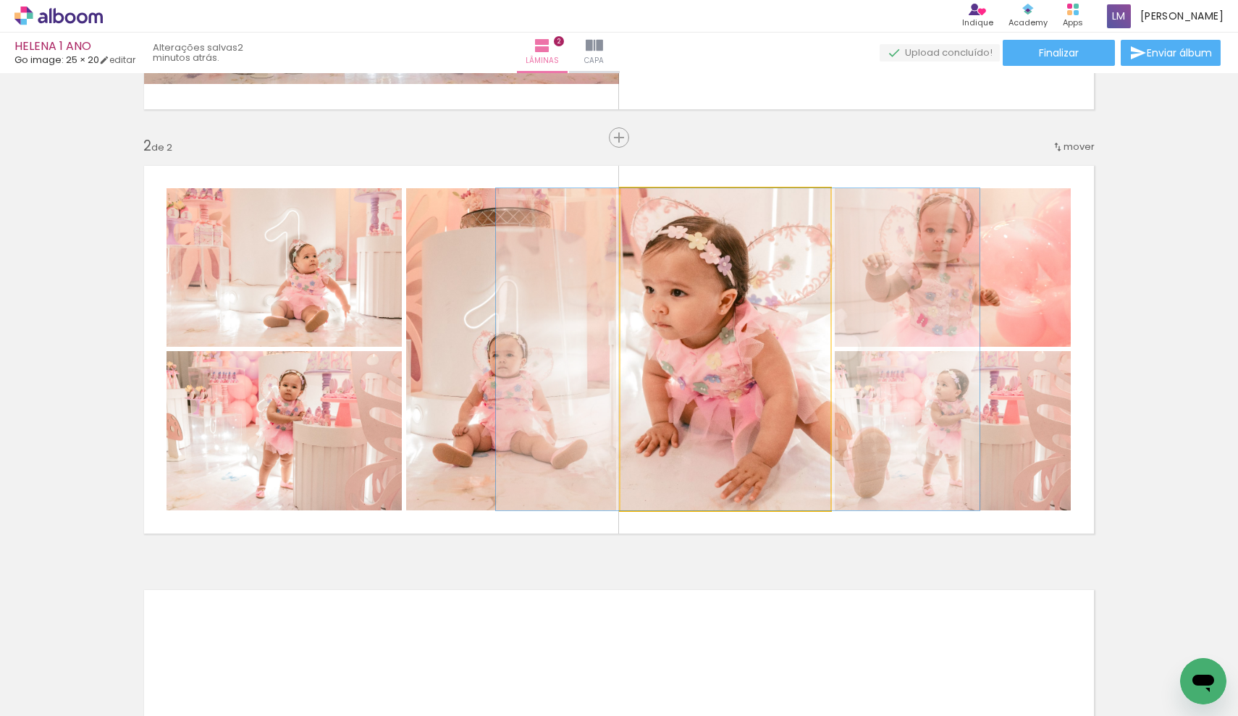
drag, startPoint x: 730, startPoint y: 371, endPoint x: 739, endPoint y: 374, distance: 9.2
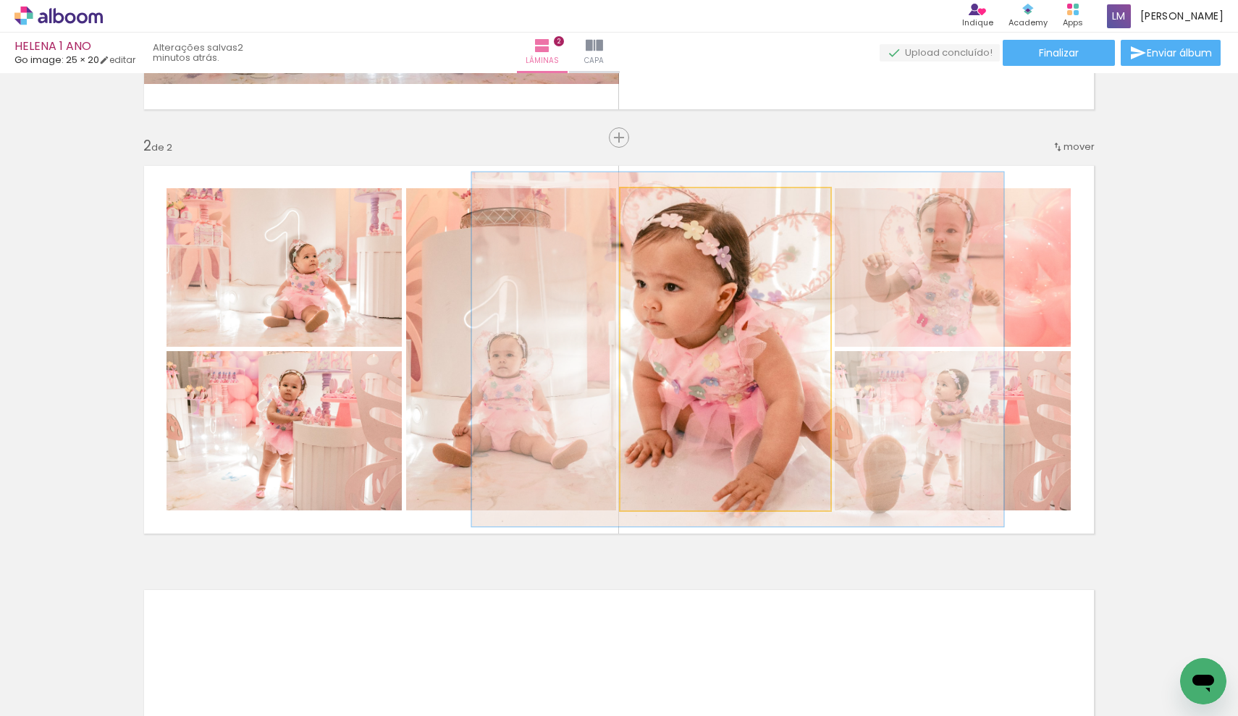
drag, startPoint x: 651, startPoint y: 204, endPoint x: 656, endPoint y: 211, distance: 8.3
click at [656, 211] on div at bounding box center [659, 203] width 23 height 23
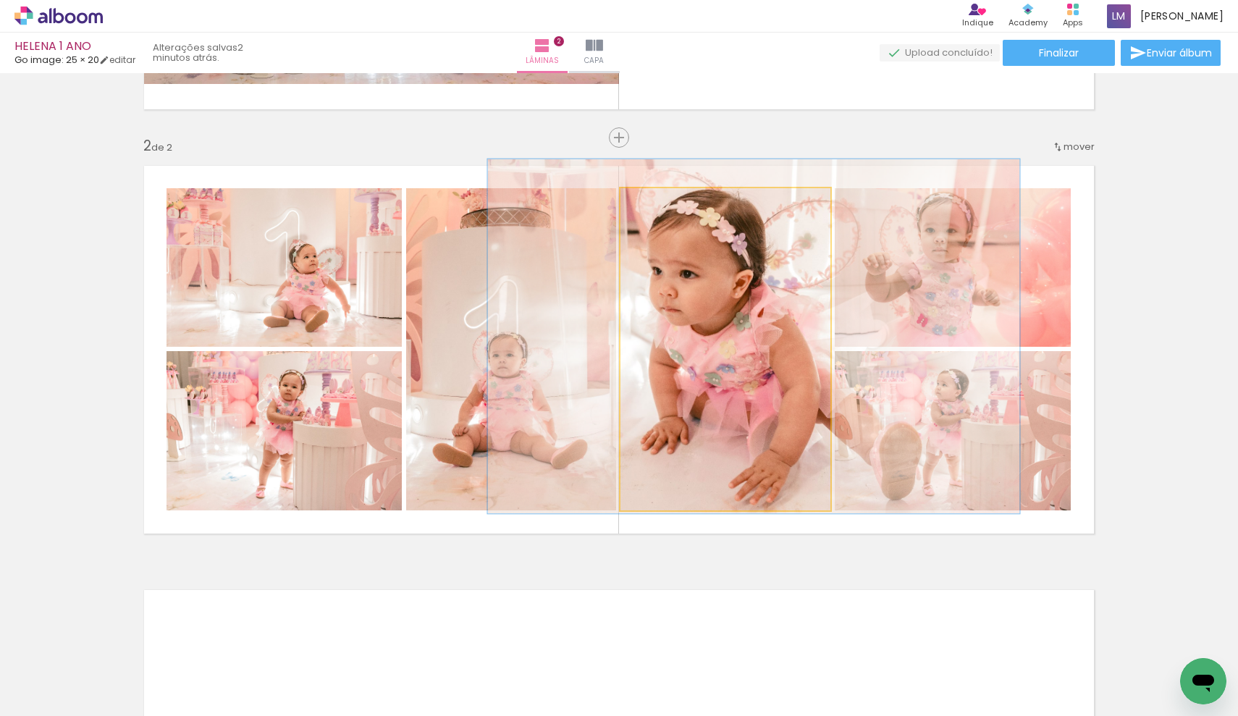
drag, startPoint x: 752, startPoint y: 354, endPoint x: 767, endPoint y: 341, distance: 20.0
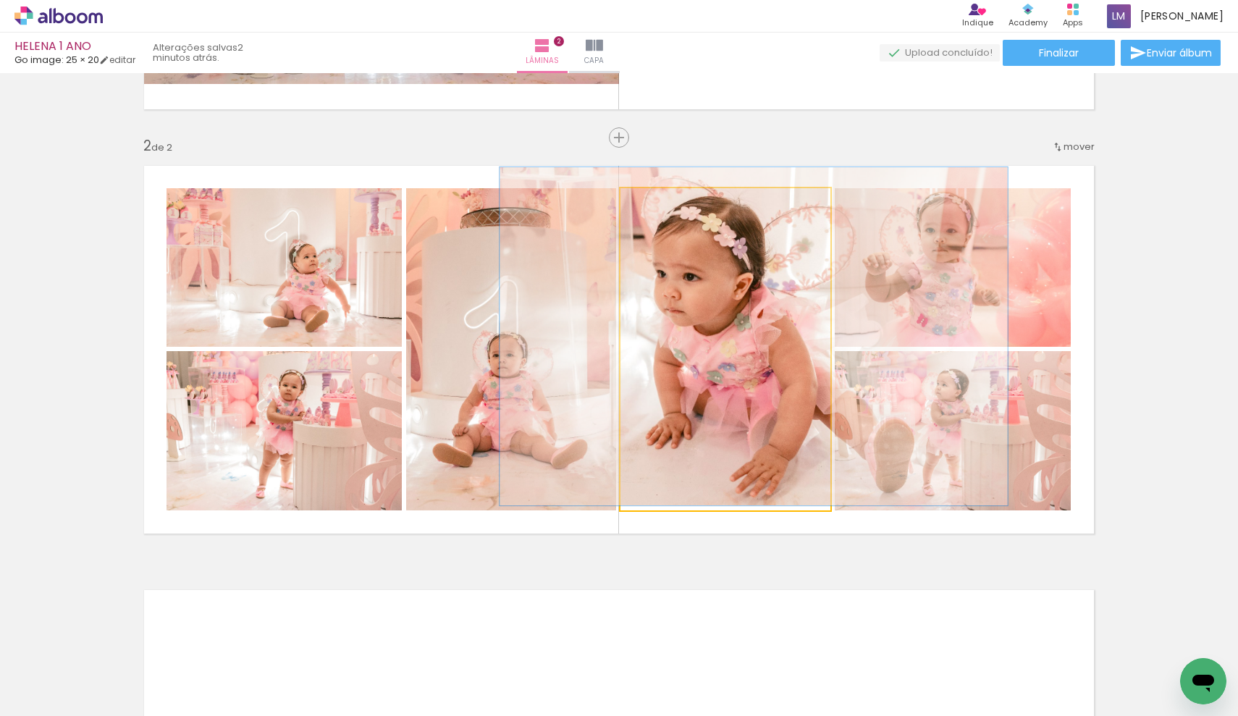
type paper-slider "105"
click at [653, 210] on div at bounding box center [657, 203] width 23 height 23
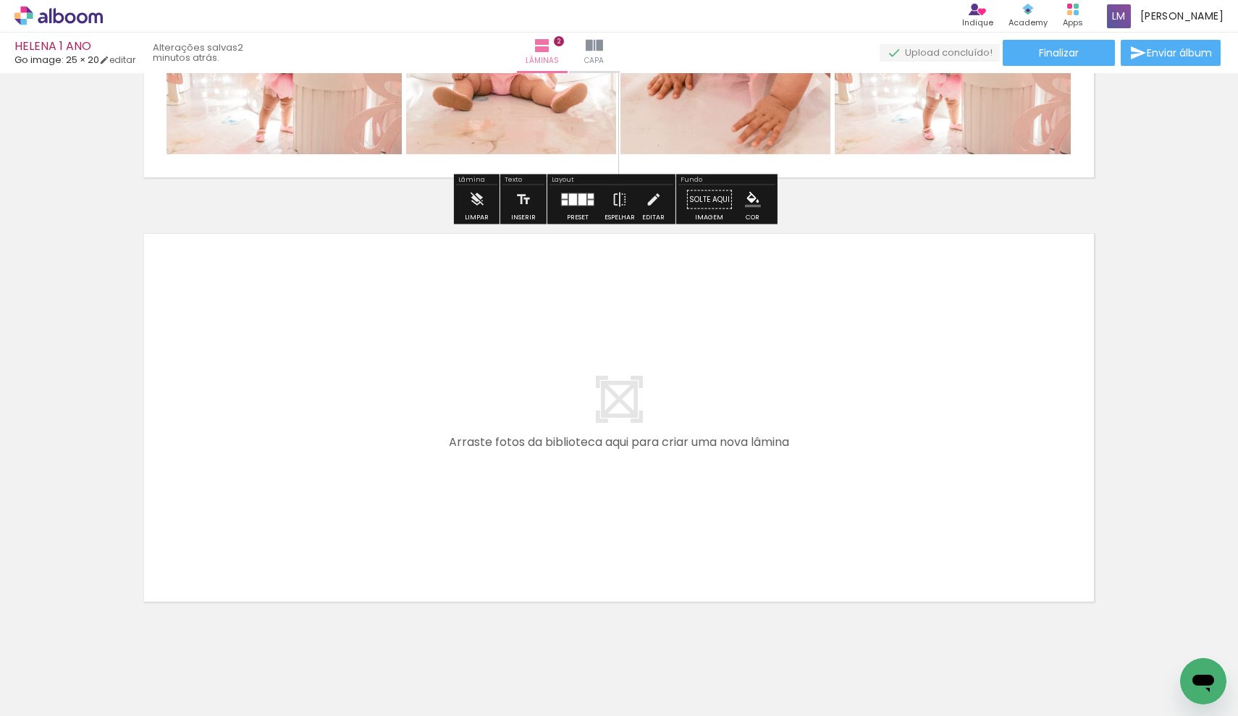
scroll to position [759, 0]
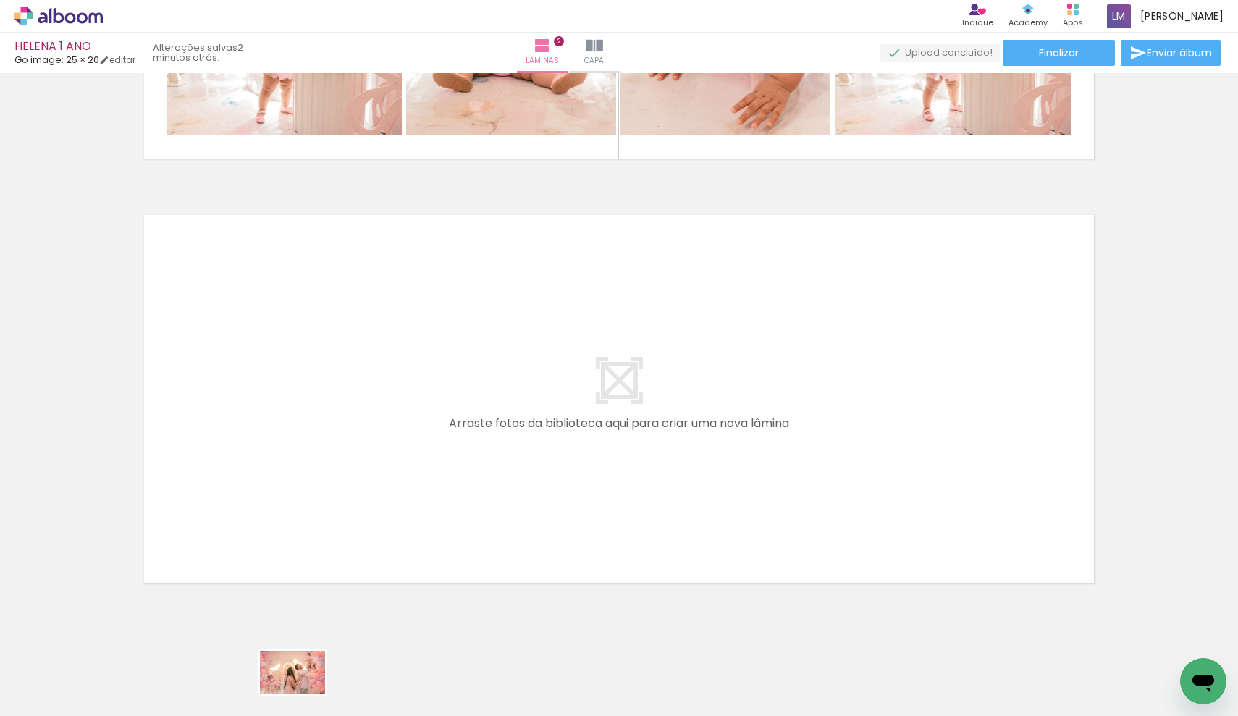
drag, startPoint x: 306, startPoint y: 674, endPoint x: 304, endPoint y: 696, distance: 22.5
click at [304, 692] on div at bounding box center [308, 668] width 72 height 48
drag, startPoint x: 222, startPoint y: 713, endPoint x: 588, endPoint y: 705, distance: 366.5
click at [119, 705] on iron-horizontal-list at bounding box center [104, 671] width 29 height 91
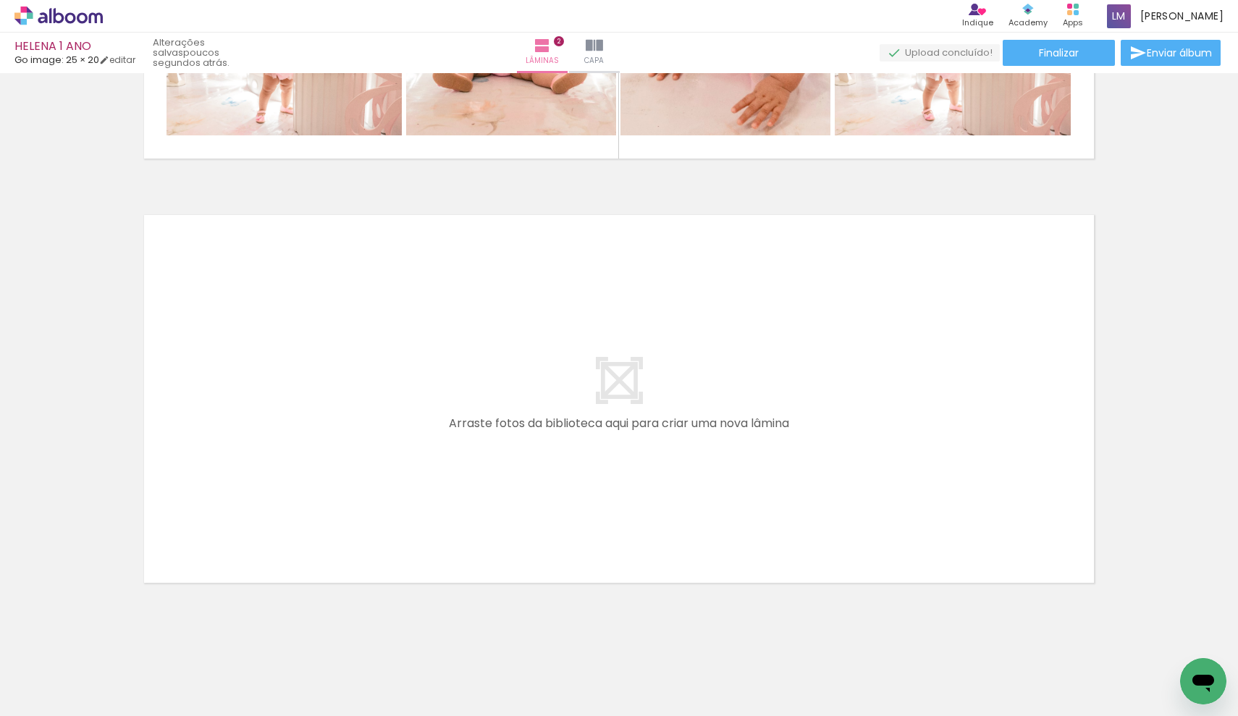
scroll to position [0, 0]
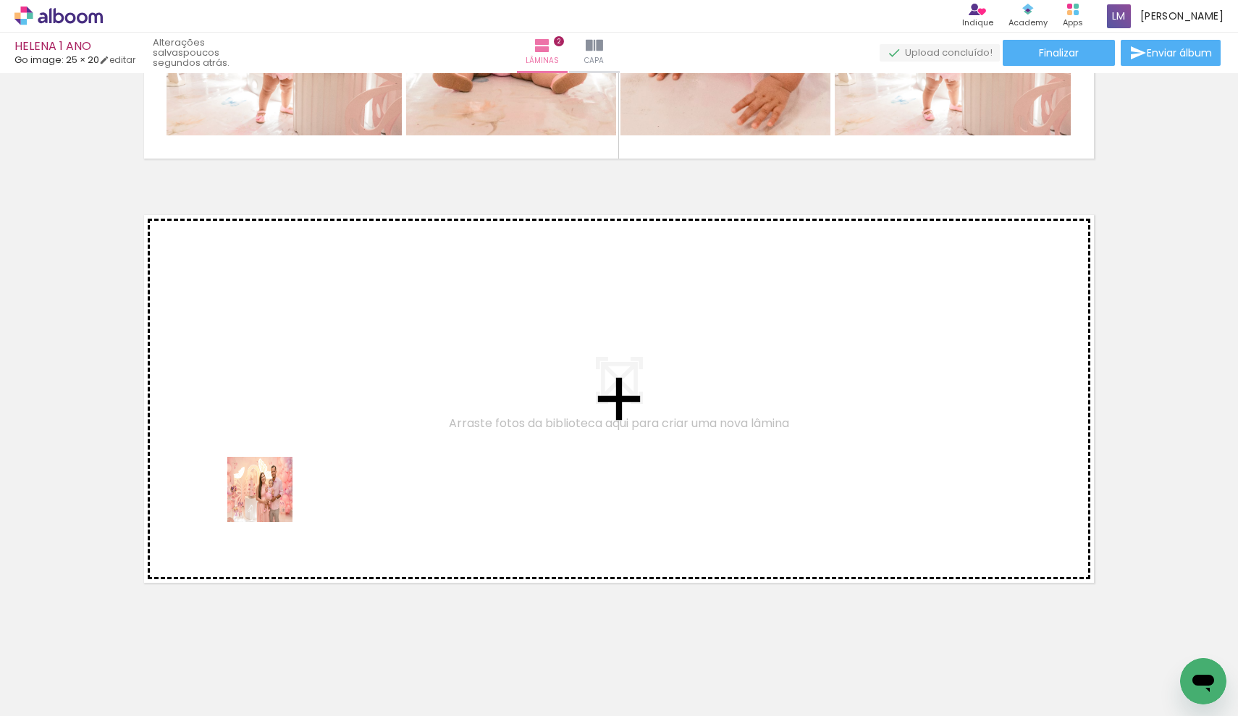
drag, startPoint x: 172, startPoint y: 673, endPoint x: 300, endPoint y: 621, distance: 138.1
click at [271, 500] on quentale-workspace at bounding box center [619, 358] width 1238 height 716
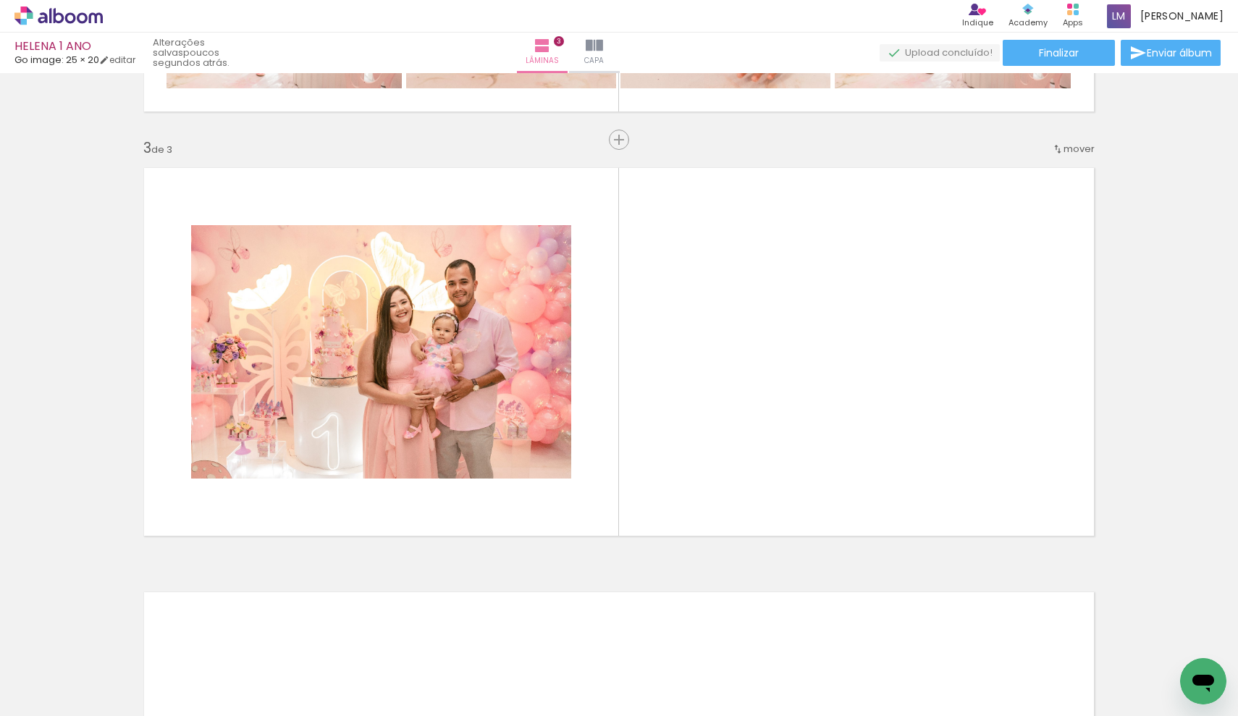
scroll to position [808, 0]
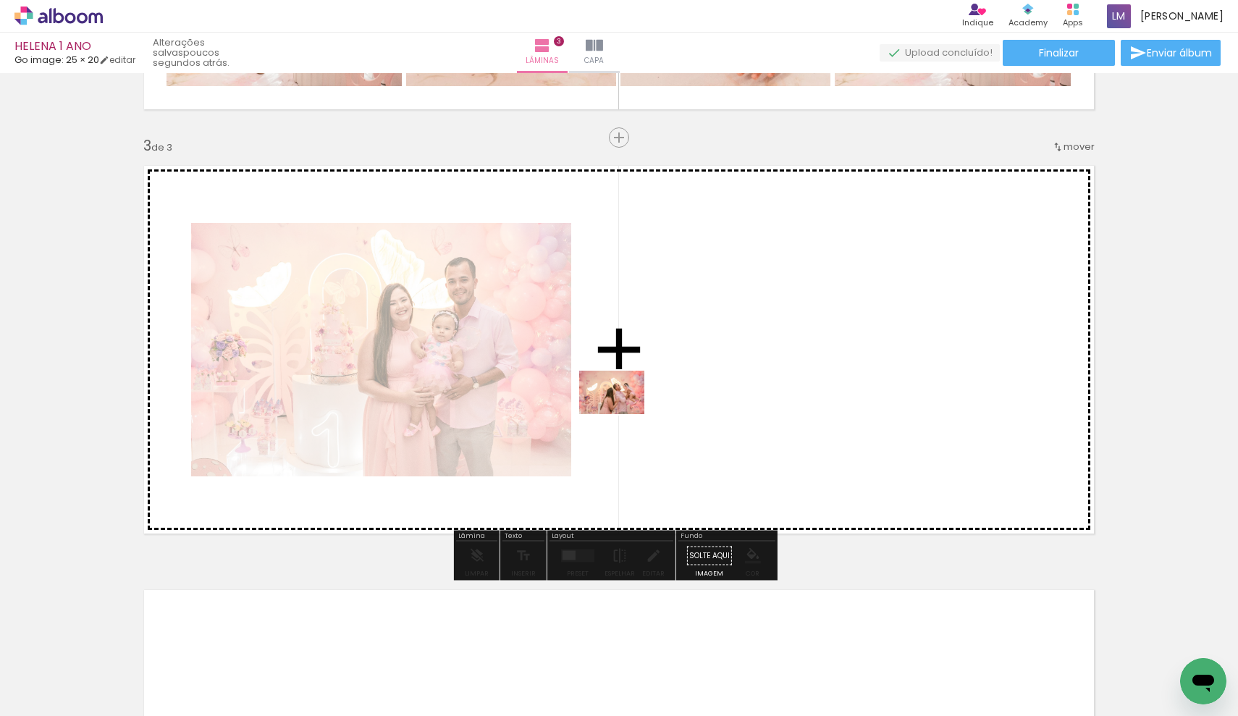
drag, startPoint x: 236, startPoint y: 675, endPoint x: 707, endPoint y: 372, distance: 559.7
click at [707, 372] on quentale-workspace at bounding box center [619, 358] width 1238 height 716
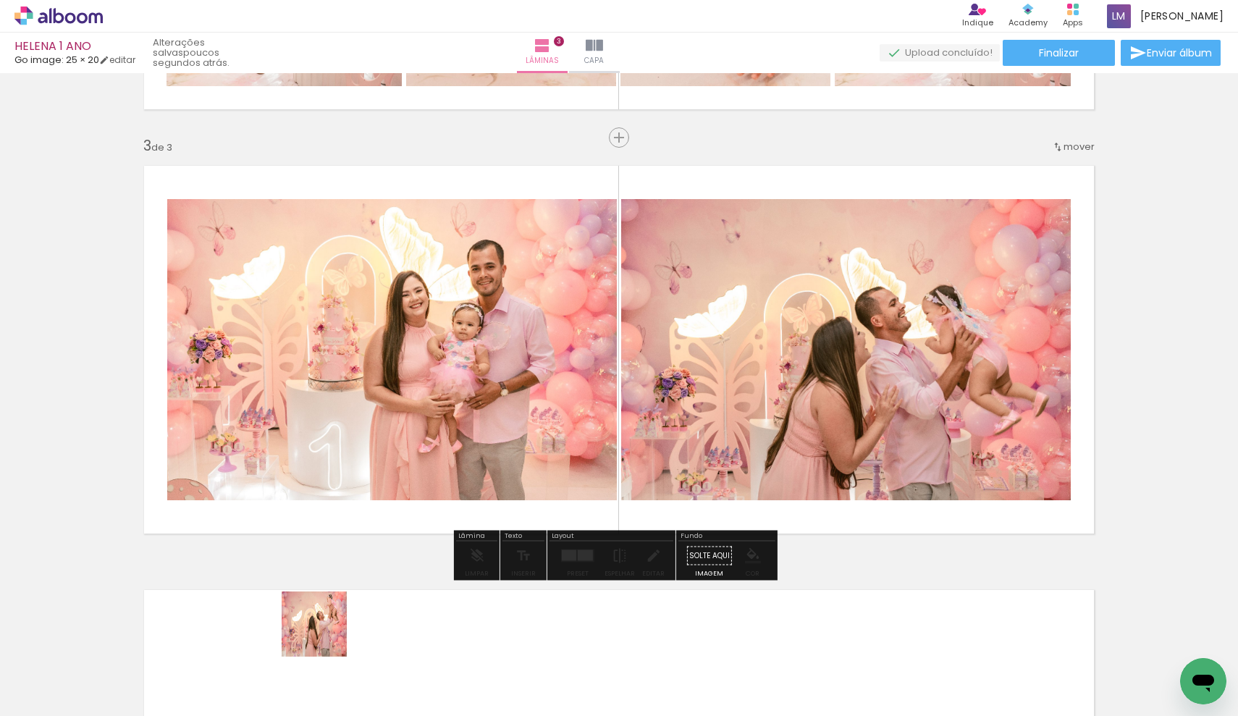
drag, startPoint x: 325, startPoint y: 635, endPoint x: 462, endPoint y: 411, distance: 262.3
click at [462, 411] on quentale-workspace at bounding box center [619, 358] width 1238 height 716
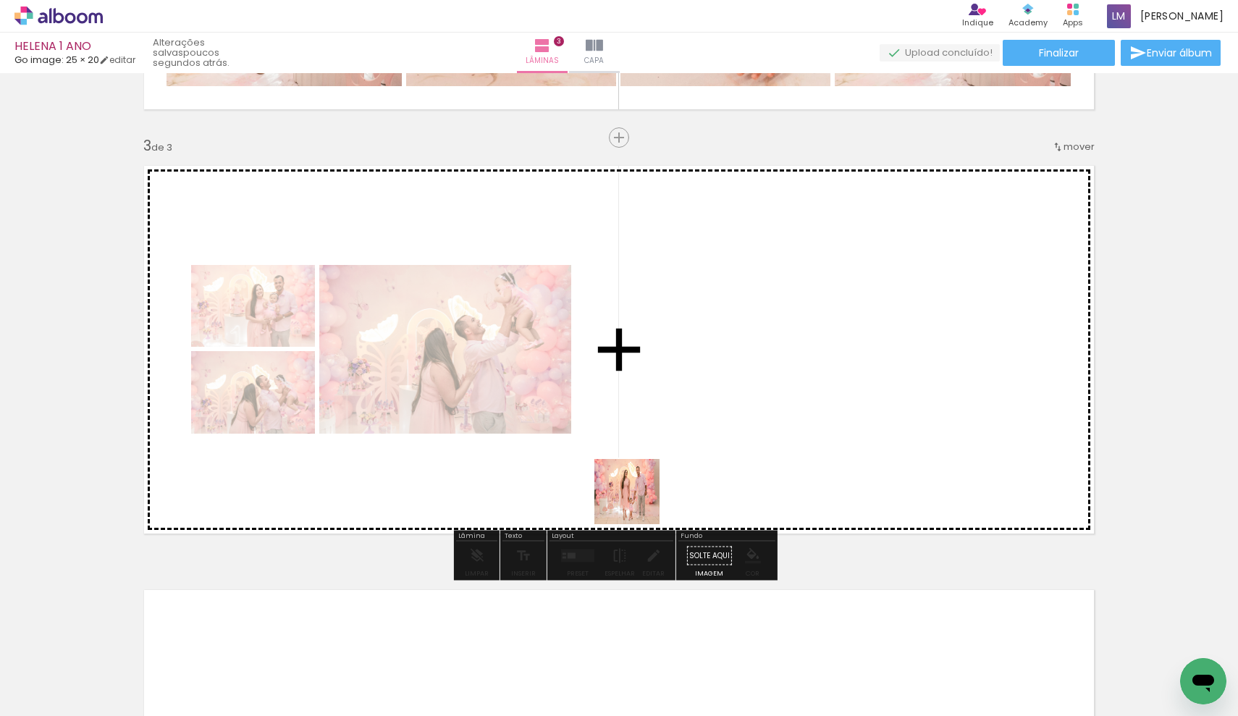
drag, startPoint x: 405, startPoint y: 676, endPoint x: 667, endPoint y: 477, distance: 329.7
click at [667, 477] on quentale-workspace at bounding box center [619, 358] width 1238 height 716
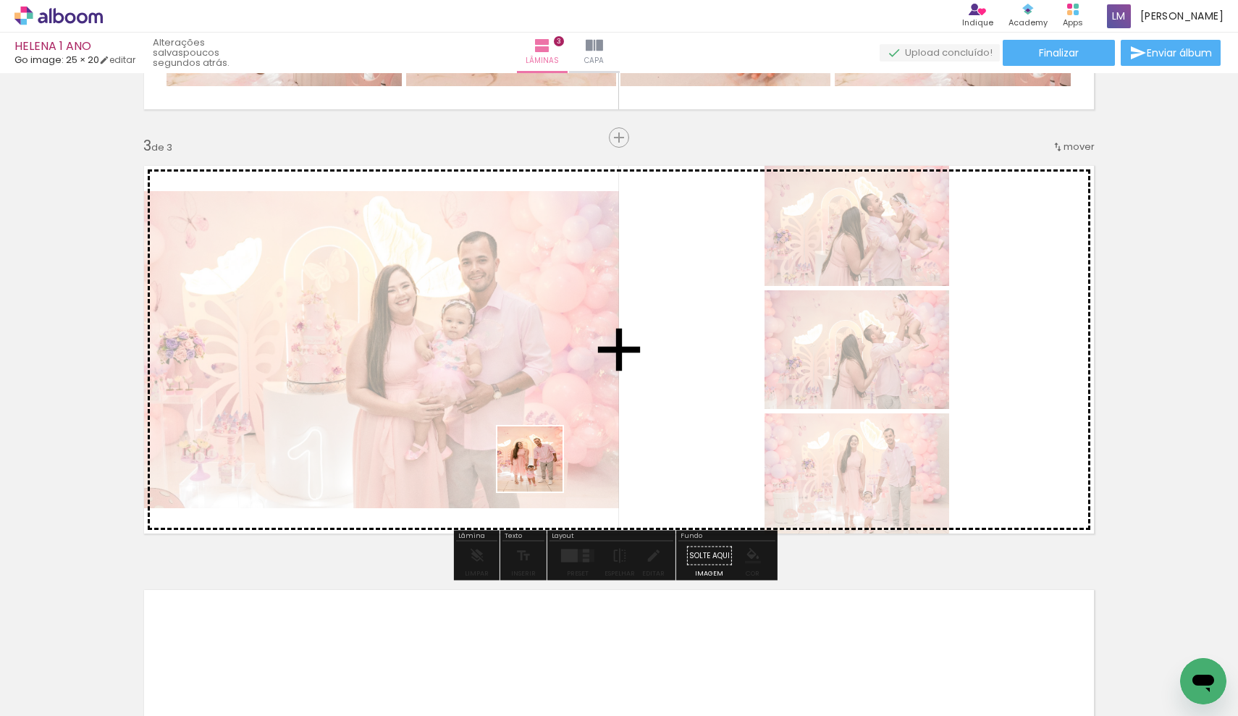
drag, startPoint x: 469, startPoint y: 684, endPoint x: 547, endPoint y: 456, distance: 241.9
click at [547, 456] on quentale-workspace at bounding box center [619, 358] width 1238 height 716
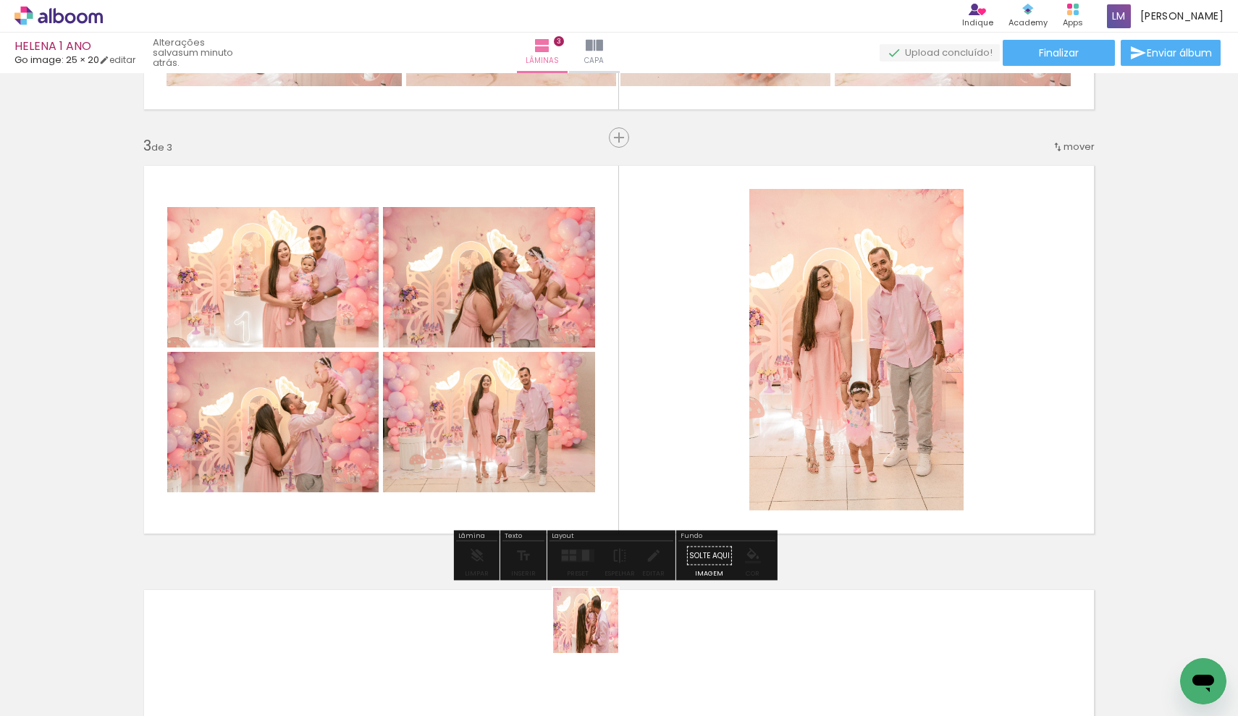
drag, startPoint x: 567, startPoint y: 671, endPoint x: 730, endPoint y: 445, distance: 279.2
click at [730, 444] on quentale-workspace at bounding box center [619, 358] width 1238 height 716
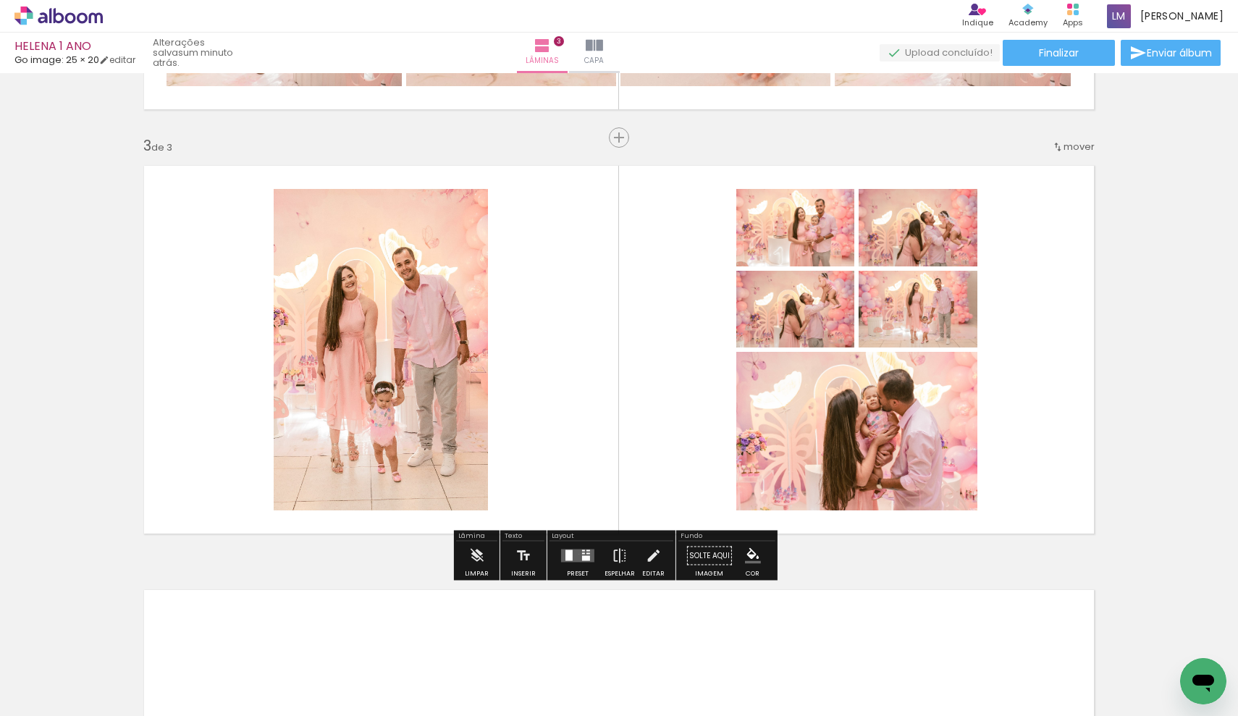
click at [576, 554] on quentale-layouter at bounding box center [577, 556] width 33 height 13
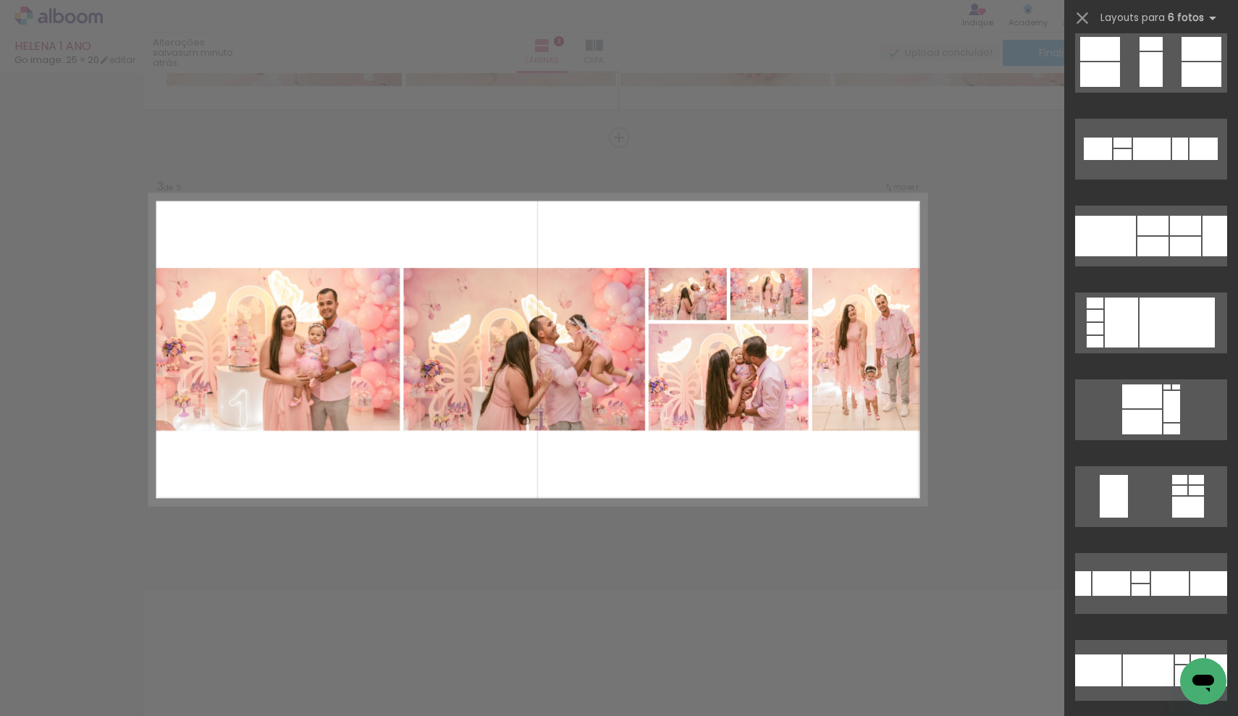
scroll to position [1624, 0]
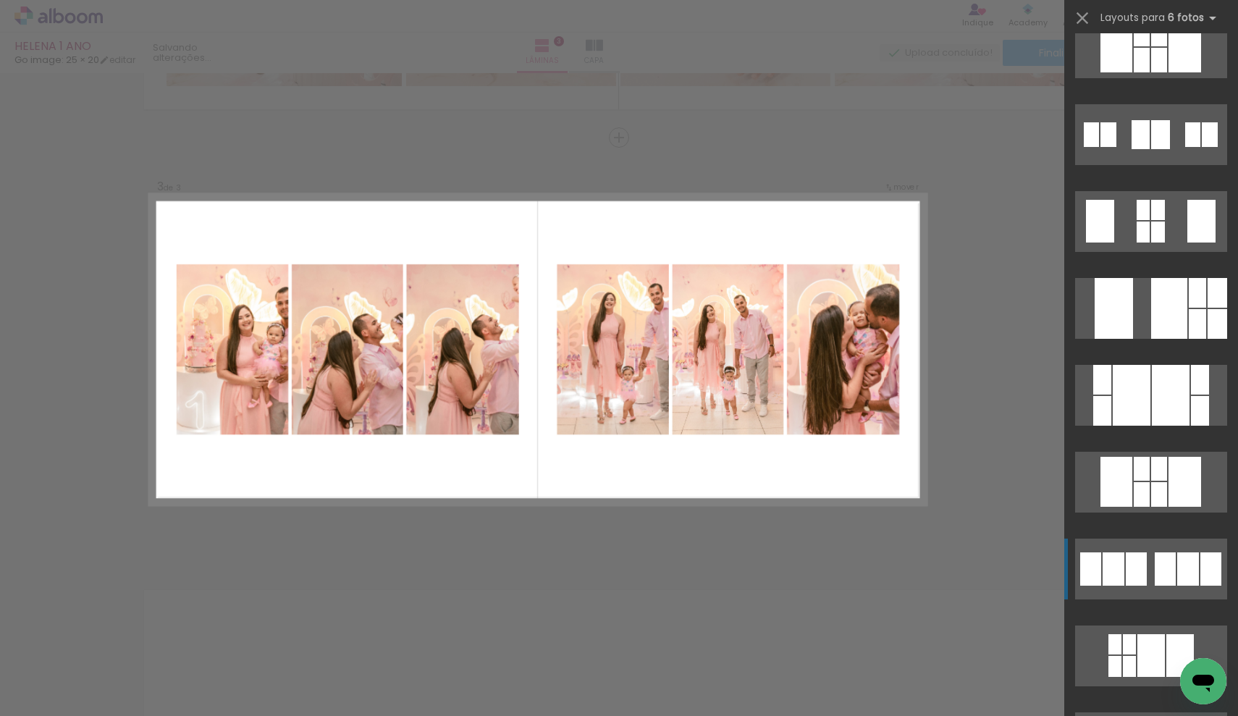
scroll to position [43369, 0]
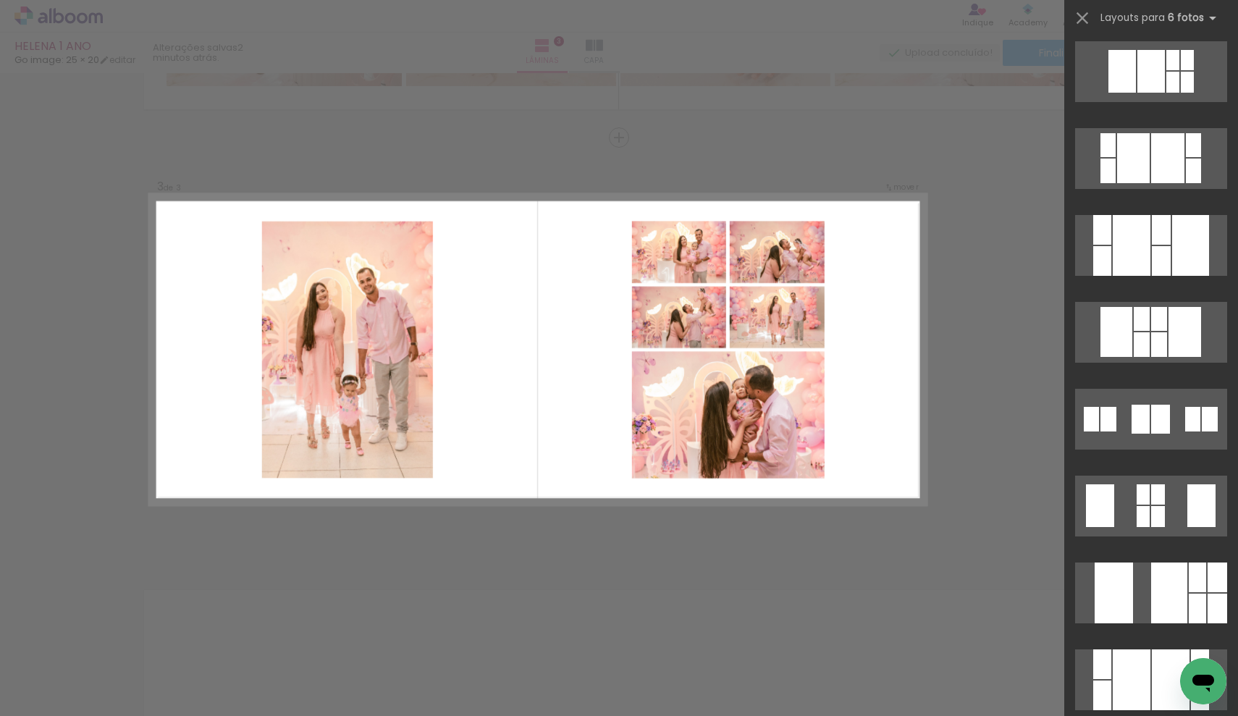
click at [967, 535] on div "Confirmar Cancelar" at bounding box center [619, 131] width 1238 height 1732
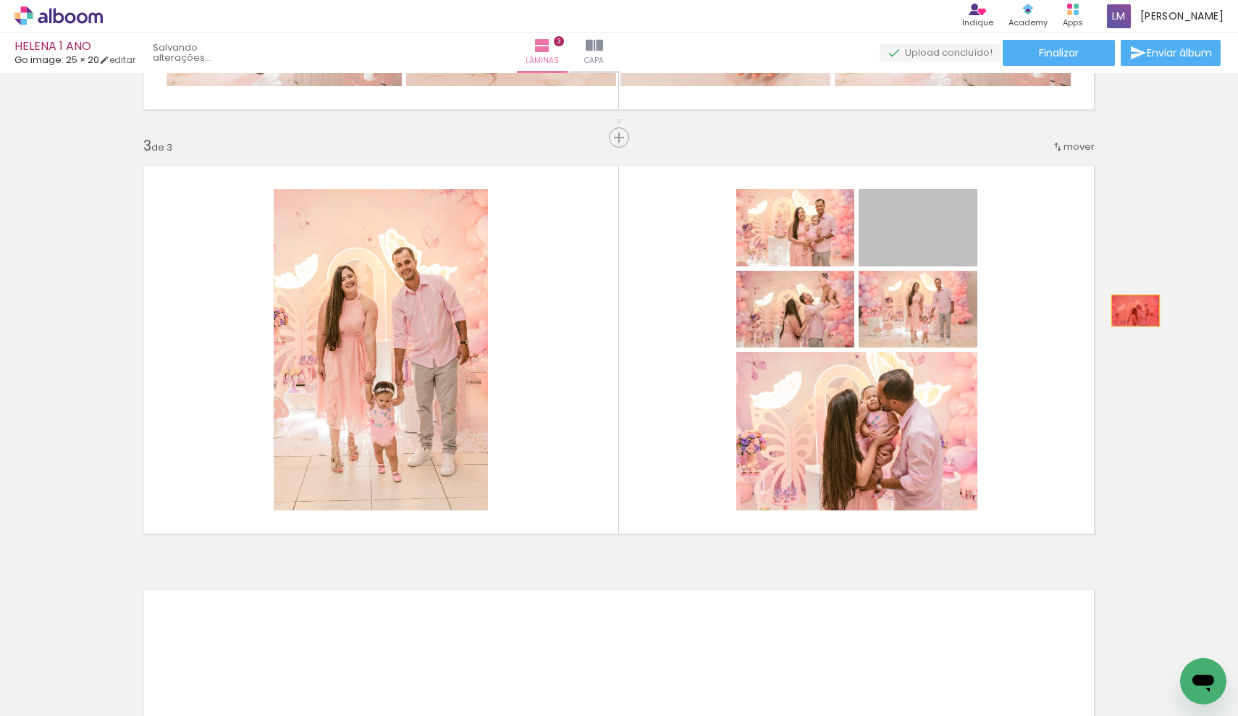
drag, startPoint x: 937, startPoint y: 251, endPoint x: 1131, endPoint y: 311, distance: 202.5
click at [1131, 311] on div "Inserir lâmina 1 de 3 Inserir lâmina 2 de 3 Inserir lâmina 3 de 3" at bounding box center [619, 119] width 1238 height 1698
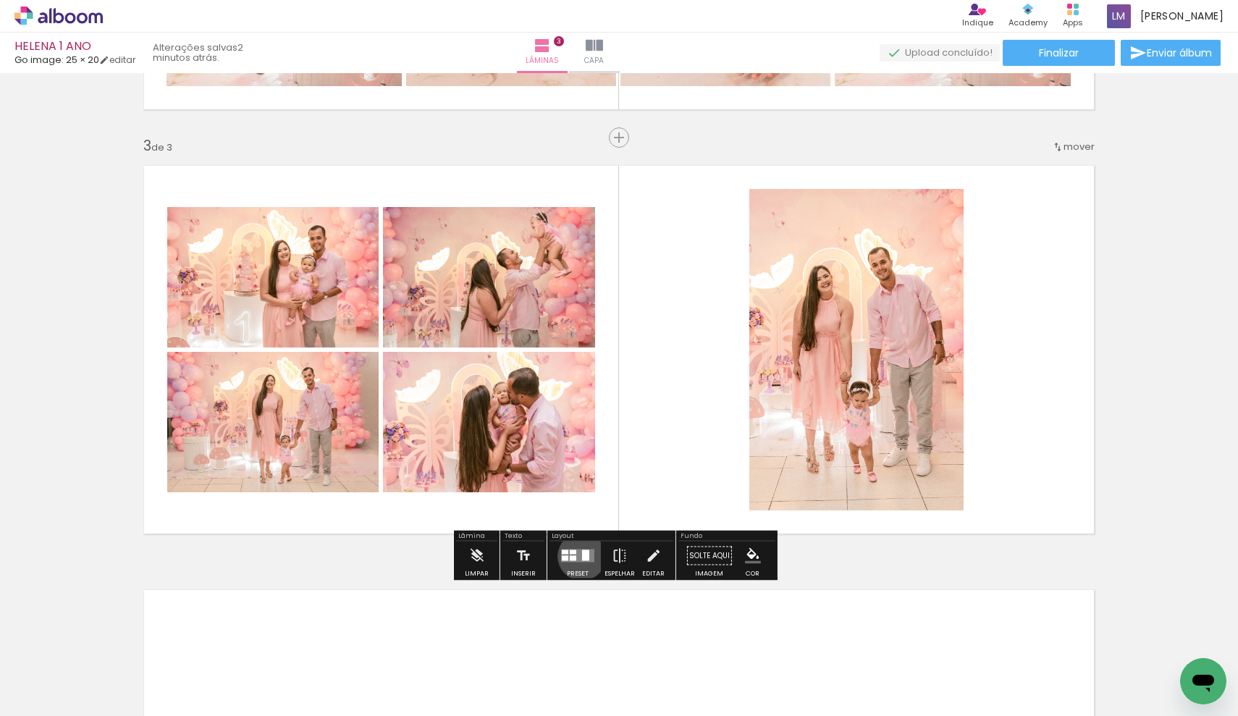
click at [582, 556] on div at bounding box center [585, 555] width 7 height 11
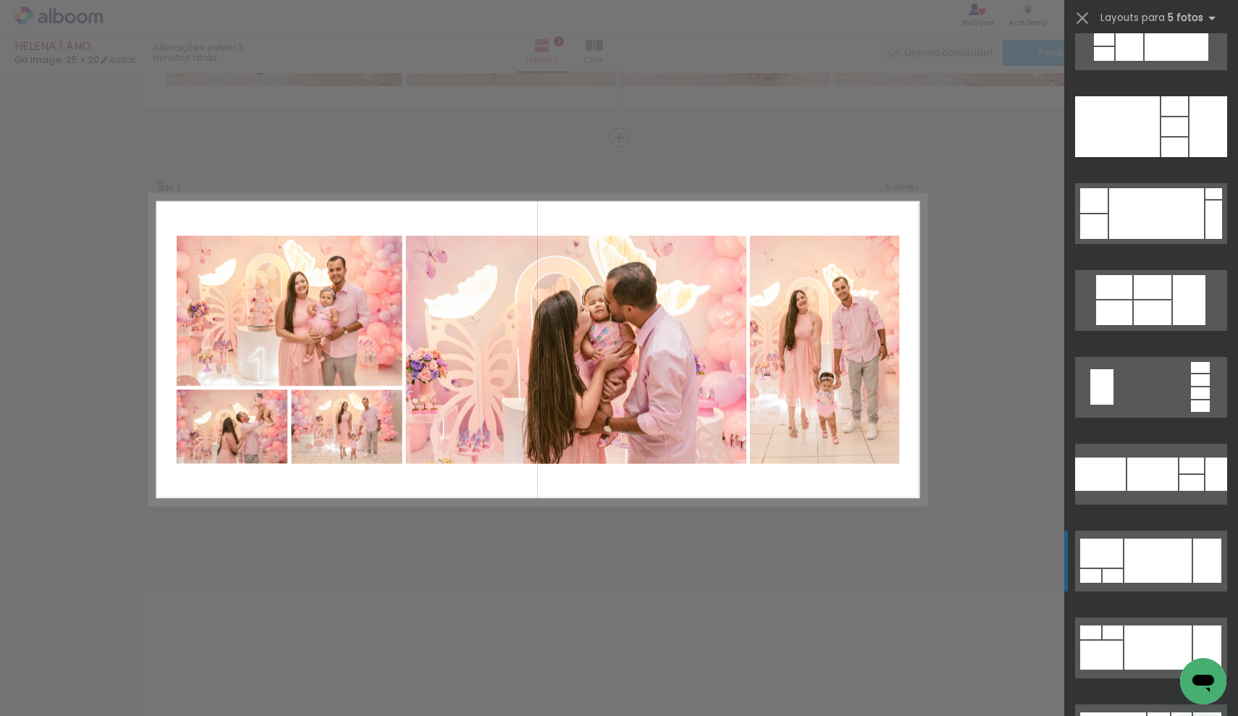
scroll to position [2309, 0]
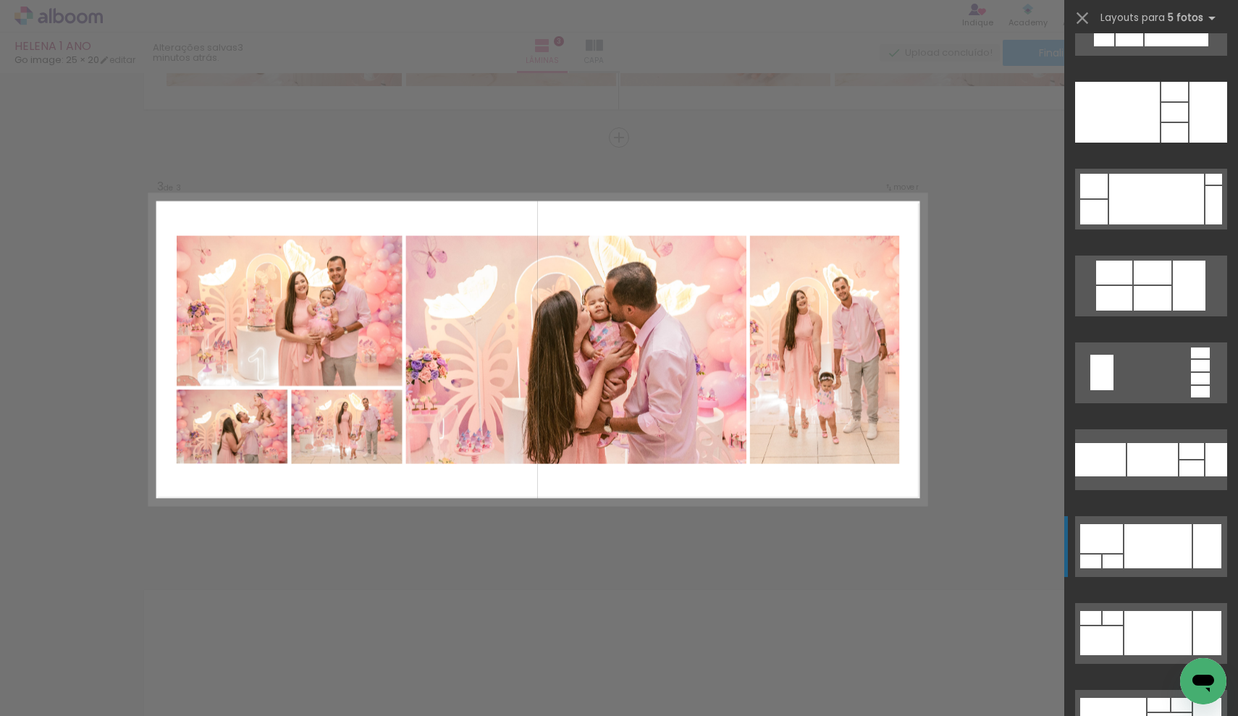
click at [1151, 532] on div at bounding box center [1158, 546] width 67 height 44
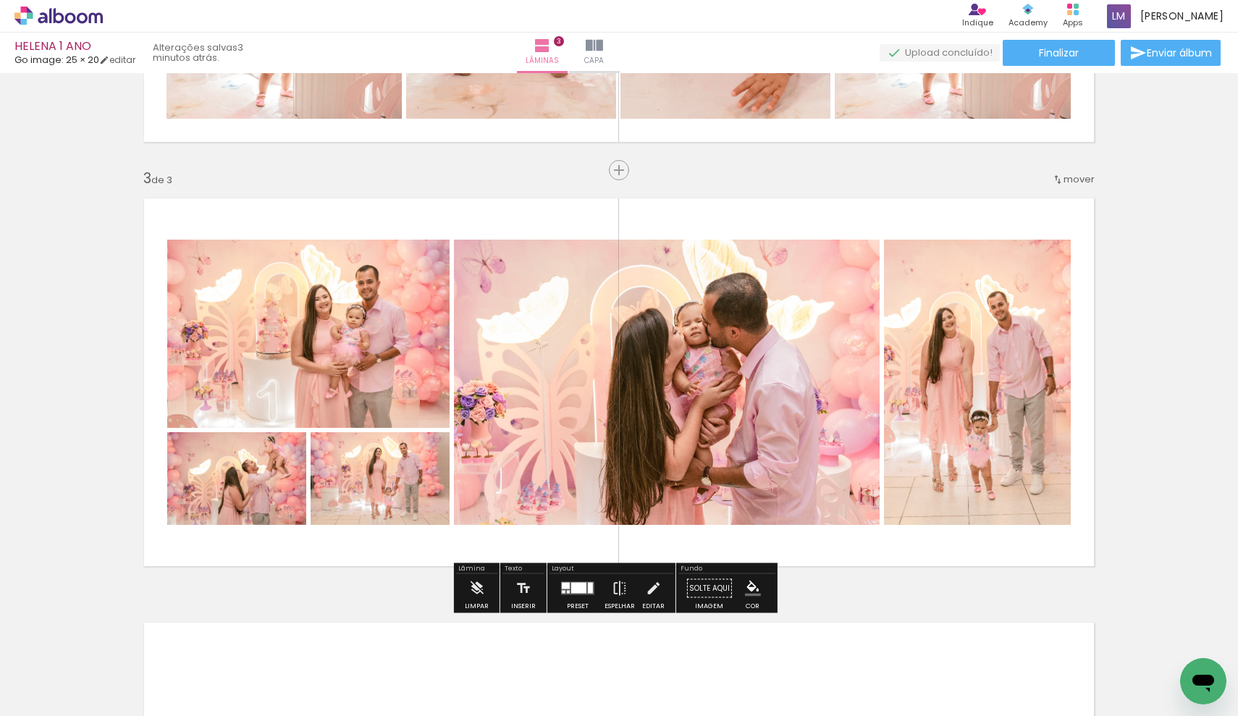
scroll to position [946, 0]
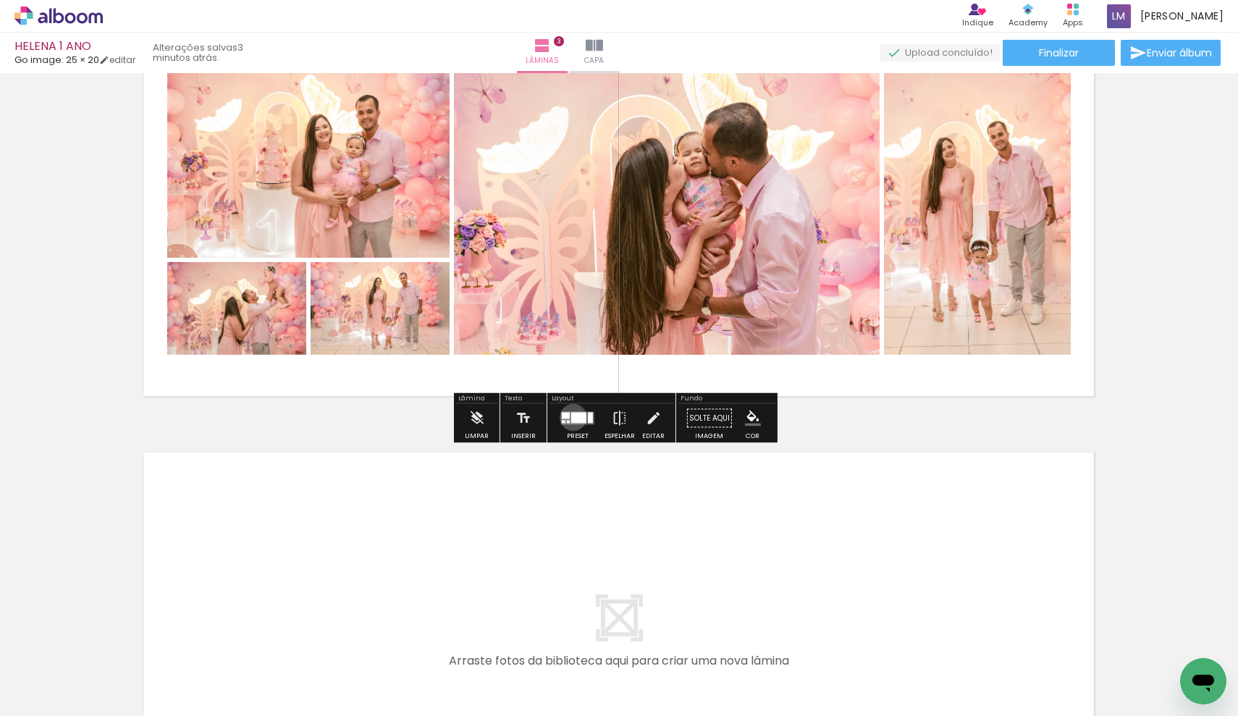
click at [571, 417] on div at bounding box center [578, 418] width 15 height 11
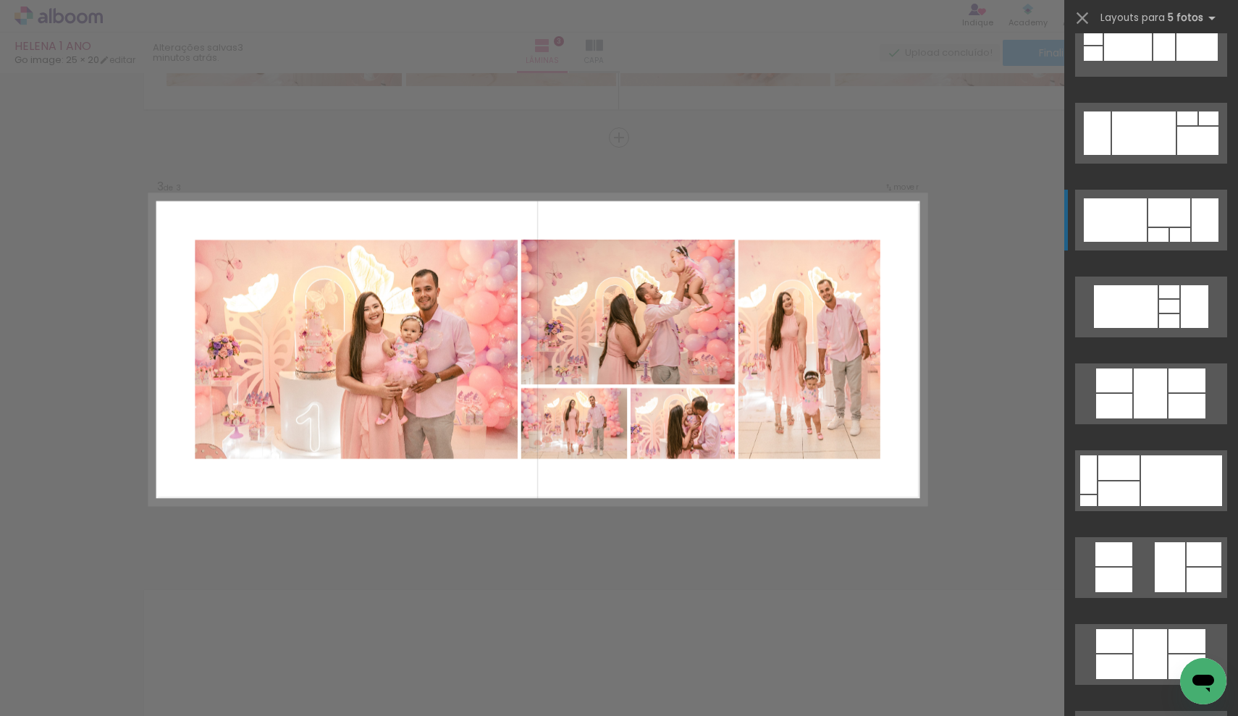
scroll to position [4924, 0]
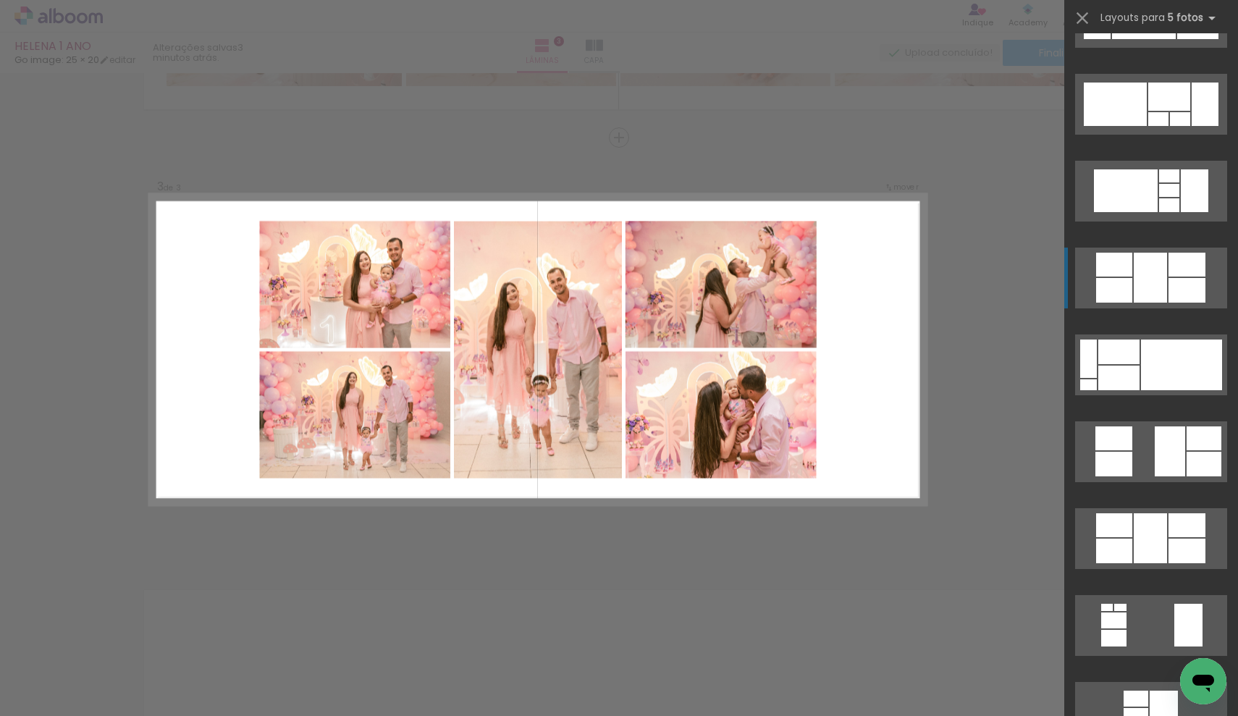
click at [1153, 279] on div at bounding box center [1150, 278] width 33 height 50
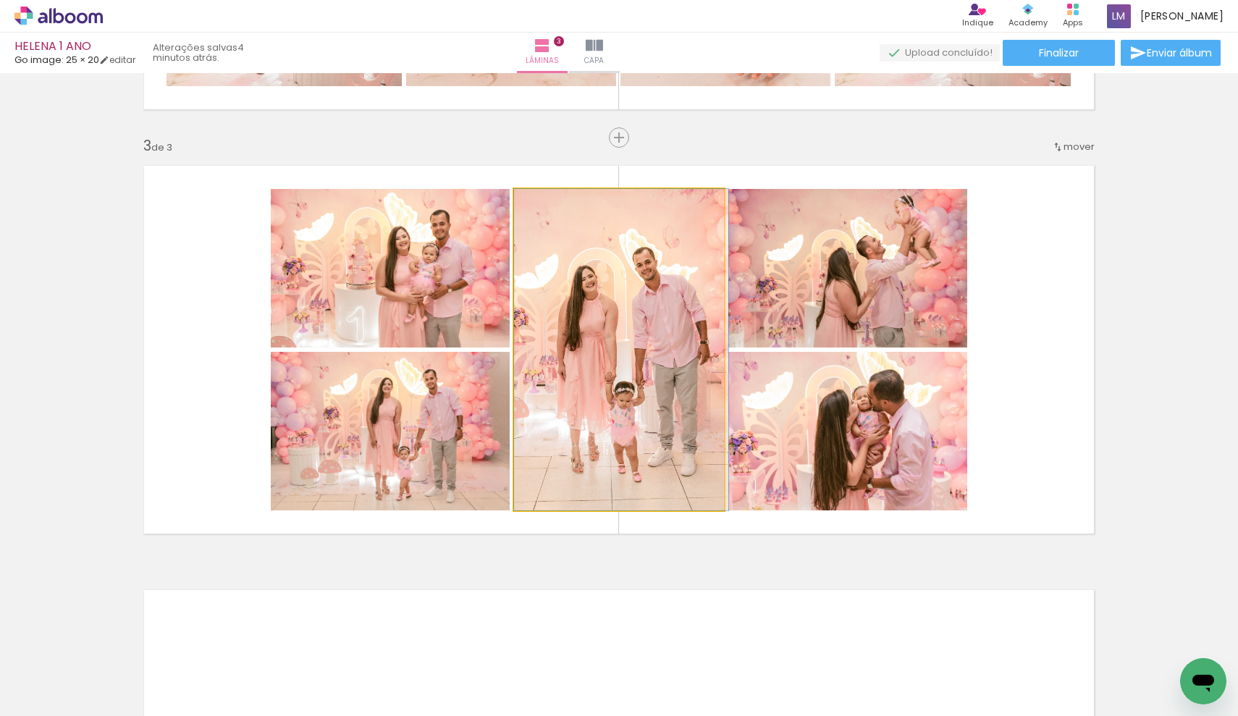
drag, startPoint x: 616, startPoint y: 349, endPoint x: 626, endPoint y: 353, distance: 11.5
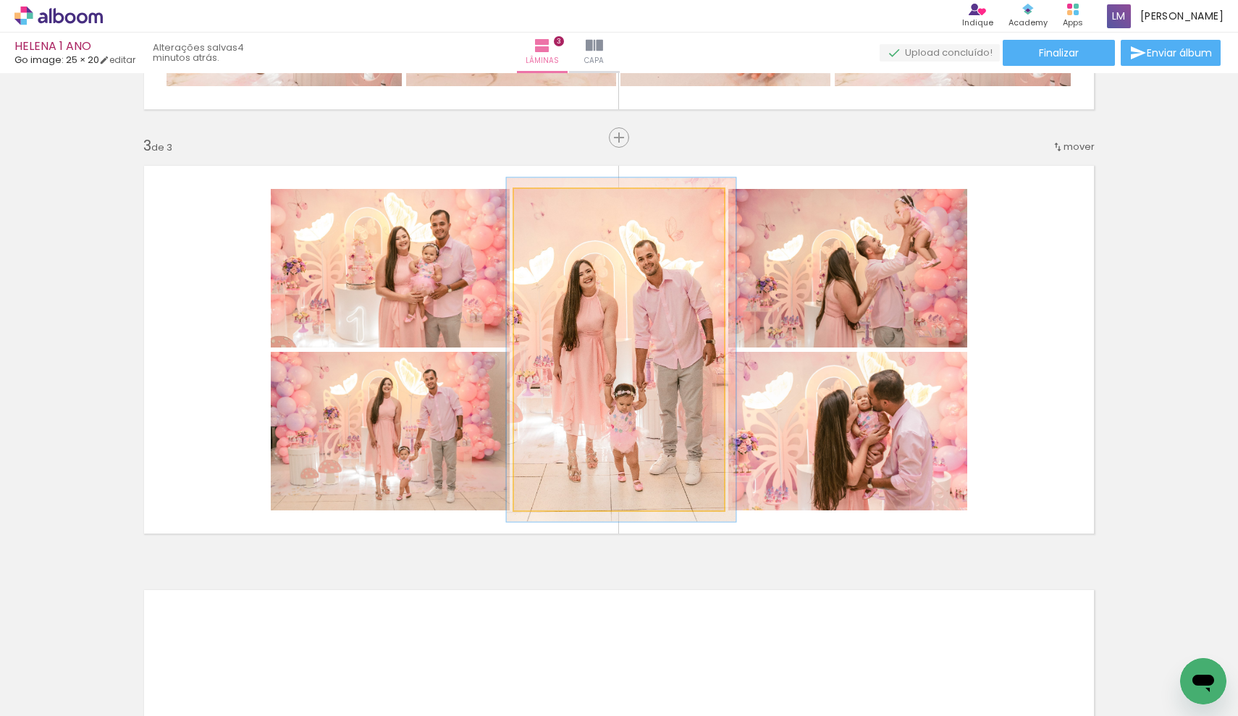
type paper-slider "107"
click at [550, 206] on div at bounding box center [551, 204] width 13 height 13
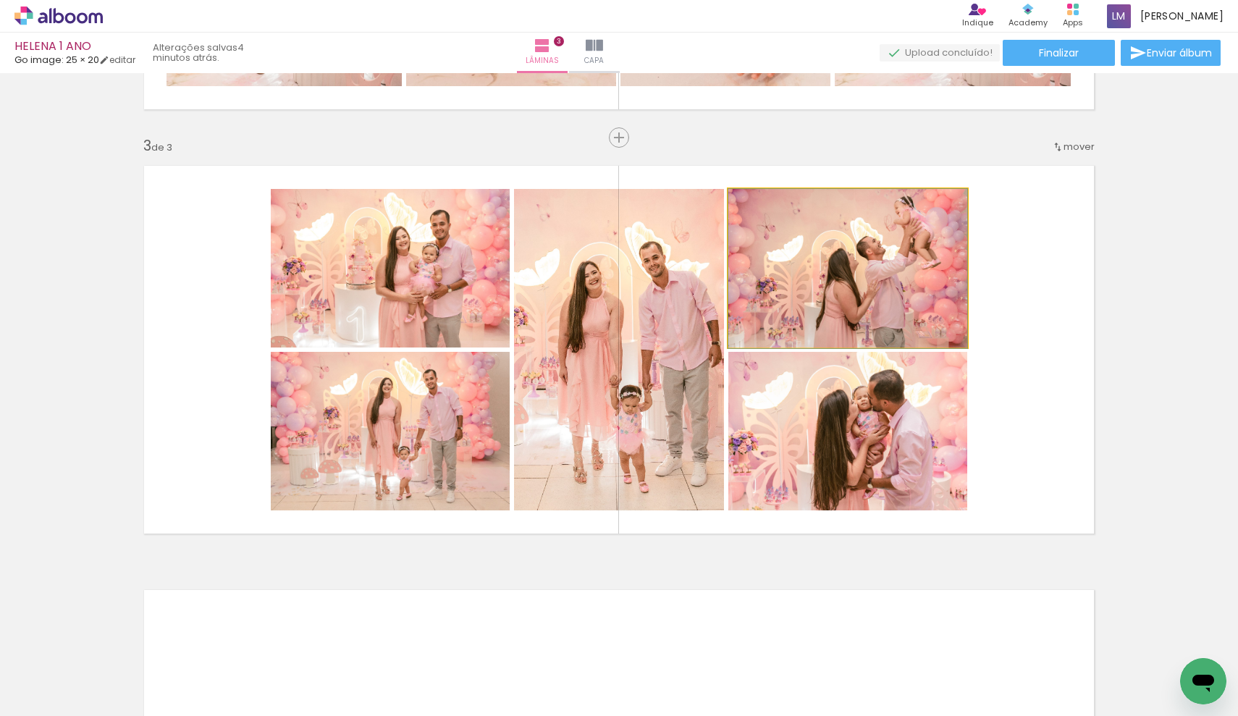
drag, startPoint x: 807, startPoint y: 252, endPoint x: 804, endPoint y: 264, distance: 11.9
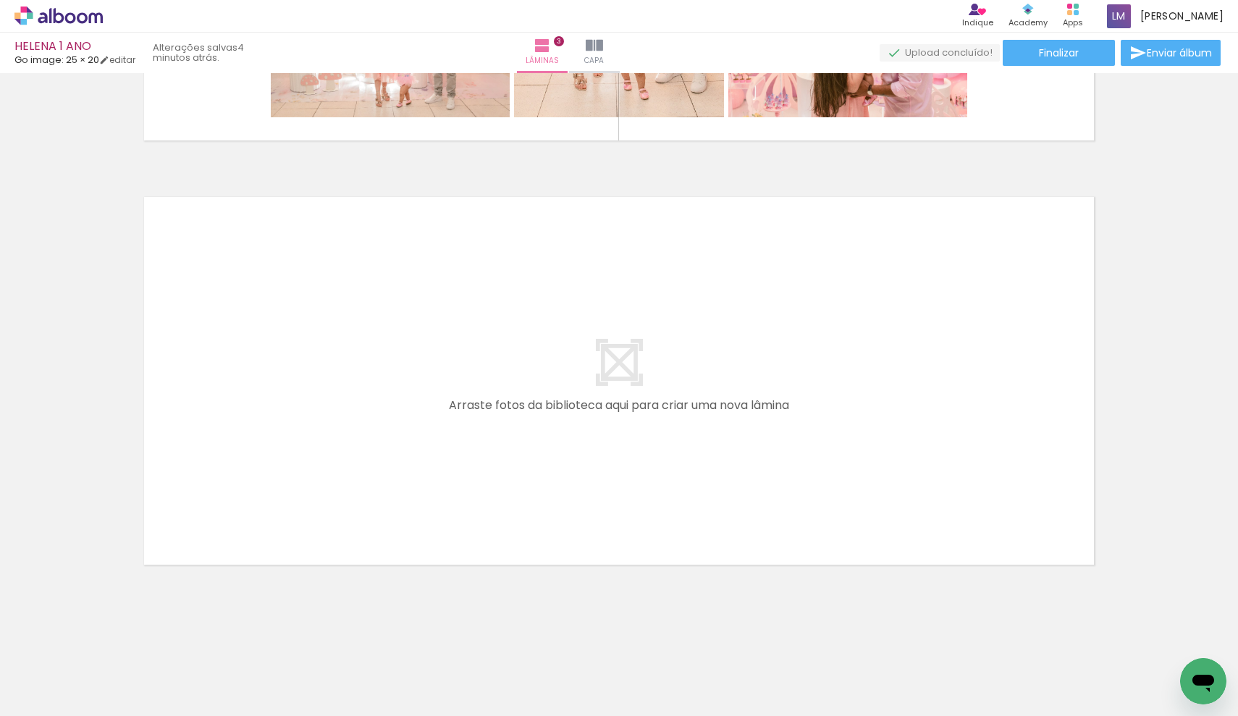
scroll to position [0, 1903]
drag, startPoint x: 225, startPoint y: 715, endPoint x: 538, endPoint y: 712, distance: 312.9
click at [119, 712] on iron-horizontal-list at bounding box center [104, 671] width 29 height 91
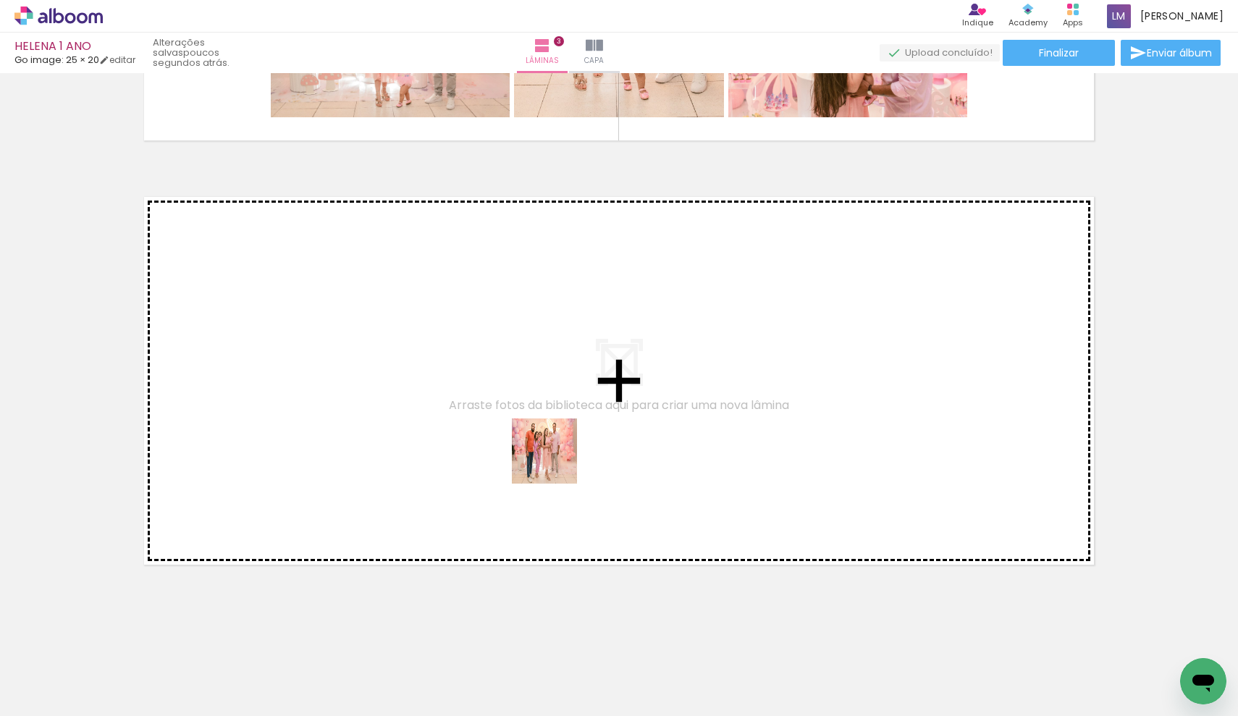
drag, startPoint x: 637, startPoint y: 680, endPoint x: 689, endPoint y: 617, distance: 81.8
click at [552, 453] on quentale-workspace at bounding box center [619, 358] width 1238 height 716
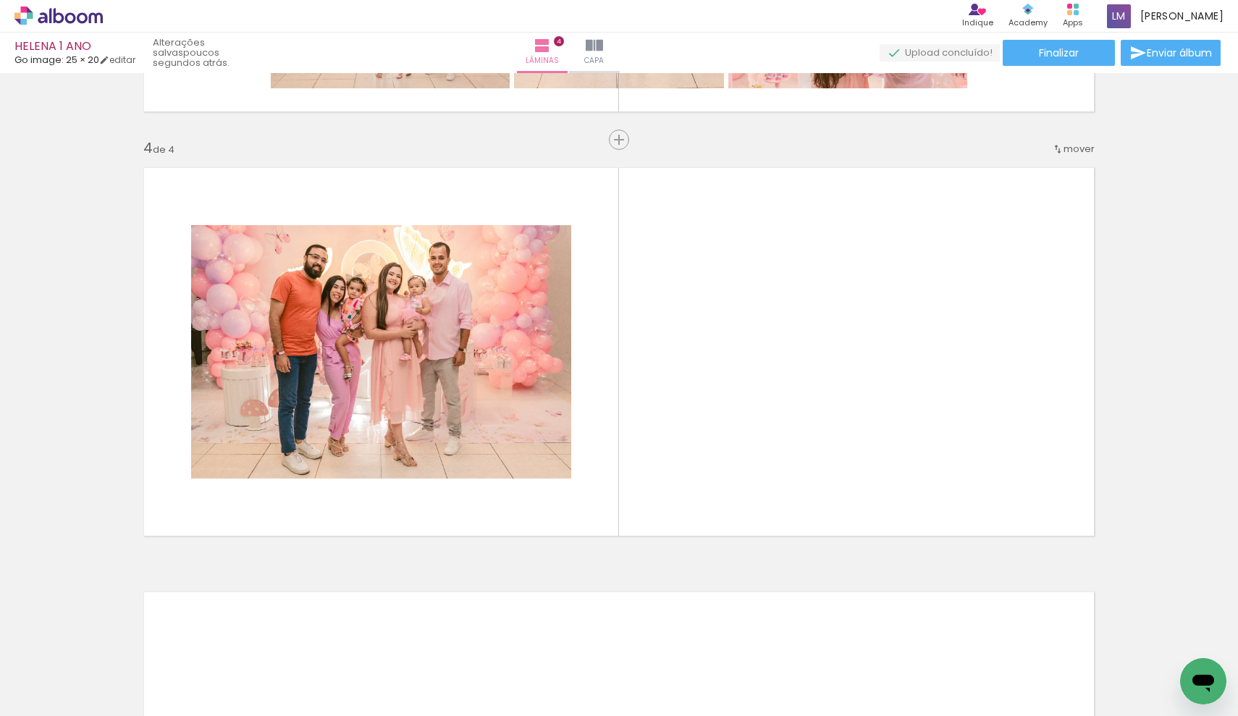
scroll to position [1233, 0]
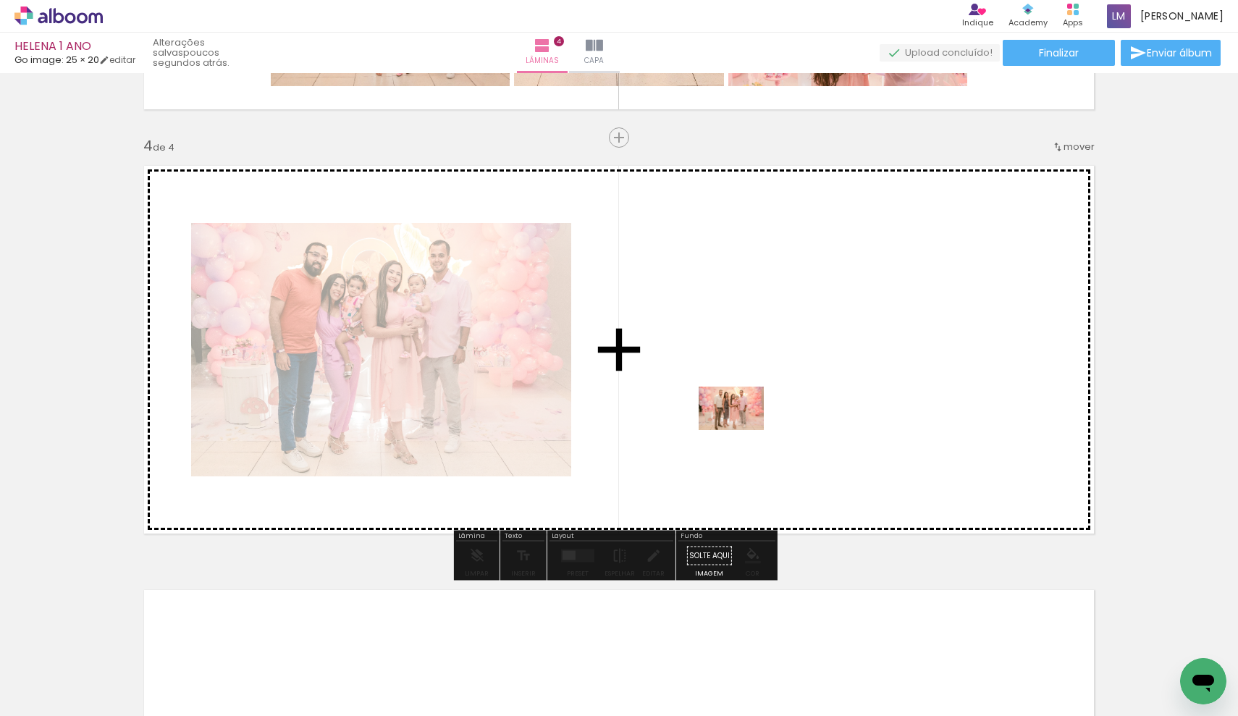
drag, startPoint x: 719, startPoint y: 674, endPoint x: 742, endPoint y: 430, distance: 244.4
click at [742, 430] on quentale-workspace at bounding box center [619, 358] width 1238 height 716
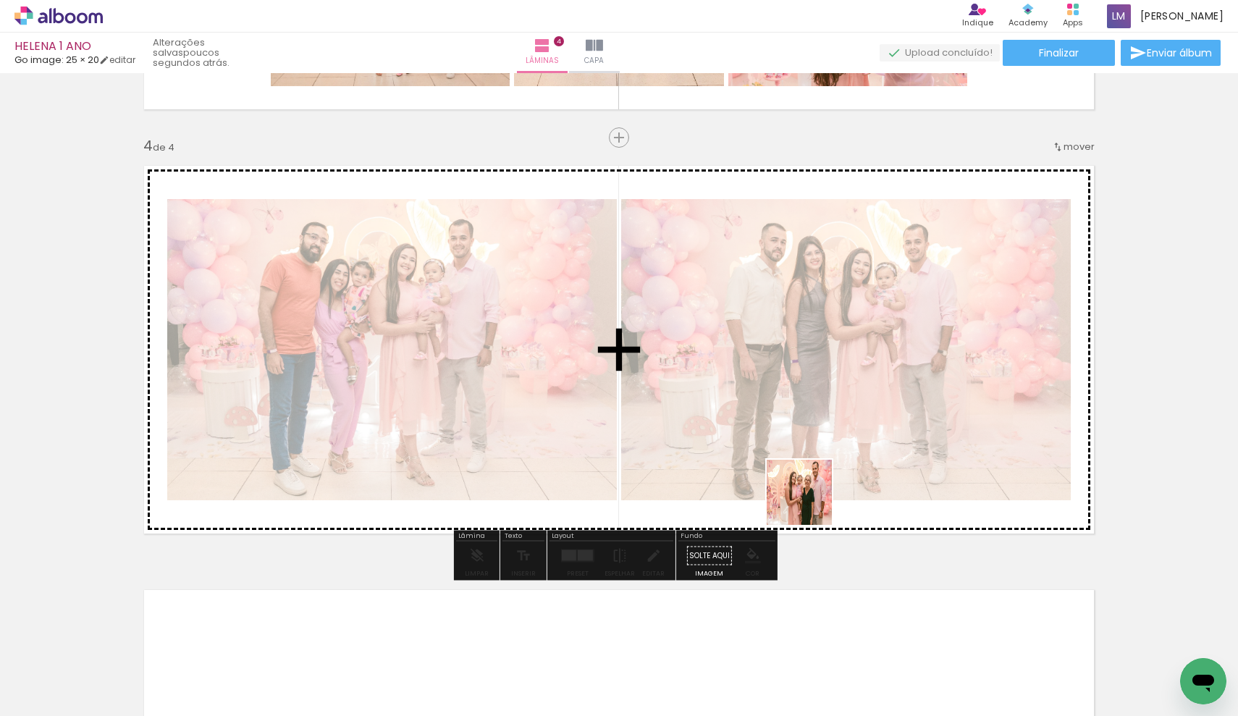
drag, startPoint x: 801, startPoint y: 671, endPoint x: 926, endPoint y: 489, distance: 220.8
click at [782, 406] on quentale-workspace at bounding box center [619, 358] width 1238 height 716
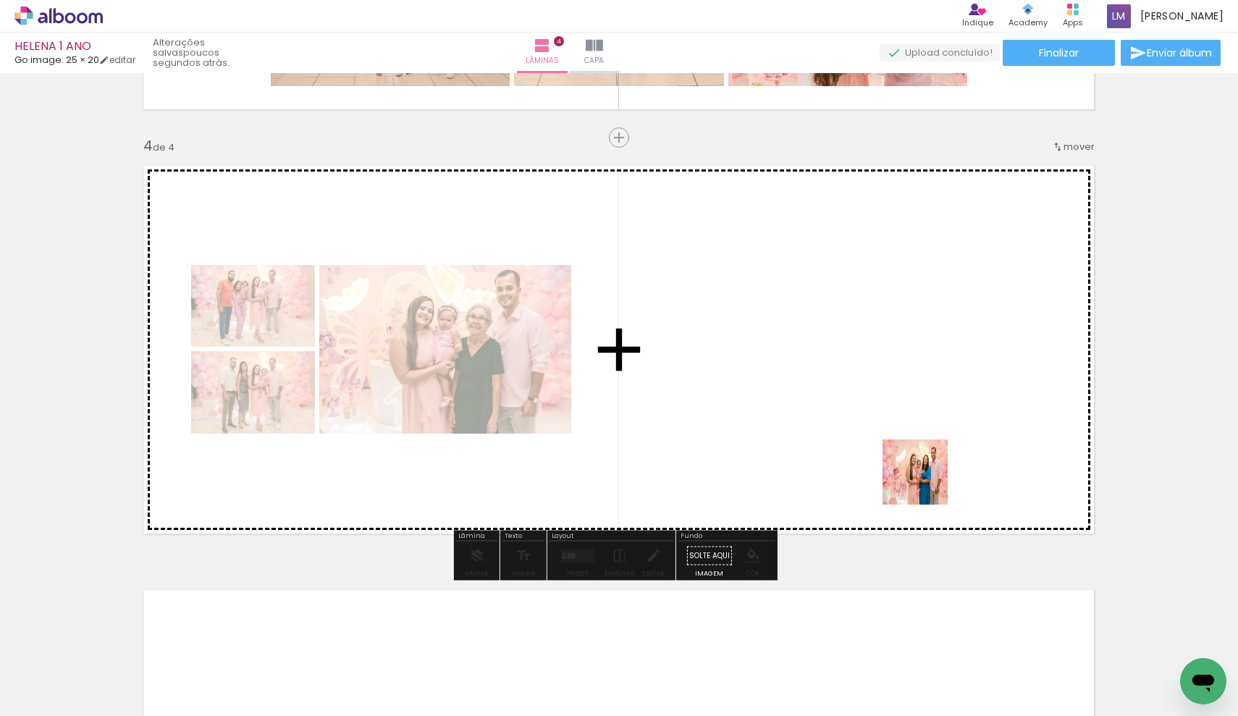
drag, startPoint x: 889, startPoint y: 675, endPoint x: 926, endPoint y: 482, distance: 196.2
click at [926, 482] on quentale-workspace at bounding box center [619, 358] width 1238 height 716
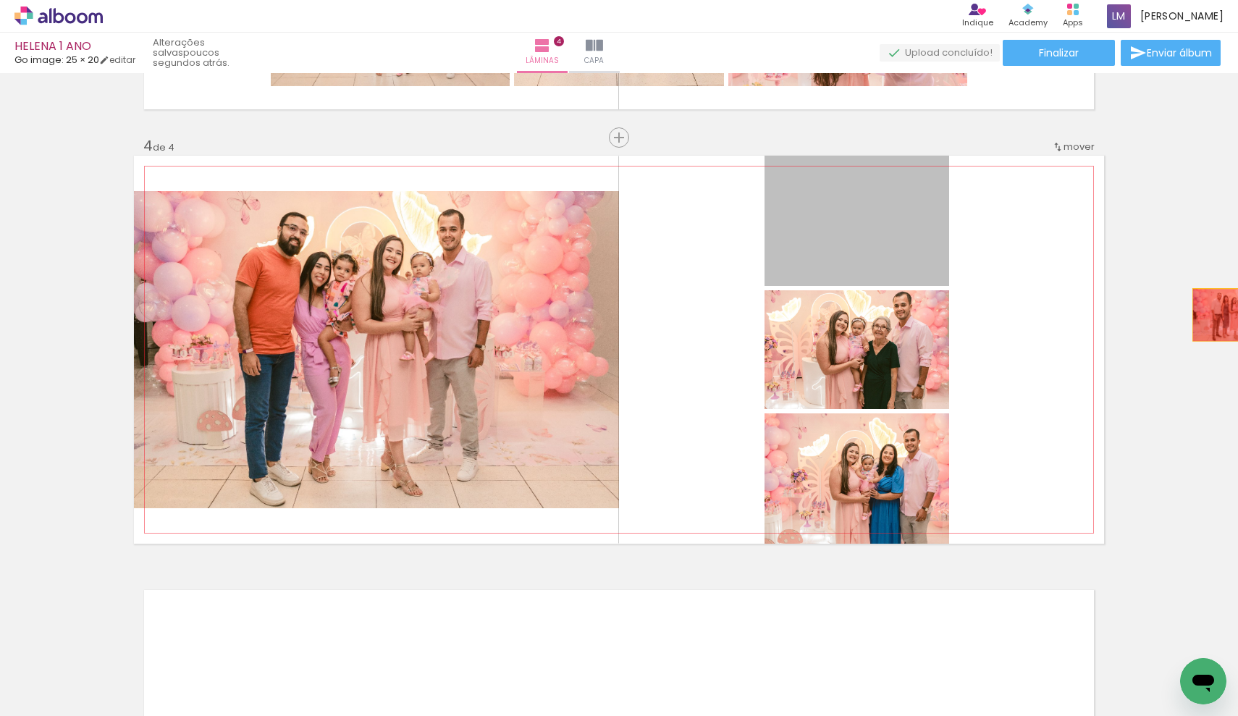
drag, startPoint x: 1031, startPoint y: 285, endPoint x: 1225, endPoint y: 317, distance: 196.1
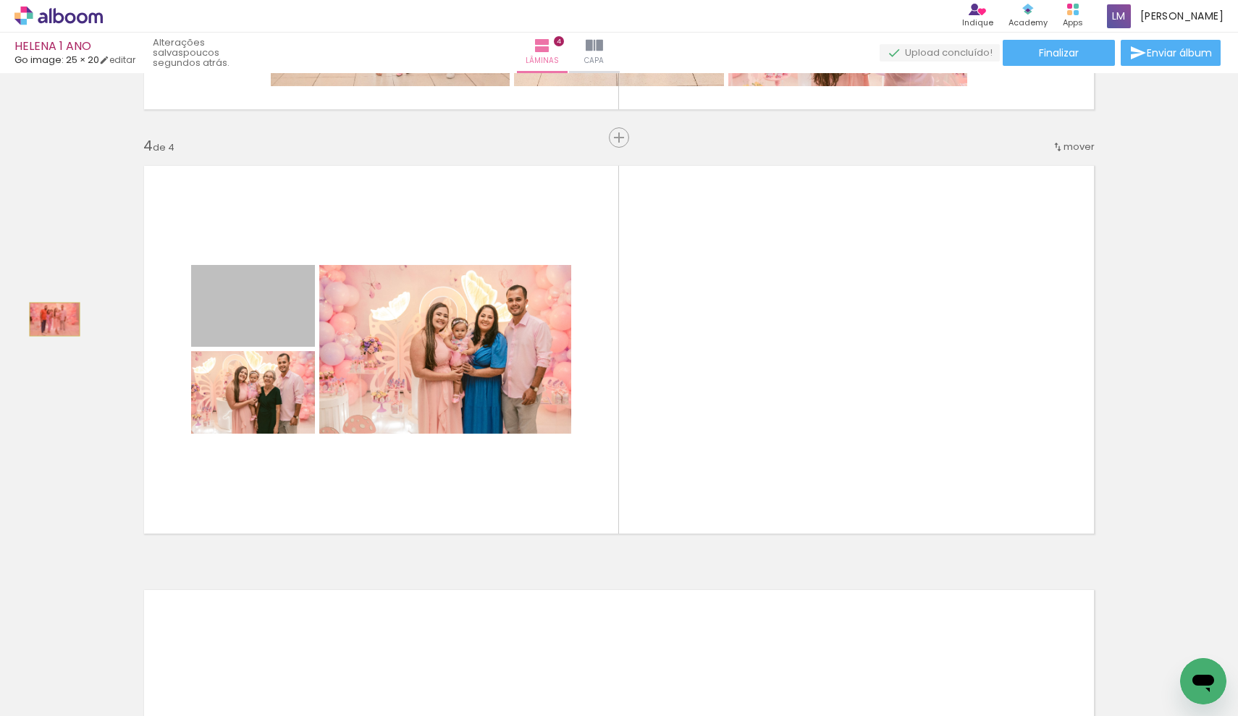
drag, startPoint x: 248, startPoint y: 312, endPoint x: 49, endPoint y: 319, distance: 199.3
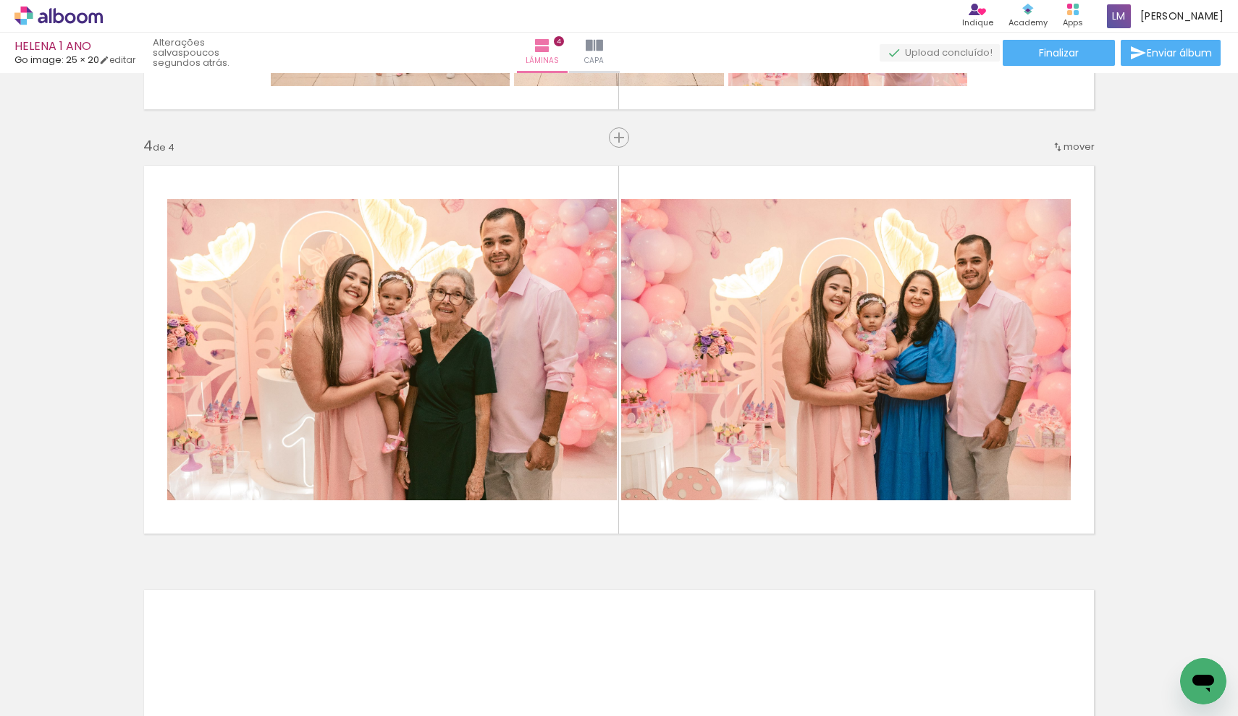
scroll to position [0, 0]
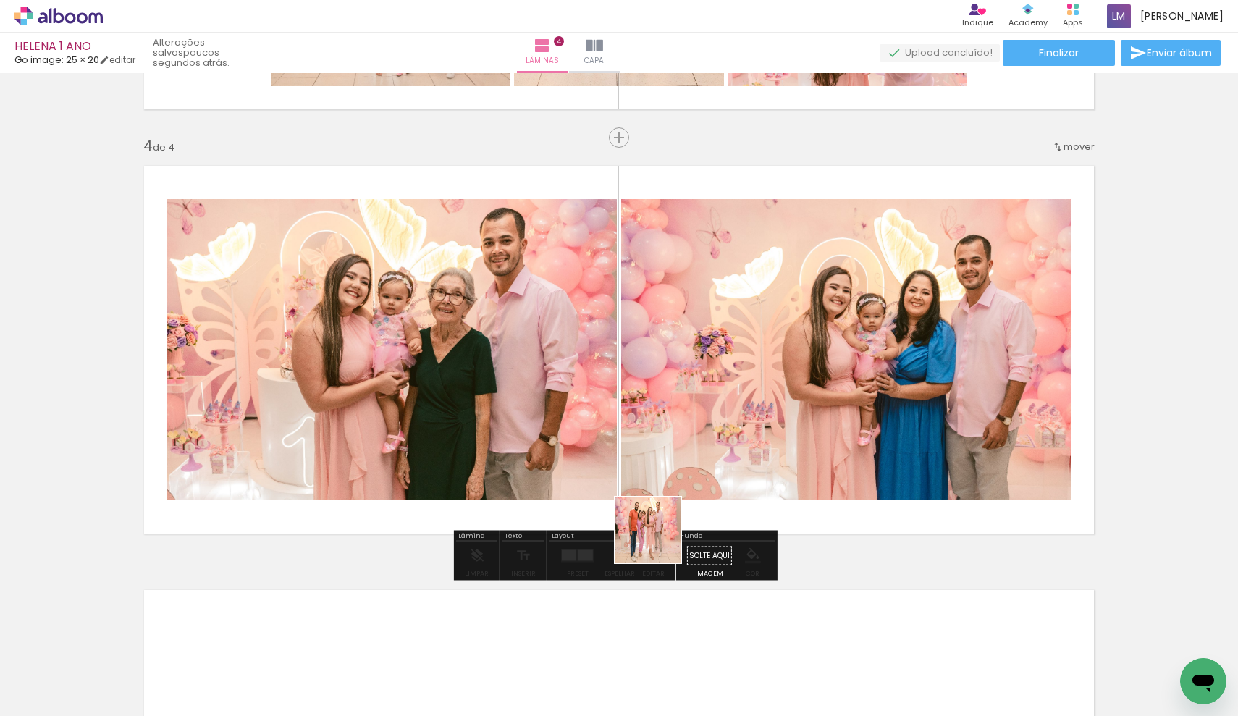
drag, startPoint x: 641, startPoint y: 684, endPoint x: 671, endPoint y: 379, distance: 306.3
click at [671, 388] on quentale-workspace at bounding box center [619, 358] width 1238 height 716
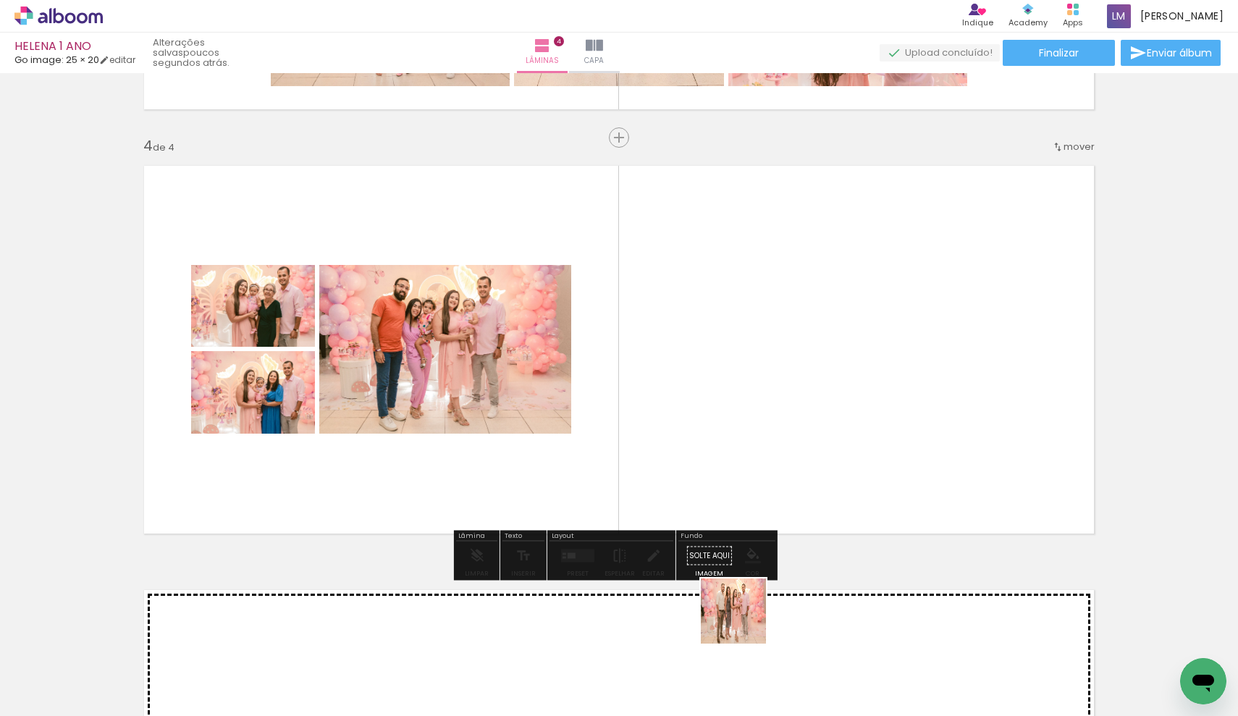
drag, startPoint x: 718, startPoint y: 668, endPoint x: 776, endPoint y: 447, distance: 228.9
click at [776, 447] on quentale-workspace at bounding box center [619, 358] width 1238 height 716
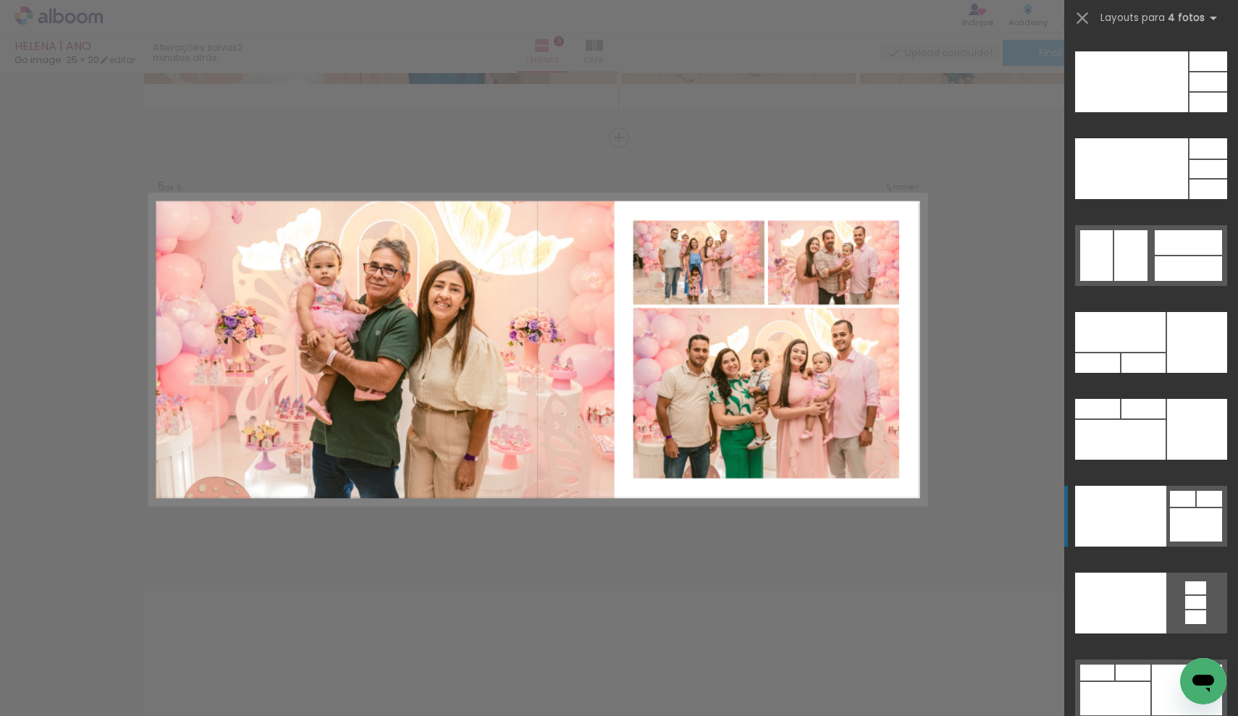
scroll to position [31103, 0]
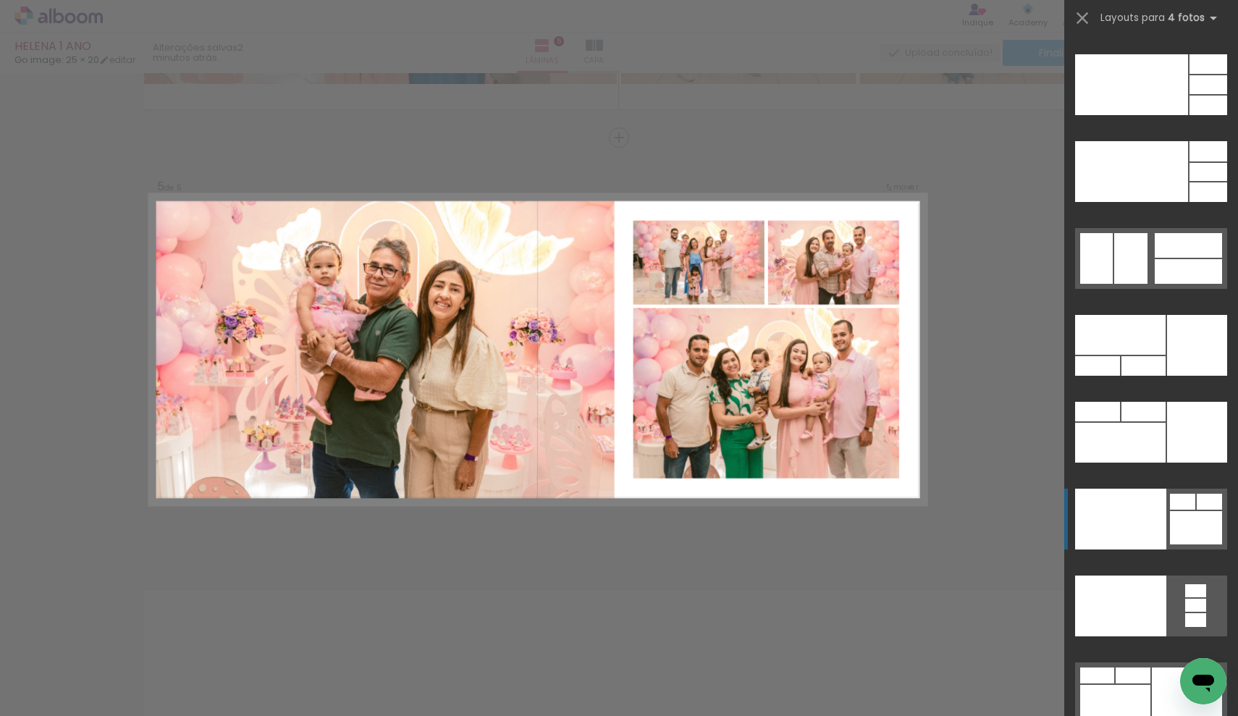
click at [1169, 510] on quentale-layouter at bounding box center [1151, 519] width 152 height 61
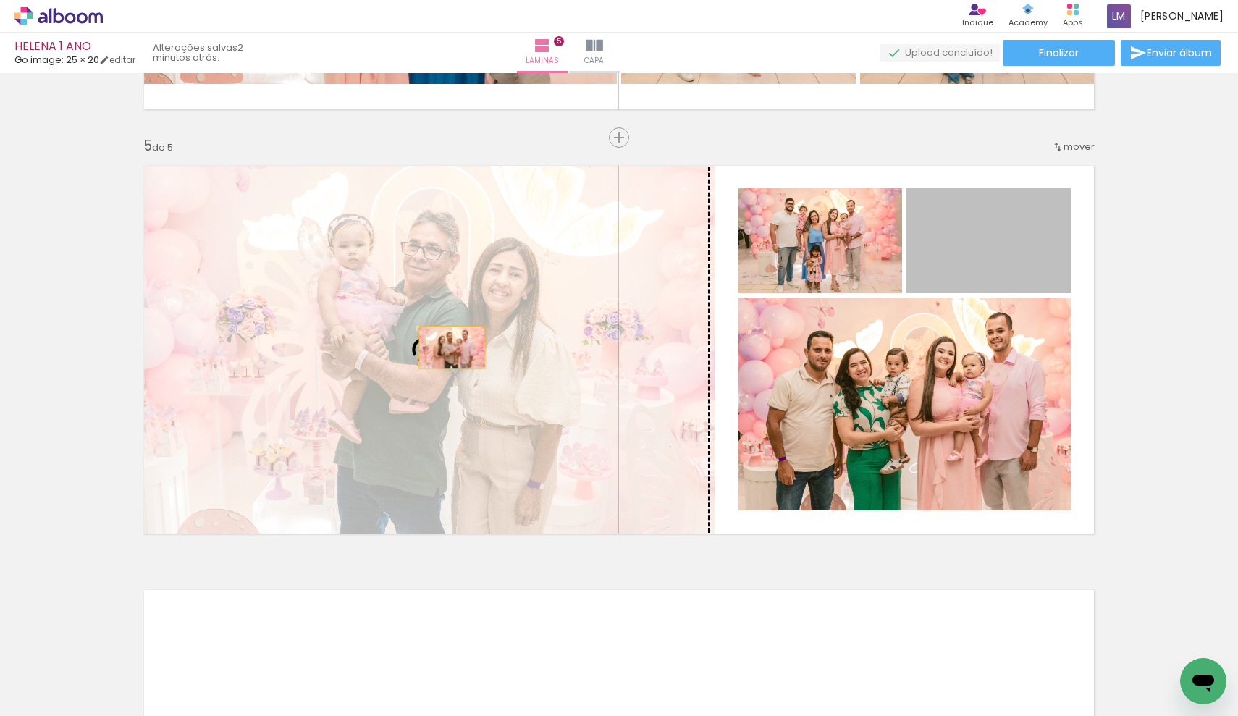
drag, startPoint x: 1019, startPoint y: 260, endPoint x: 447, endPoint y: 348, distance: 578.8
click at [0, 0] on slot at bounding box center [0, 0] width 0 height 0
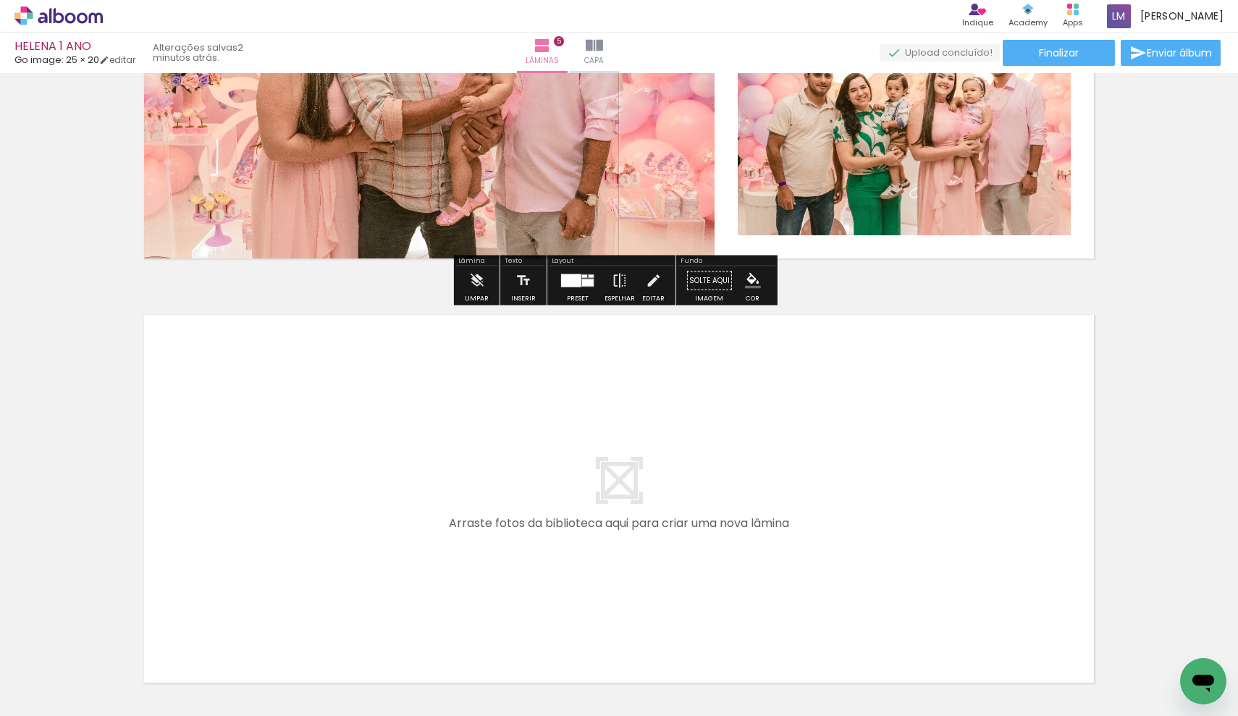
scroll to position [2050, 0]
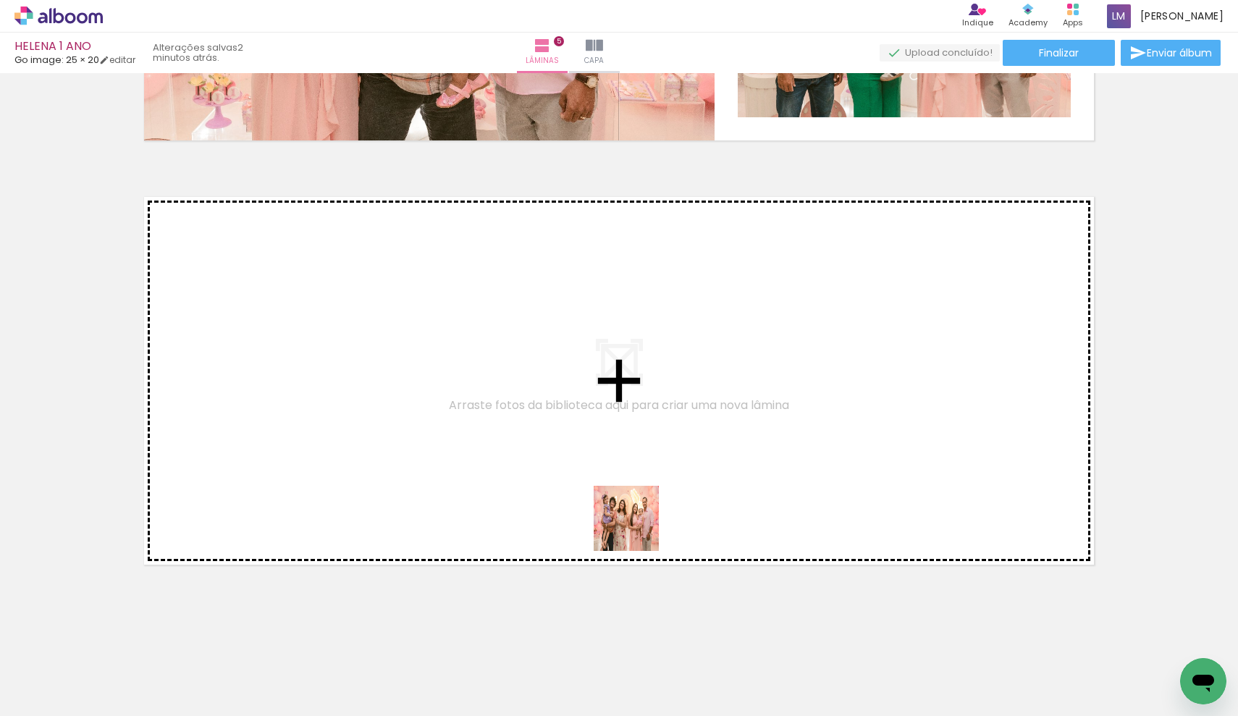
drag, startPoint x: 634, startPoint y: 681, endPoint x: 637, endPoint y: 525, distance: 155.7
click at [637, 525] on quentale-workspace at bounding box center [619, 358] width 1238 height 716
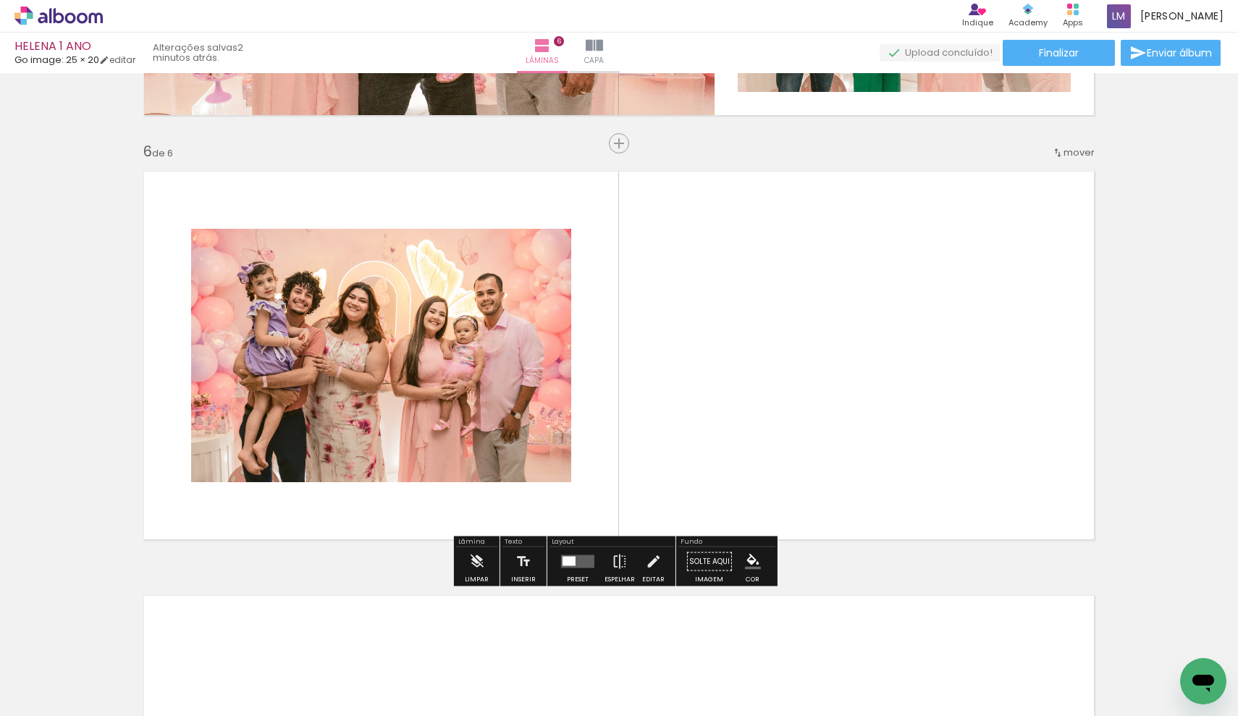
scroll to position [2081, 0]
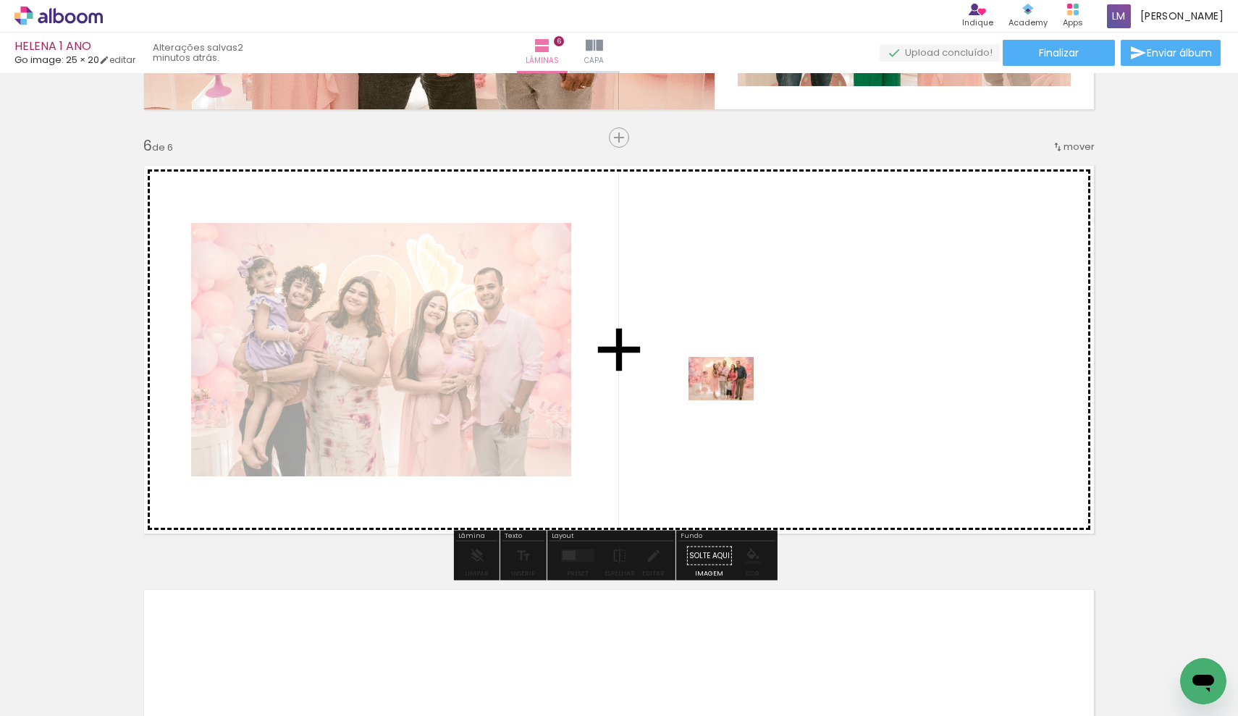
drag, startPoint x: 735, startPoint y: 679, endPoint x: 732, endPoint y: 400, distance: 278.1
click at [732, 400] on quentale-workspace at bounding box center [619, 358] width 1238 height 716
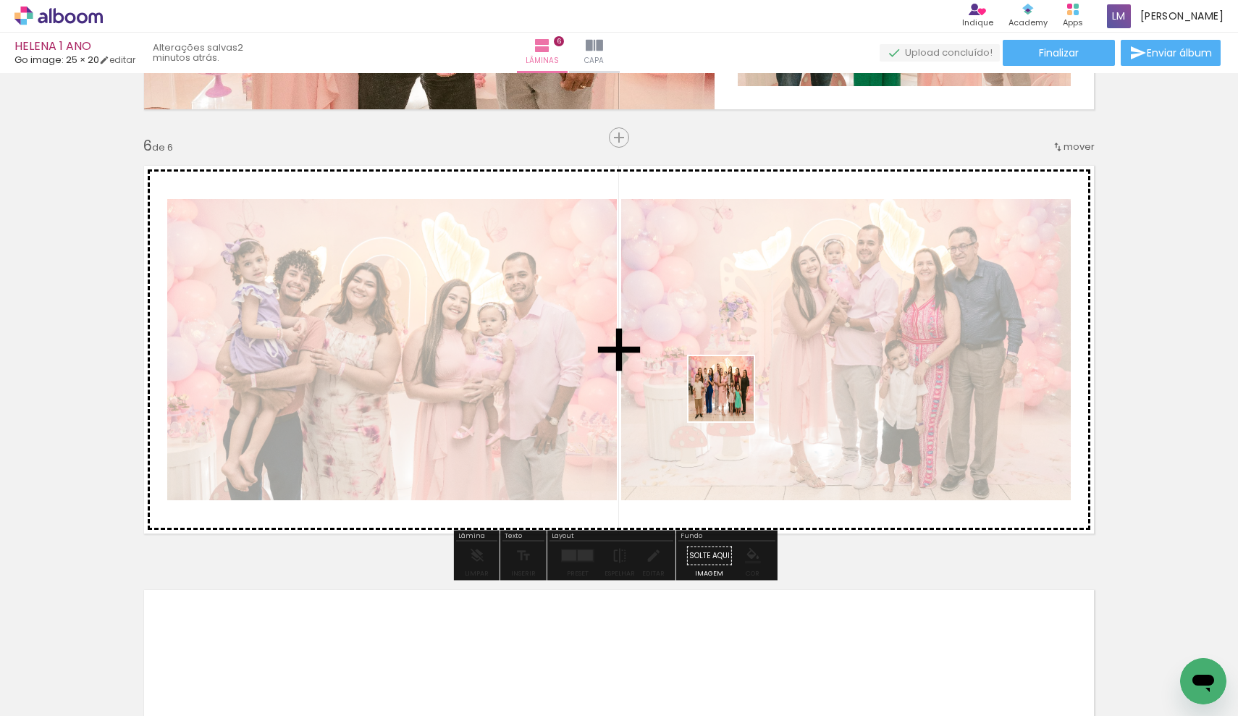
drag, startPoint x: 811, startPoint y: 680, endPoint x: 739, endPoint y: 407, distance: 282.3
click at [732, 400] on quentale-workspace at bounding box center [619, 358] width 1238 height 716
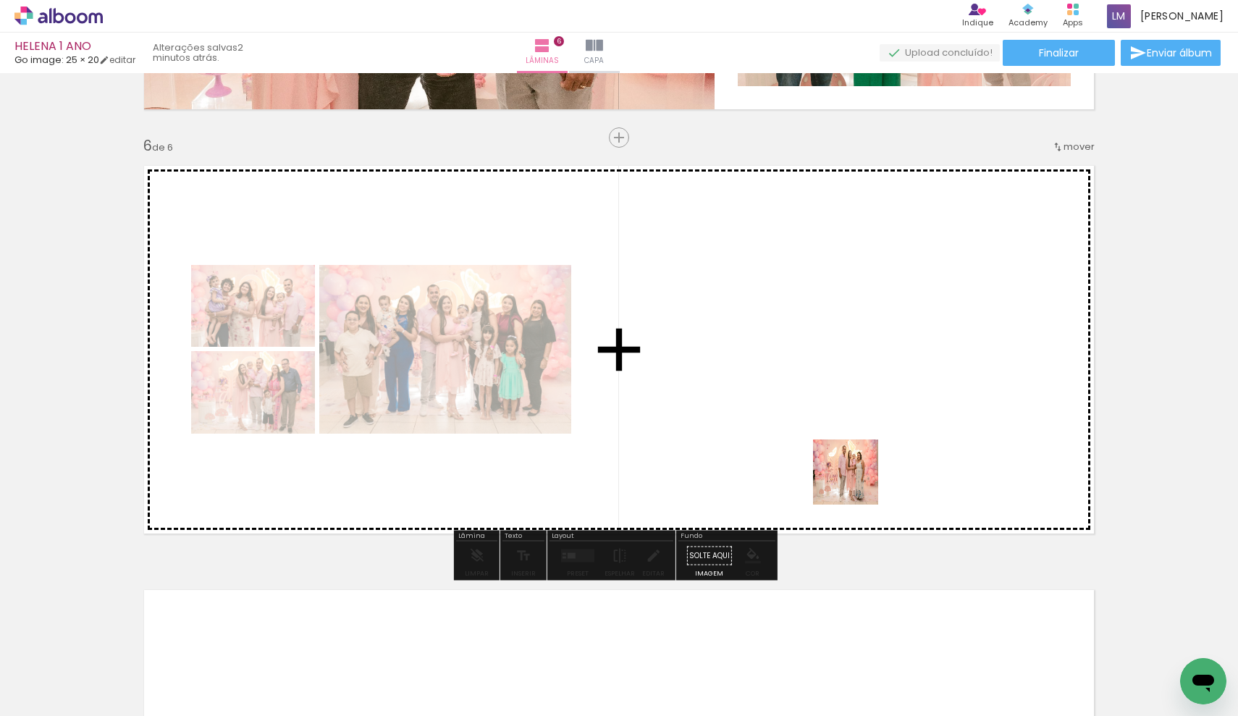
drag, startPoint x: 974, startPoint y: 674, endPoint x: 912, endPoint y: 639, distance: 71.3
click at [855, 480] on quentale-workspace at bounding box center [619, 358] width 1238 height 716
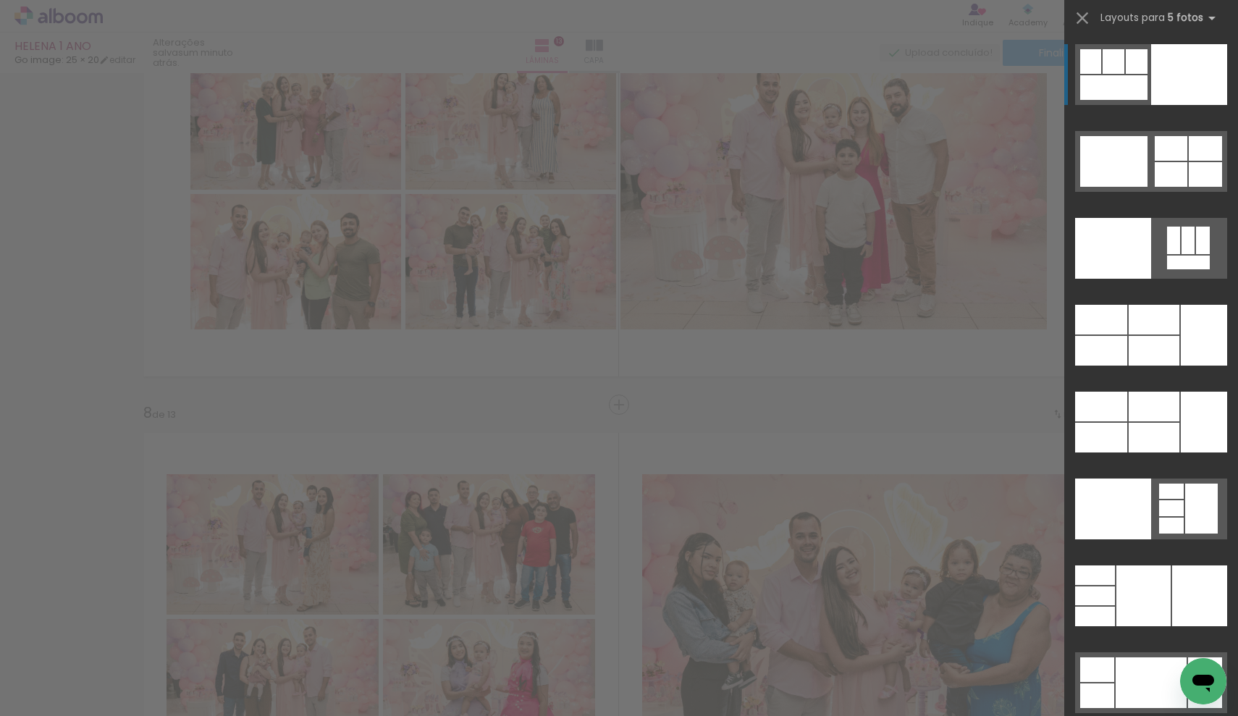
scroll to position [2323, 0]
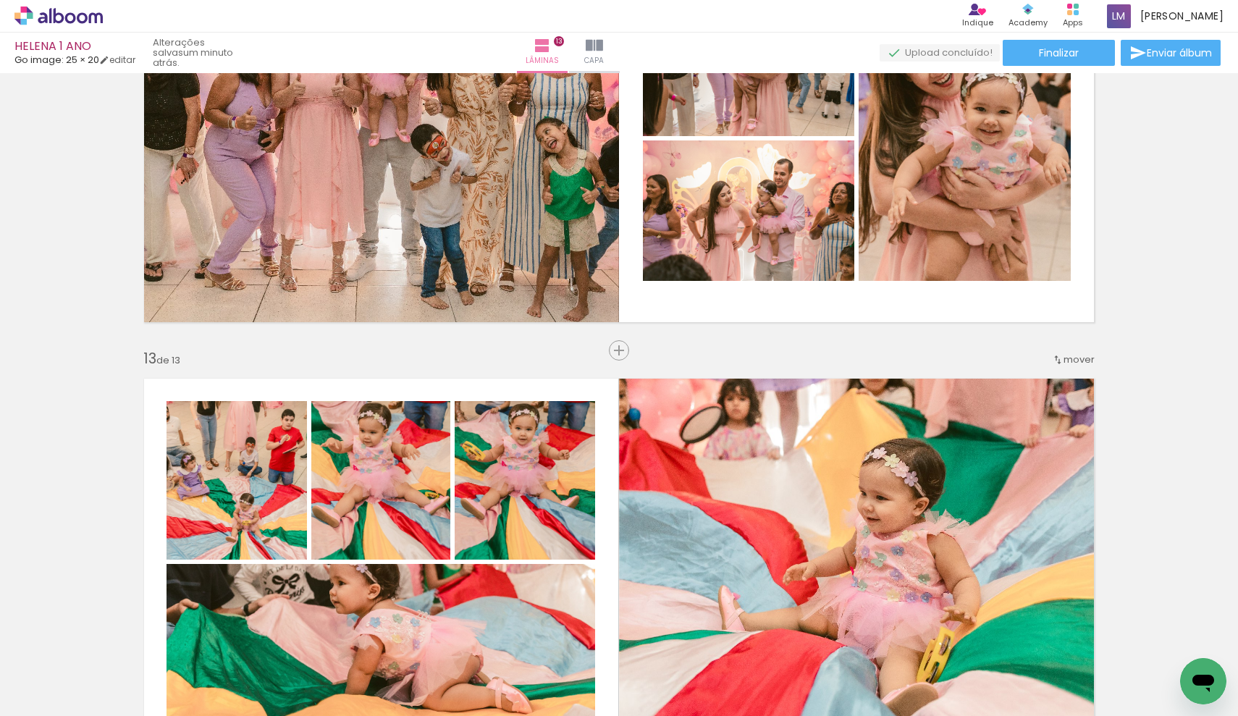
scroll to position [5110, 0]
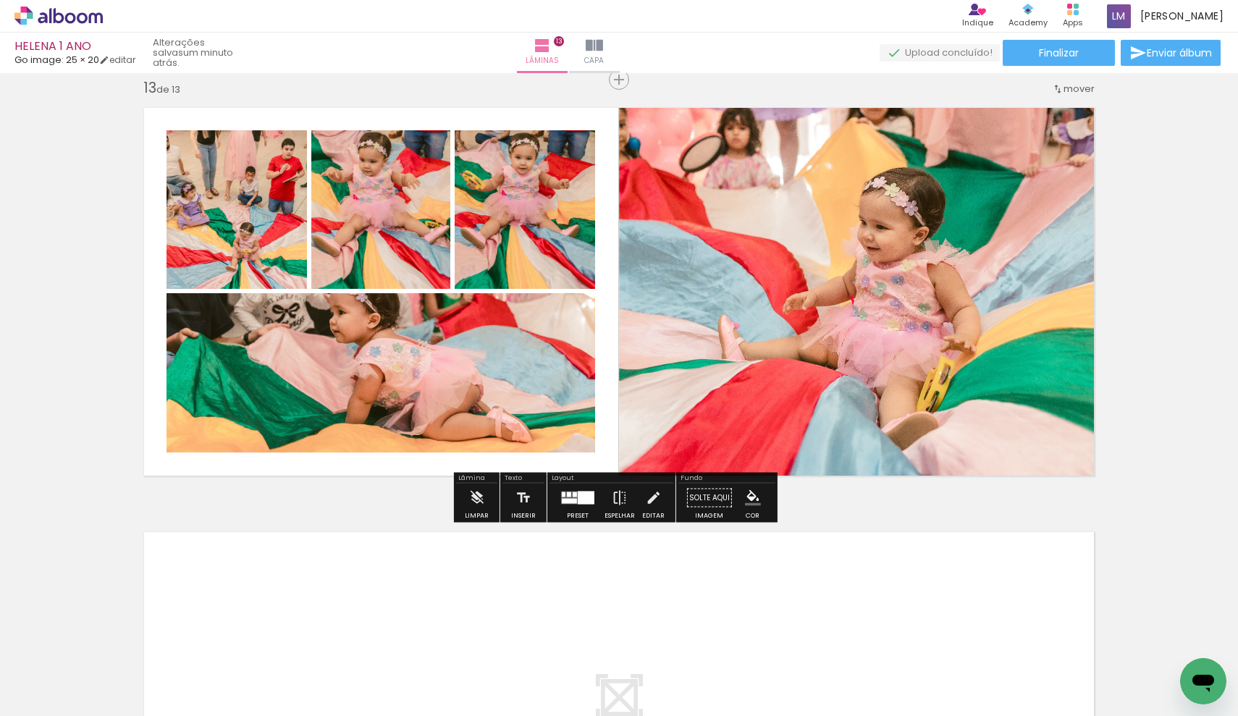
click at [592, 375] on div at bounding box center [577, 498] width 39 height 29
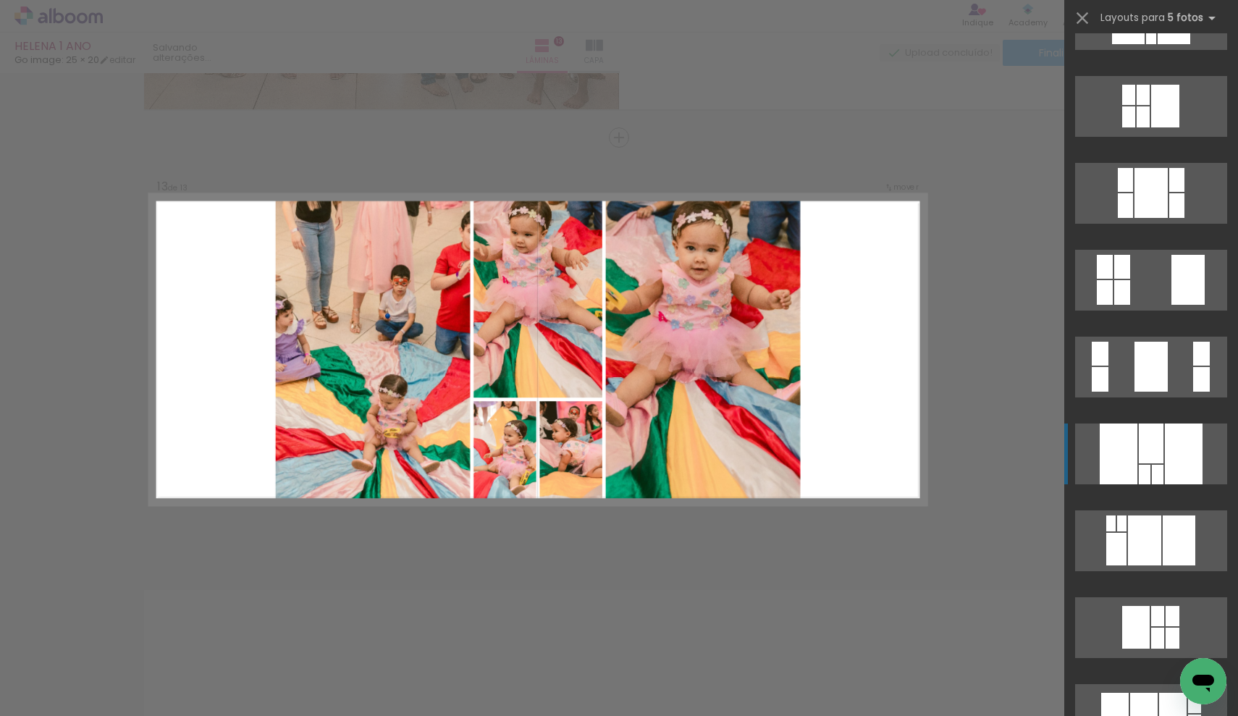
scroll to position [33754, 0]
